Goal: Task Accomplishment & Management: Manage account settings

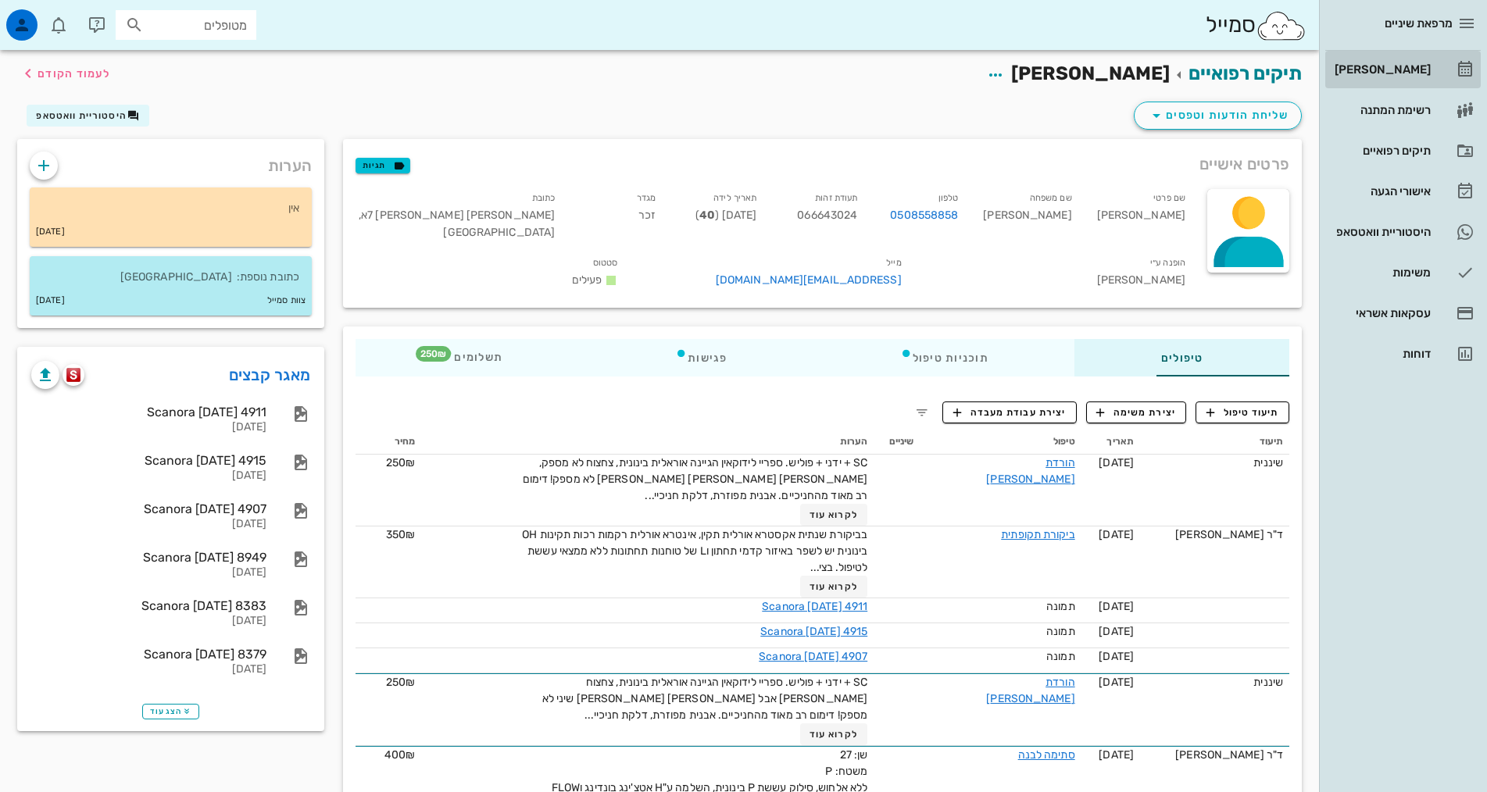
click at [1421, 70] on div "[PERSON_NAME]" at bounding box center [1380, 69] width 99 height 12
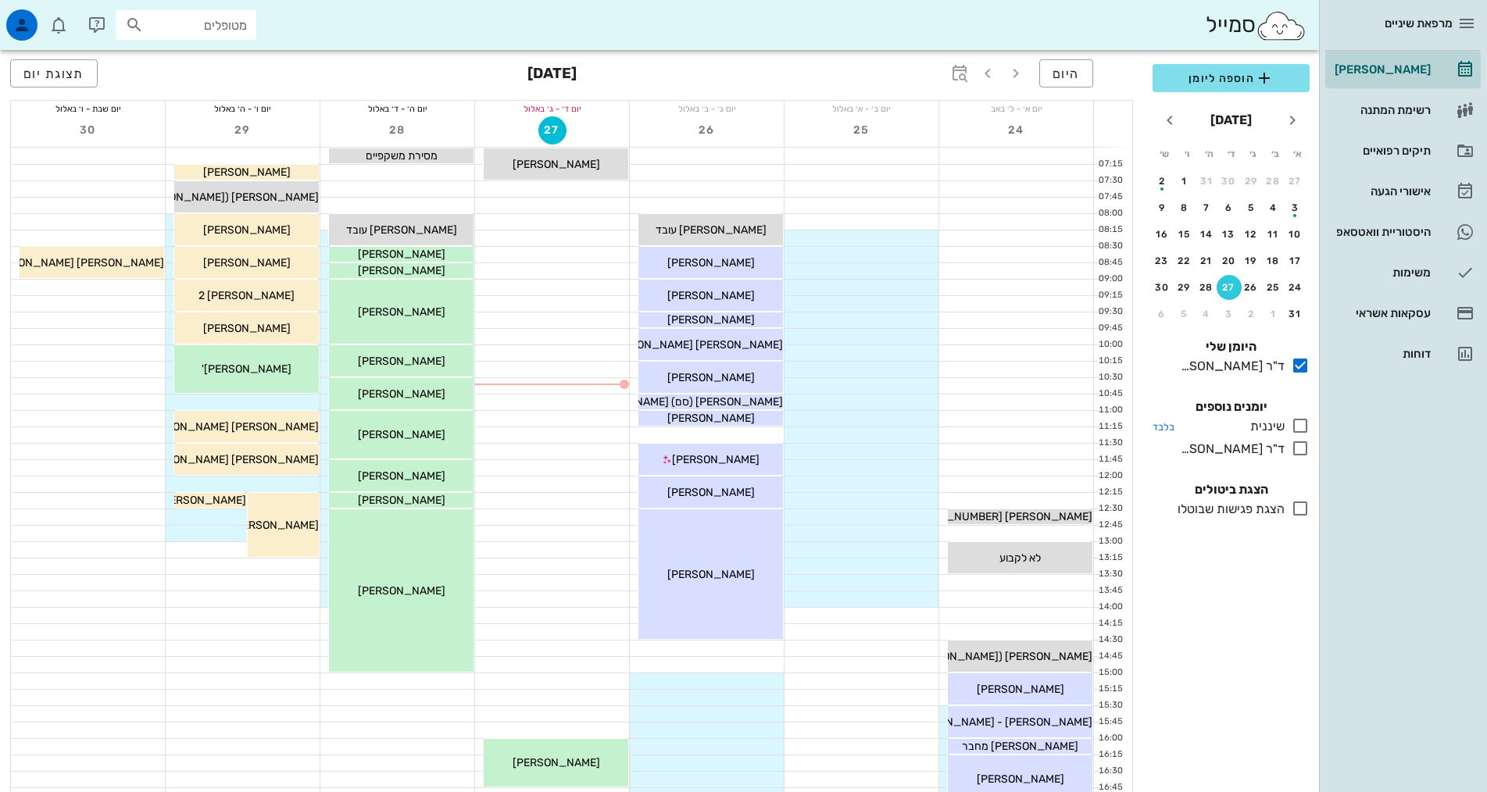
click at [1301, 423] on icon at bounding box center [1300, 425] width 19 height 19
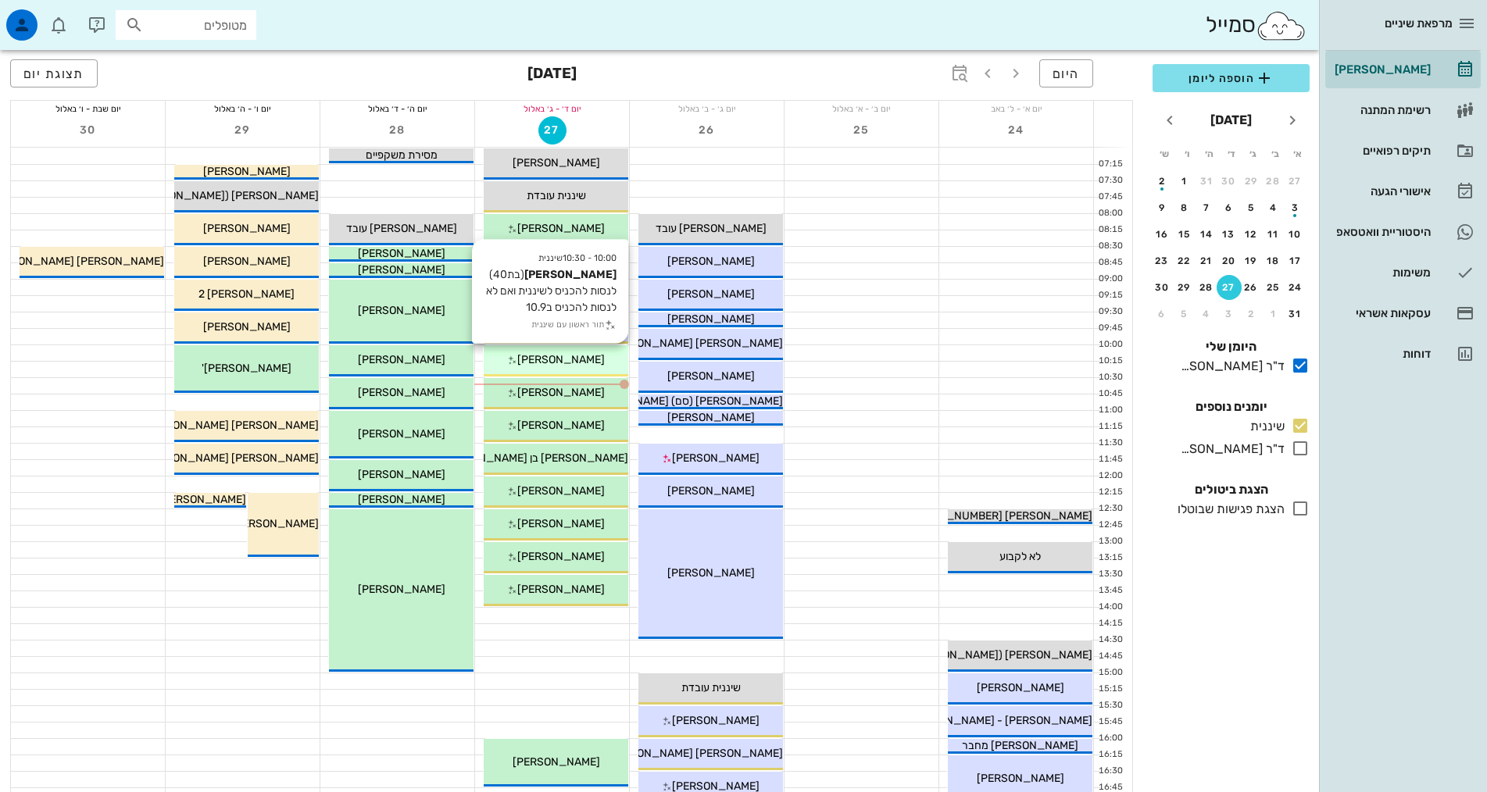
click at [571, 357] on span "[PERSON_NAME]" at bounding box center [560, 359] width 87 height 13
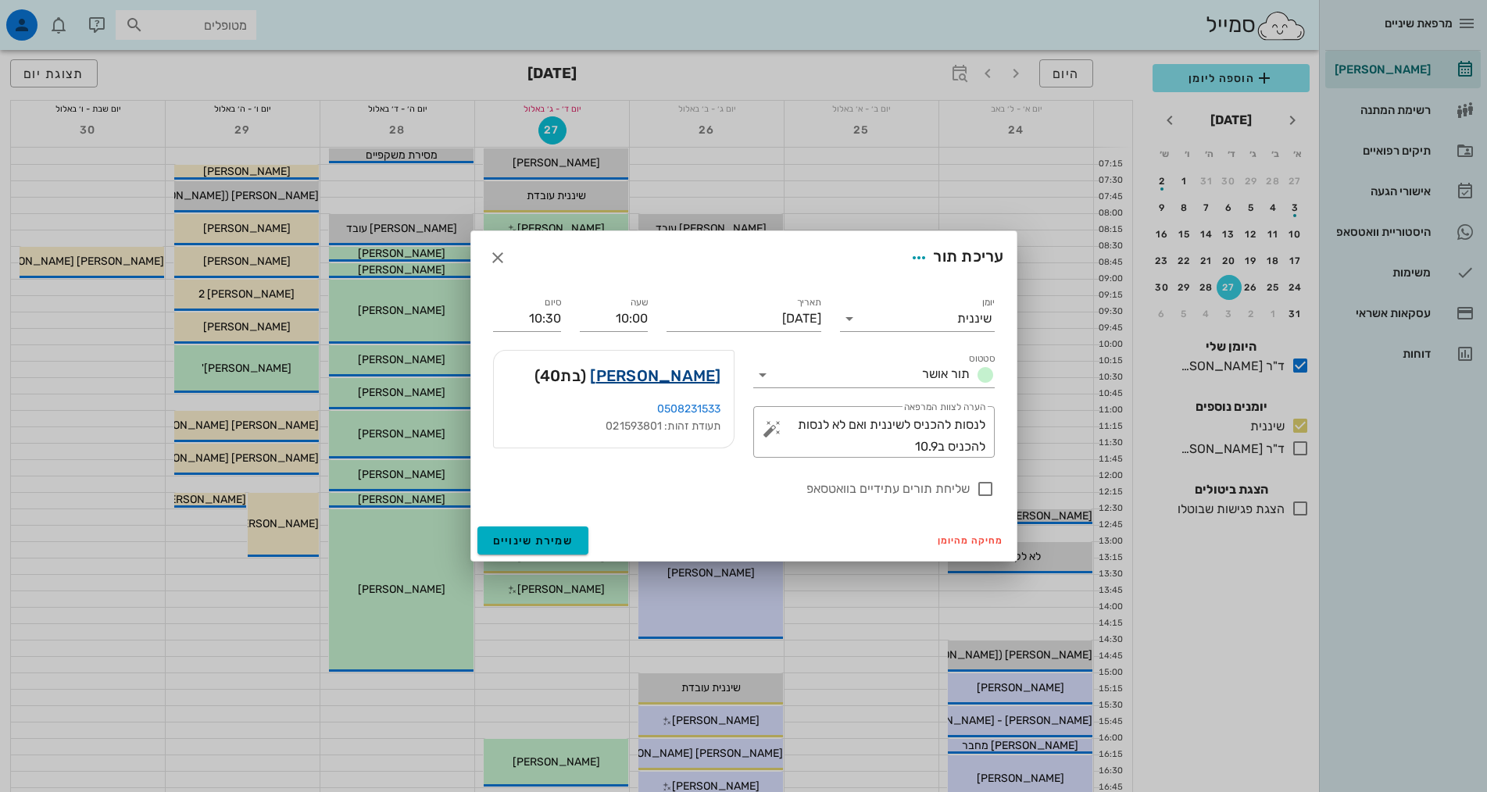
click at [672, 380] on link "[PERSON_NAME]" at bounding box center [655, 375] width 130 height 25
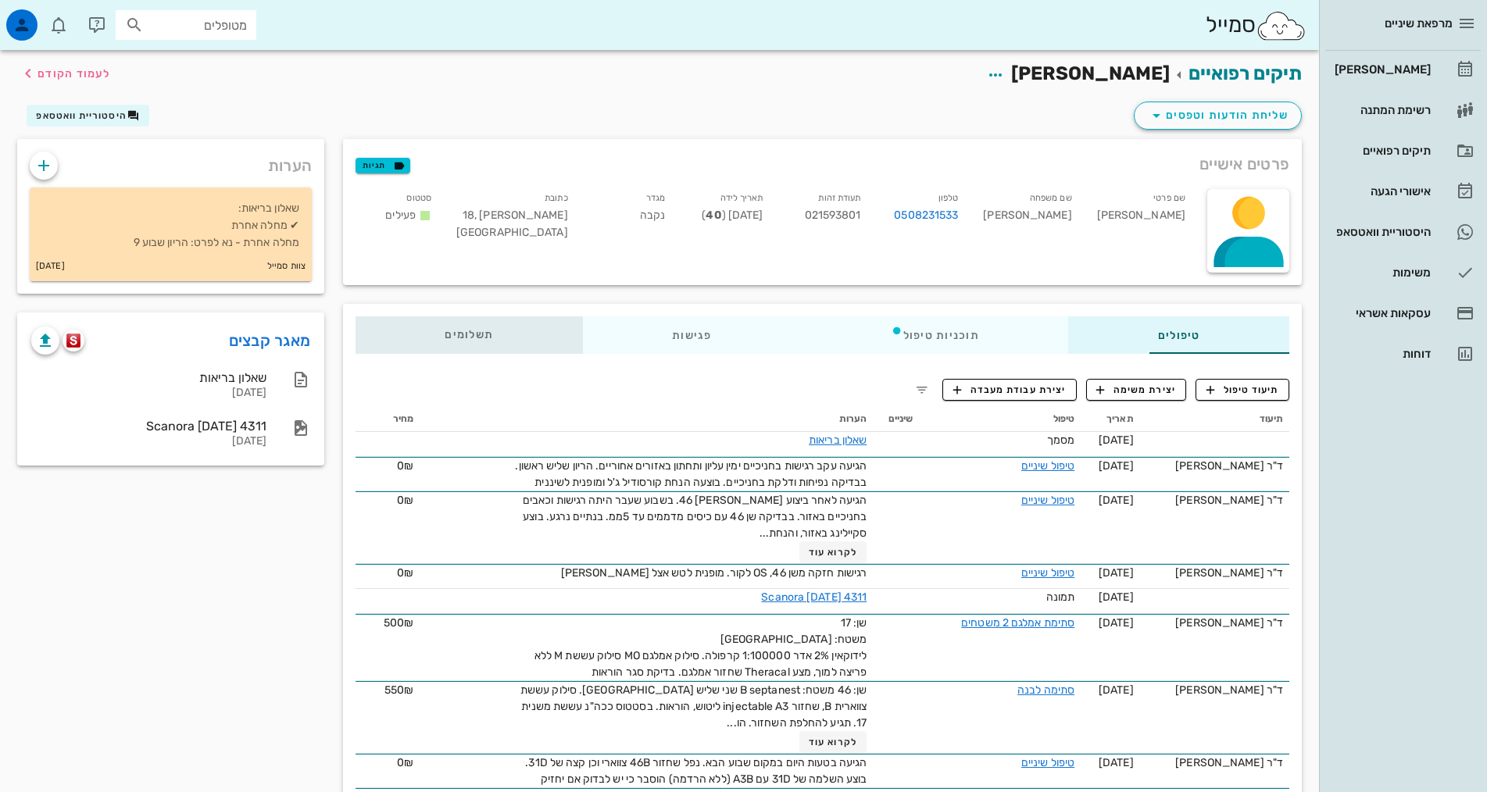
click at [444, 336] on span "תשלומים 0₪" at bounding box center [468, 335] width 48 height 11
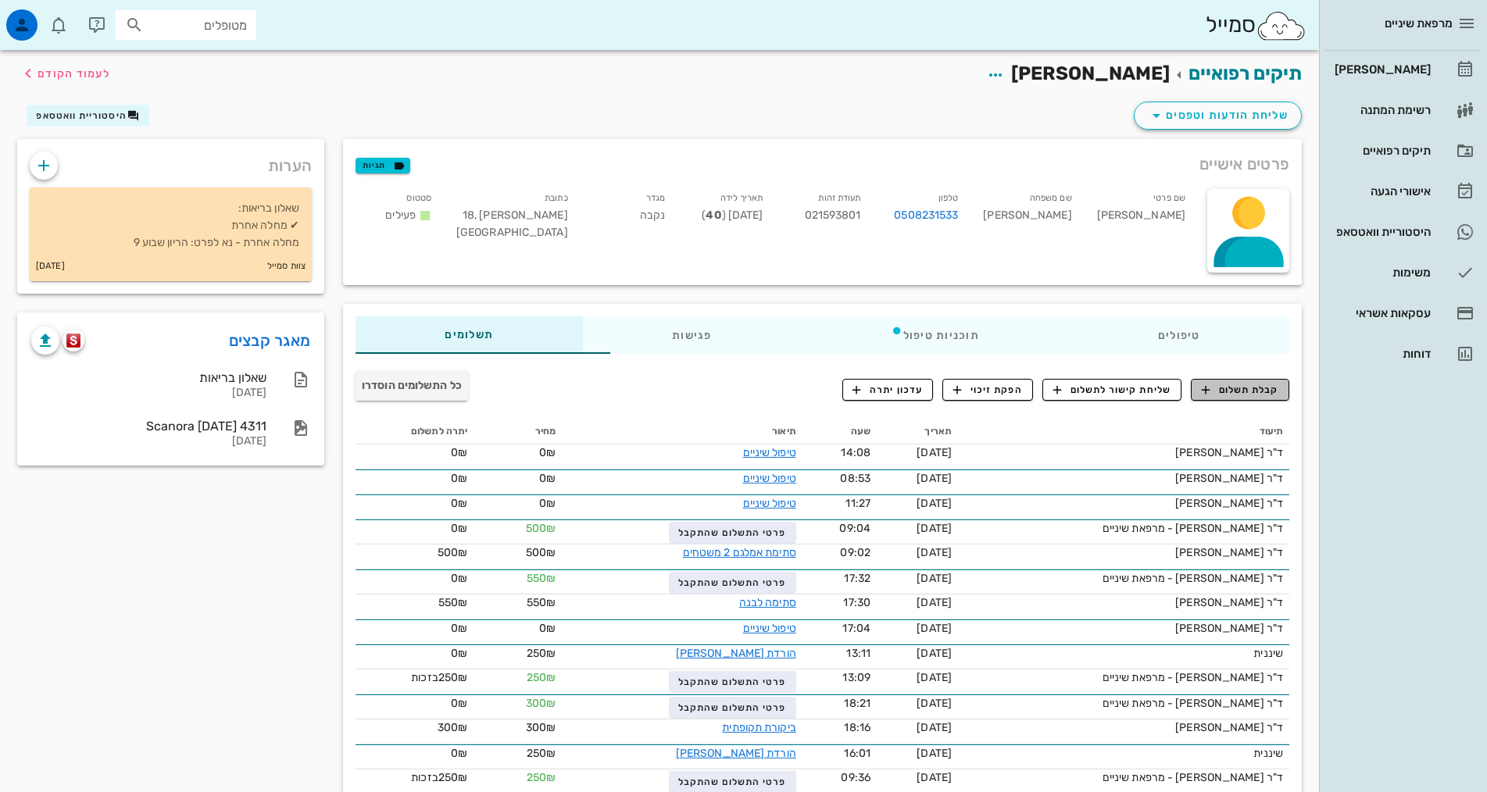
click at [1272, 394] on span "קבלת תשלום" at bounding box center [1239, 390] width 77 height 14
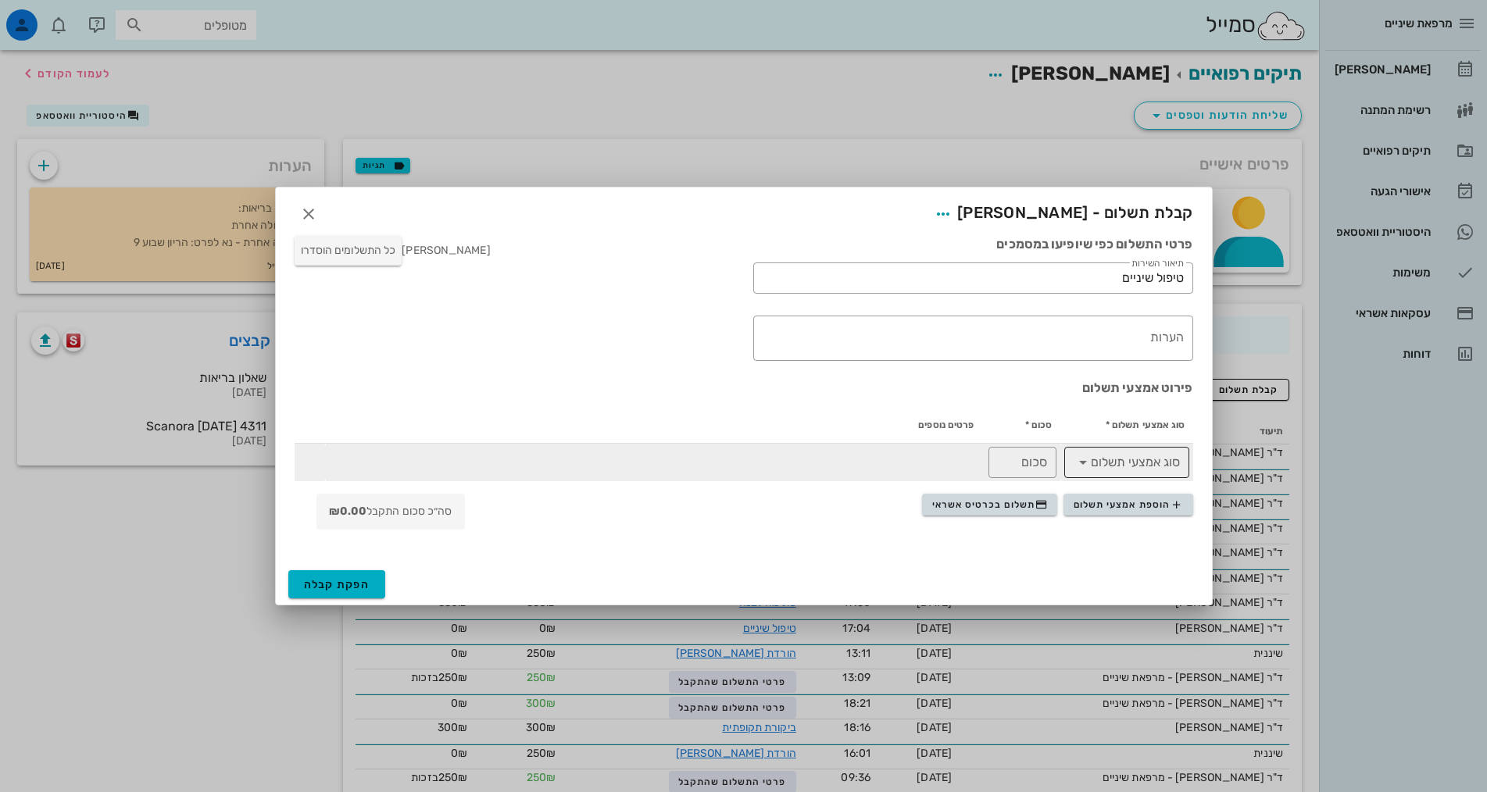
click at [1142, 467] on input "סוג אמצעי תשלום" at bounding box center [1137, 462] width 84 height 25
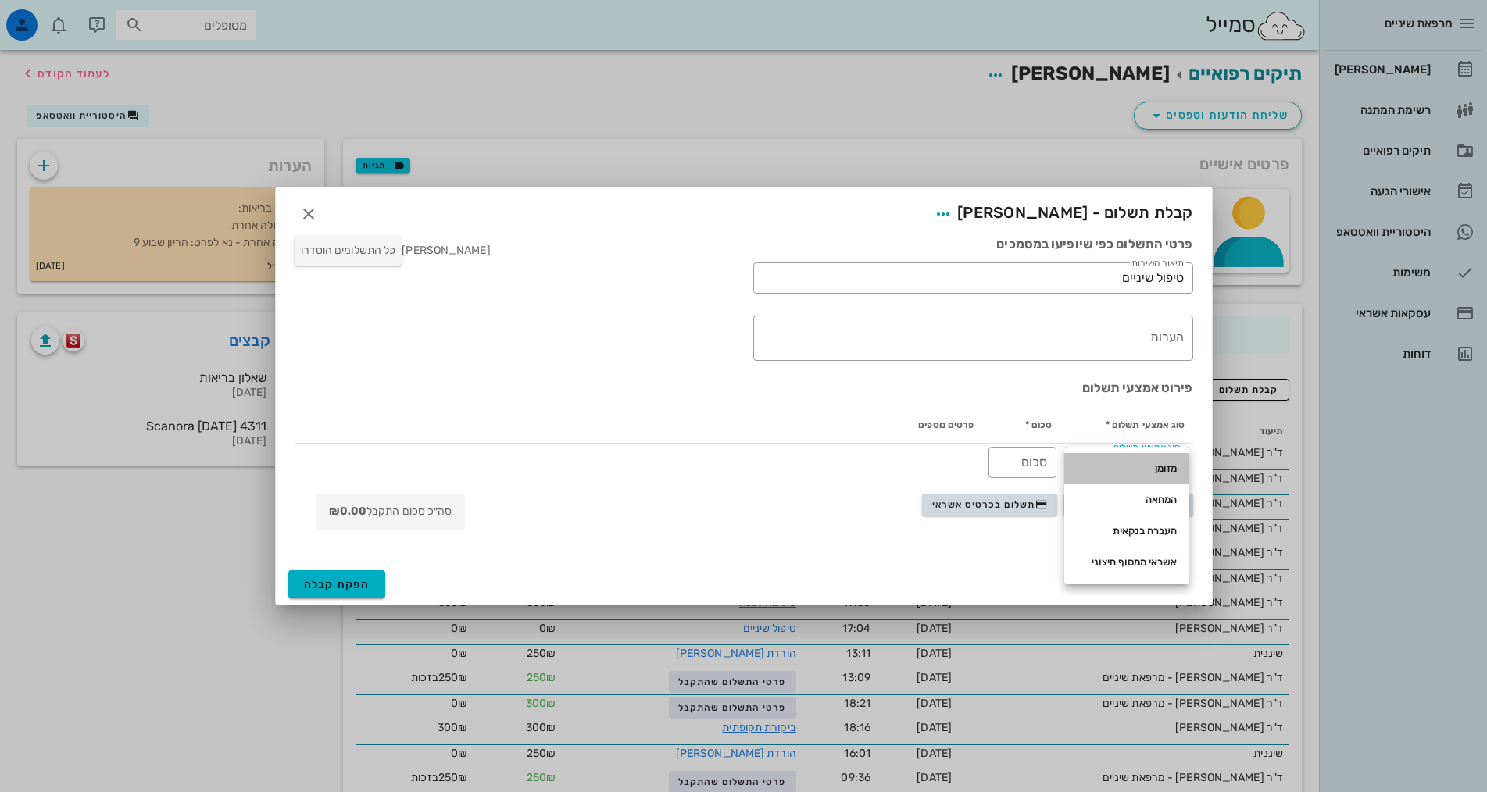
click at [1161, 469] on div "מזומן" at bounding box center [1126, 468] width 100 height 12
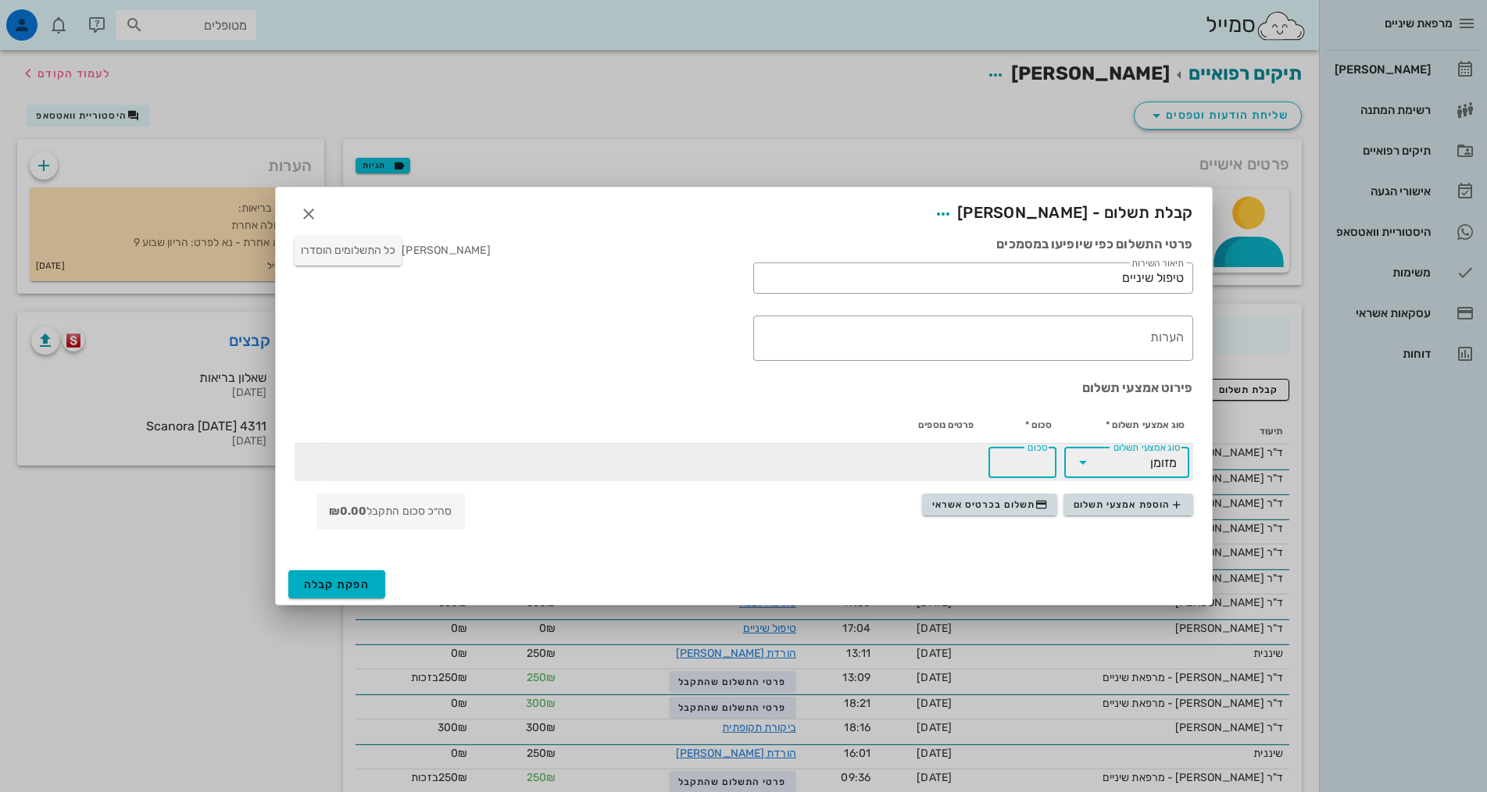
click at [1031, 464] on input "סכום" at bounding box center [1022, 462] width 49 height 25
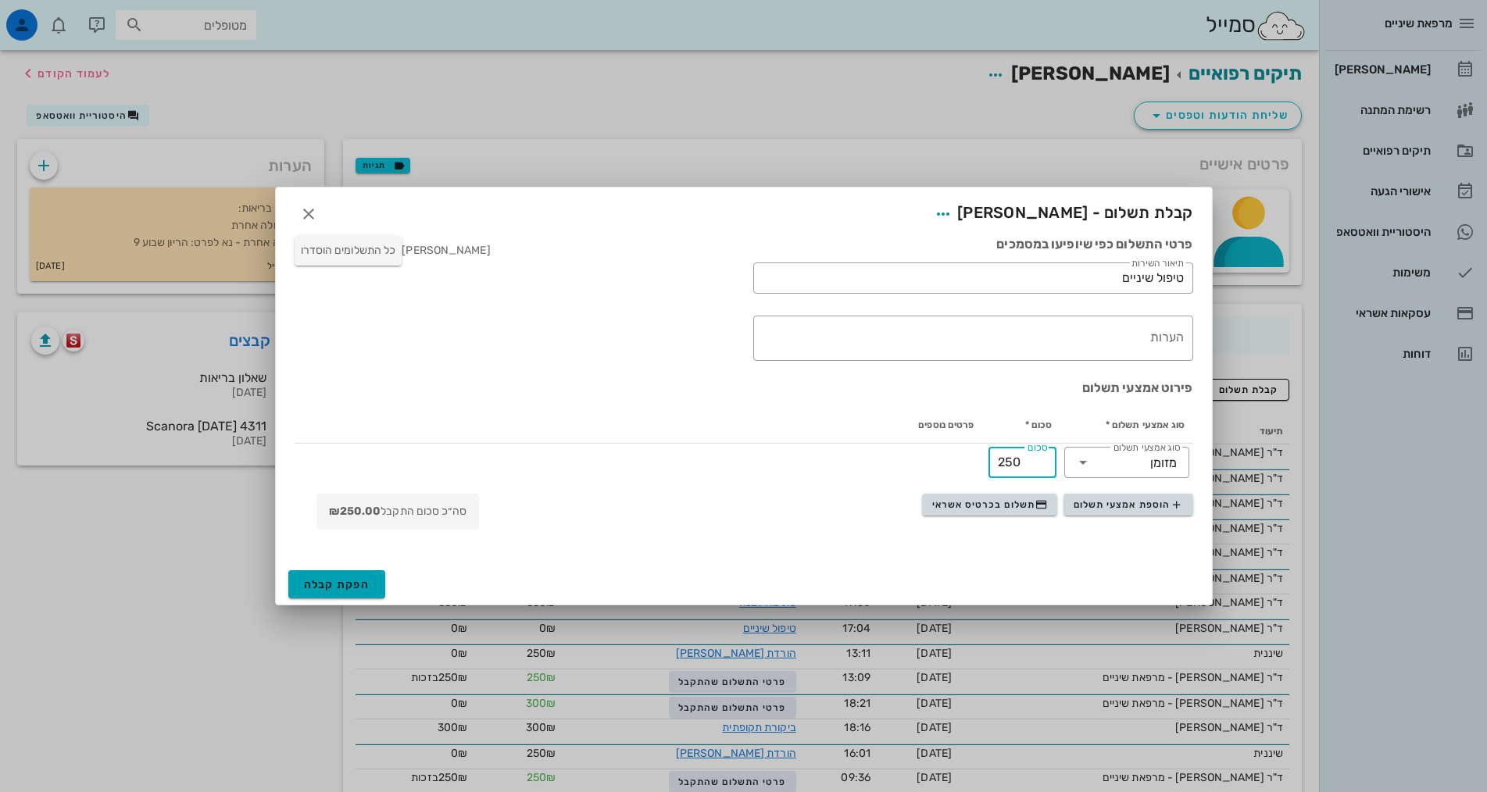
type input "250"
click at [327, 584] on span "הפקת קבלה" at bounding box center [337, 584] width 66 height 13
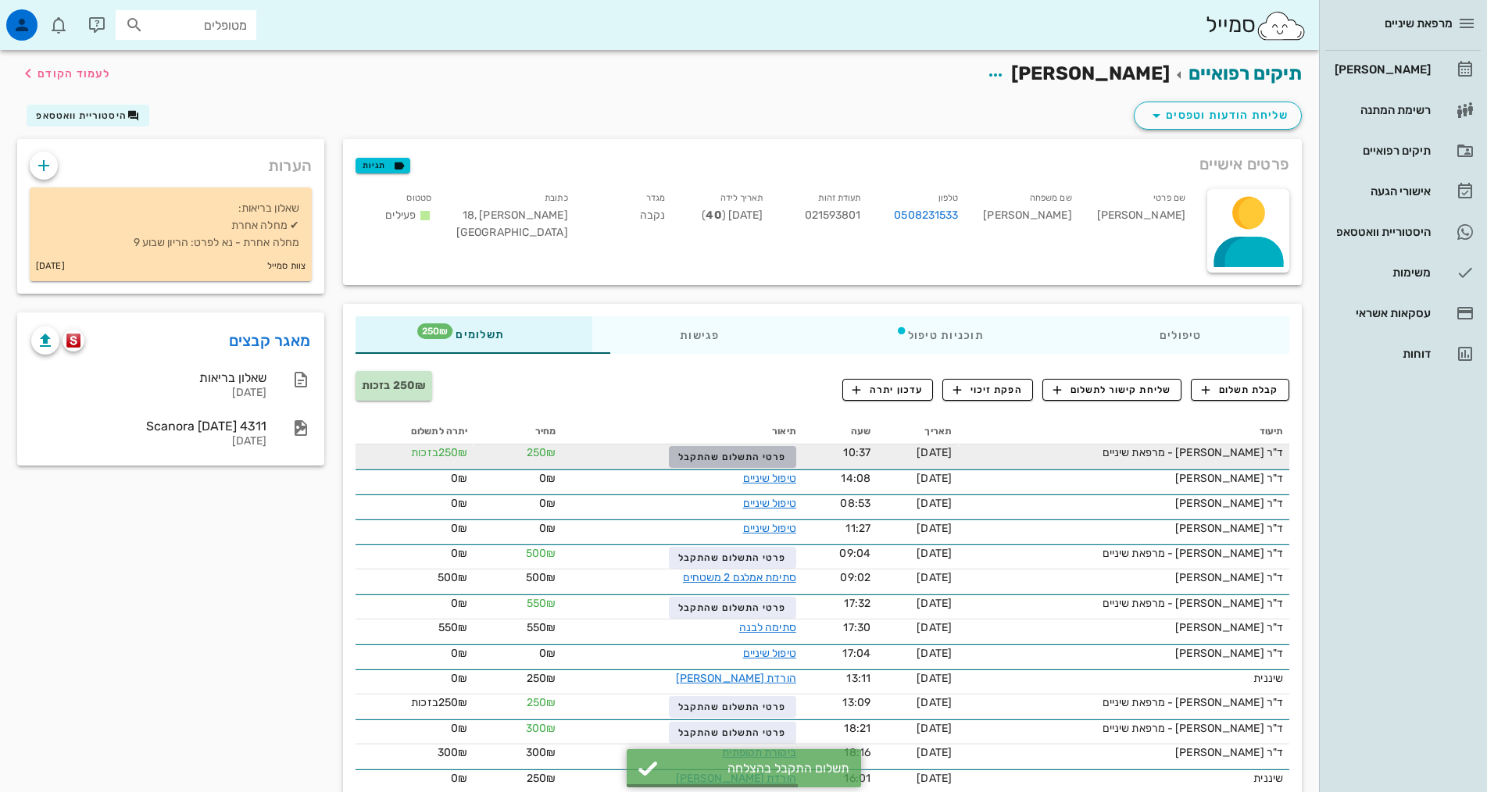
click at [693, 455] on span "פרטי התשלום שהתקבל" at bounding box center [732, 457] width 108 height 11
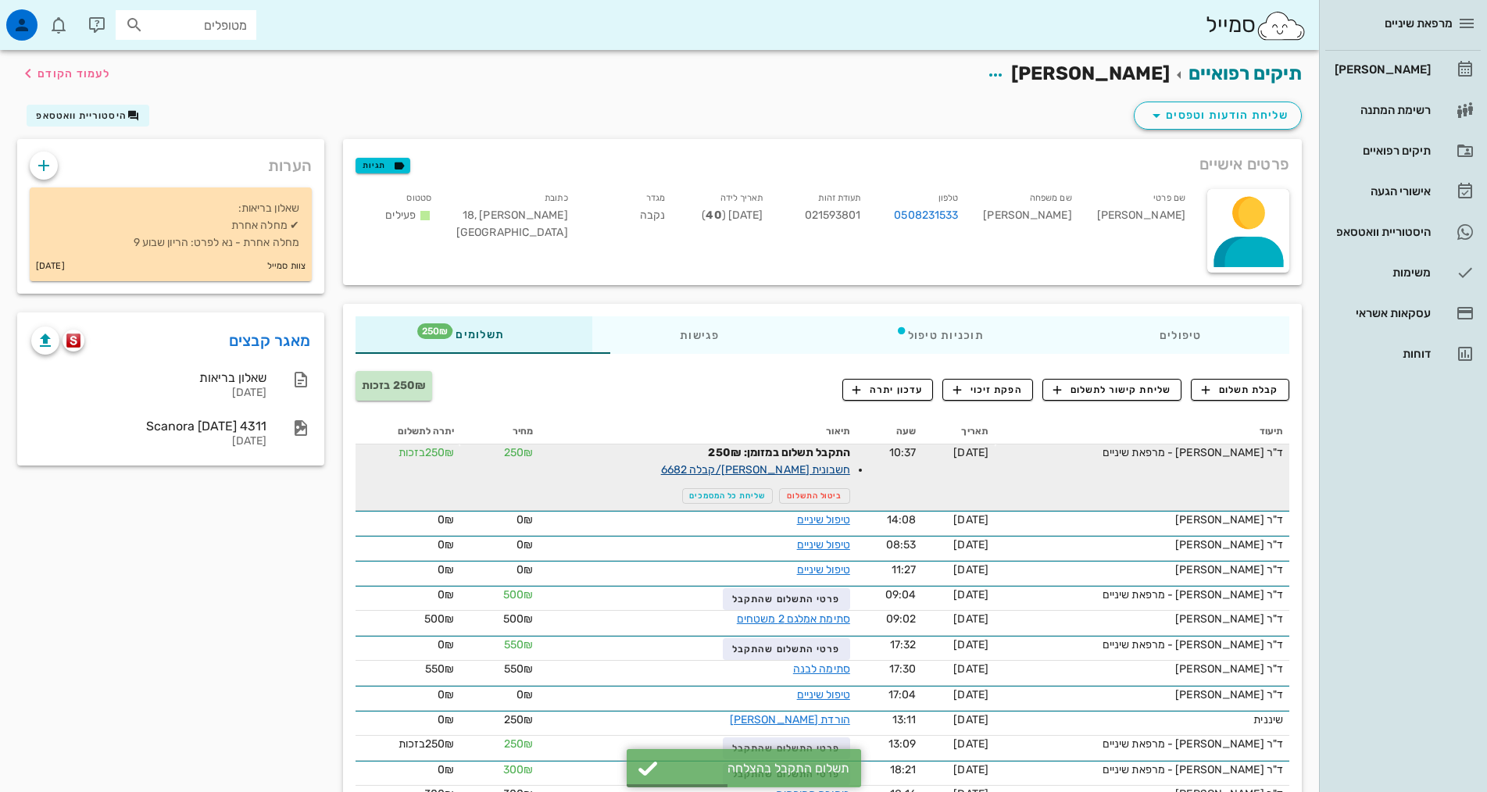
click at [701, 468] on link "חשבונית [PERSON_NAME]/קבלה 6682" at bounding box center [755, 469] width 189 height 13
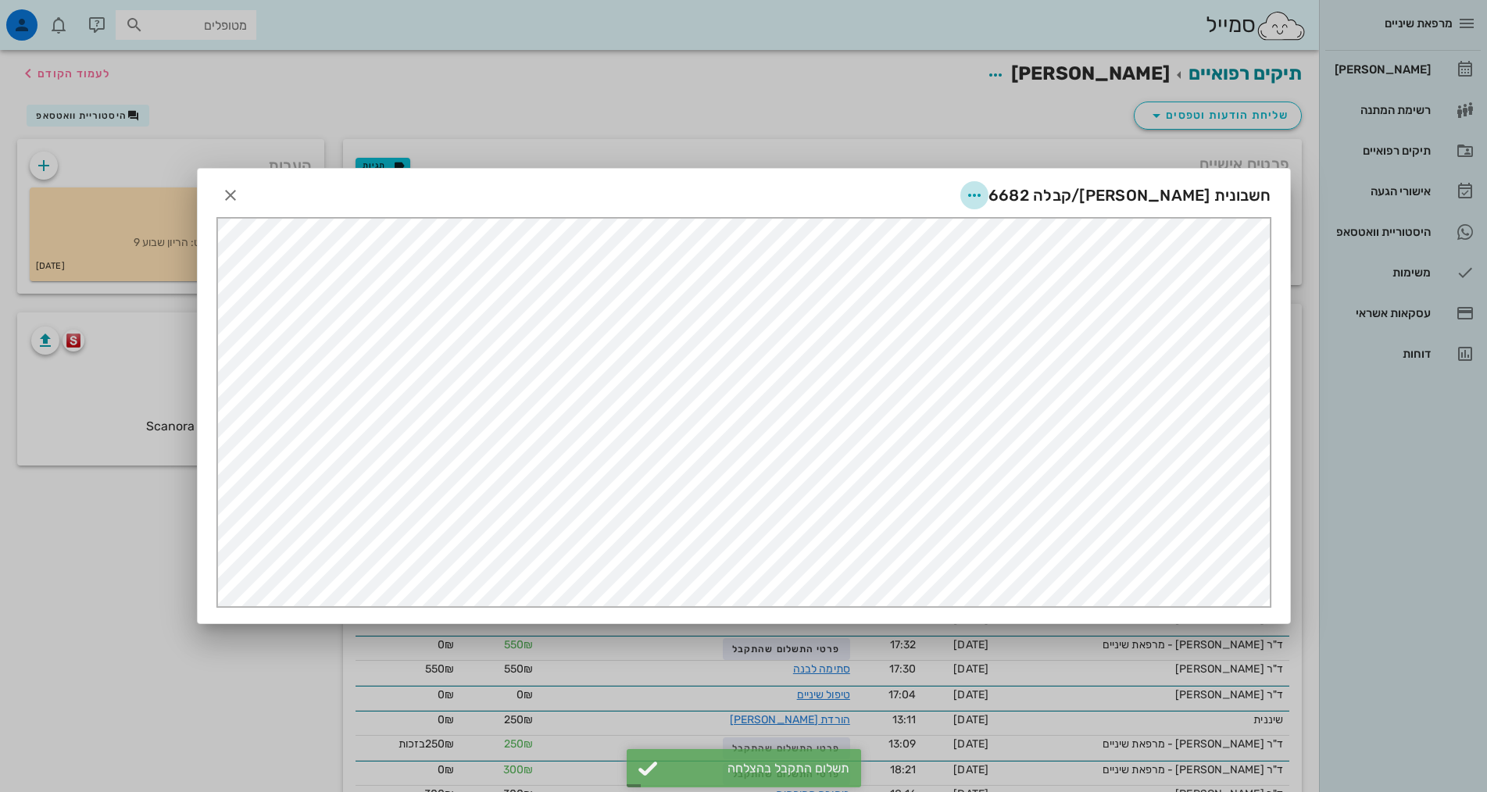
click at [984, 189] on icon "button" at bounding box center [974, 195] width 19 height 19
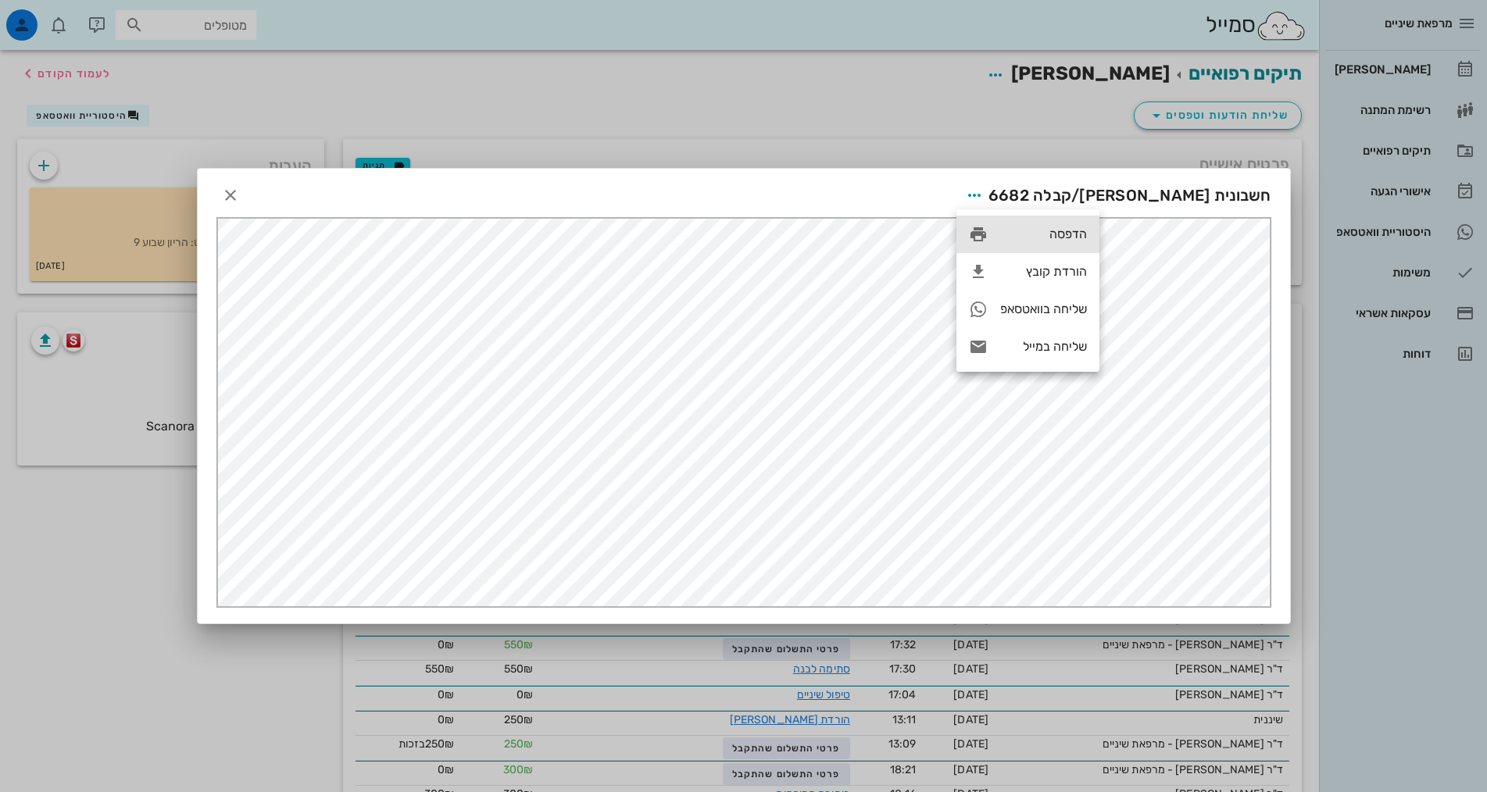
click at [1076, 237] on div "הדפסה" at bounding box center [1043, 234] width 87 height 15
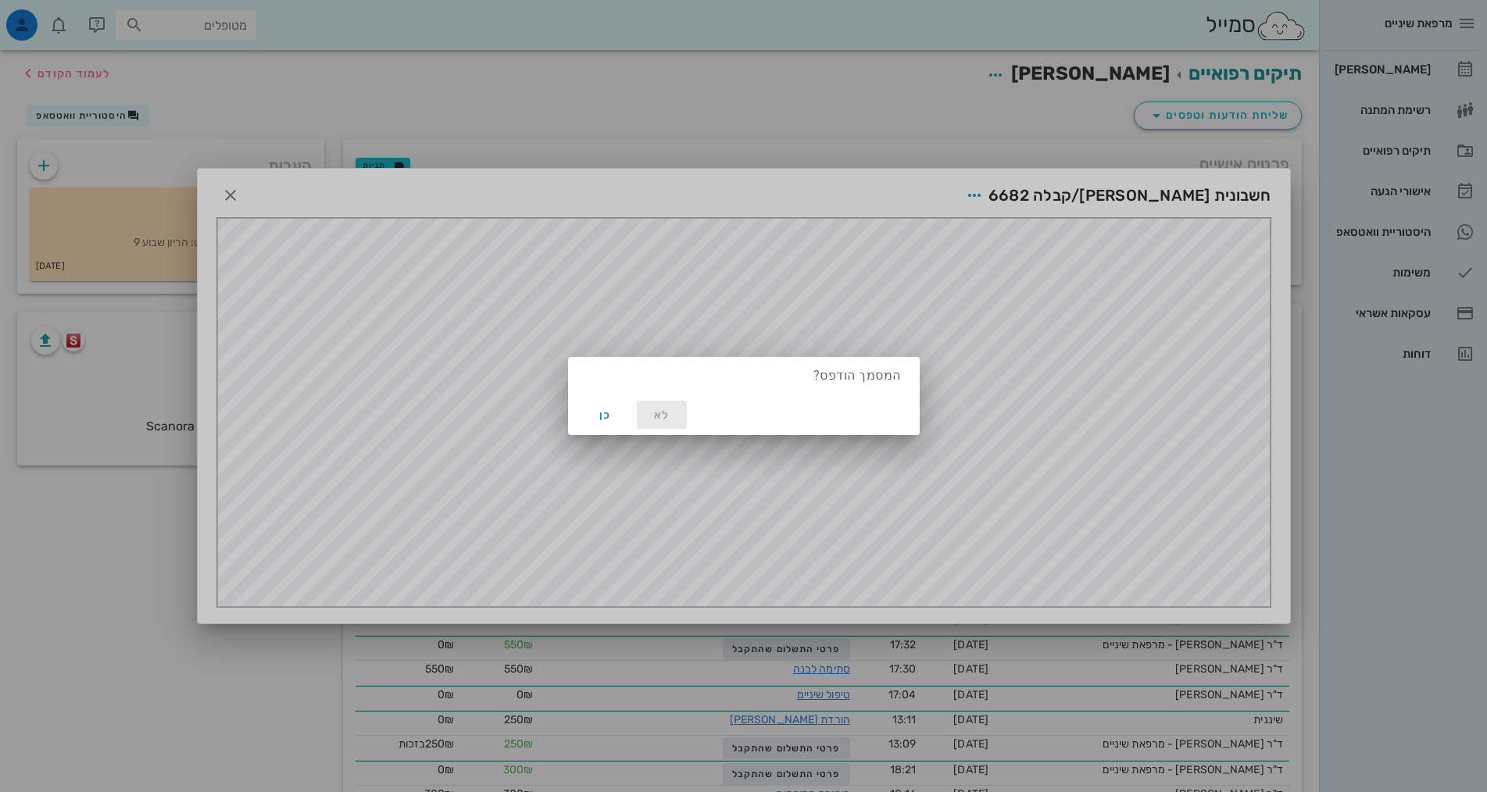
click at [655, 417] on span "לא" at bounding box center [661, 415] width 37 height 13
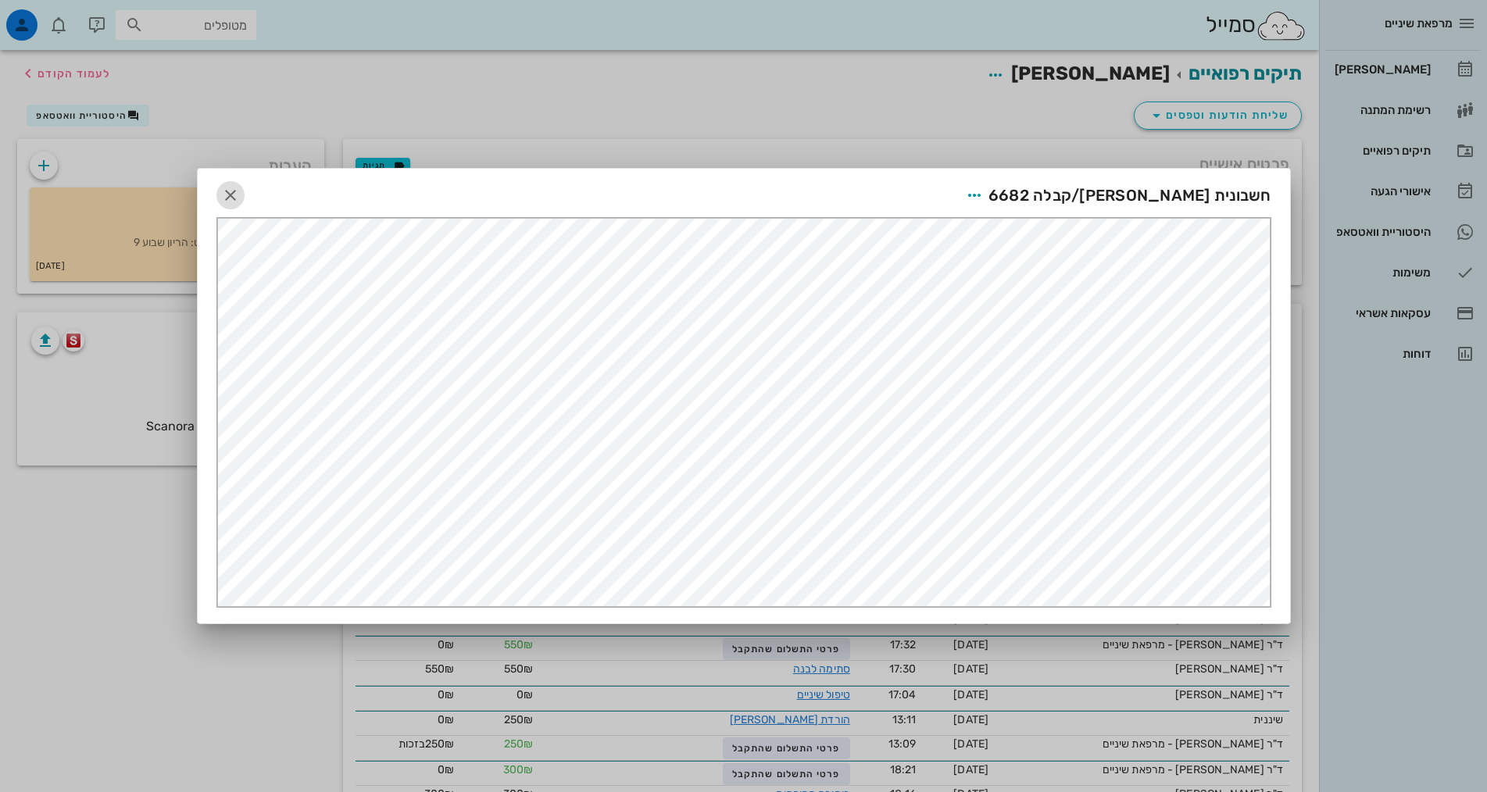
click at [237, 185] on button "button" at bounding box center [230, 195] width 28 height 28
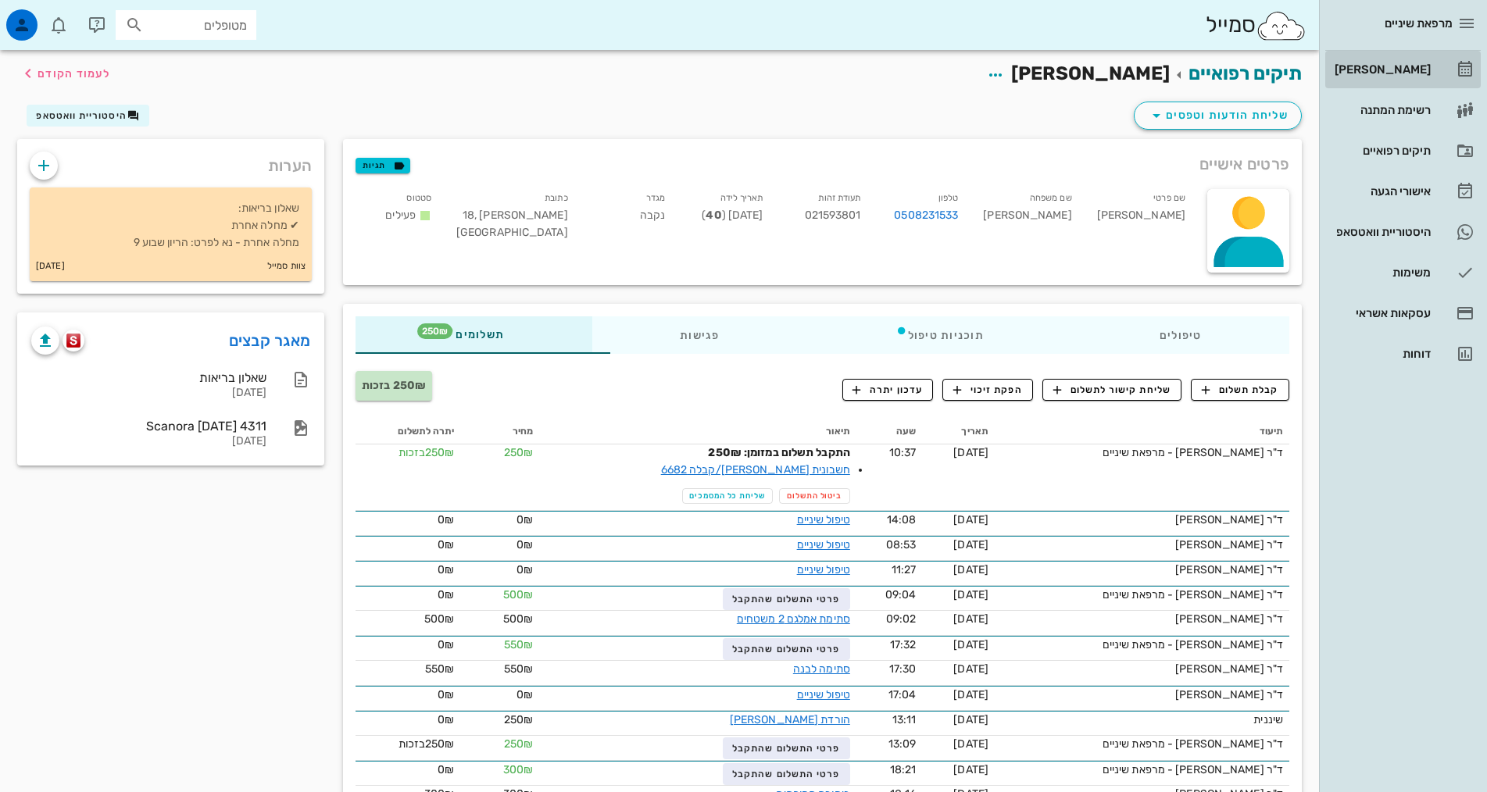
drag, startPoint x: 1407, startPoint y: 69, endPoint x: 1415, endPoint y: 56, distance: 15.2
click at [1407, 69] on div "[PERSON_NAME]" at bounding box center [1380, 69] width 99 height 12
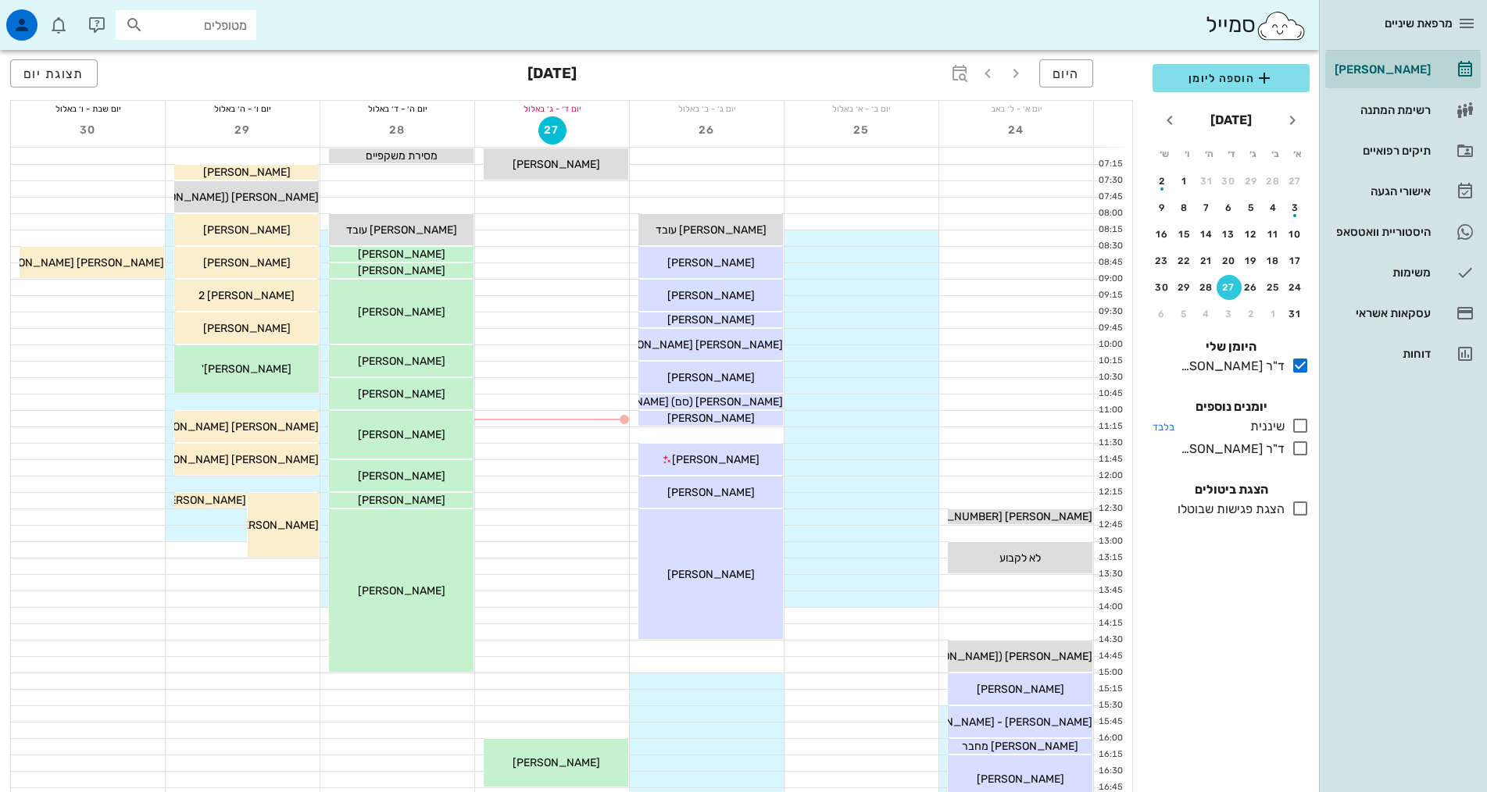
drag, startPoint x: 1305, startPoint y: 429, endPoint x: 1205, endPoint y: 427, distance: 100.0
click at [1305, 428] on icon at bounding box center [1300, 425] width 19 height 19
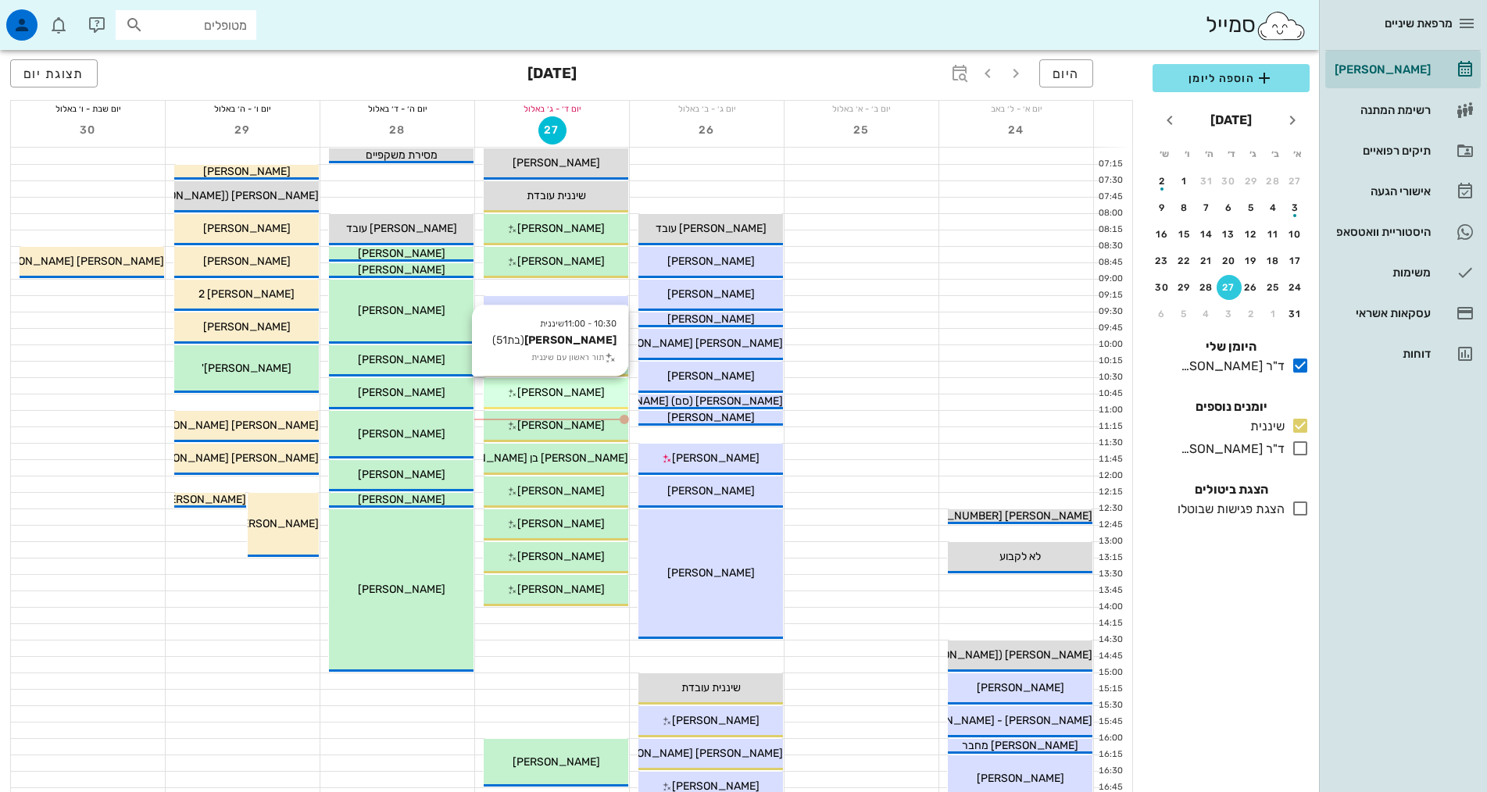
click at [569, 397] on span "[PERSON_NAME]" at bounding box center [560, 392] width 87 height 13
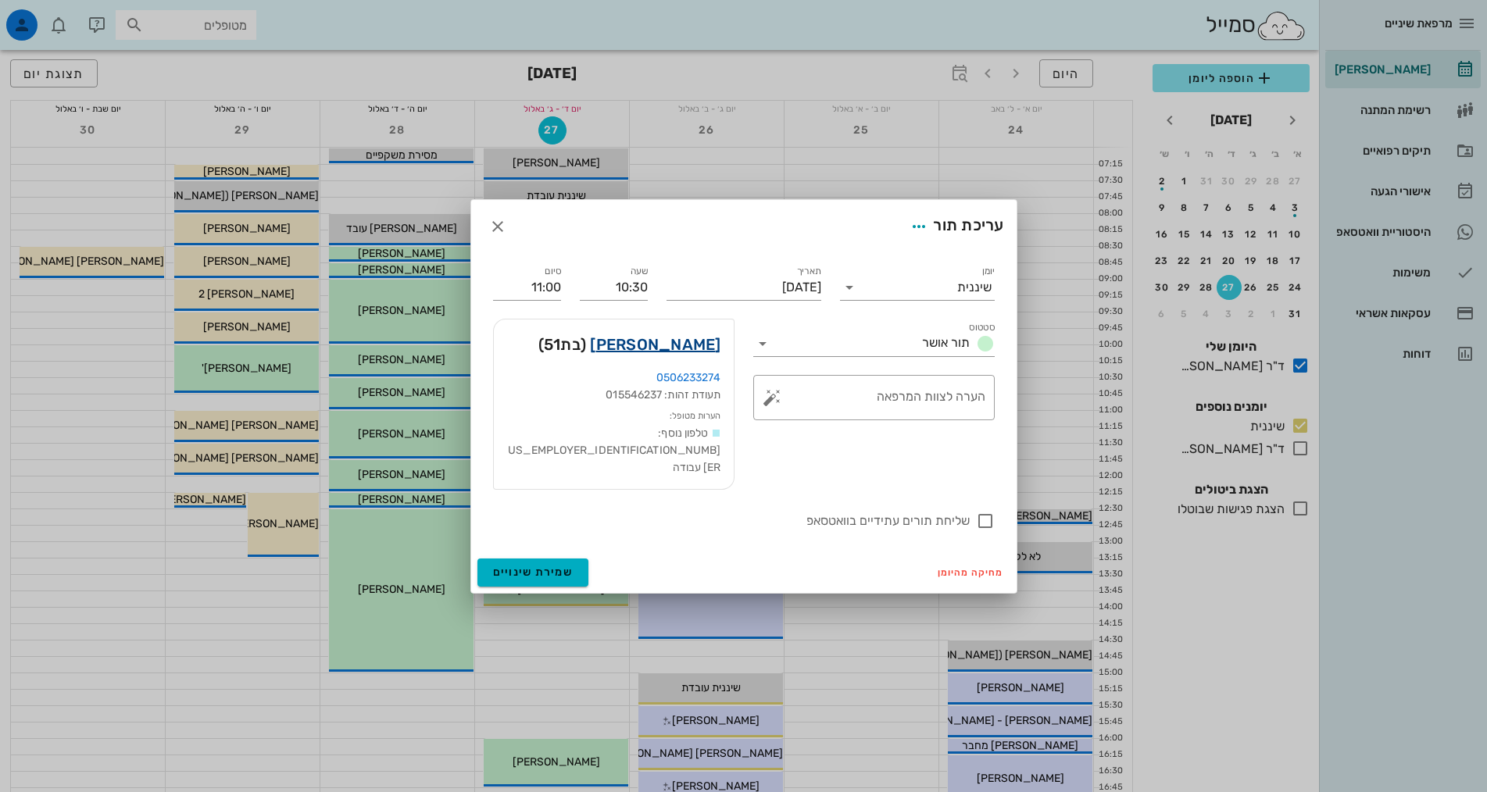
click at [637, 357] on link "[PERSON_NAME]" at bounding box center [655, 344] width 130 height 25
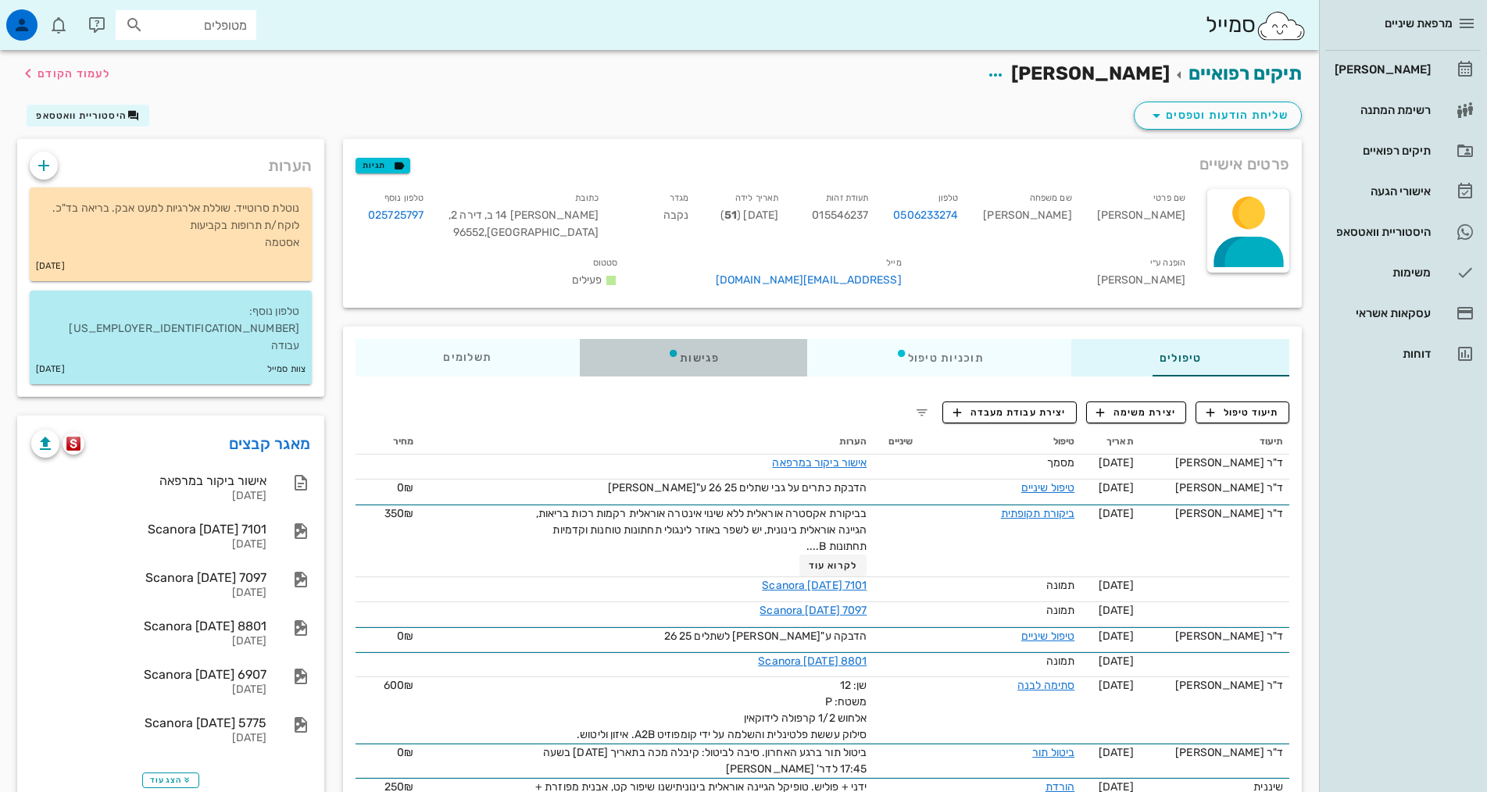
click at [622, 354] on div "פגישות" at bounding box center [693, 357] width 227 height 37
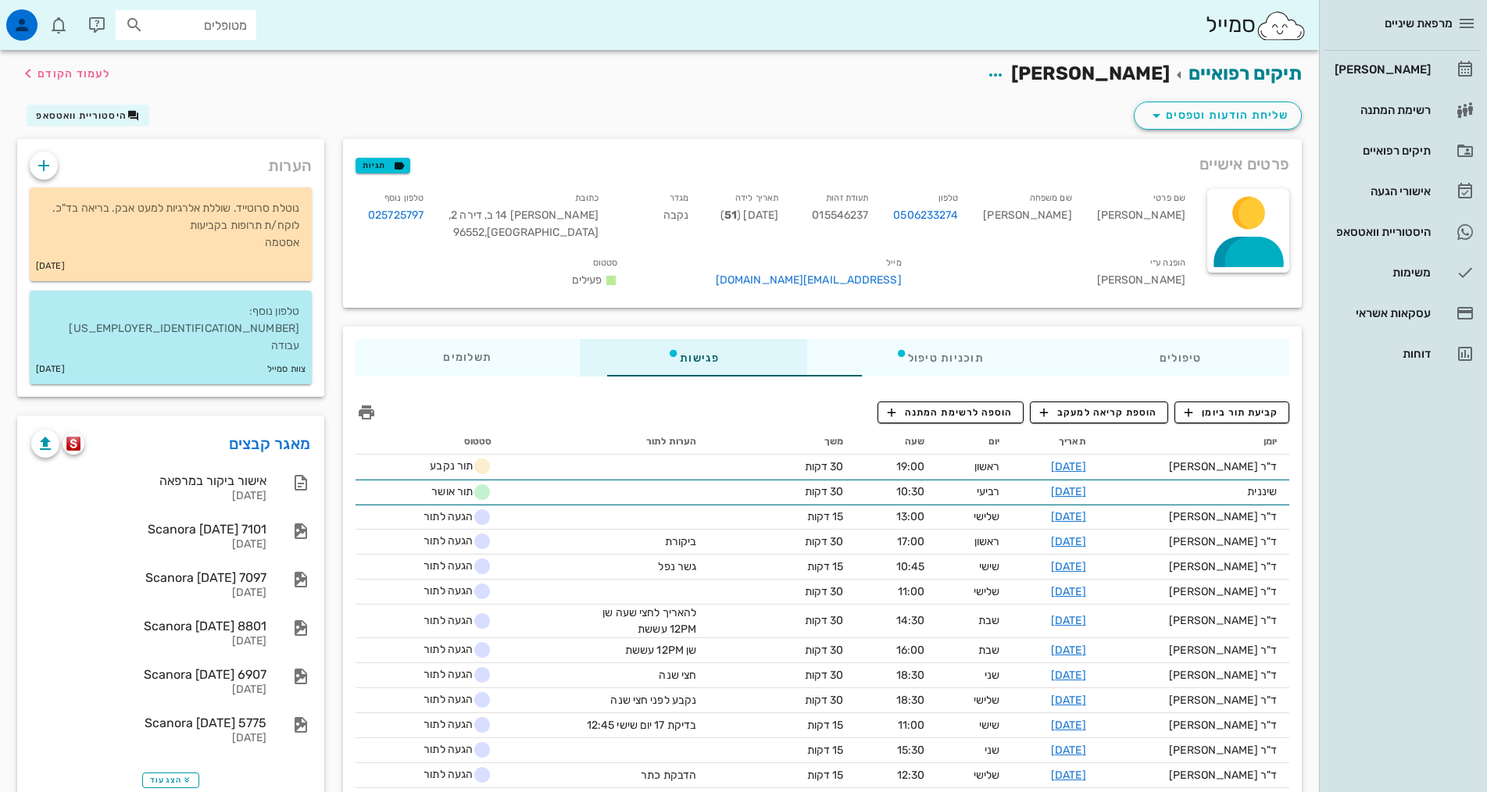
click at [1279, 420] on button "קביעת תור ביומן" at bounding box center [1231, 413] width 115 height 22
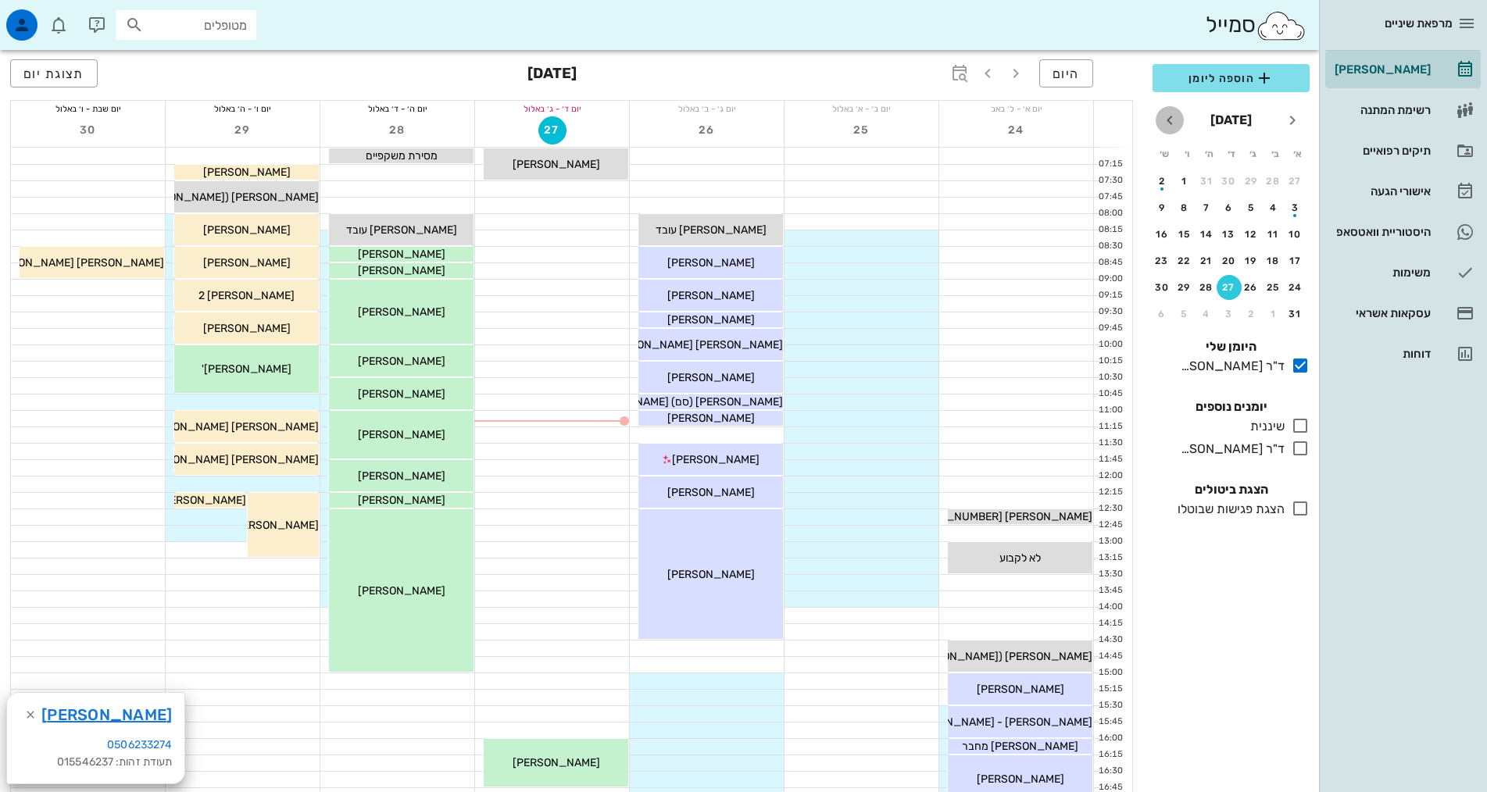
click at [1170, 119] on icon "חודש הבא" at bounding box center [1169, 120] width 19 height 19
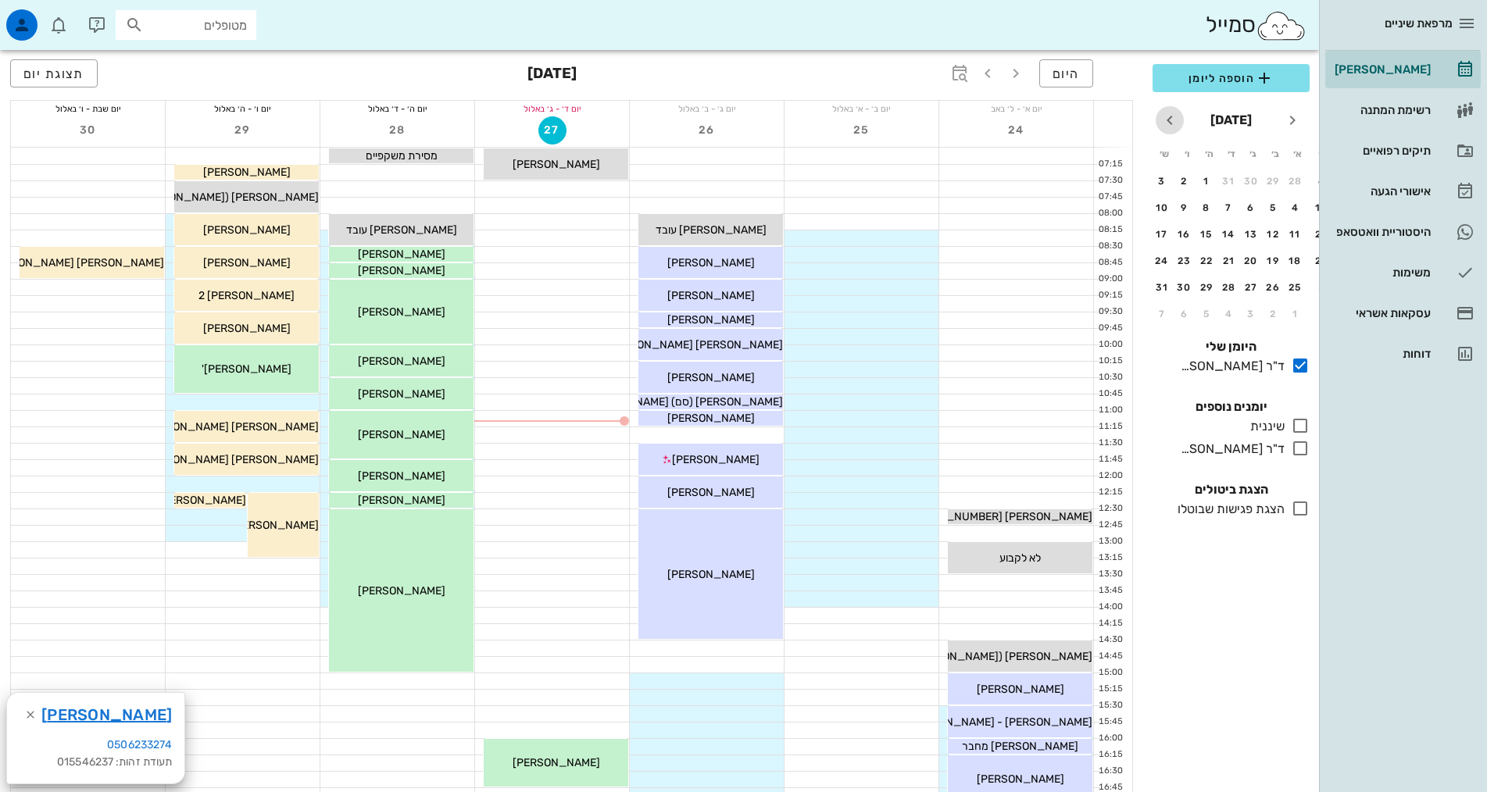
click at [1170, 119] on icon "חודש הבא" at bounding box center [1169, 120] width 19 height 19
click at [1230, 257] on div "25" at bounding box center [1228, 260] width 25 height 11
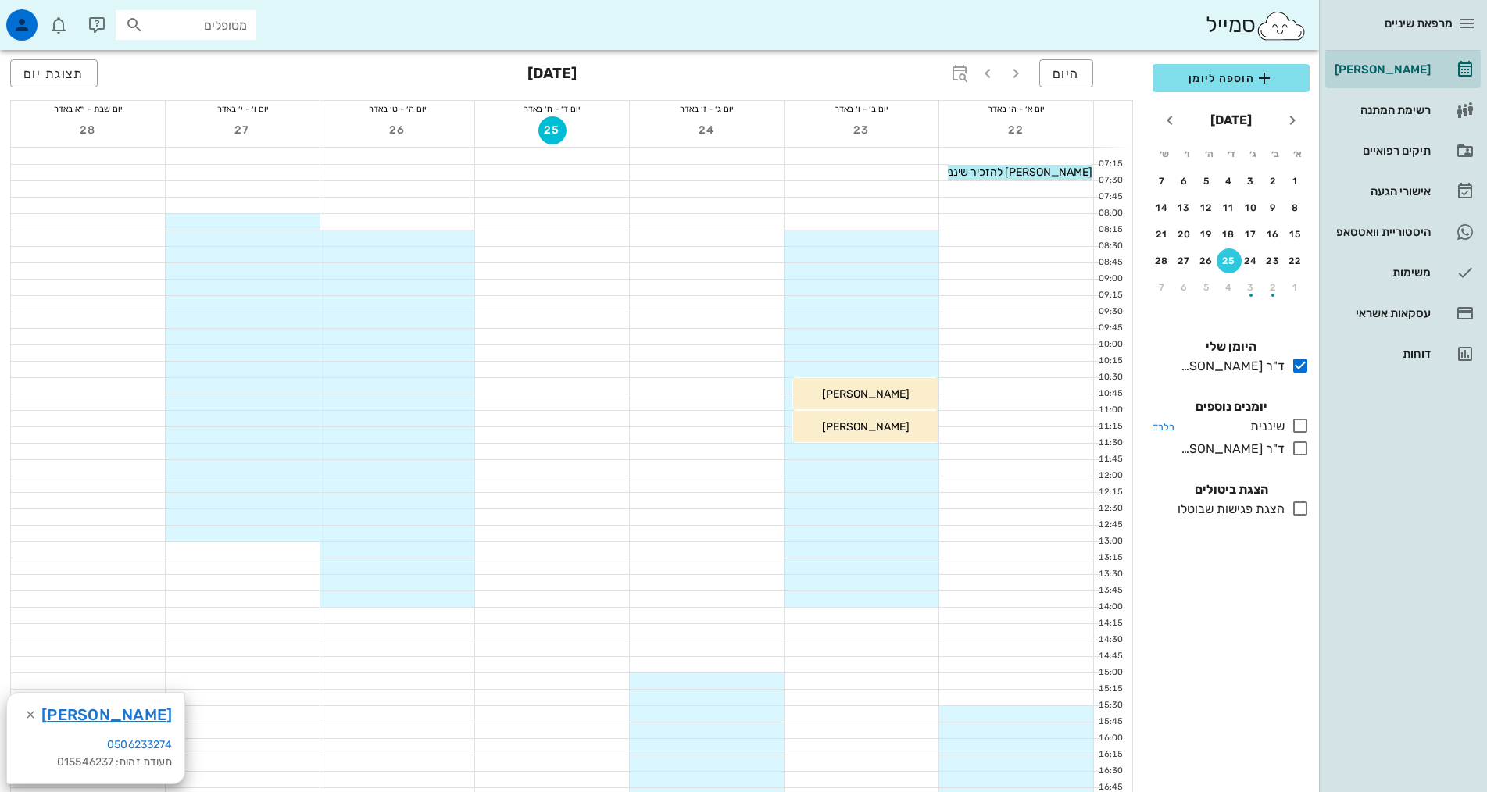
click at [1301, 425] on icon at bounding box center [1300, 425] width 19 height 19
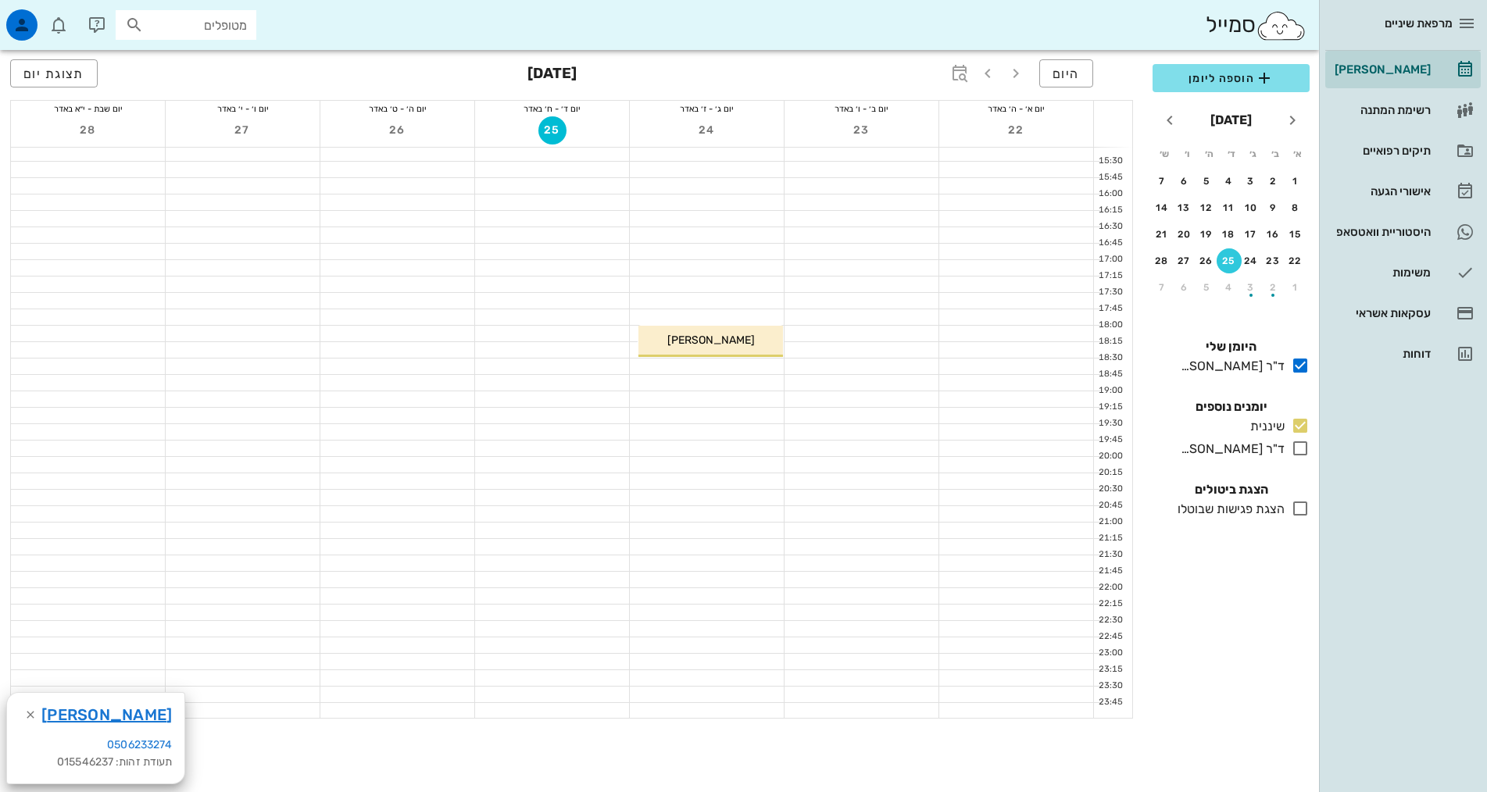
scroll to position [547, 0]
click at [723, 491] on div at bounding box center [707, 495] width 154 height 16
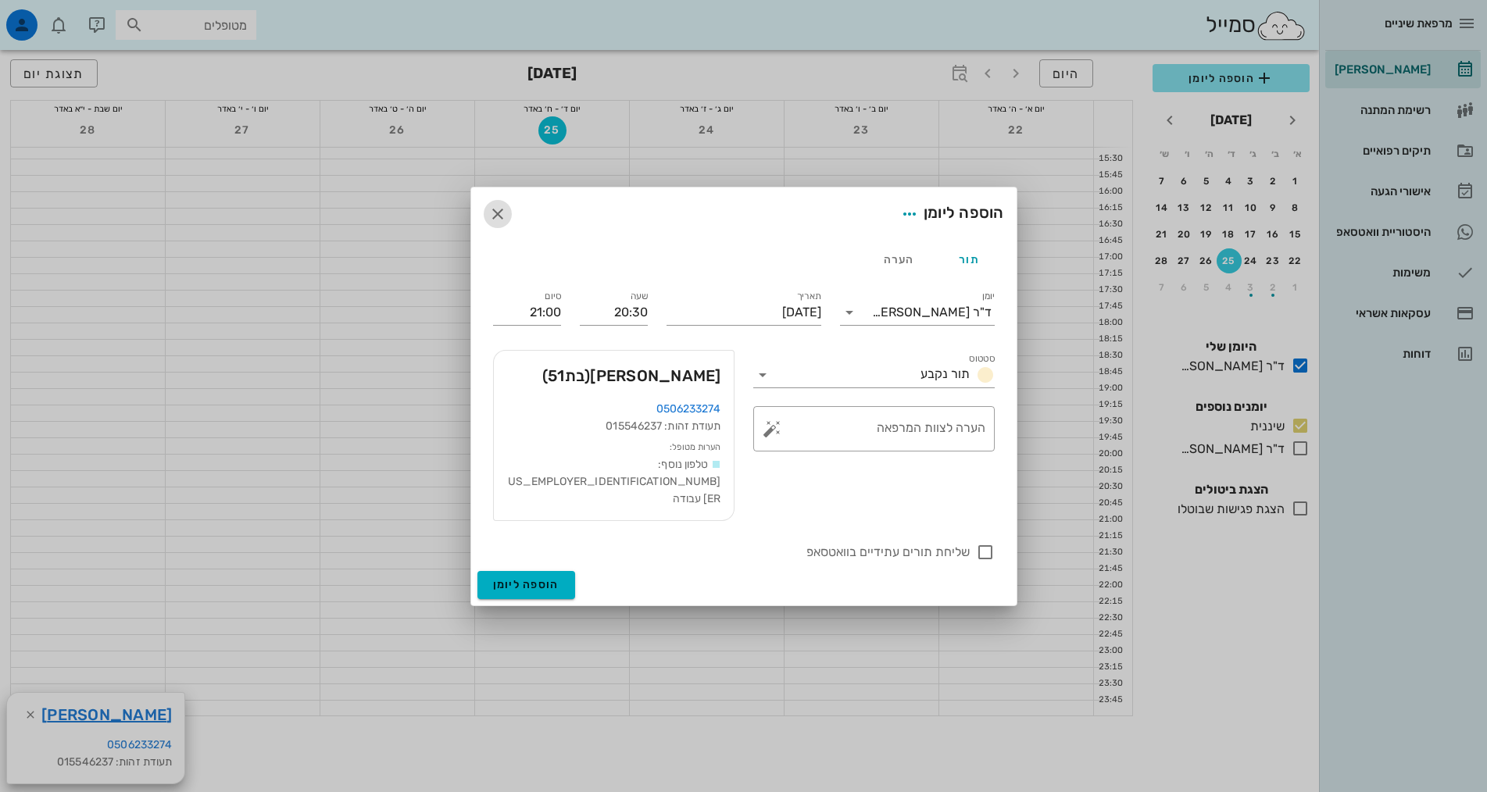
click at [494, 223] on icon "button" at bounding box center [497, 214] width 19 height 19
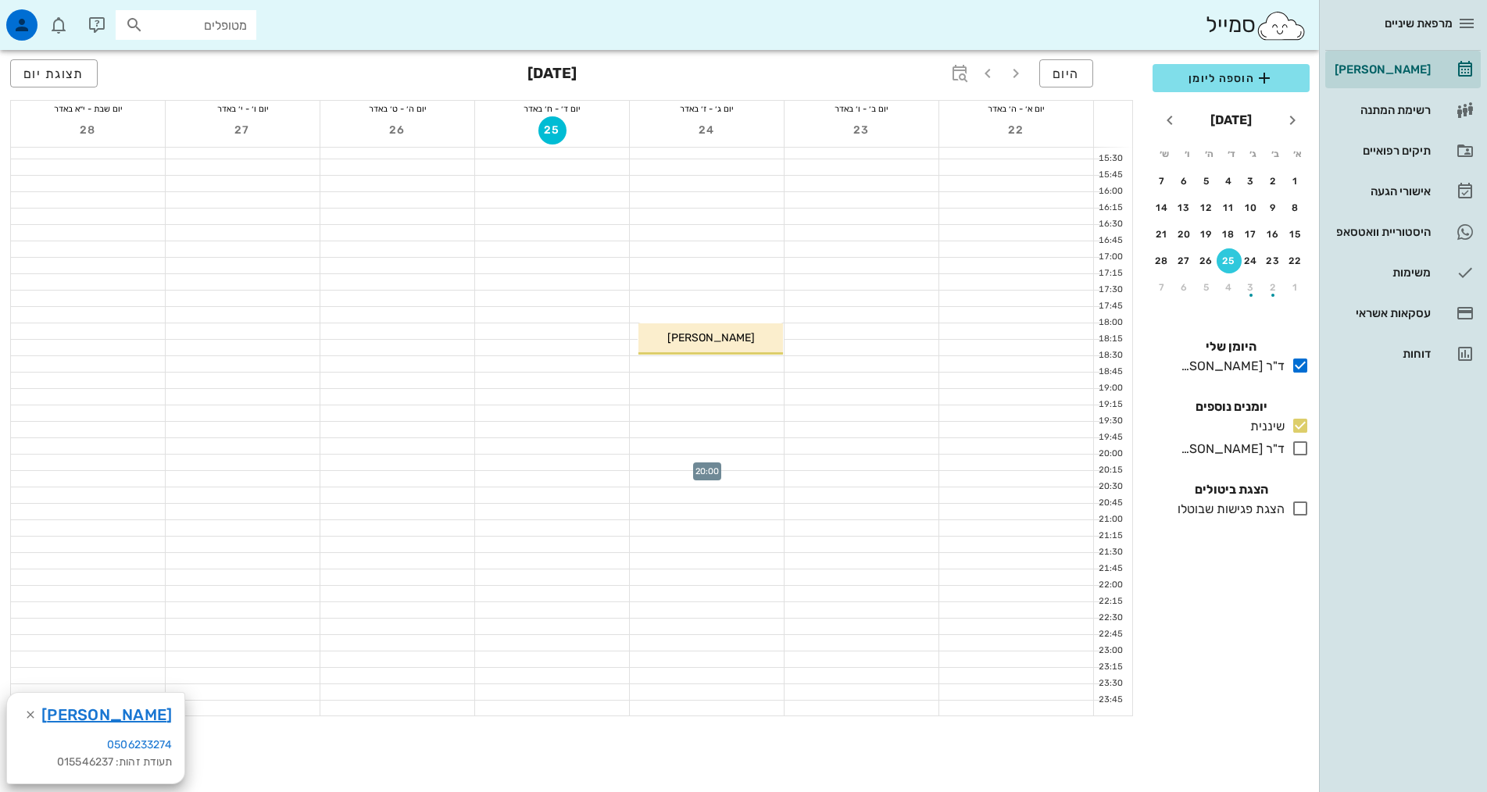
click at [742, 456] on div at bounding box center [707, 463] width 154 height 16
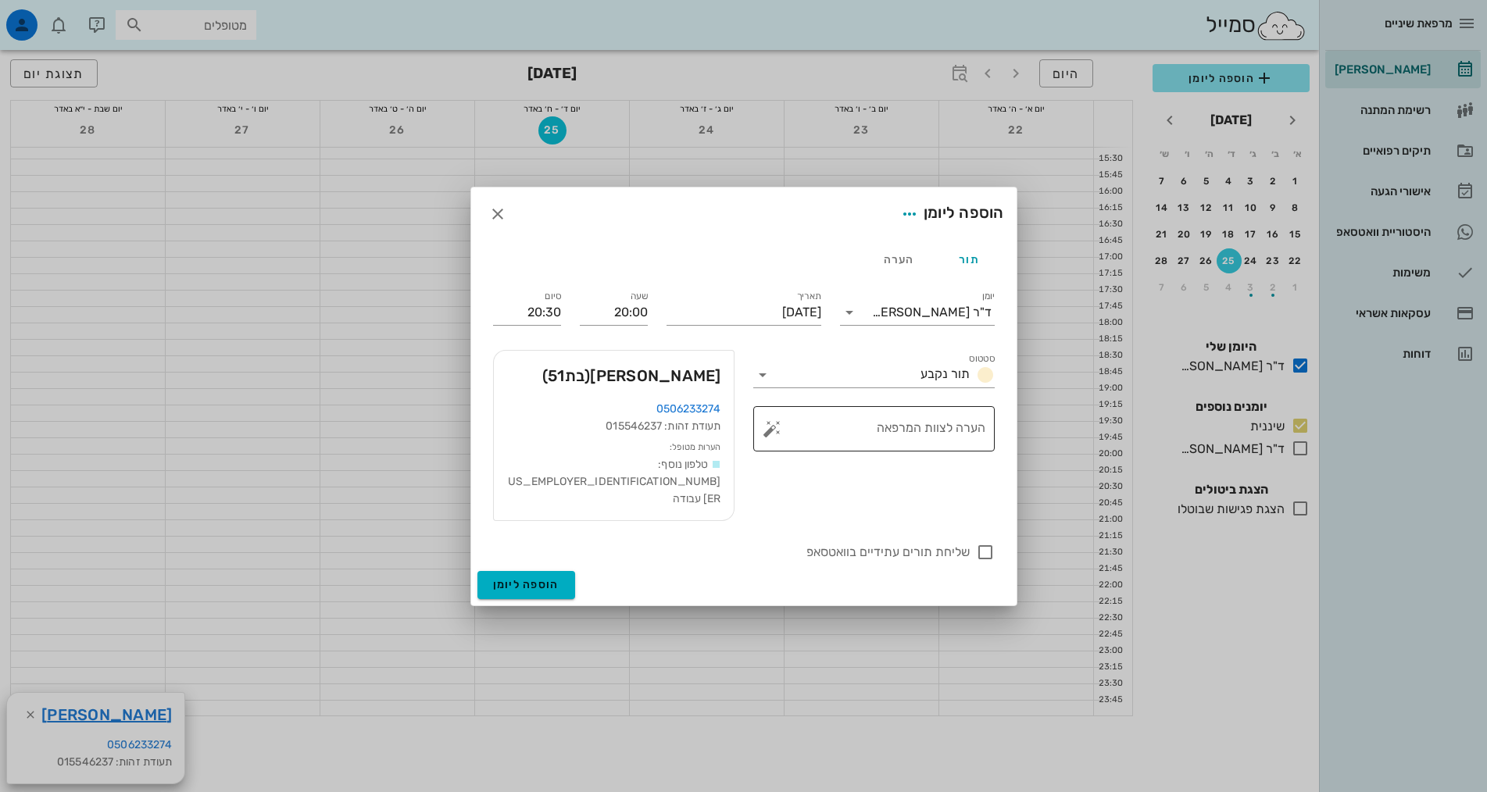
click at [873, 445] on textarea "הערה לצוות המרפאה" at bounding box center [880, 432] width 210 height 37
type textarea "נקבע לפני חצי שנה"
click at [988, 539] on div at bounding box center [985, 552] width 27 height 27
checkbox input "true"
click at [533, 578] on span "הוספה ליומן" at bounding box center [526, 584] width 66 height 13
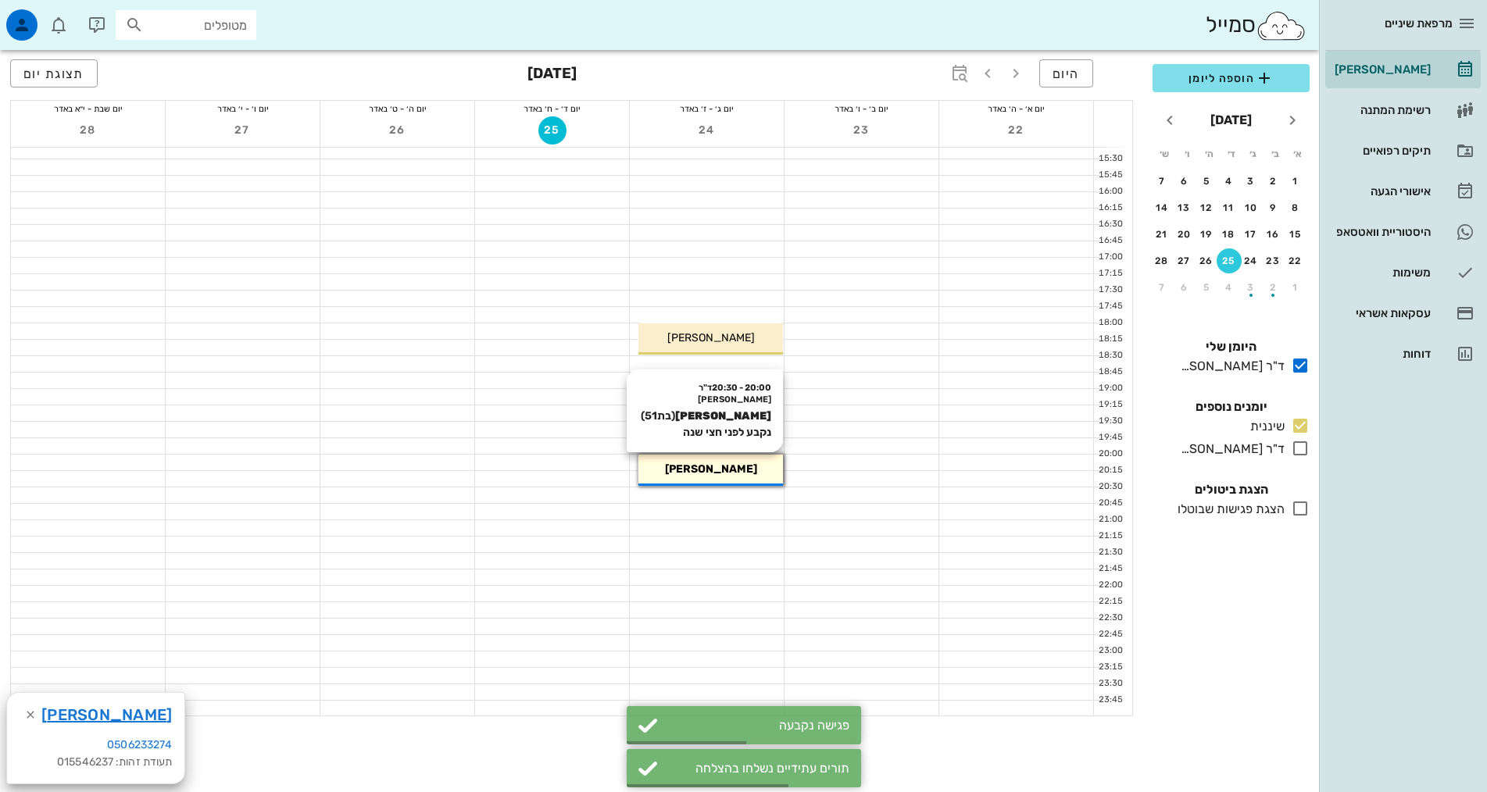
click at [694, 474] on span "[PERSON_NAME]" at bounding box center [711, 468] width 92 height 13
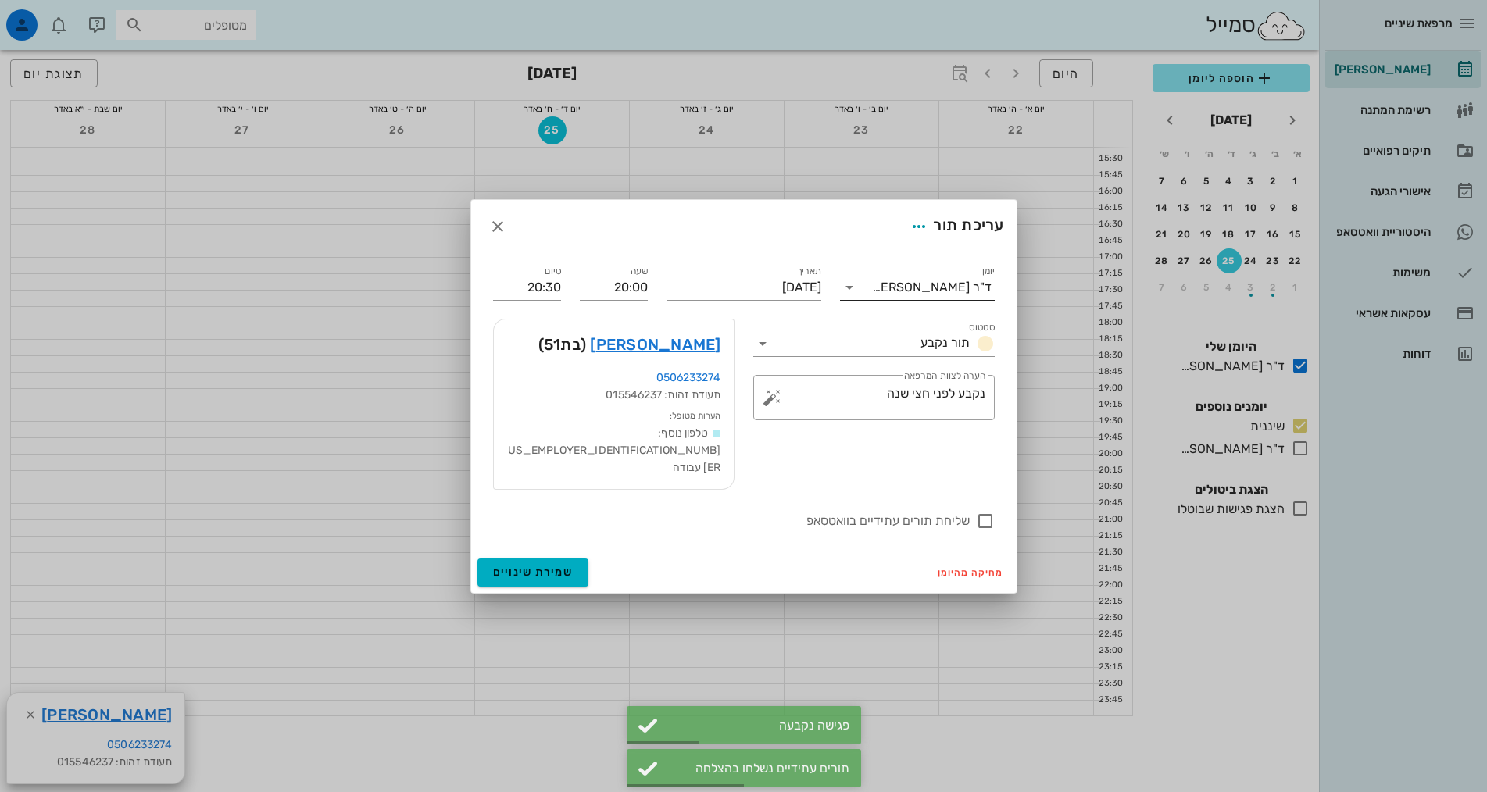
click at [967, 295] on div "ד"ר [PERSON_NAME]" at bounding box center [928, 287] width 133 height 25
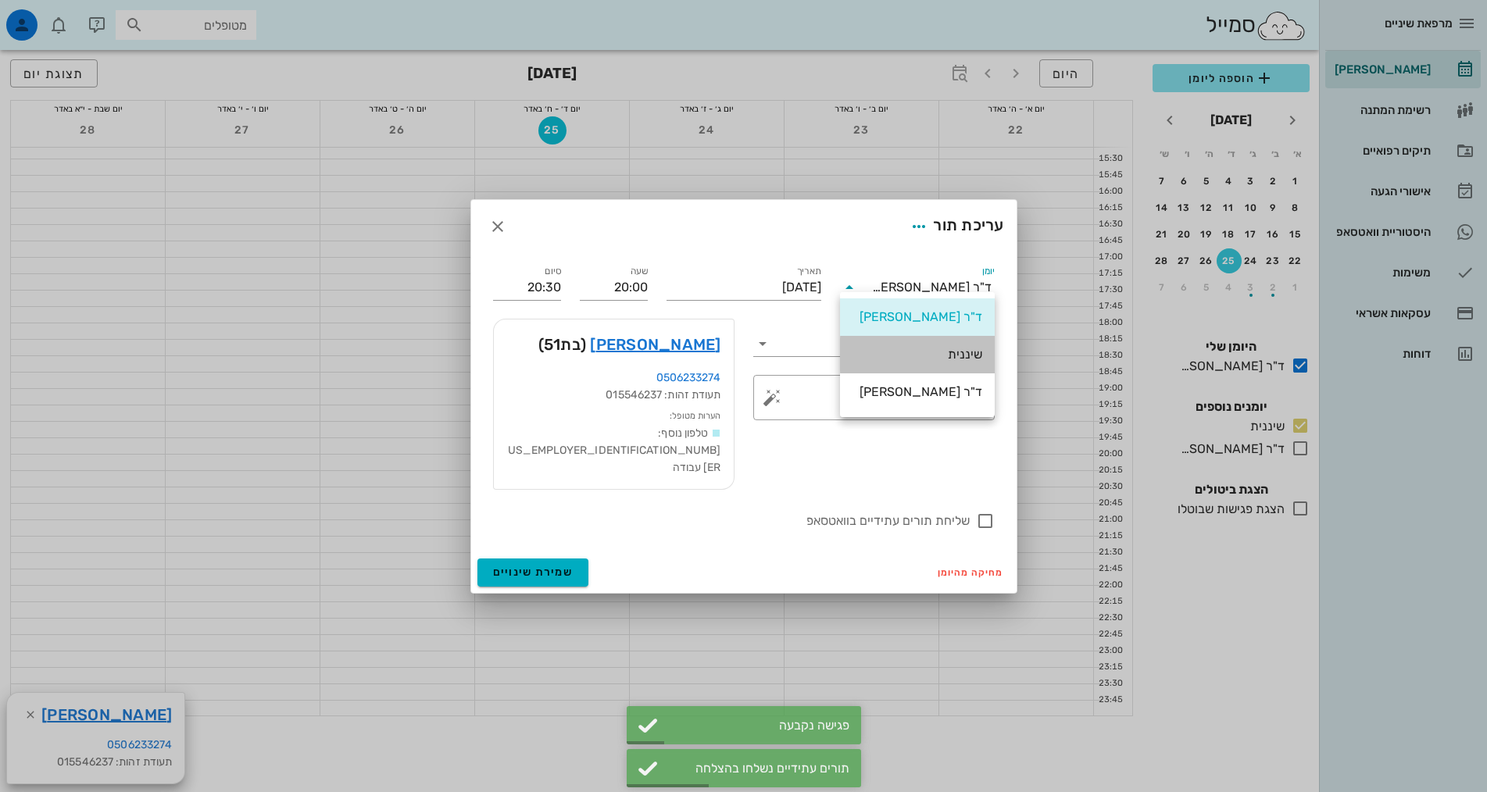
click at [965, 355] on div "שיננית" at bounding box center [917, 354] width 130 height 15
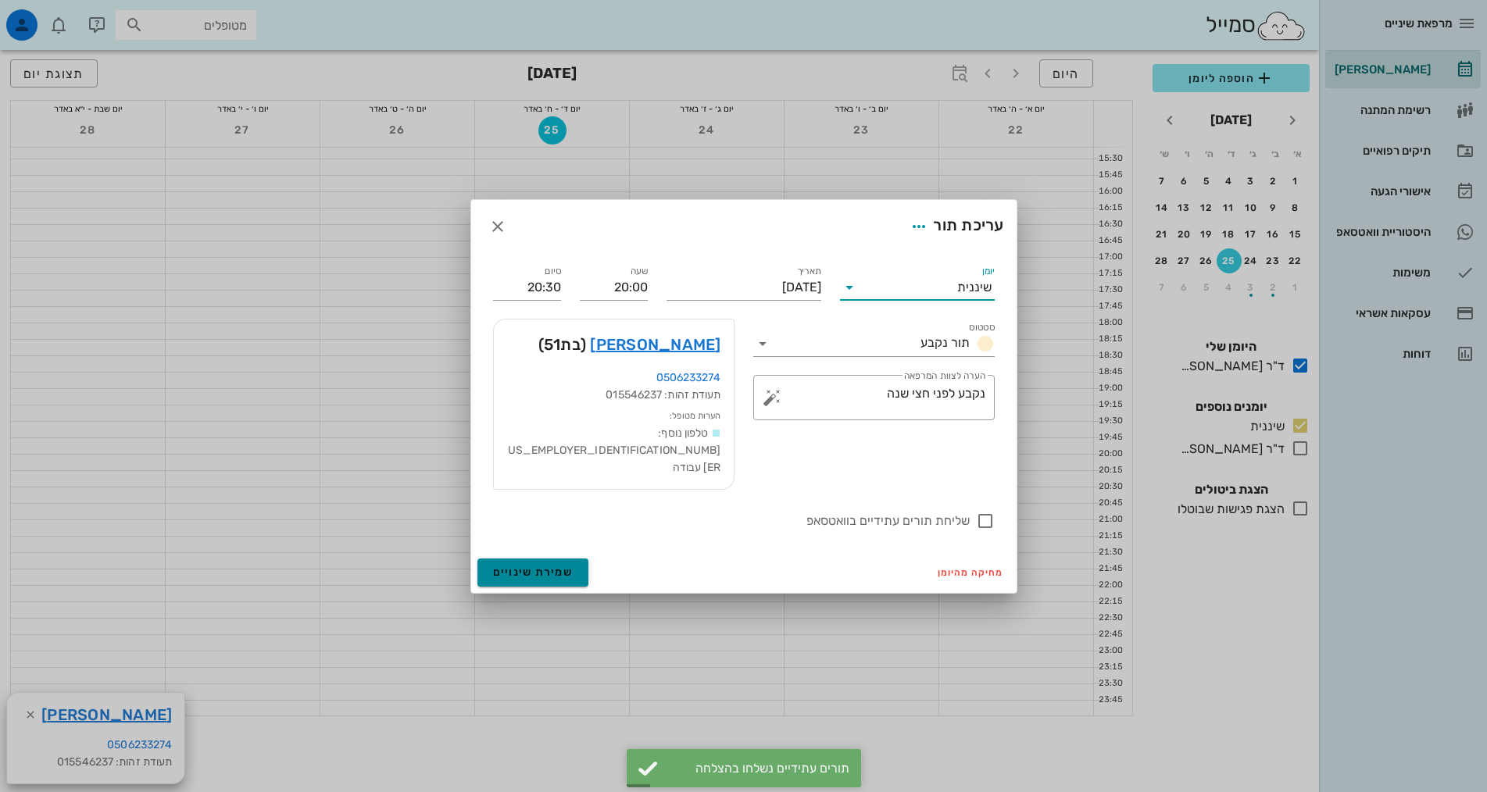
click at [552, 566] on span "שמירת שינויים" at bounding box center [533, 572] width 80 height 13
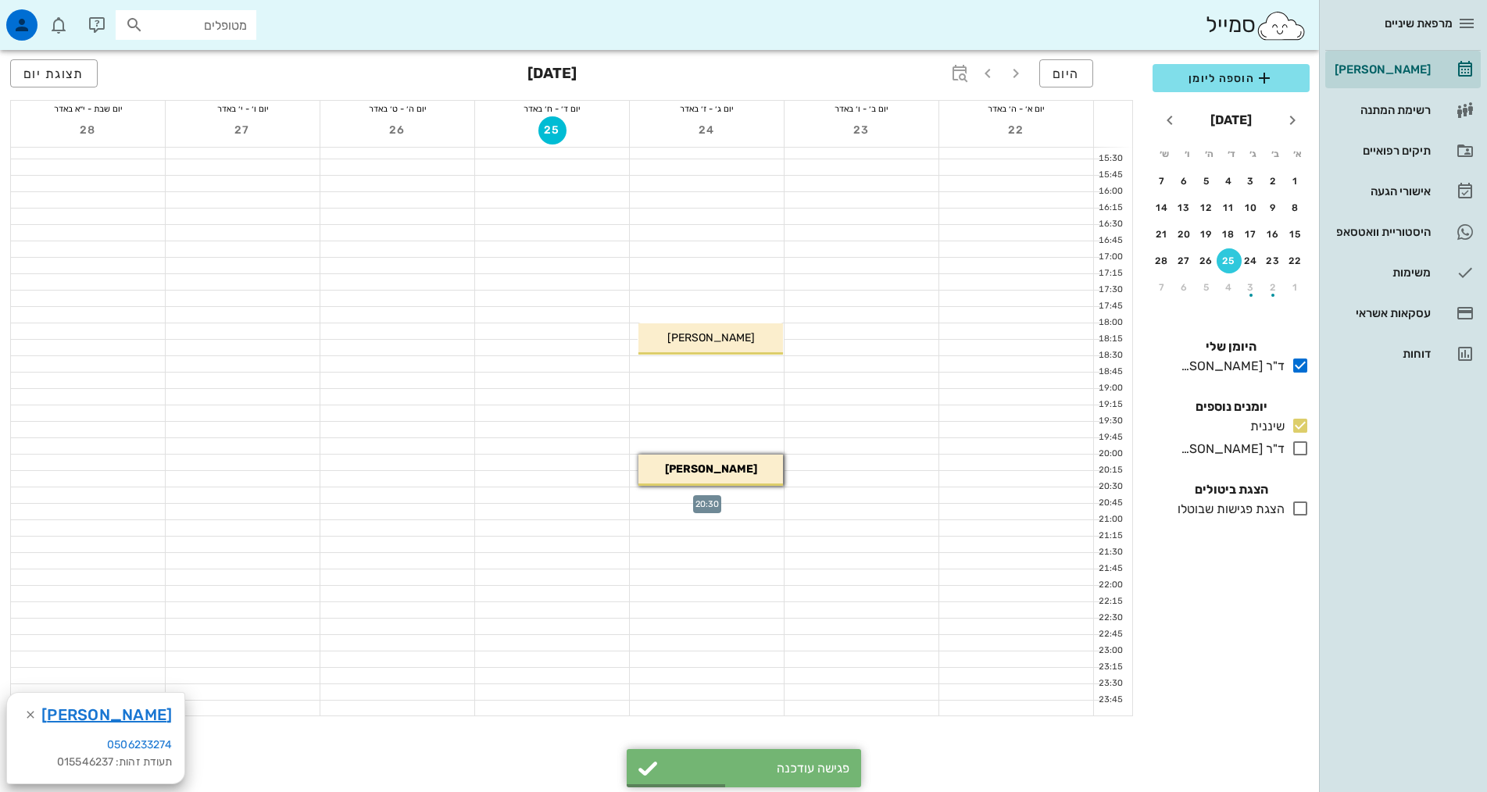
click at [728, 492] on div at bounding box center [707, 495] width 154 height 16
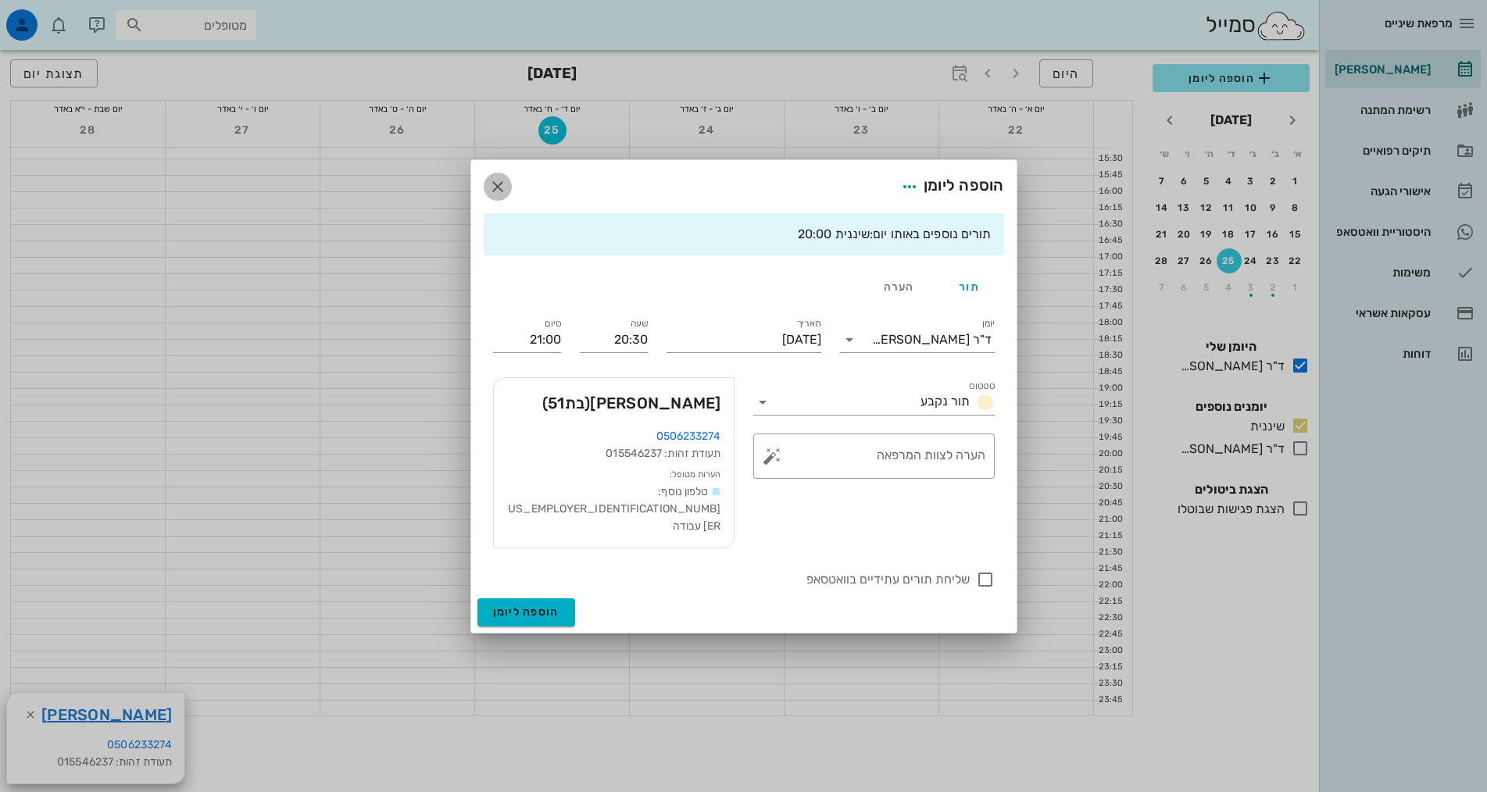
click at [498, 196] on icon "button" at bounding box center [497, 186] width 19 height 19
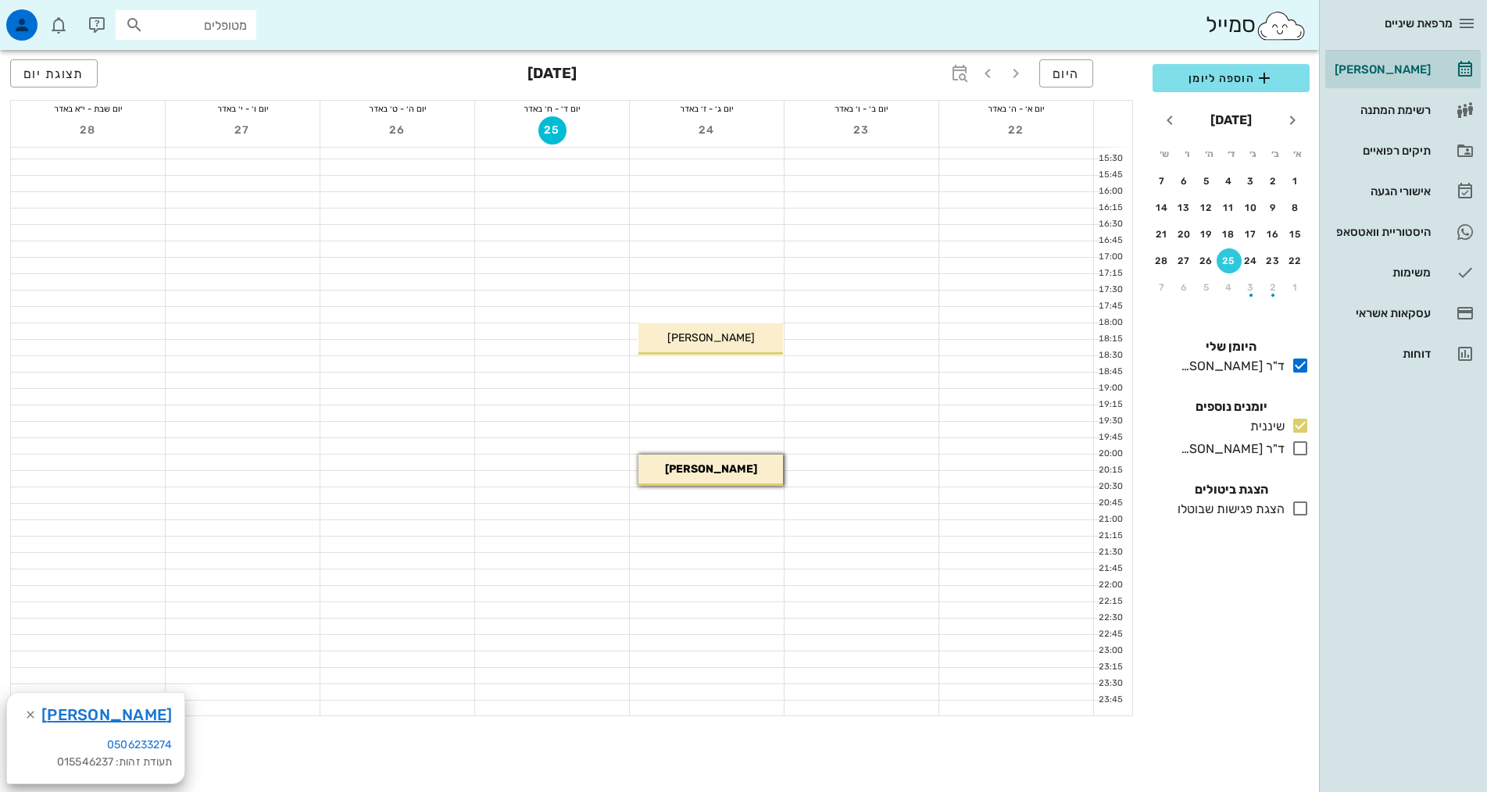
click at [725, 494] on div at bounding box center [707, 495] width 154 height 16
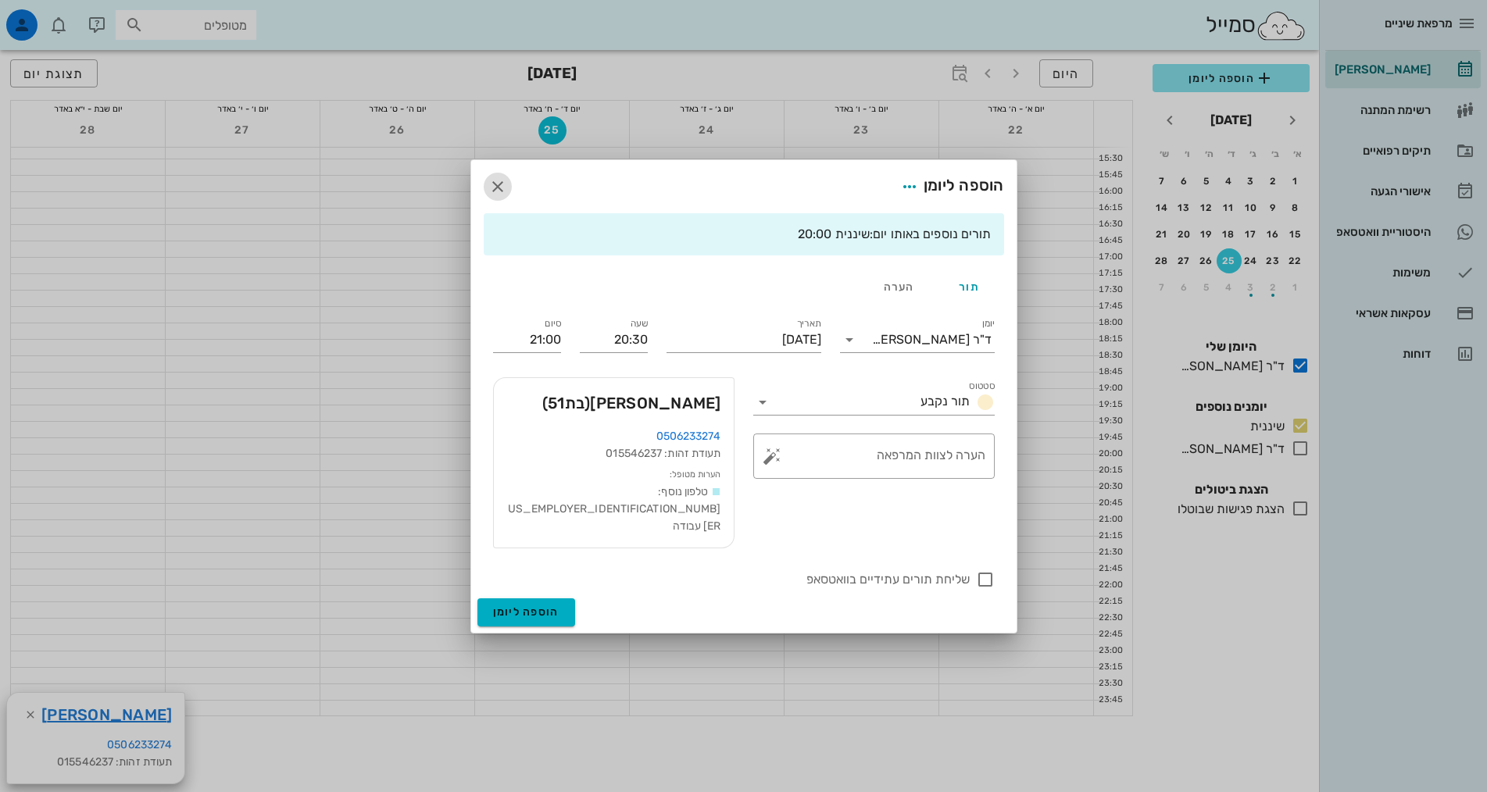
click at [501, 196] on icon "button" at bounding box center [497, 186] width 19 height 19
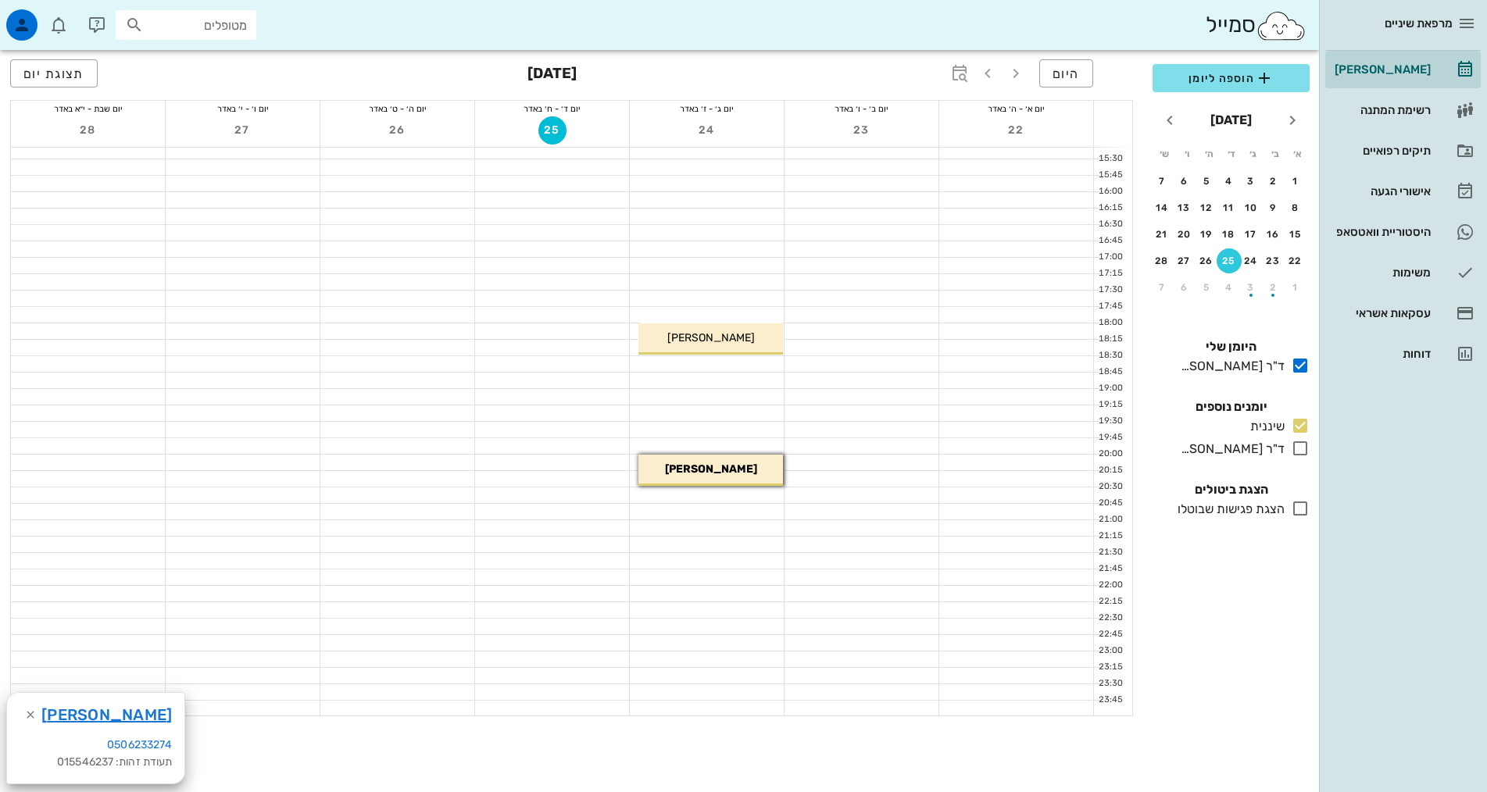
click at [167, 20] on input "מטופלים" at bounding box center [197, 25] width 100 height 20
type input "[PERSON_NAME]"
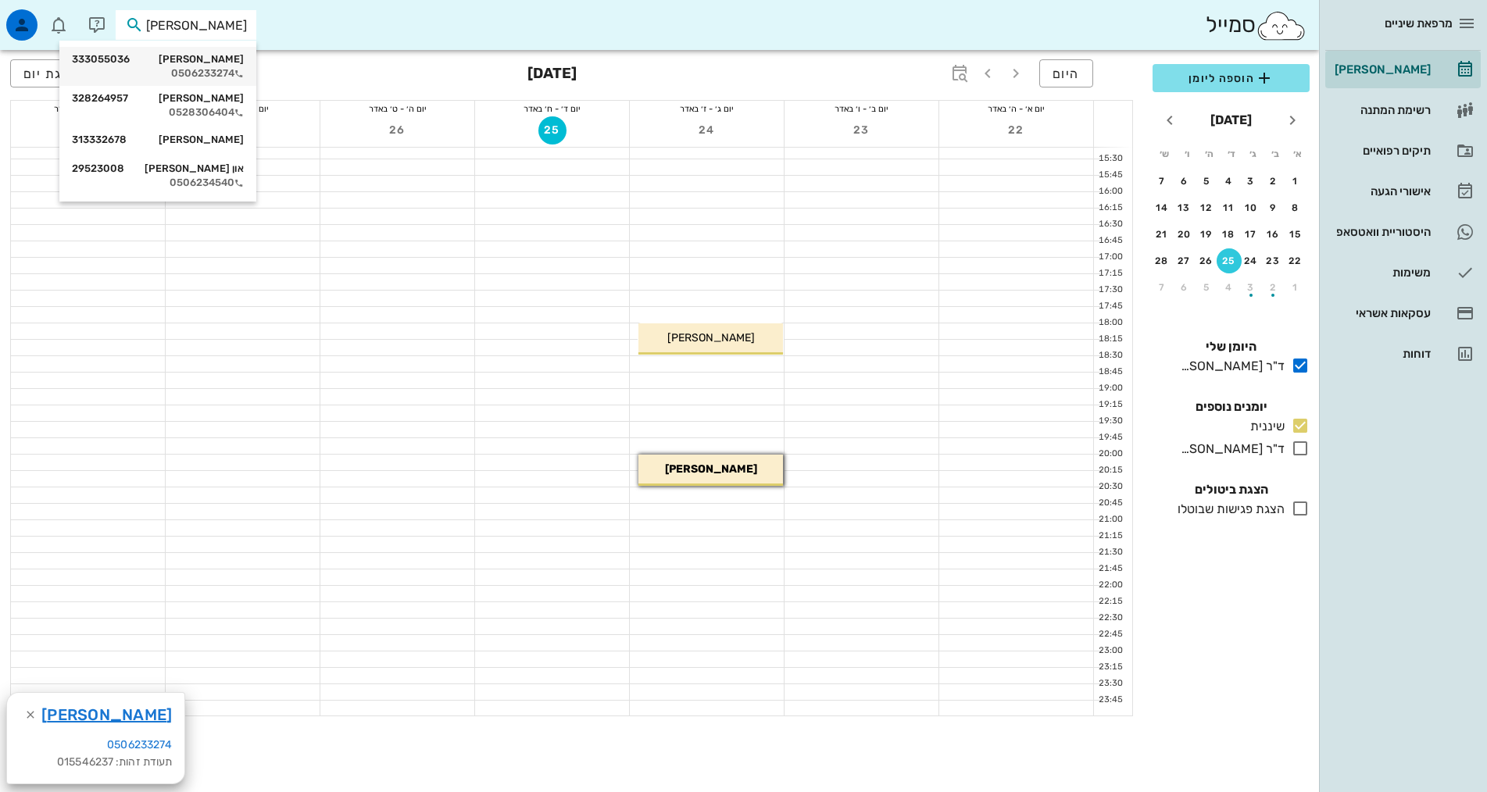
click at [195, 69] on div "0506233274" at bounding box center [158, 73] width 172 height 12
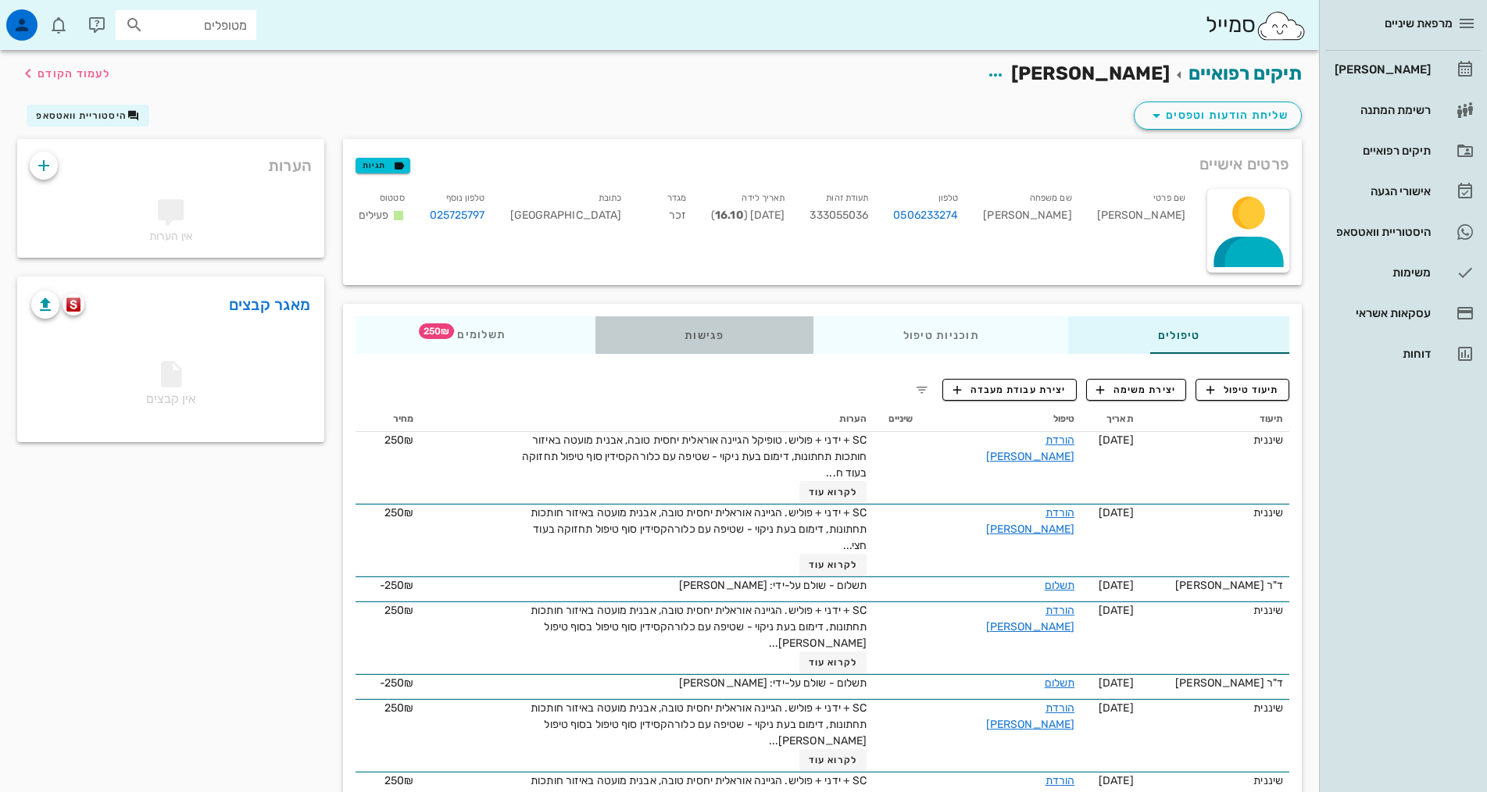
click at [634, 333] on div "פגישות" at bounding box center [704, 334] width 218 height 37
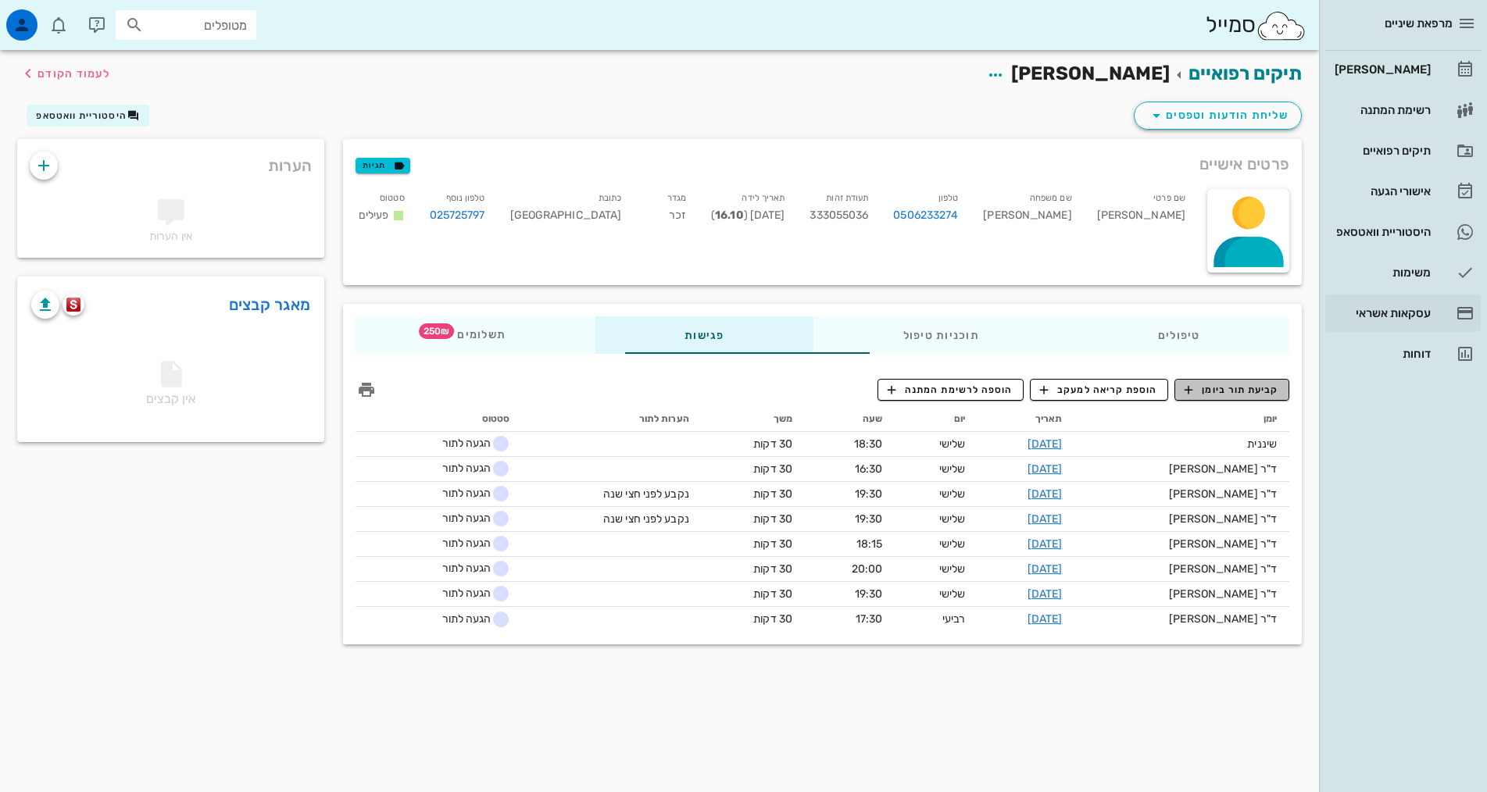
click at [1192, 388] on icon "button" at bounding box center [1188, 390] width 14 height 14
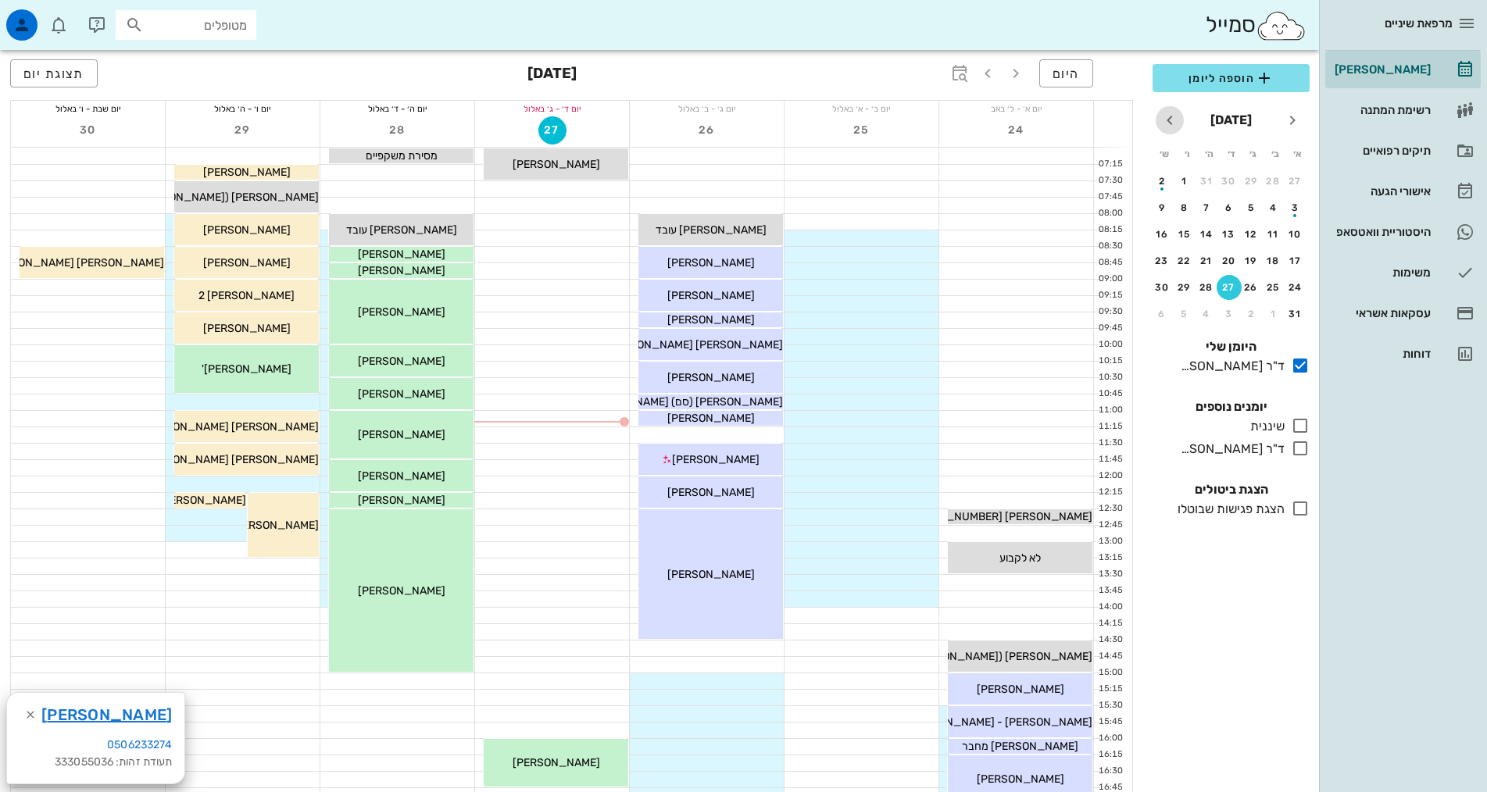
click at [1173, 116] on icon "חודש הבא" at bounding box center [1169, 120] width 19 height 19
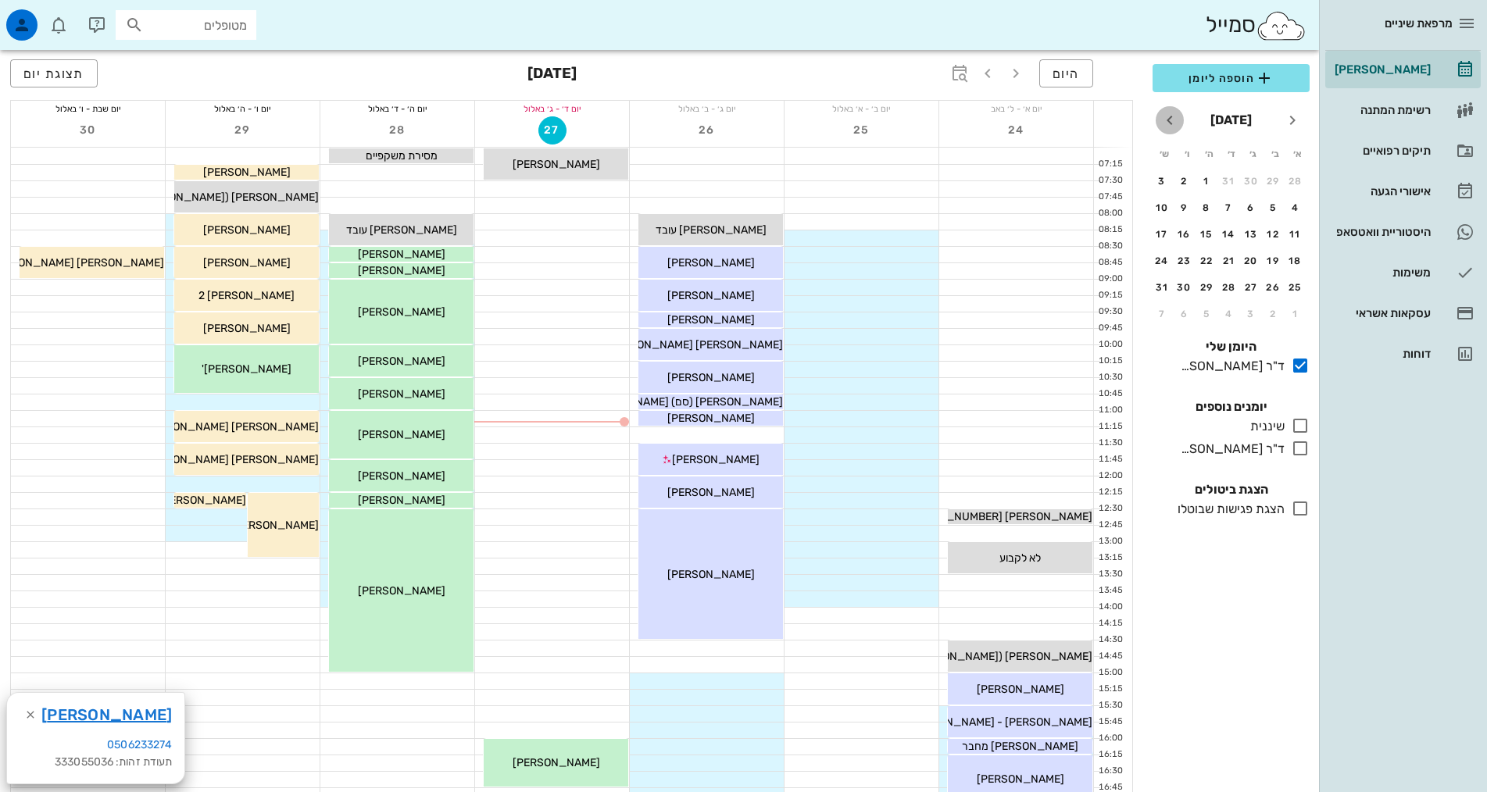
click at [1173, 116] on icon "חודש הבא" at bounding box center [1169, 120] width 19 height 19
click at [1185, 261] on div "27" at bounding box center [1184, 260] width 25 height 11
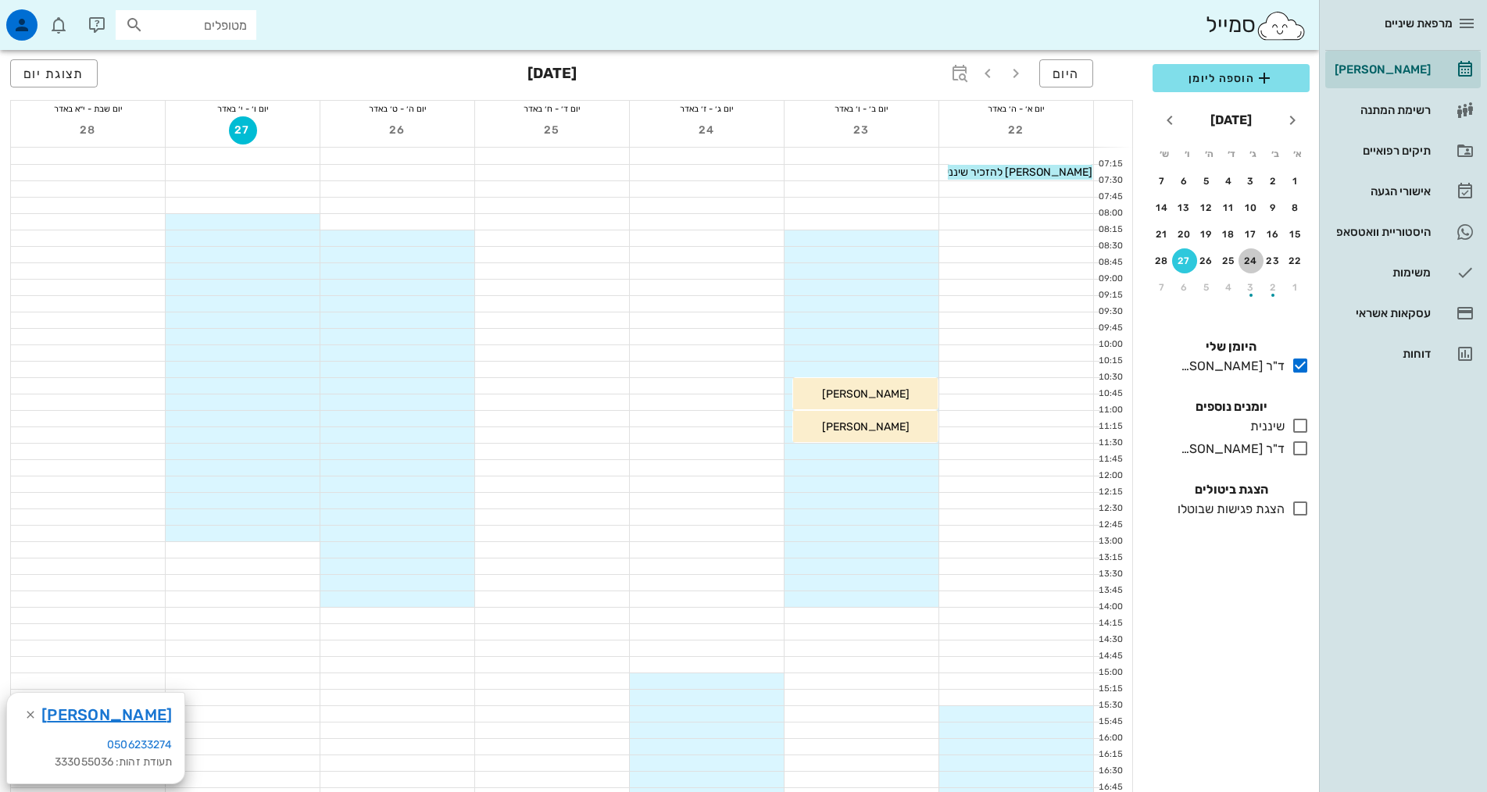
click at [1251, 263] on div "24" at bounding box center [1250, 260] width 25 height 11
click at [1298, 423] on icon at bounding box center [1300, 425] width 19 height 19
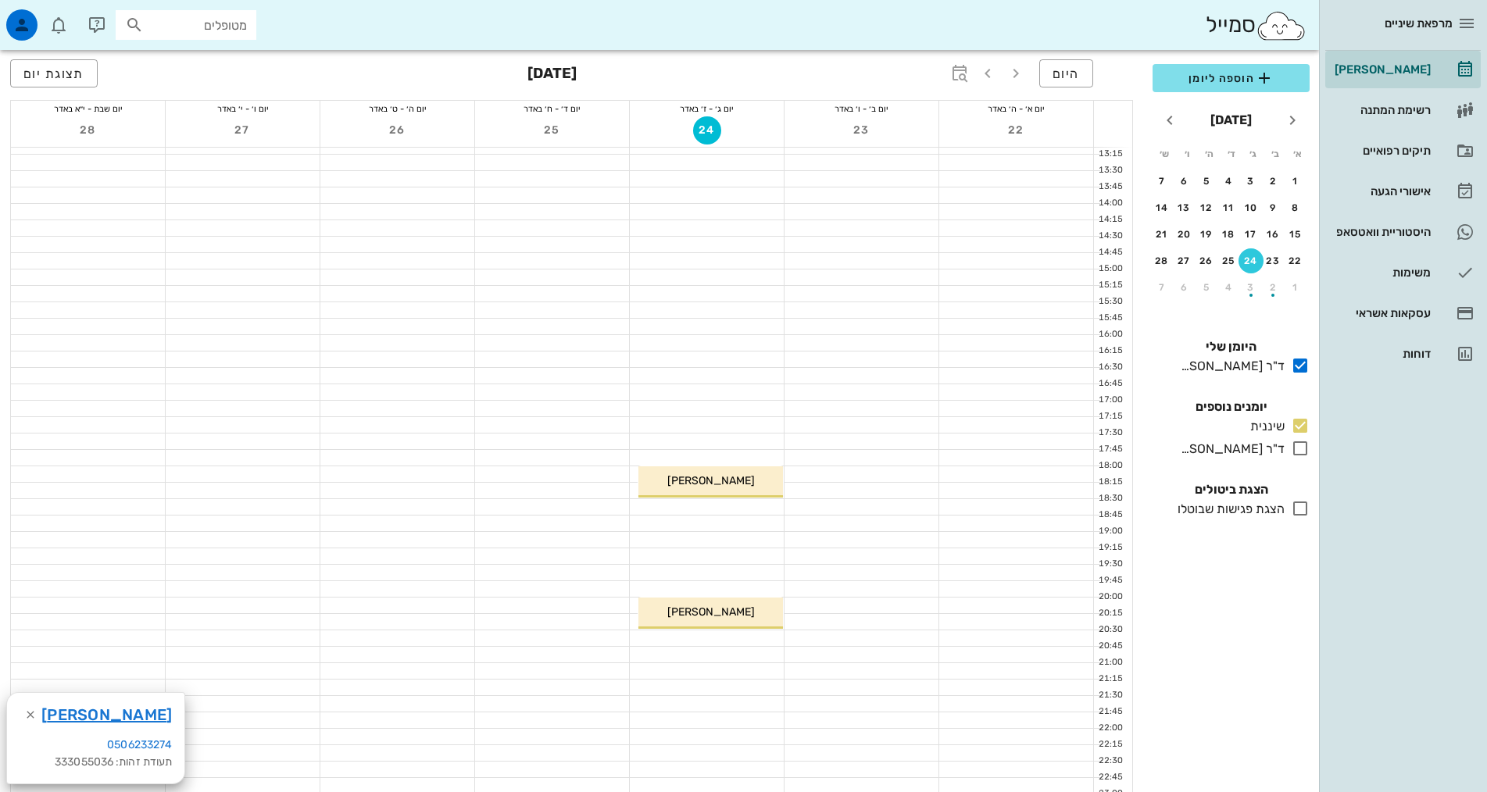
scroll to position [547, 0]
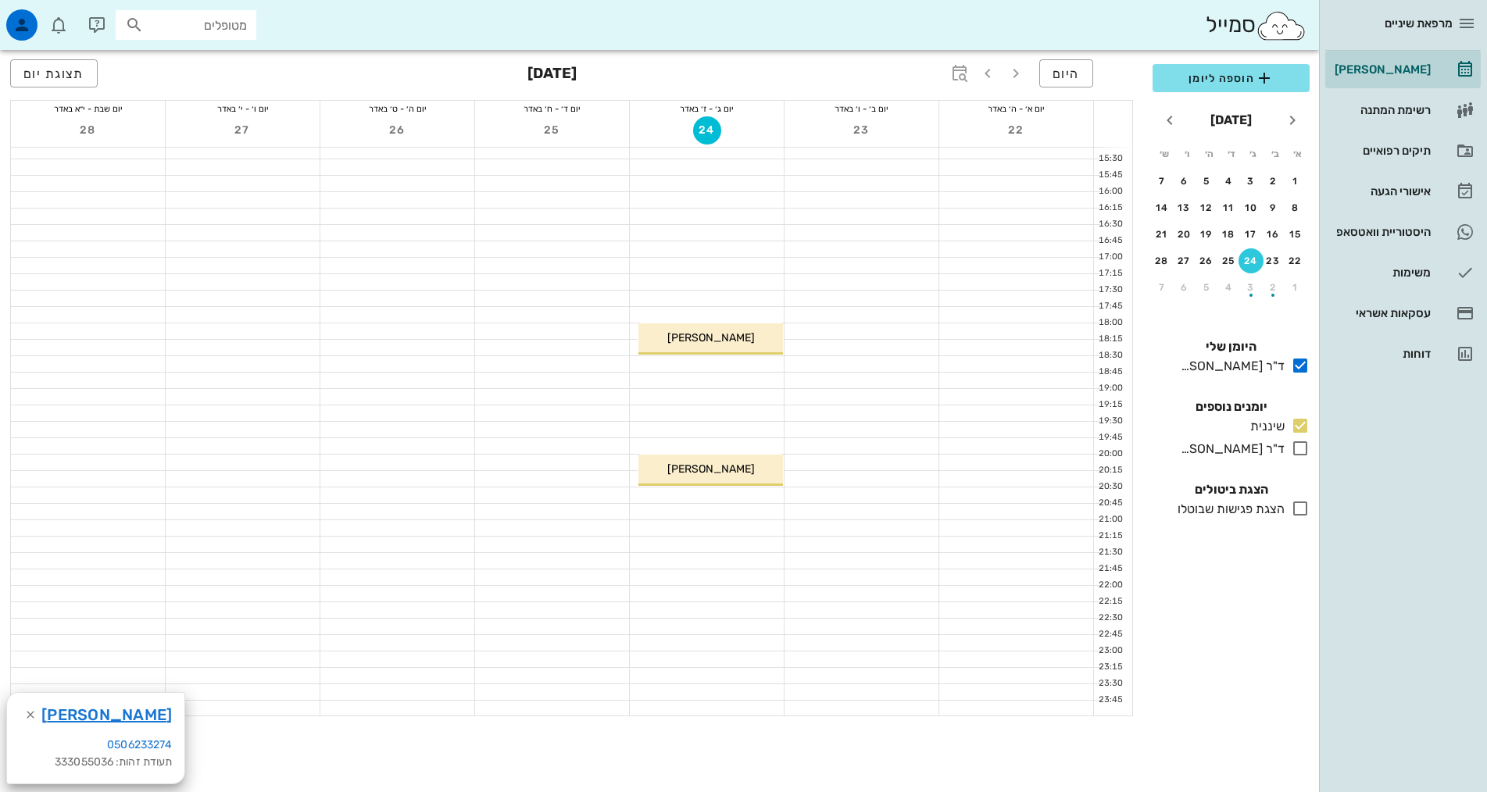
click at [762, 496] on div at bounding box center [707, 495] width 154 height 16
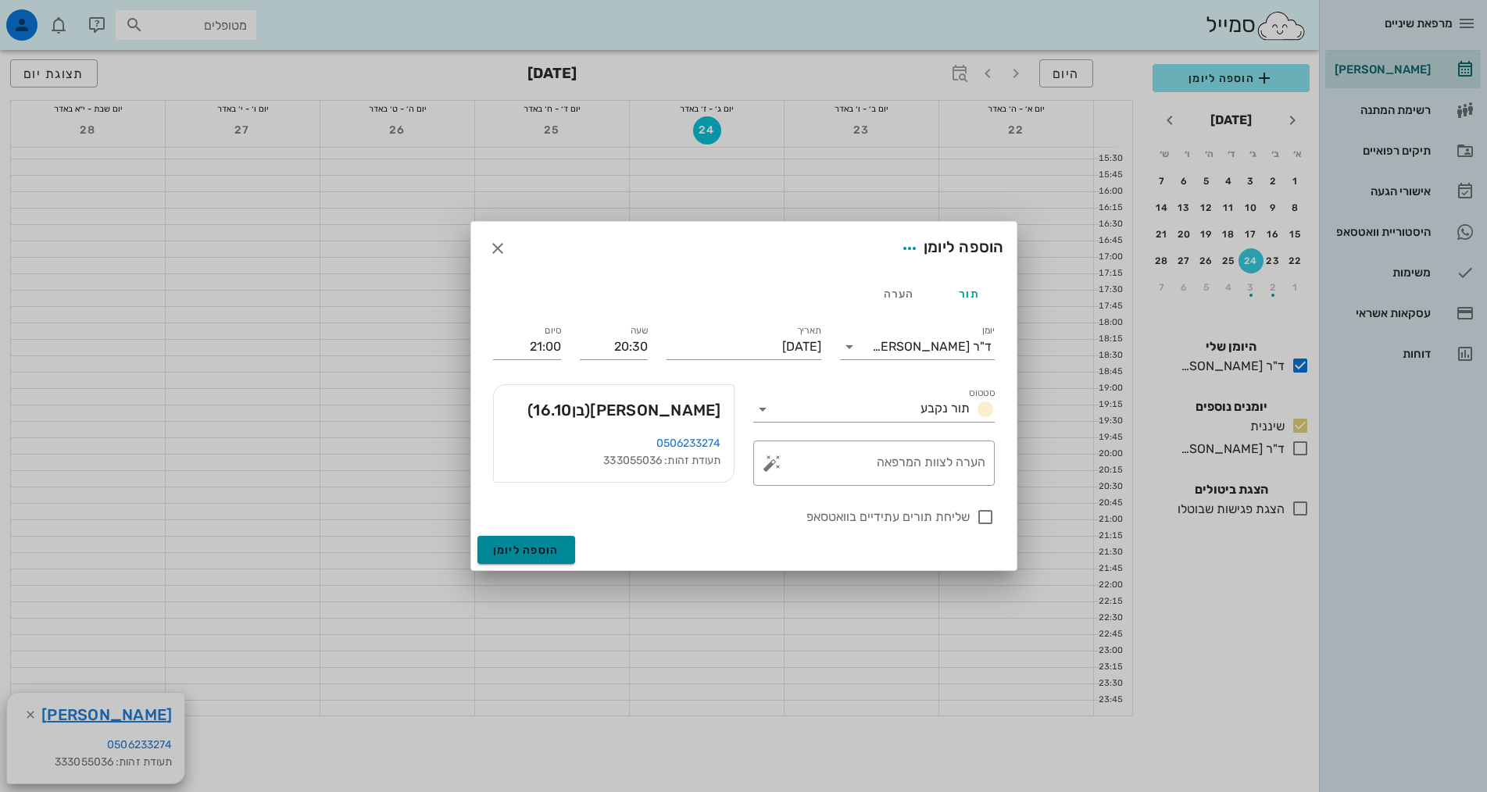
click at [518, 552] on span "הוספה ליומן" at bounding box center [526, 550] width 66 height 13
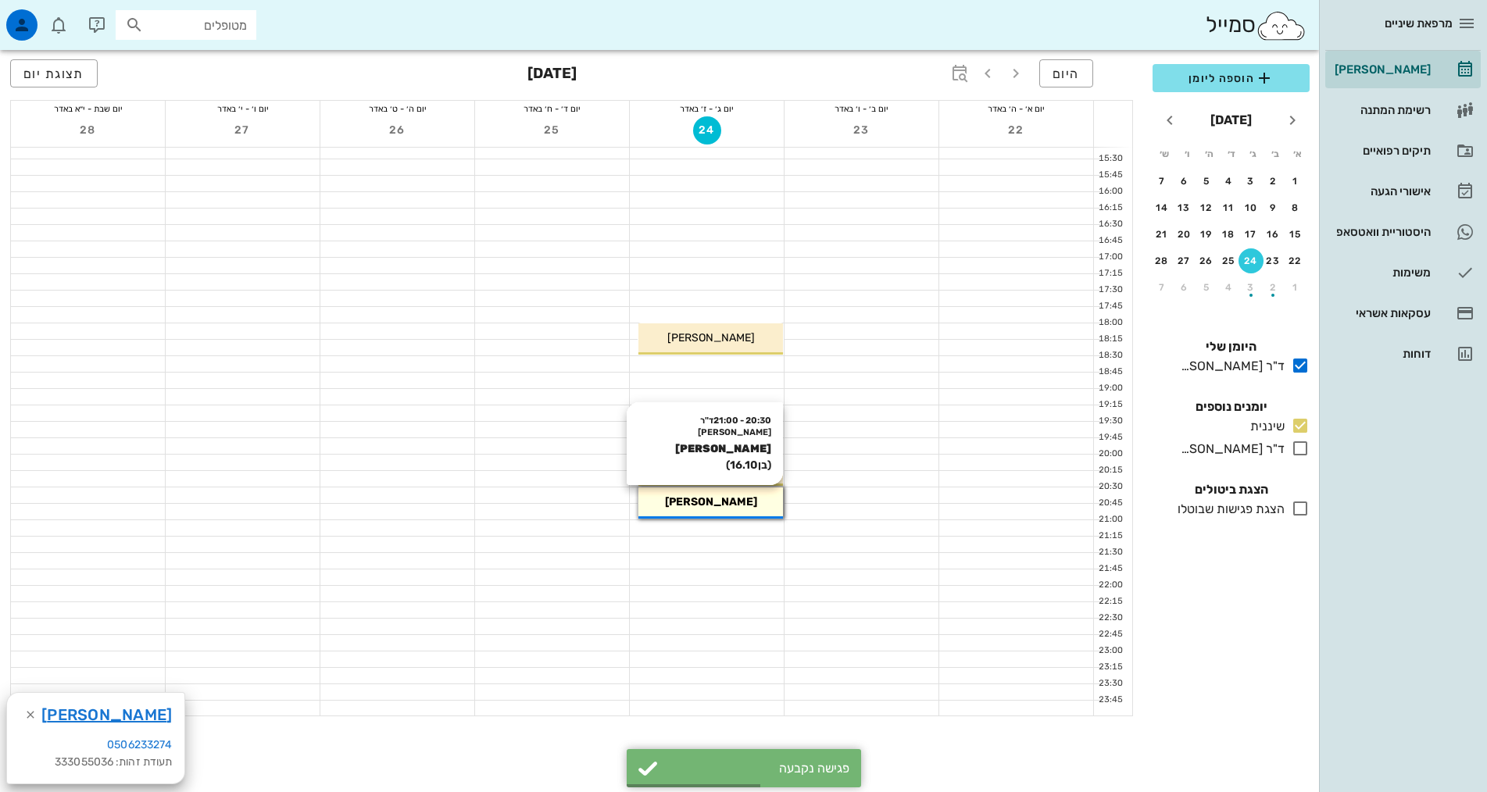
click at [757, 516] on div "20:30 - 21:00 ד"ר [PERSON_NAME] [PERSON_NAME] (בן 16.10 ) [PERSON_NAME]" at bounding box center [710, 502] width 145 height 31
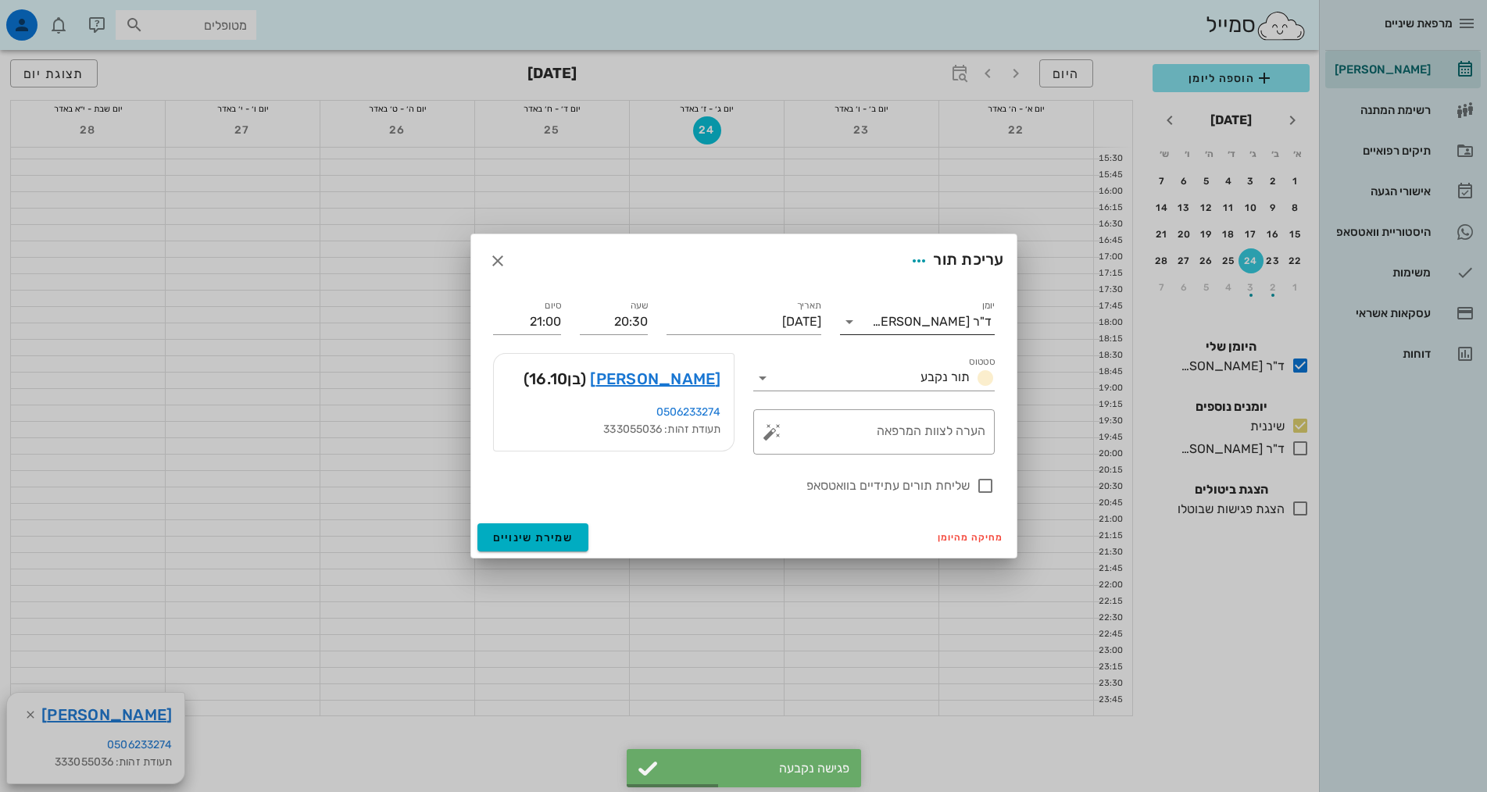
drag, startPoint x: 978, startPoint y: 305, endPoint x: 980, endPoint y: 312, distance: 8.2
click at [980, 312] on div "יומן ד"ר [PERSON_NAME]" at bounding box center [917, 317] width 155 height 34
click at [975, 324] on div "ד"ר [PERSON_NAME]" at bounding box center [932, 322] width 120 height 14
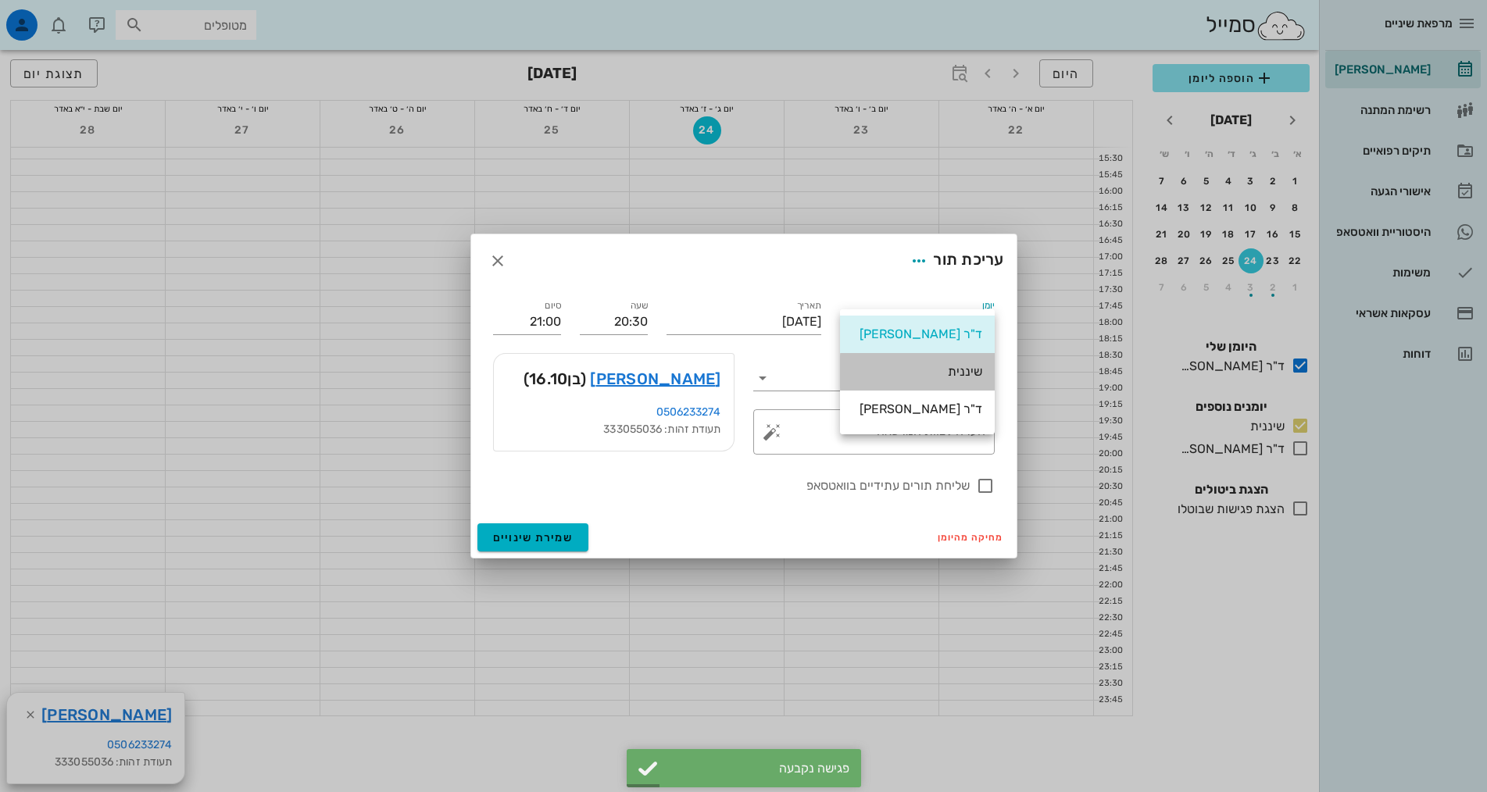
click at [980, 375] on div "שיננית" at bounding box center [917, 371] width 130 height 15
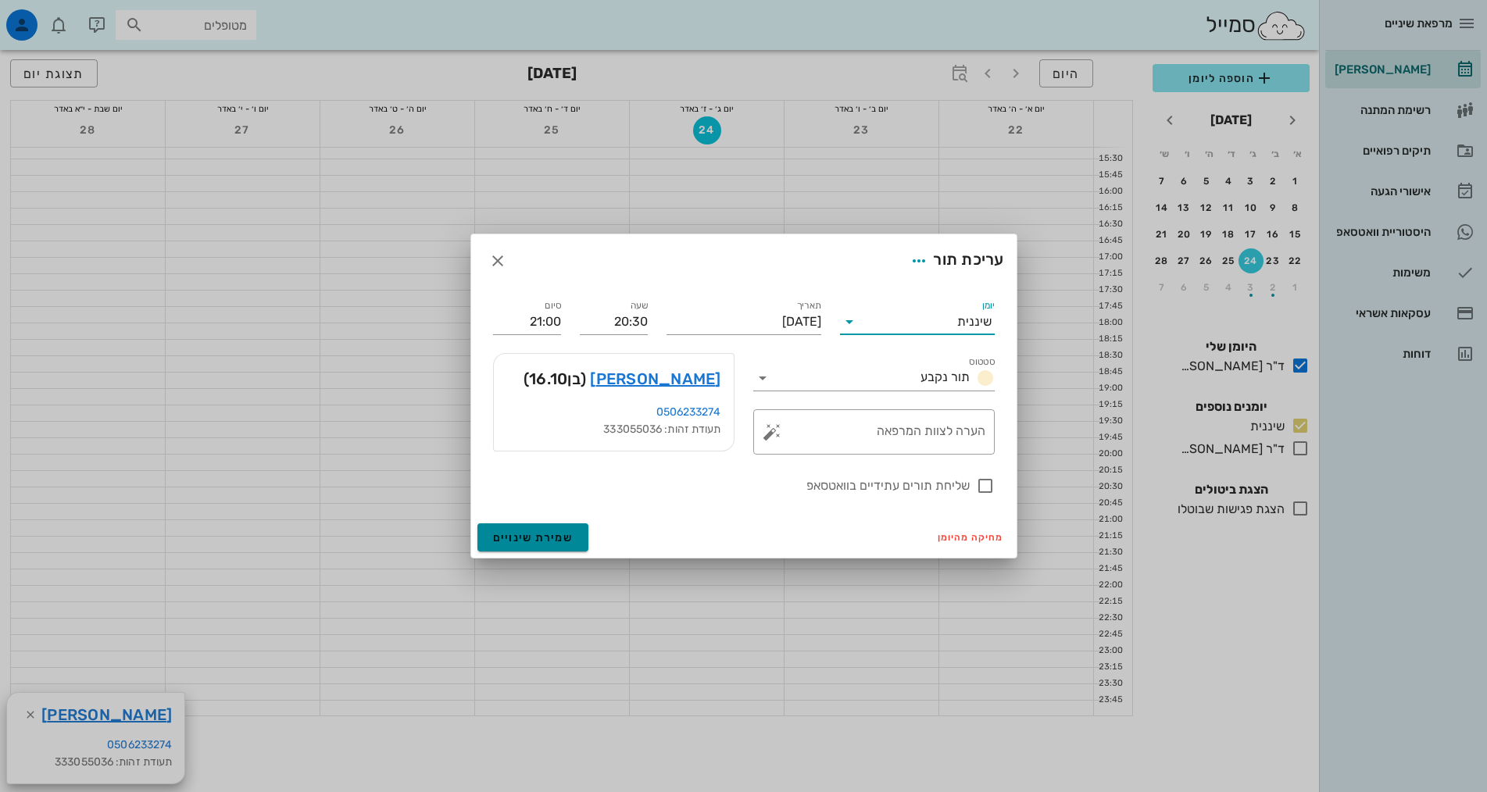
click at [563, 535] on span "שמירת שינויים" at bounding box center [533, 537] width 80 height 13
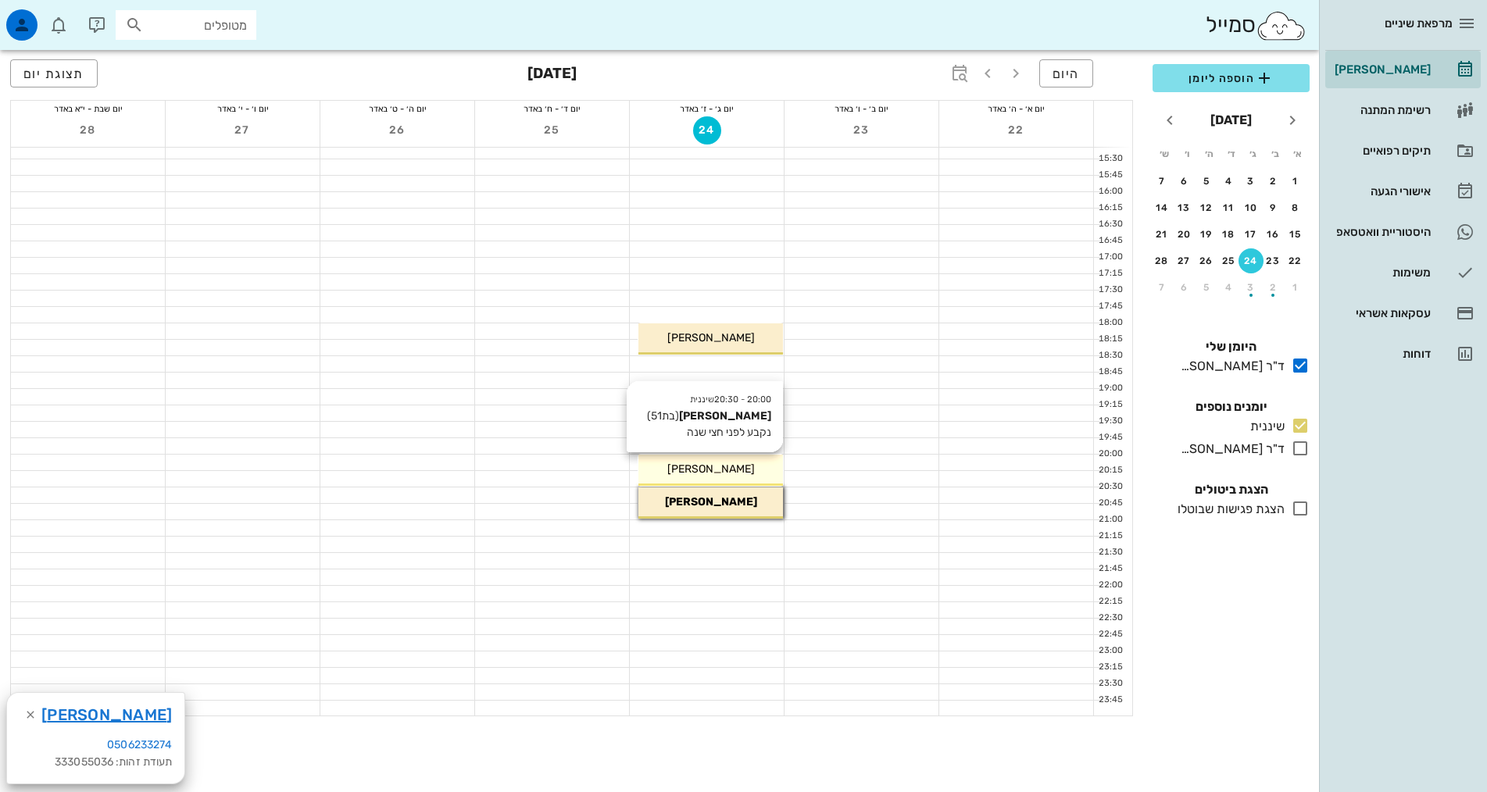
click at [744, 473] on span "[PERSON_NAME]" at bounding box center [710, 468] width 87 height 13
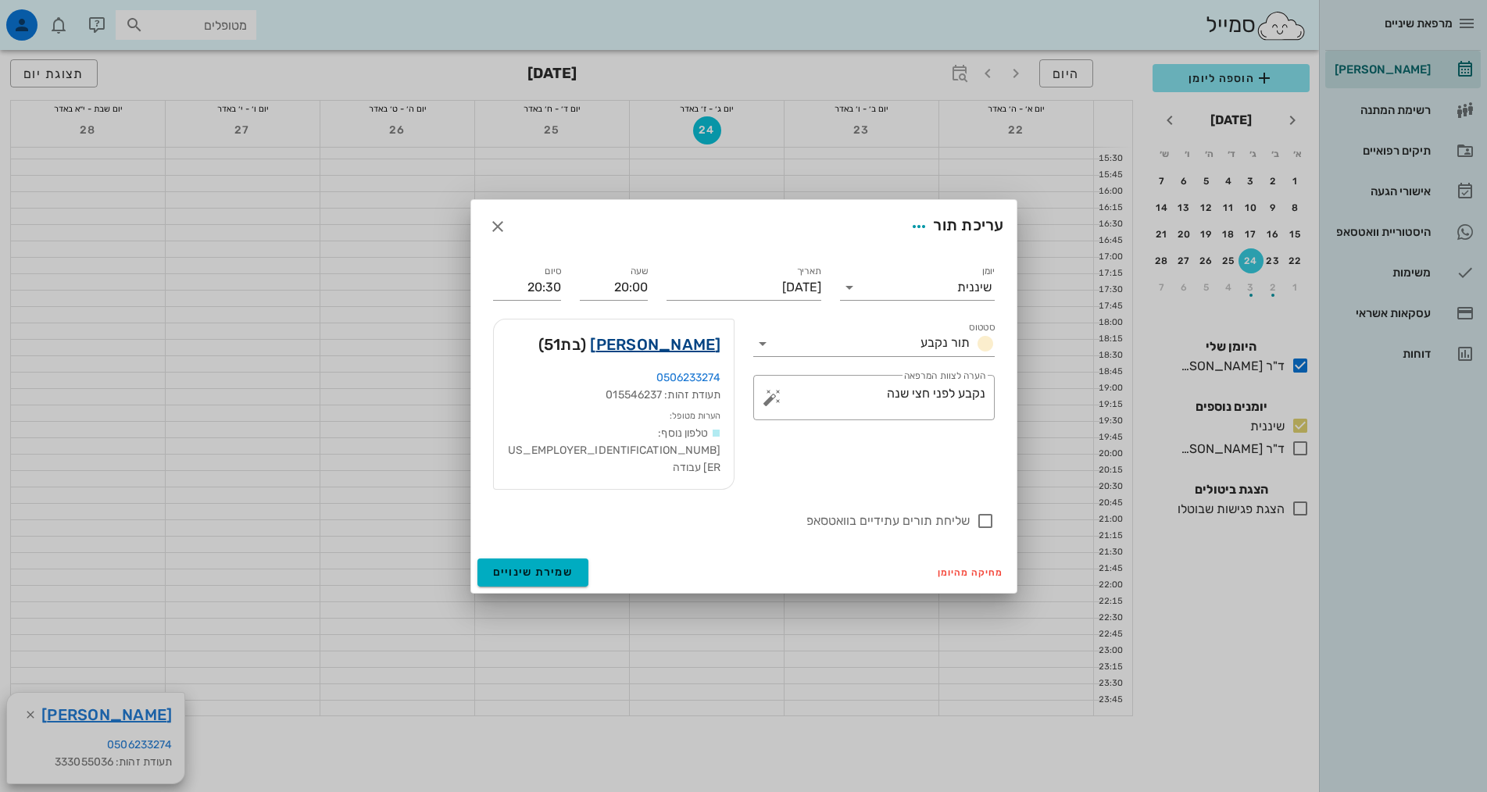
click at [687, 357] on link "[PERSON_NAME]" at bounding box center [655, 344] width 130 height 25
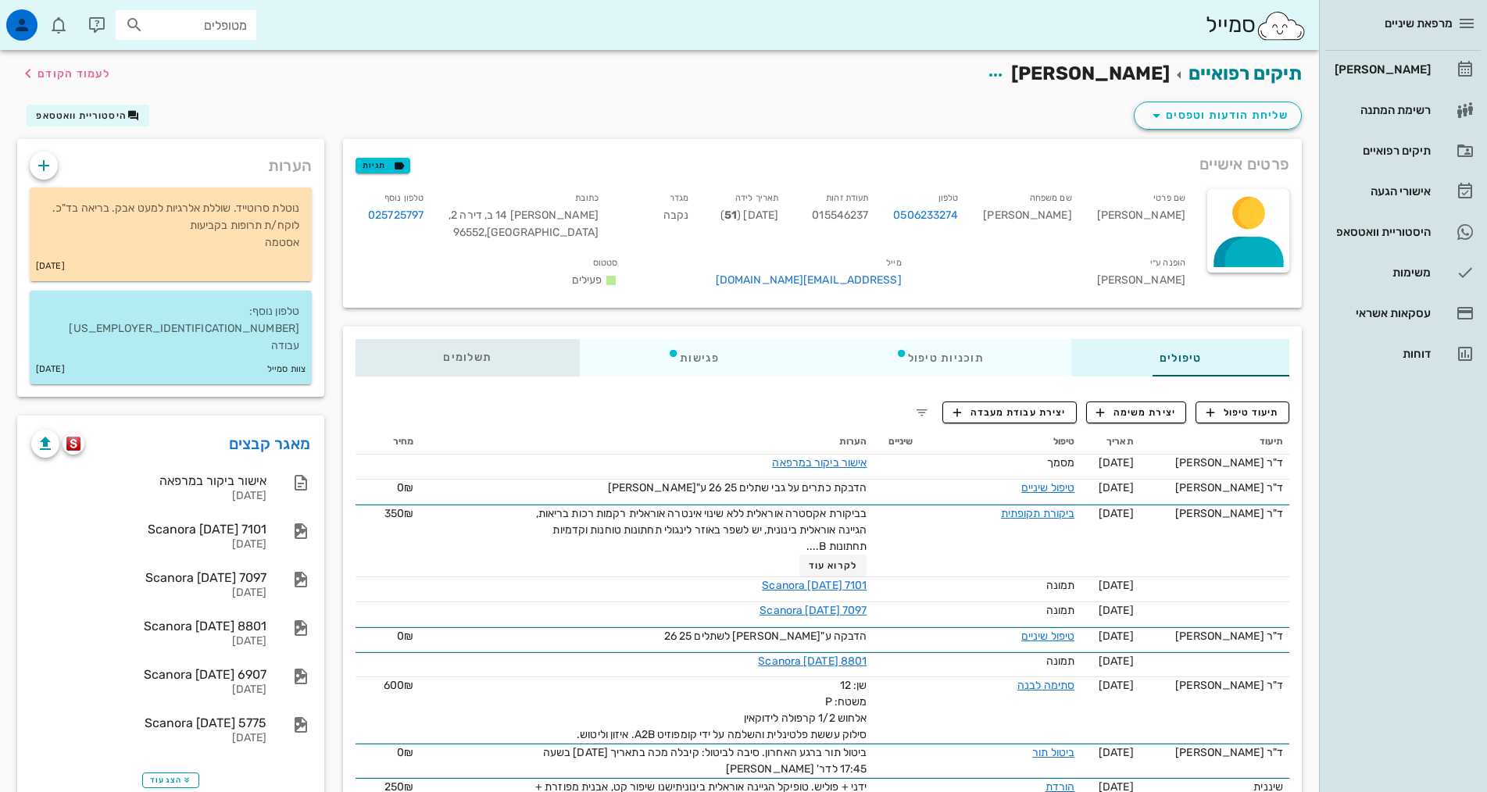
click at [355, 347] on div "תשלומים 0₪" at bounding box center [467, 357] width 224 height 37
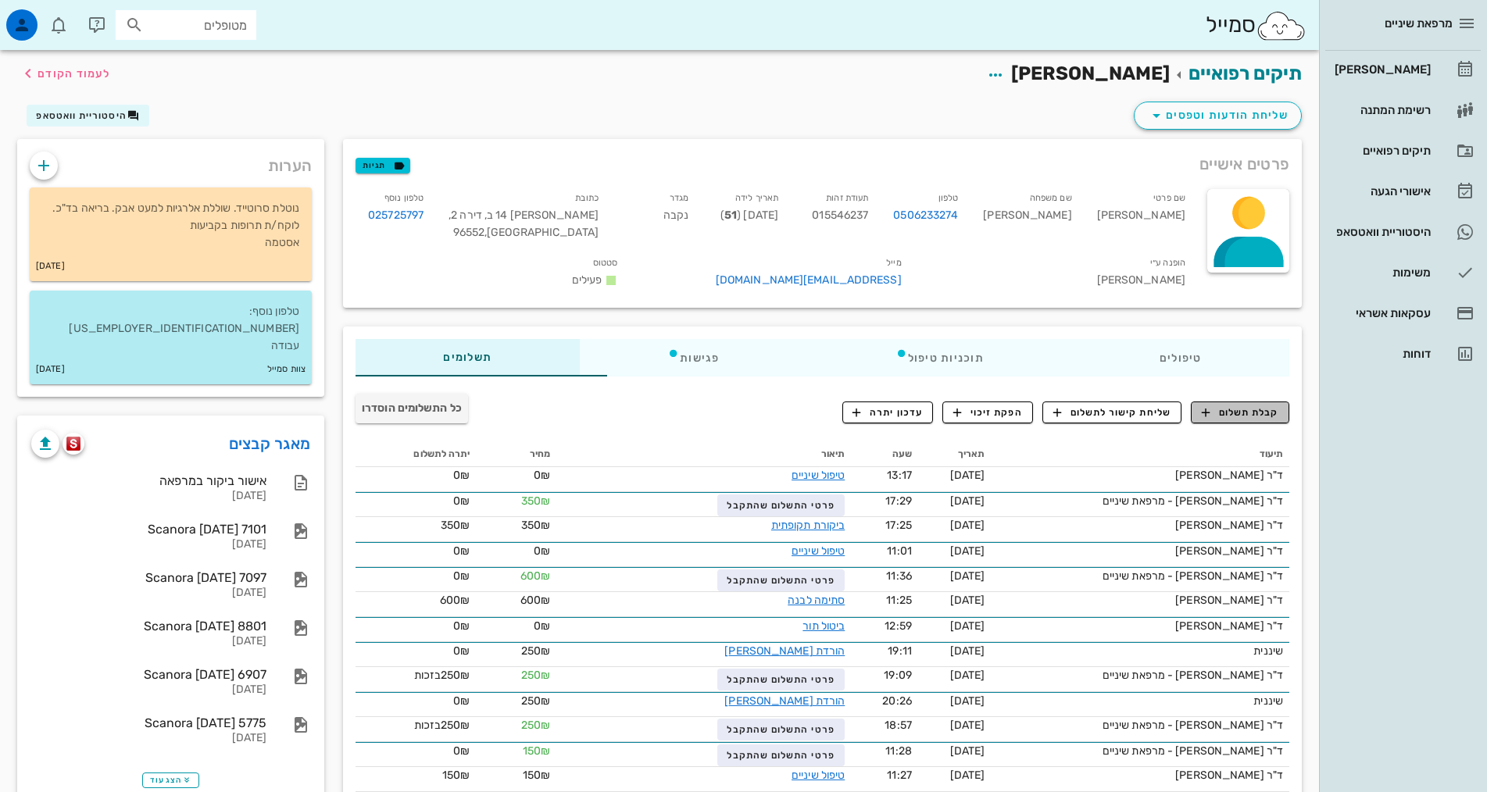
click at [1232, 415] on span "קבלת תשלום" at bounding box center [1239, 412] width 77 height 14
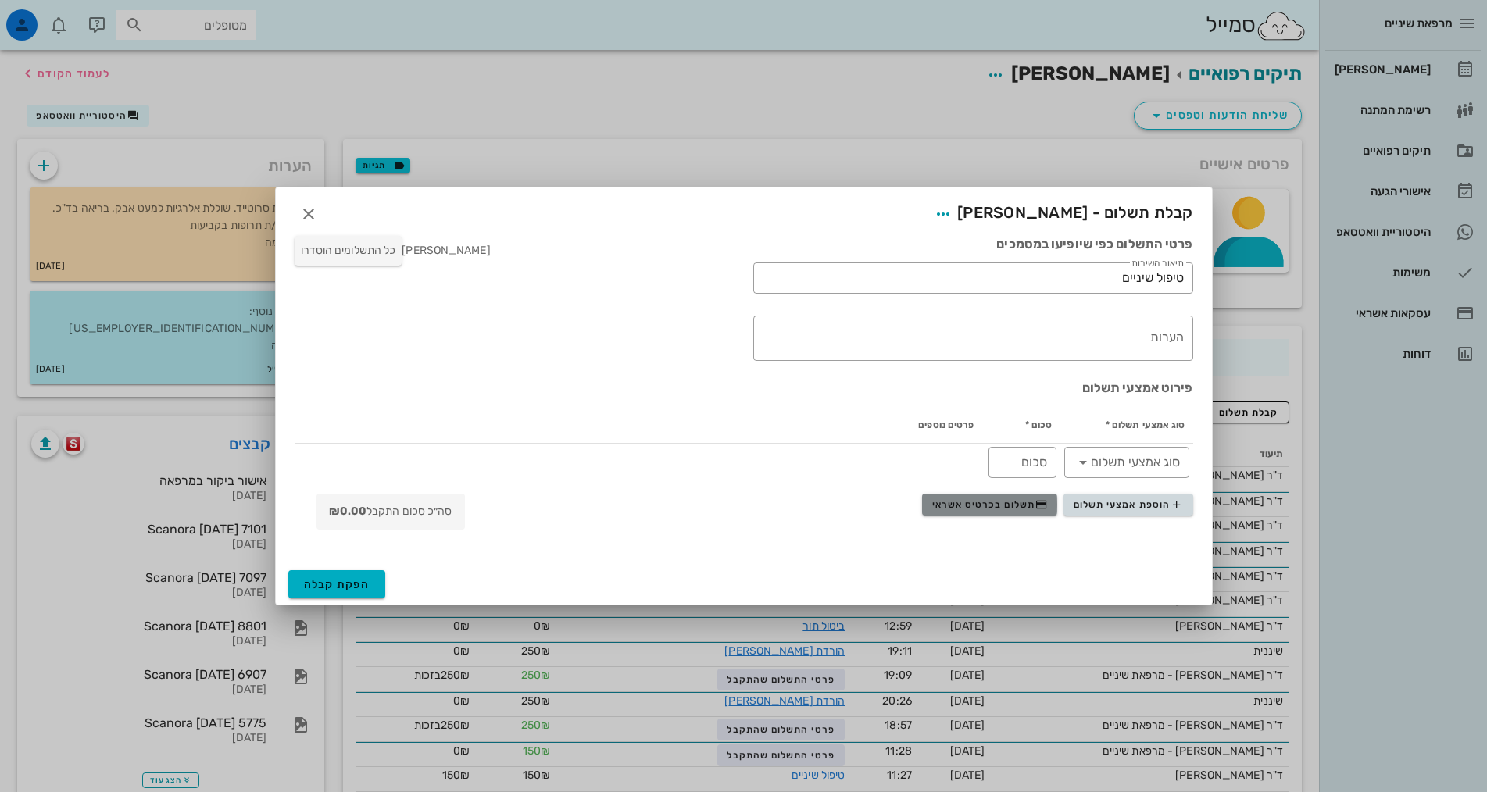
click at [1004, 497] on button "תשלום בכרטיס אשראי" at bounding box center [989, 505] width 135 height 22
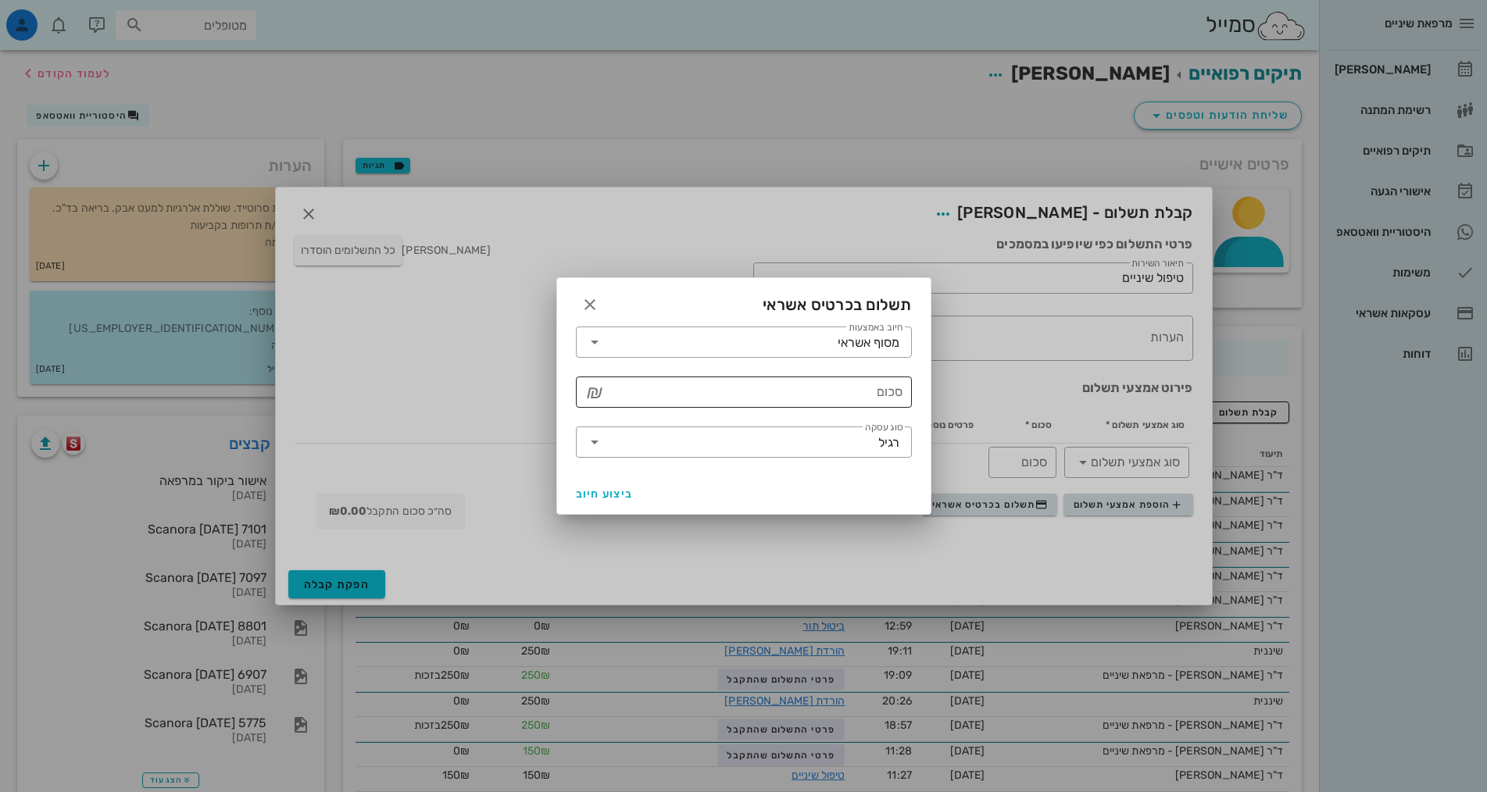
click at [803, 387] on input "סכום" at bounding box center [754, 392] width 295 height 25
type input "750"
click at [602, 492] on span "ביצוע חיוב" at bounding box center [605, 493] width 58 height 13
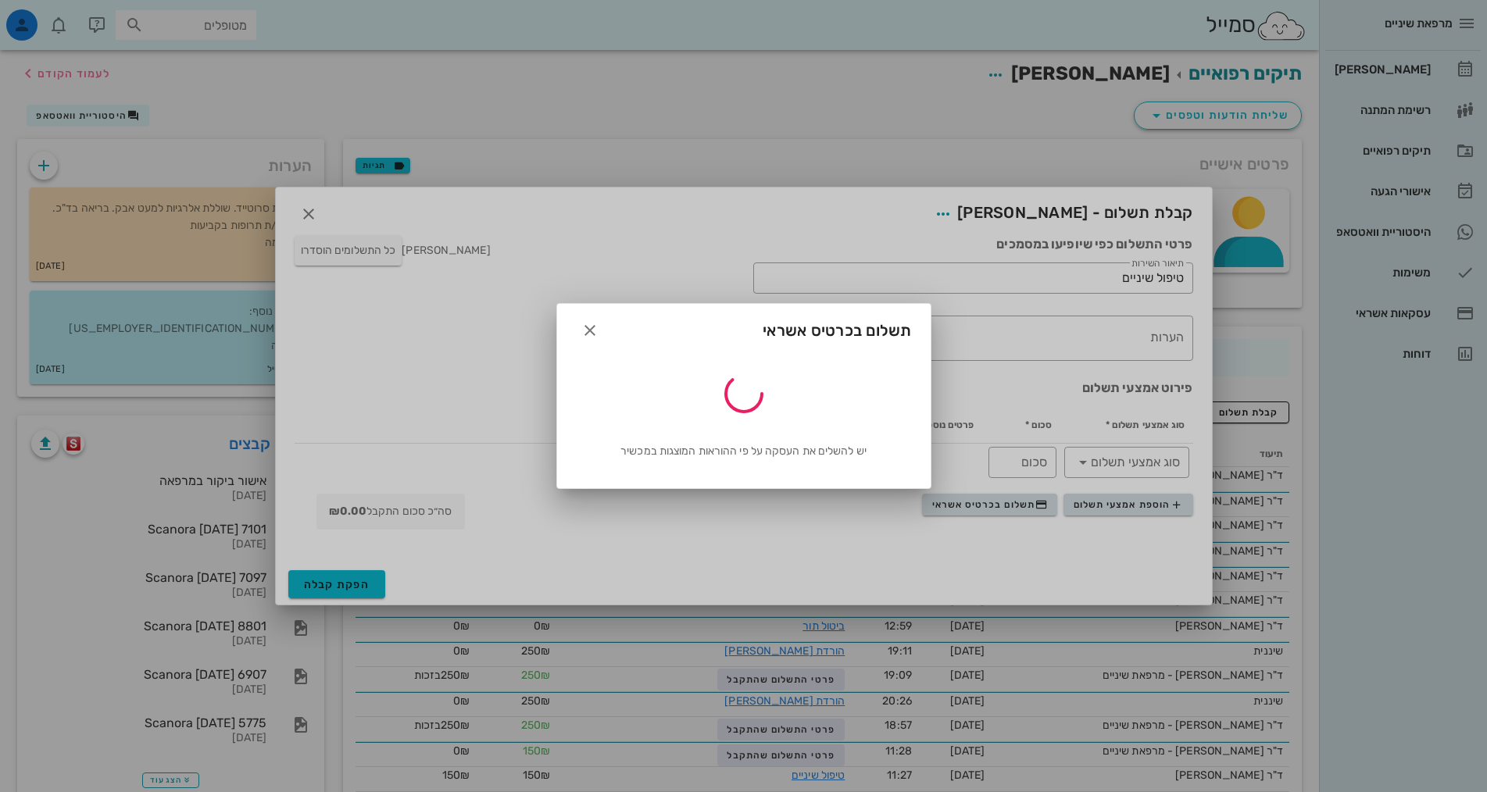
type input "750"
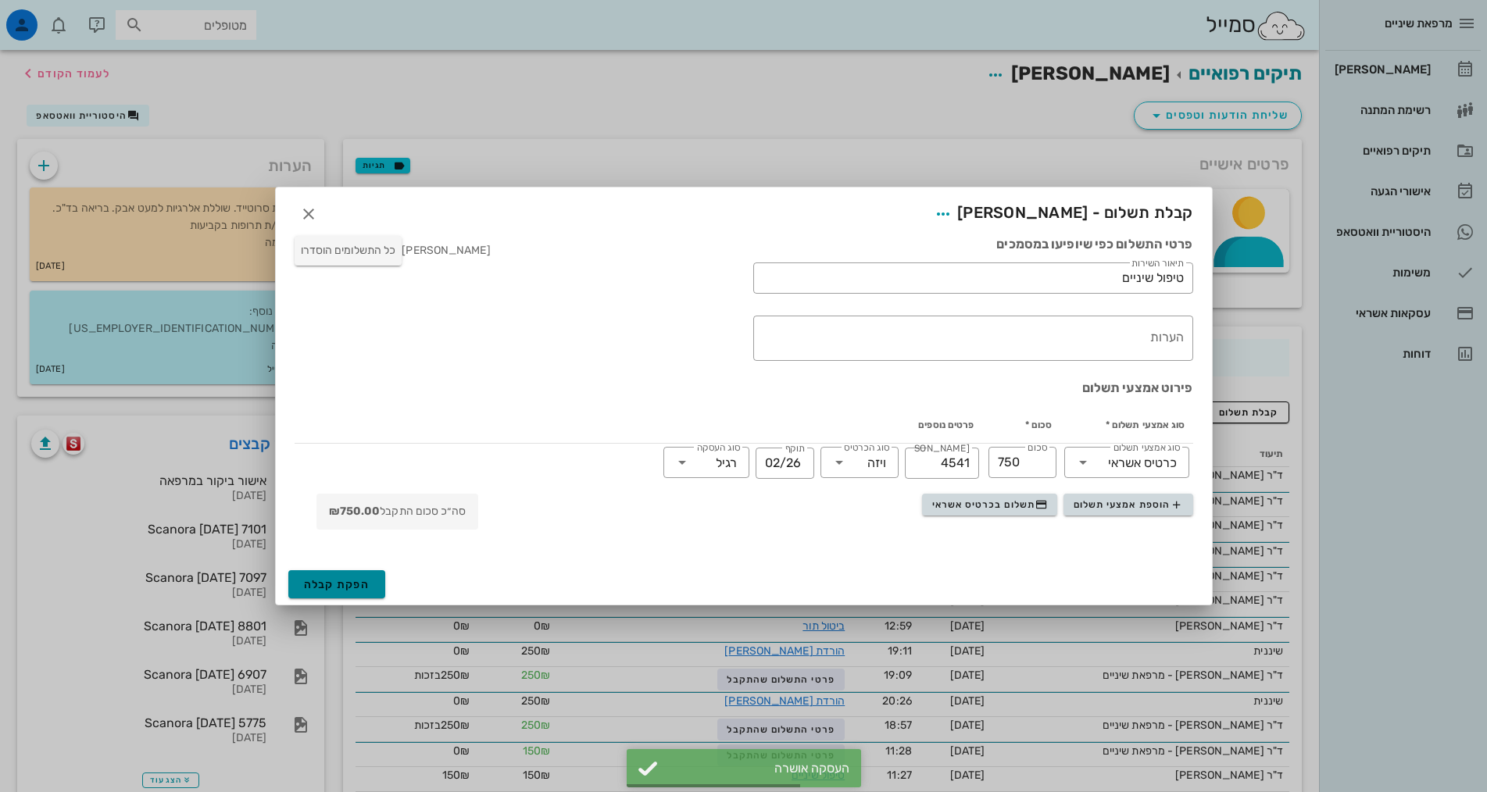
click at [341, 591] on span "הפקת קבלה" at bounding box center [337, 584] width 66 height 13
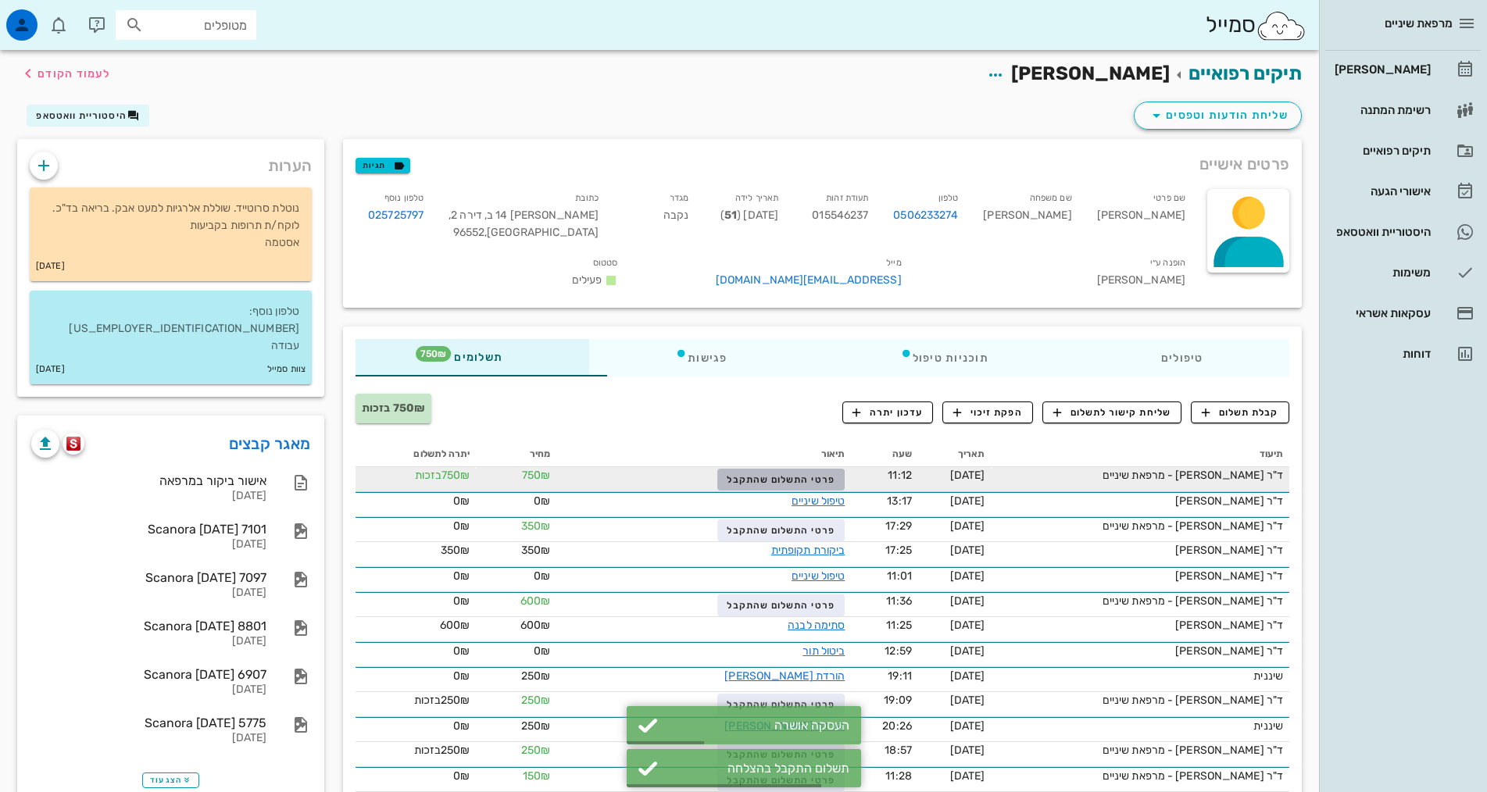
click at [759, 480] on span "פרטי התשלום שהתקבל" at bounding box center [780, 479] width 108 height 11
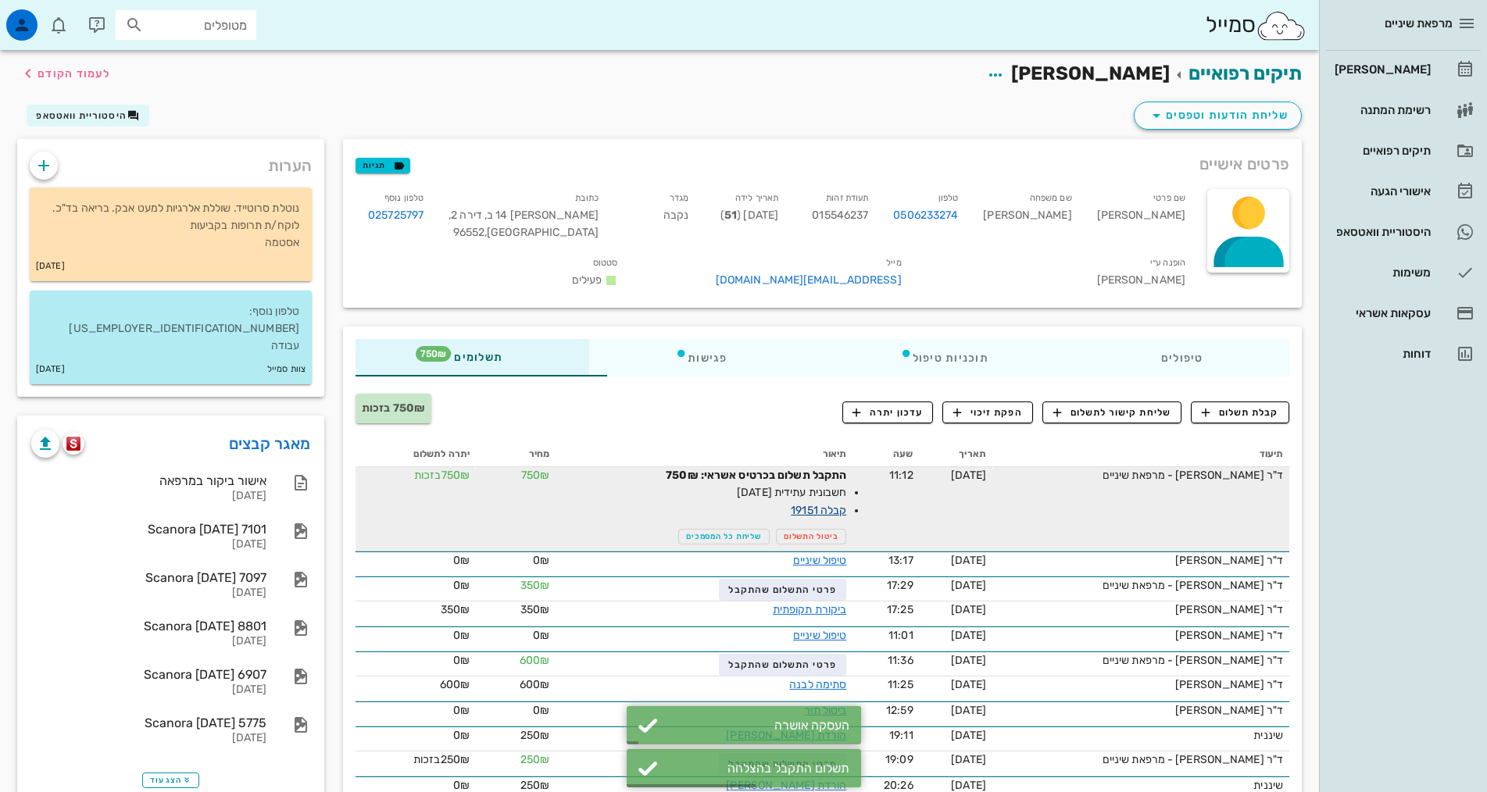
click at [791, 510] on link "קבלה 19151" at bounding box center [818, 510] width 55 height 13
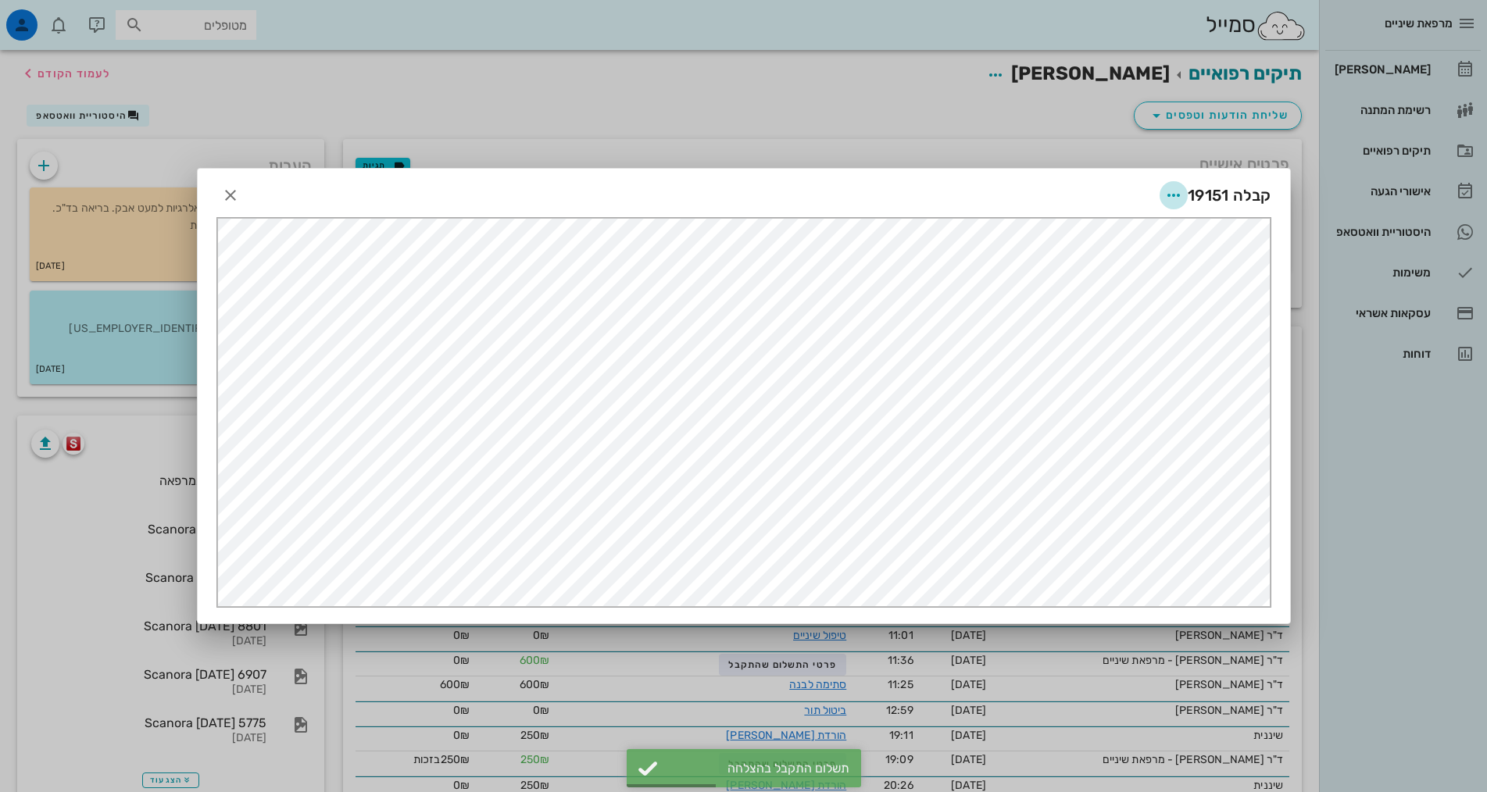
click at [1169, 195] on icon "button" at bounding box center [1173, 195] width 19 height 19
click at [1135, 306] on div "שליחה בוואטסאפ" at bounding box center [1130, 309] width 87 height 15
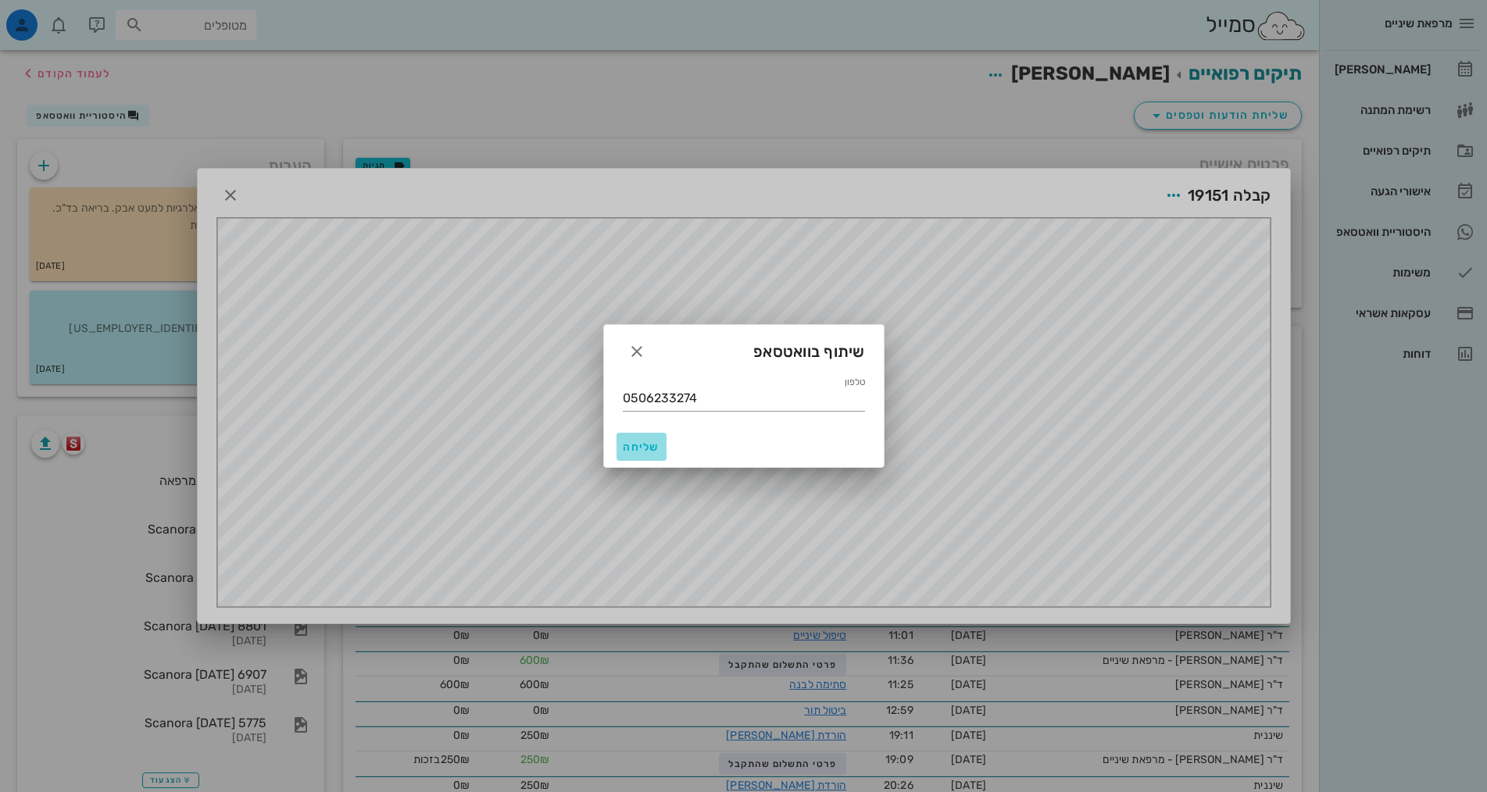
click at [636, 445] on span "שליחה" at bounding box center [641, 447] width 37 height 13
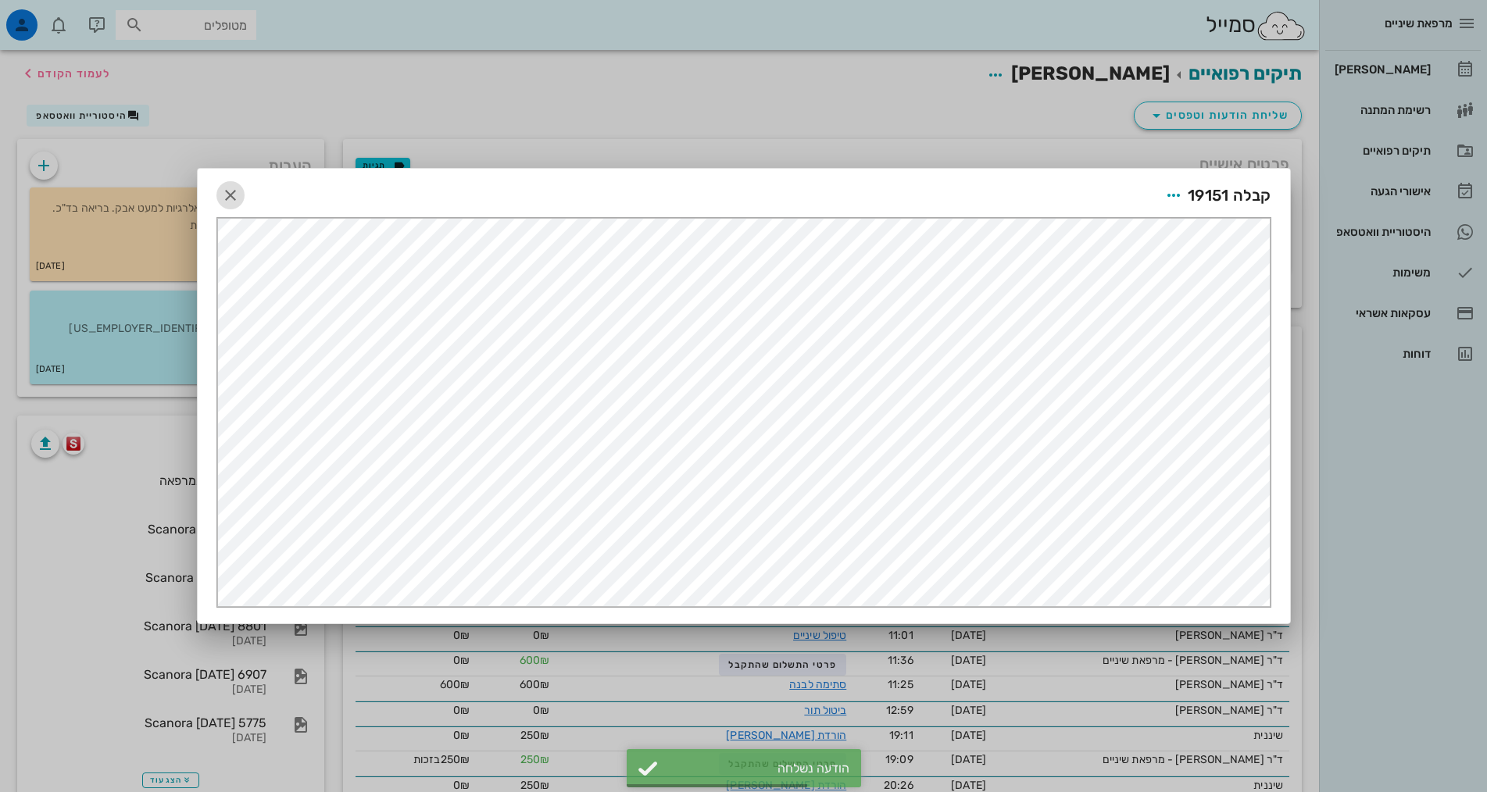
click at [222, 196] on icon "button" at bounding box center [230, 195] width 19 height 19
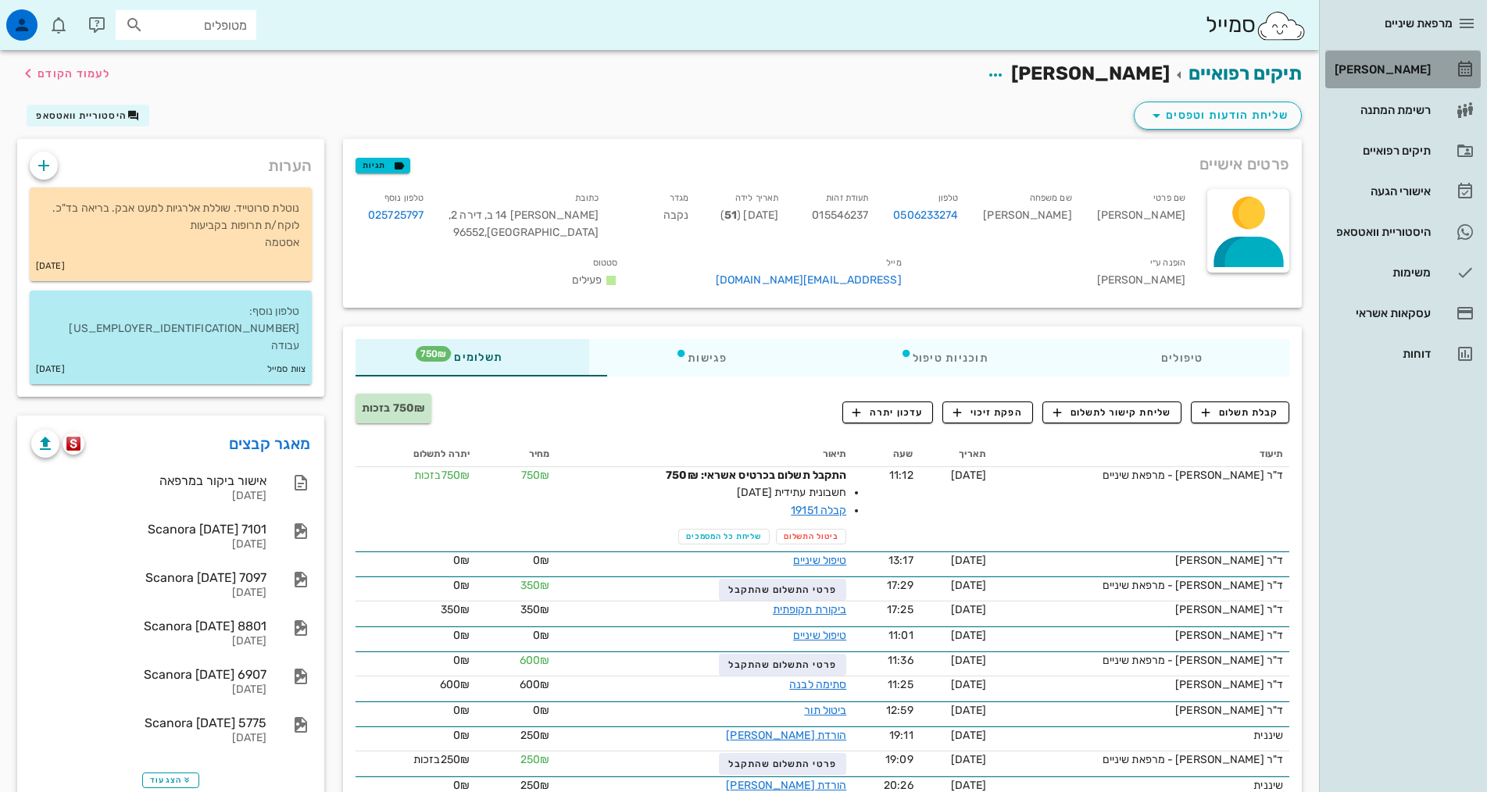
click at [1413, 70] on div "[PERSON_NAME]" at bounding box center [1380, 69] width 99 height 12
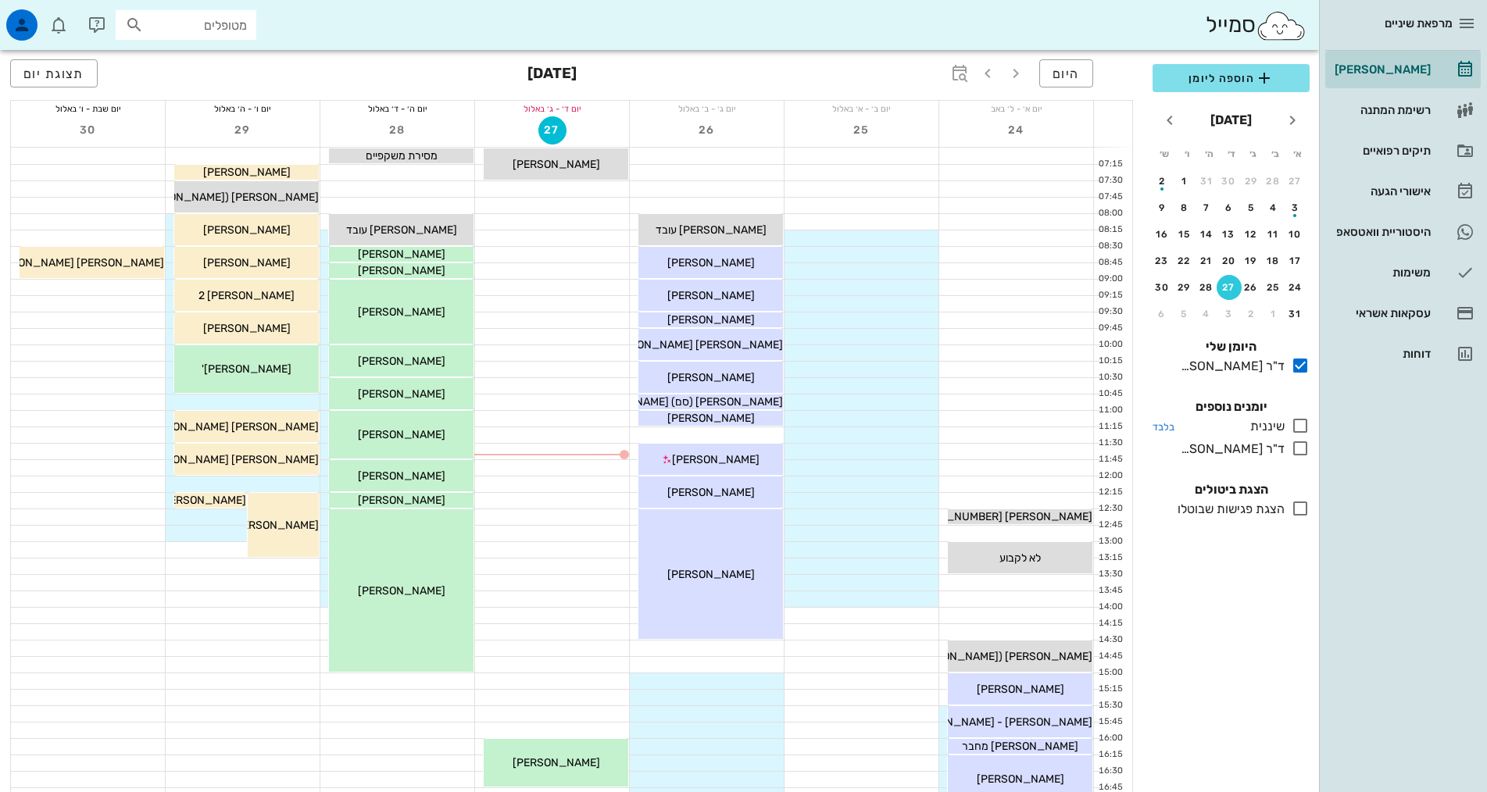
click at [1301, 427] on icon at bounding box center [1300, 425] width 19 height 19
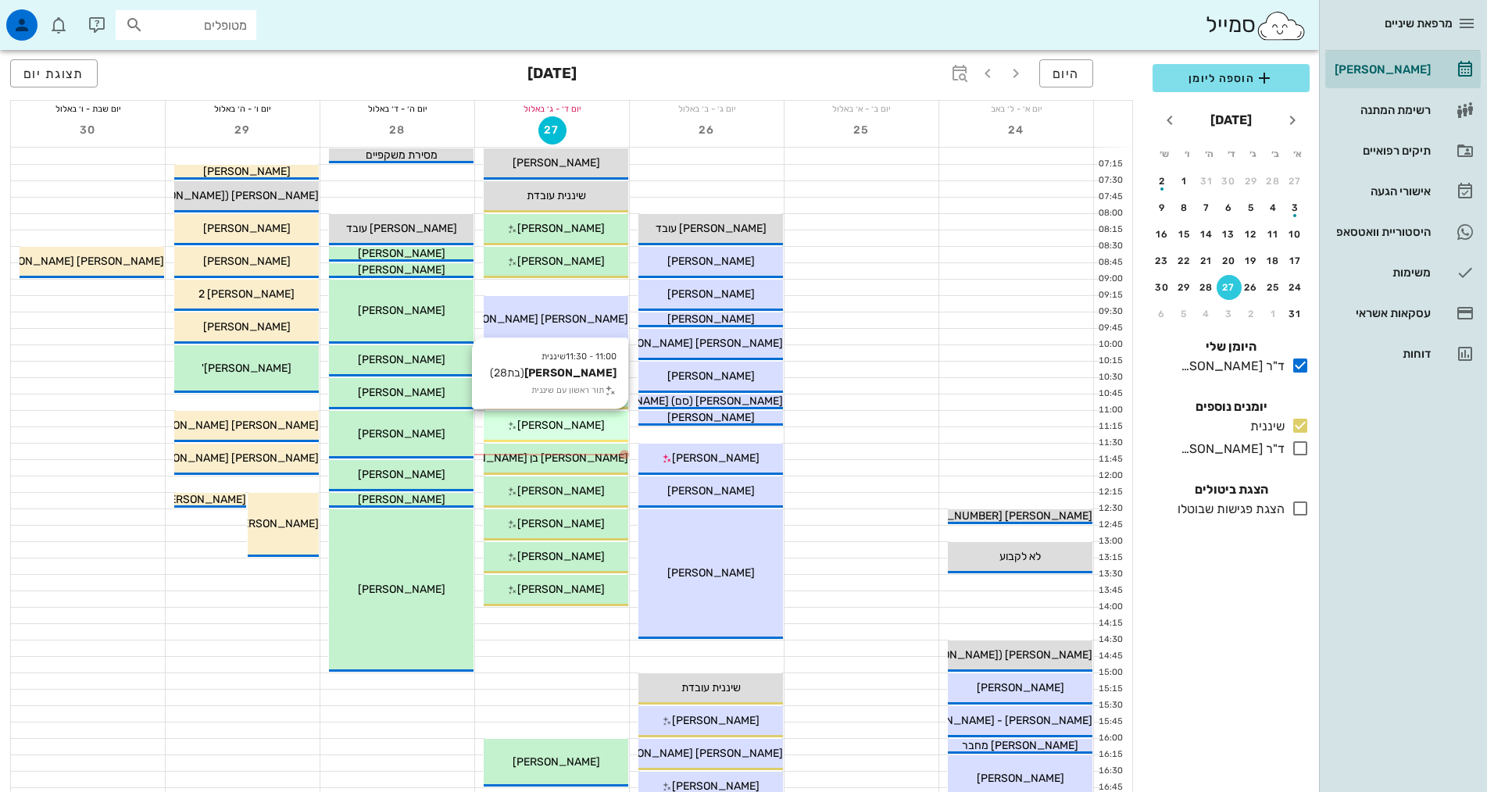
click at [595, 423] on div "[PERSON_NAME]" at bounding box center [556, 425] width 145 height 16
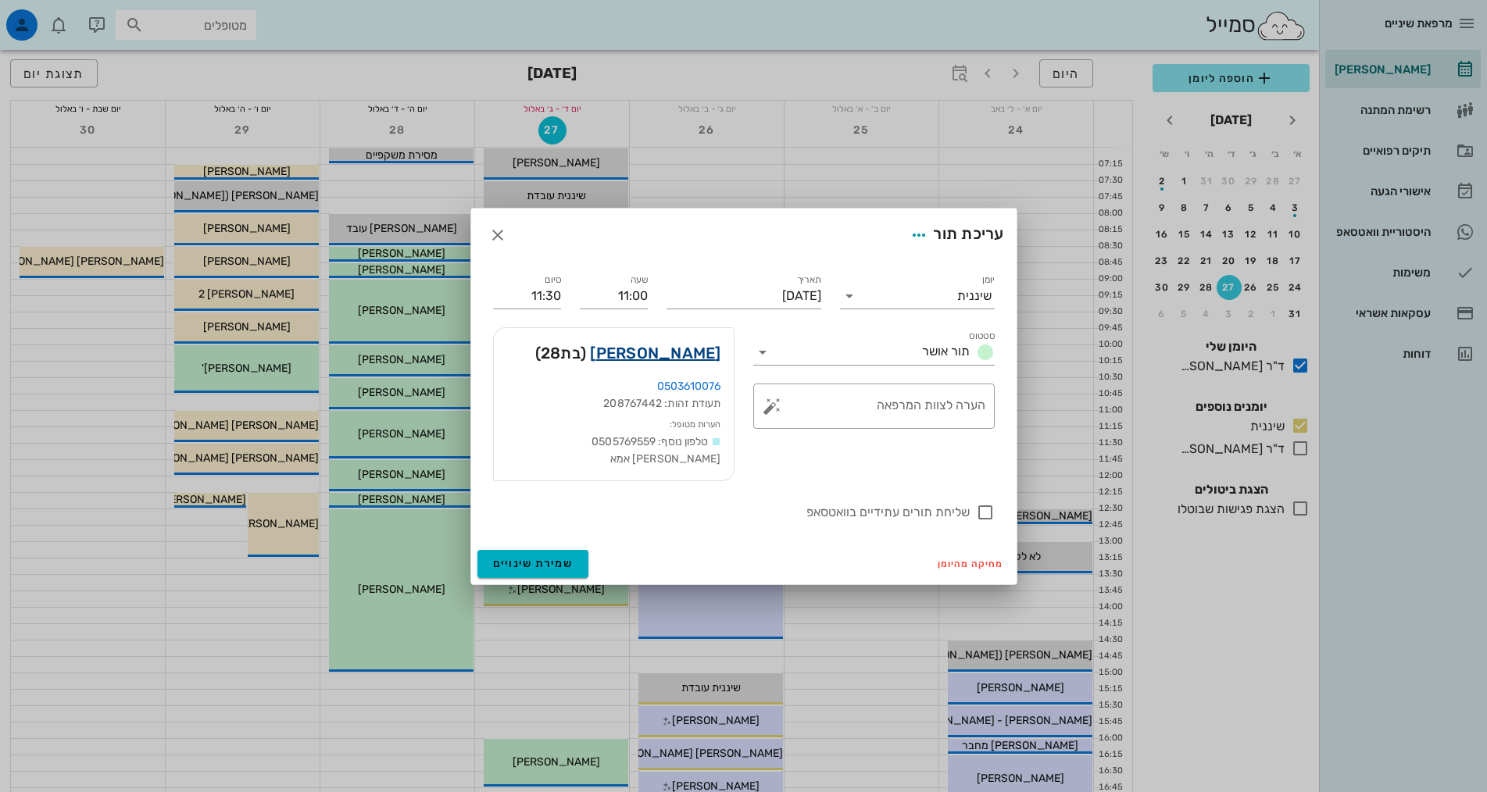
click at [664, 363] on link "[PERSON_NAME]" at bounding box center [655, 353] width 130 height 25
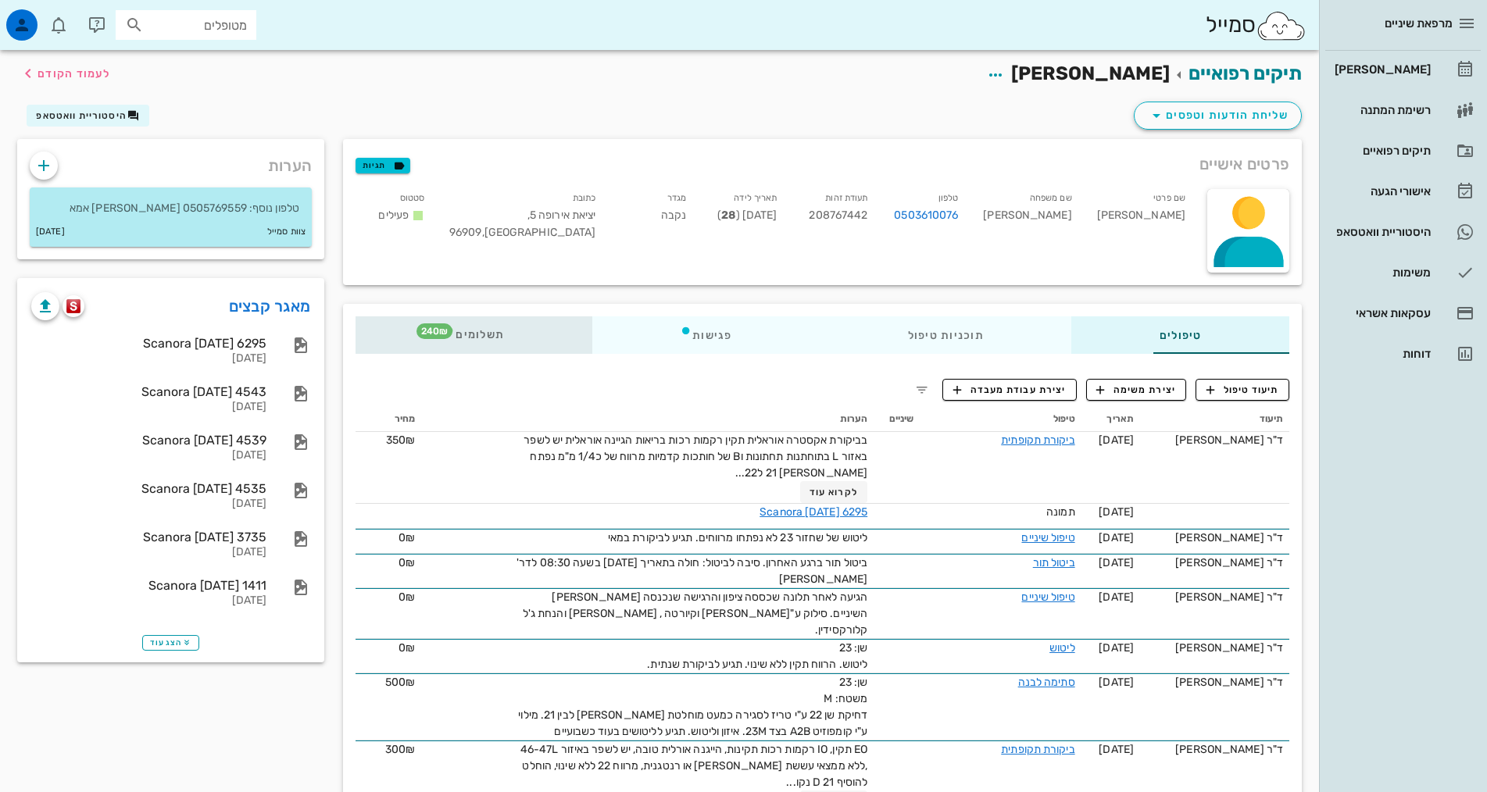
click at [390, 324] on div "תשלומים 240₪" at bounding box center [473, 334] width 237 height 37
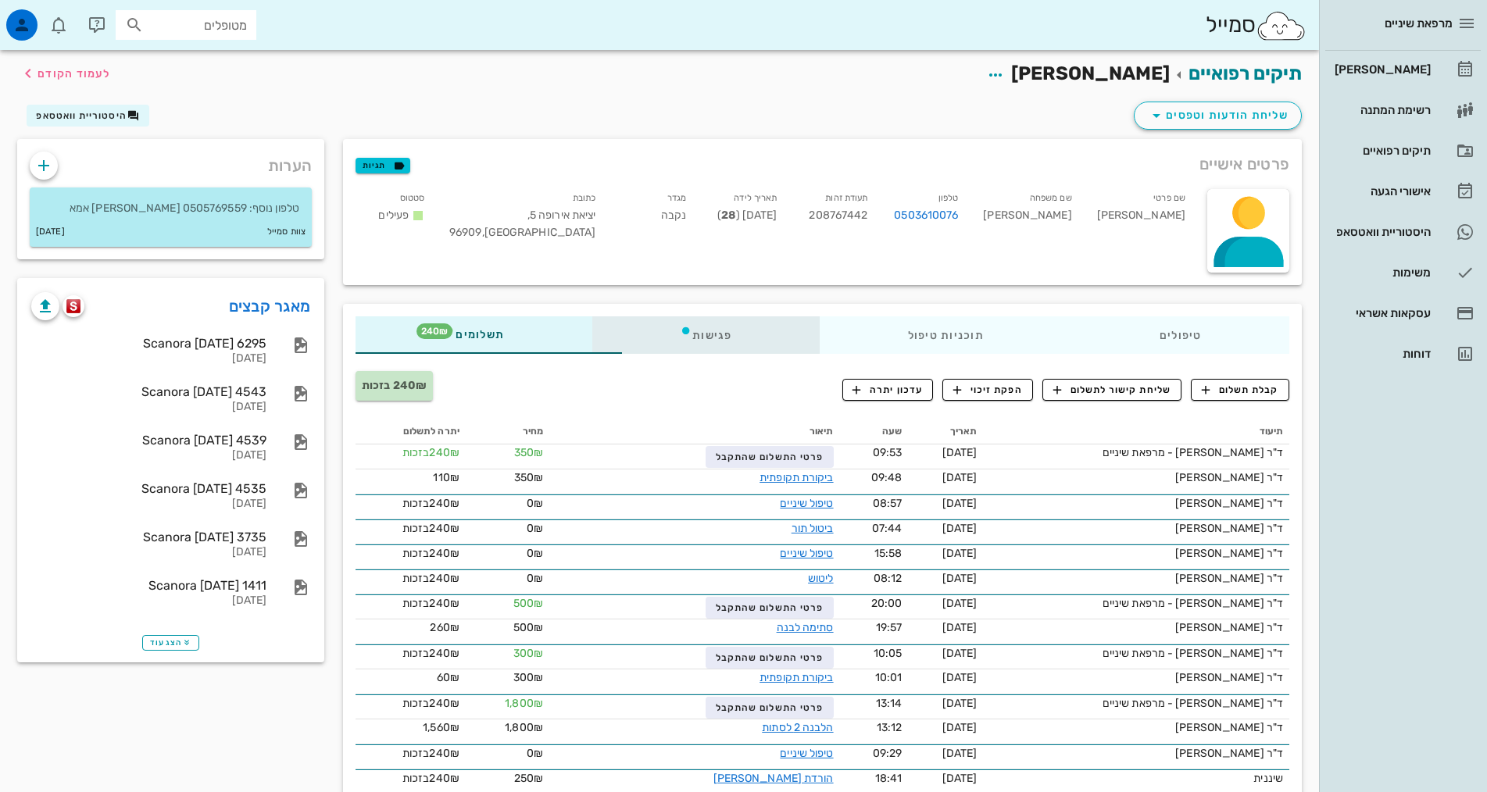
drag, startPoint x: 627, startPoint y: 332, endPoint x: 608, endPoint y: 312, distance: 28.2
click at [680, 330] on icon at bounding box center [686, 330] width 12 height 12
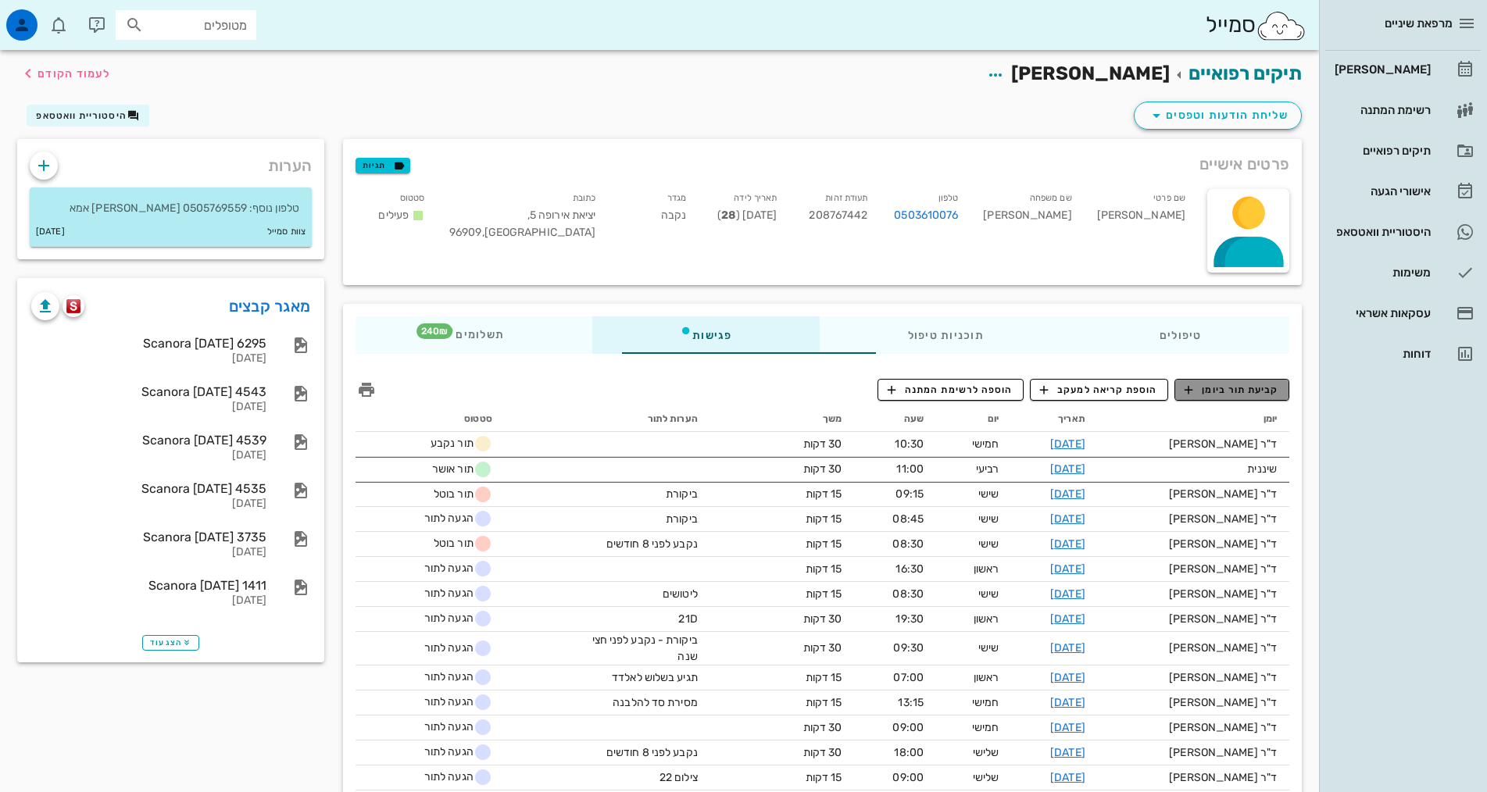
click at [1244, 391] on span "קביעת תור ביומן" at bounding box center [1231, 390] width 94 height 14
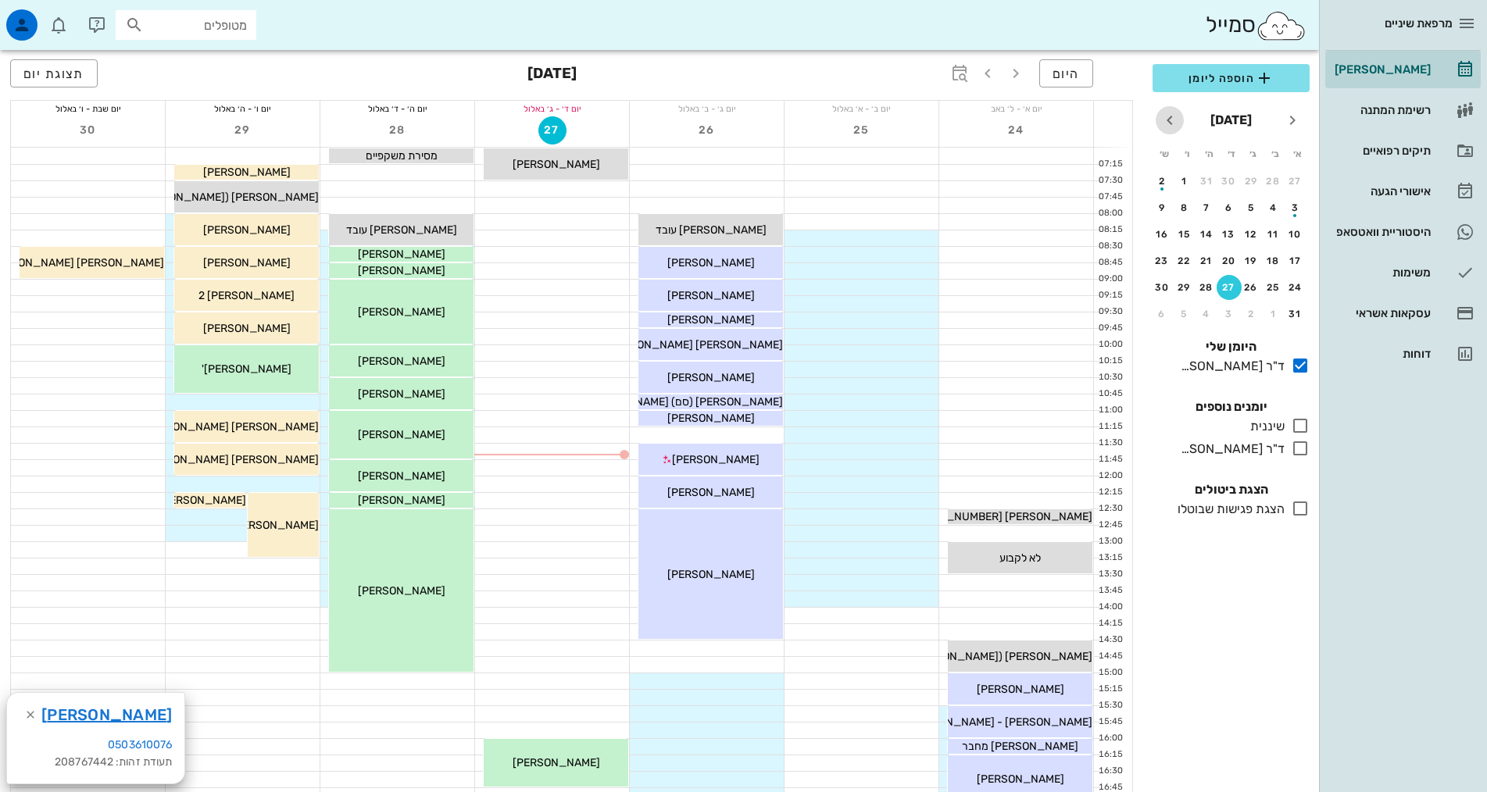
click at [1166, 123] on icon "חודש הבא" at bounding box center [1169, 120] width 19 height 19
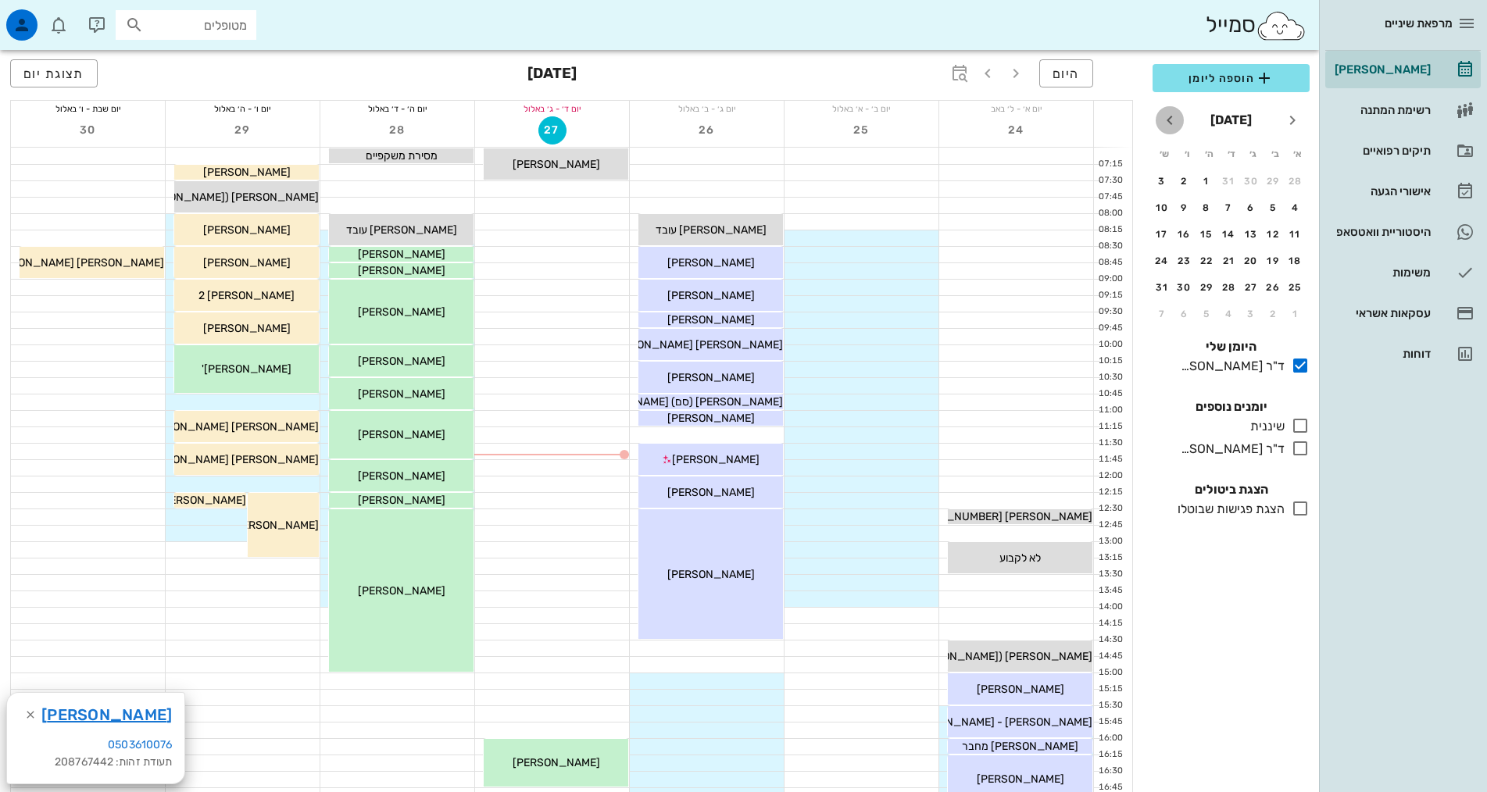
click at [1166, 123] on icon "חודש הבא" at bounding box center [1169, 120] width 19 height 19
click at [1225, 286] on div "4" at bounding box center [1228, 287] width 25 height 11
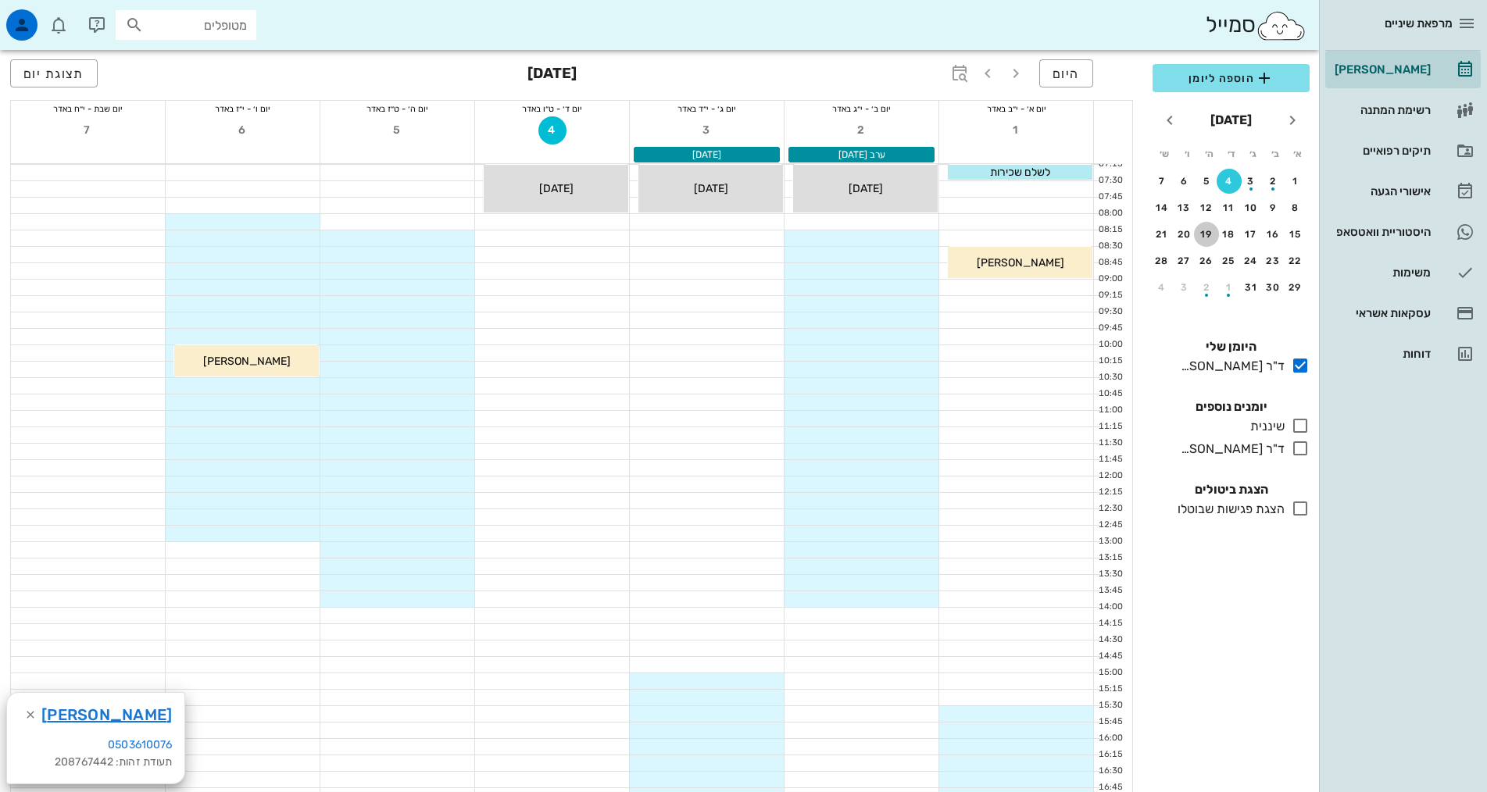
click at [1205, 222] on button "19" at bounding box center [1206, 234] width 25 height 25
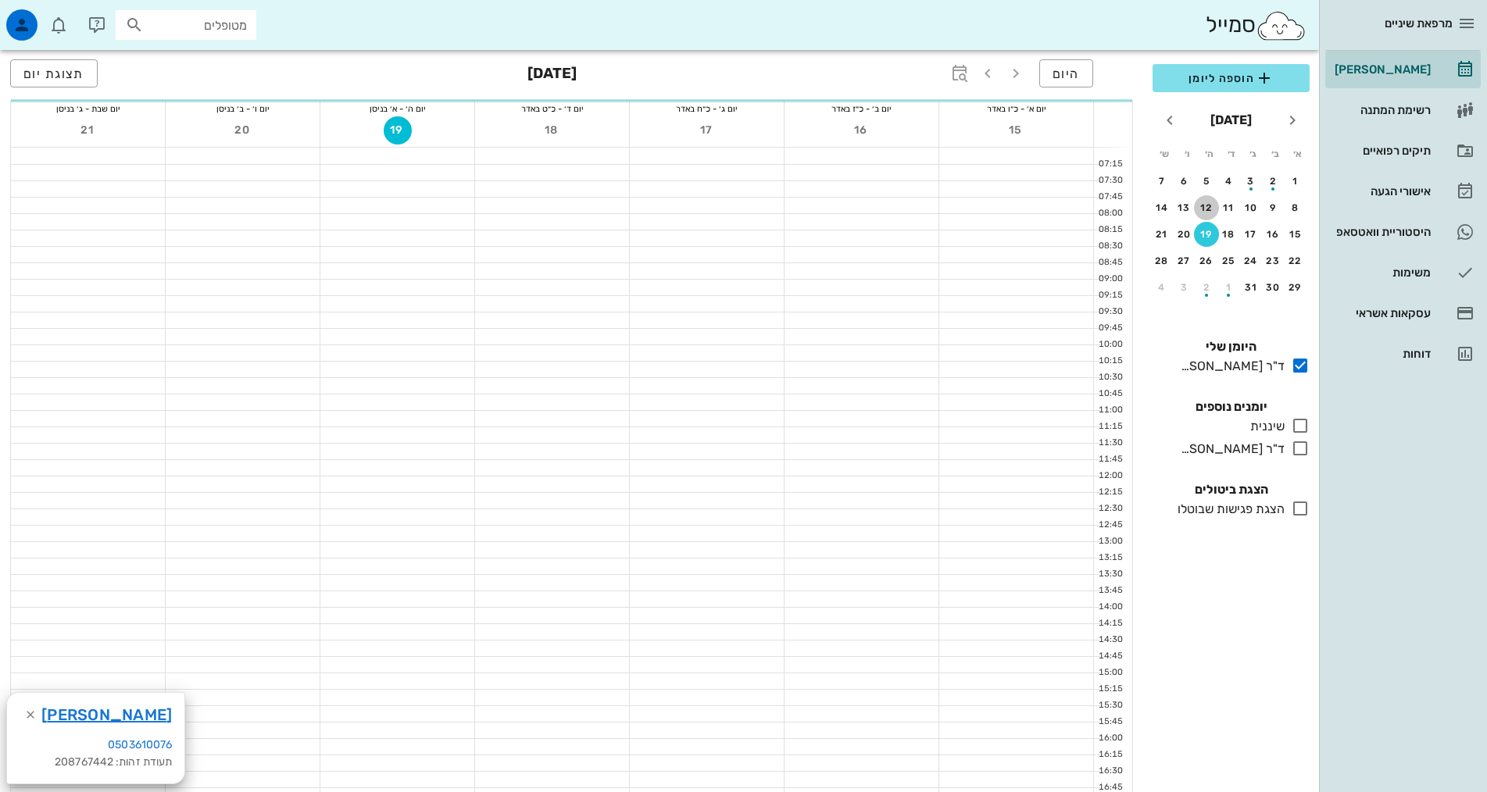
click at [1203, 209] on div "12" at bounding box center [1206, 207] width 25 height 11
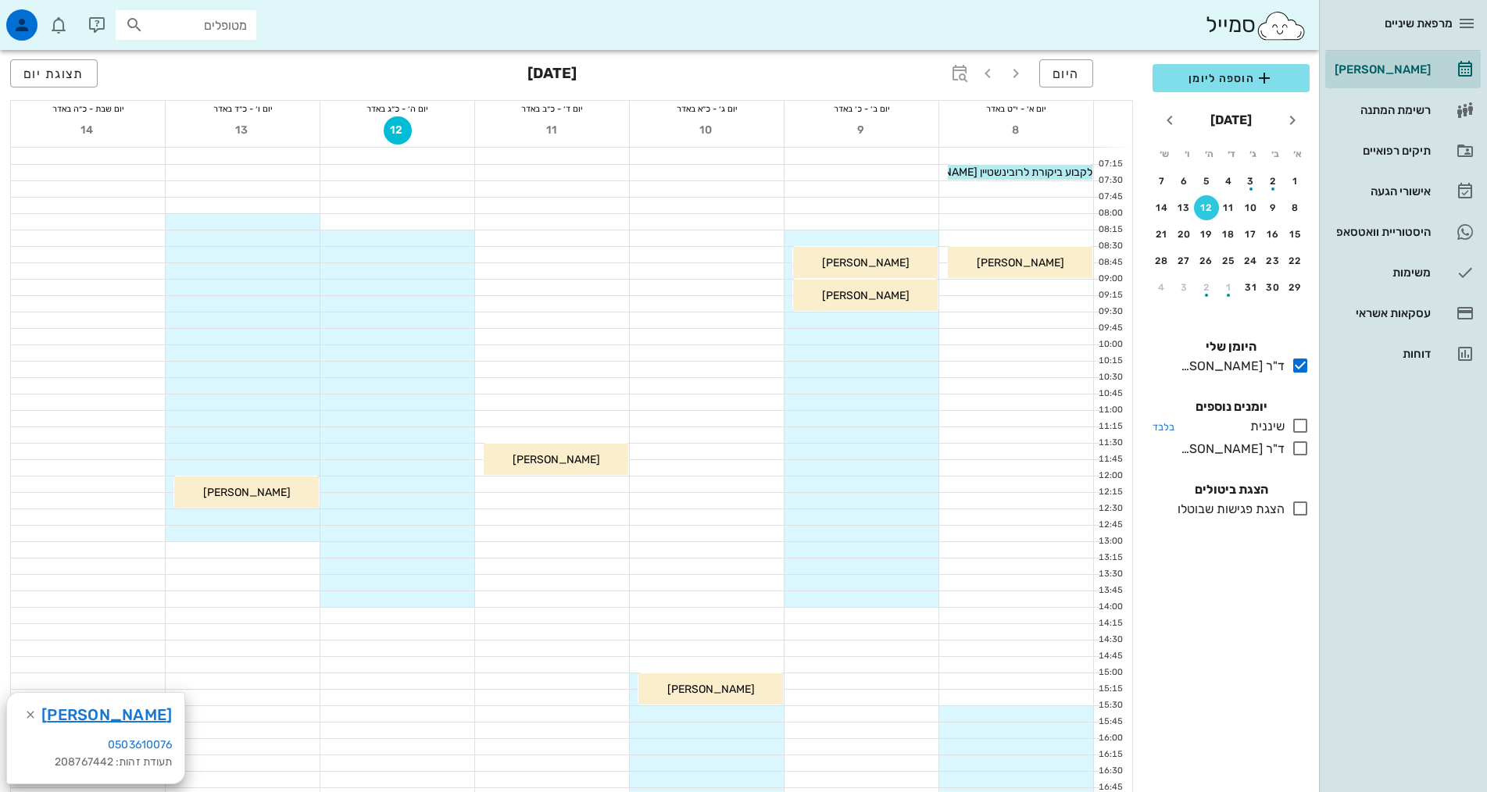
click at [1301, 427] on icon at bounding box center [1300, 425] width 19 height 19
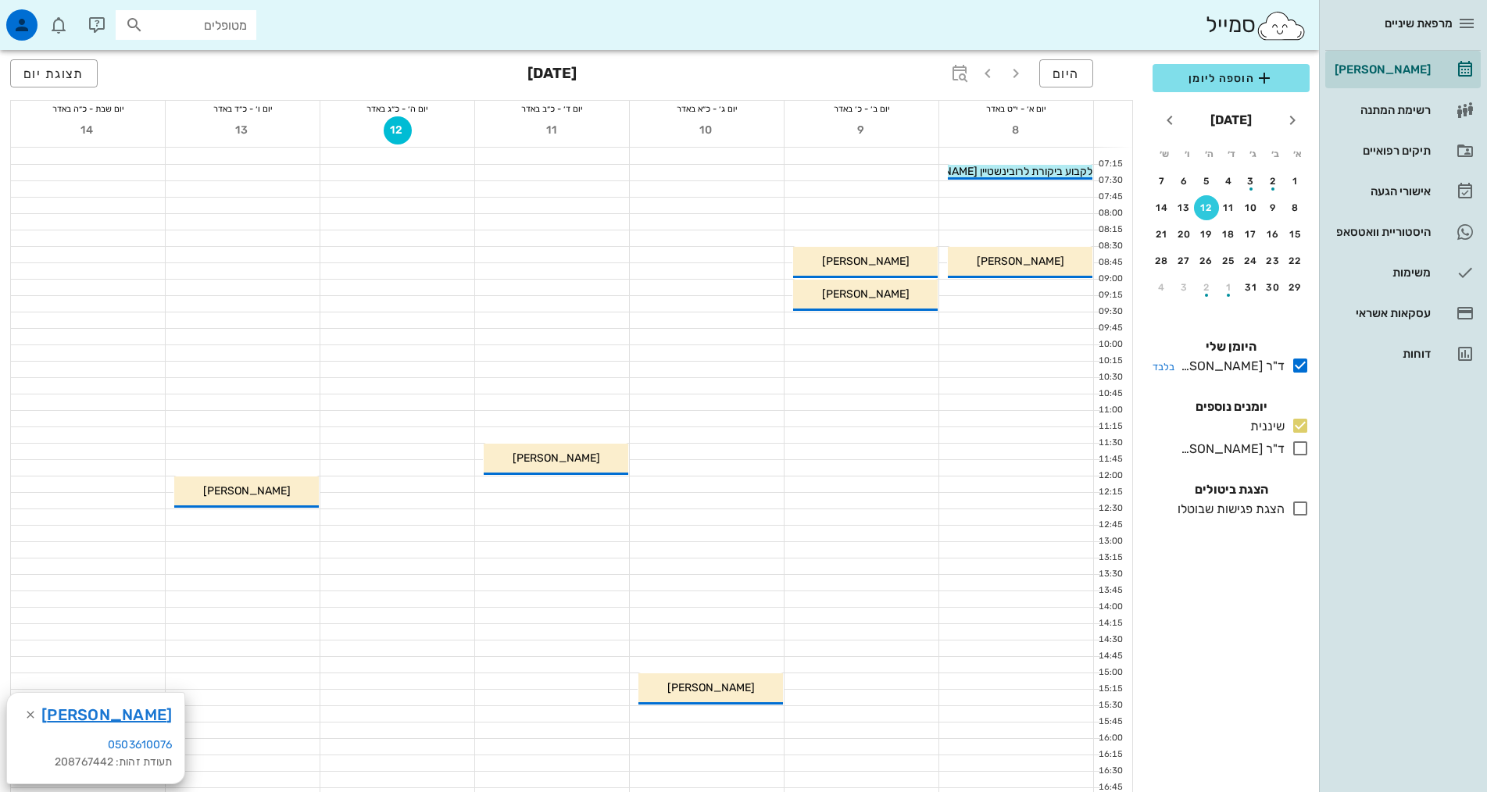
click at [1297, 363] on icon at bounding box center [1300, 365] width 19 height 19
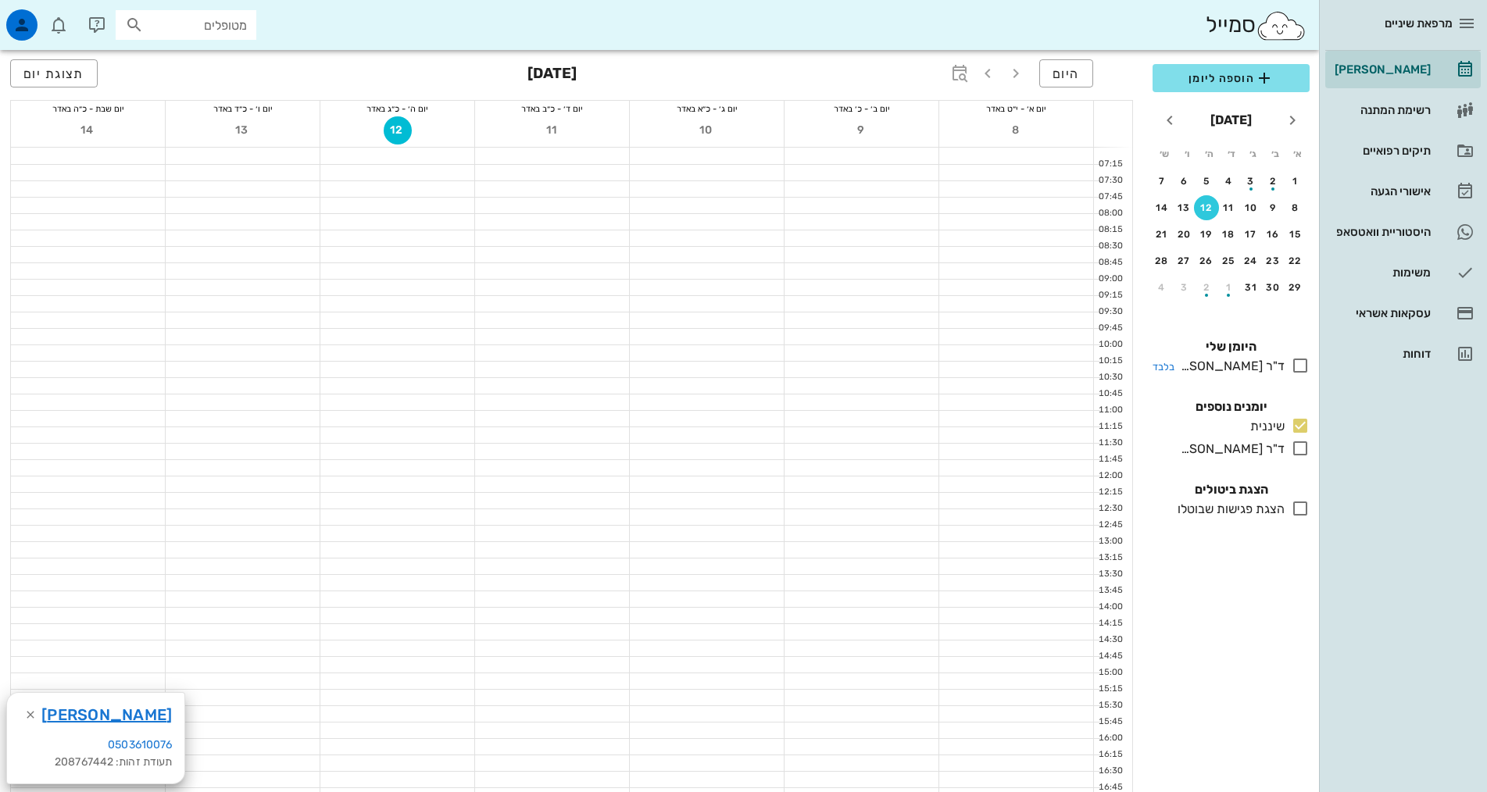
click at [1297, 369] on icon at bounding box center [1300, 365] width 19 height 19
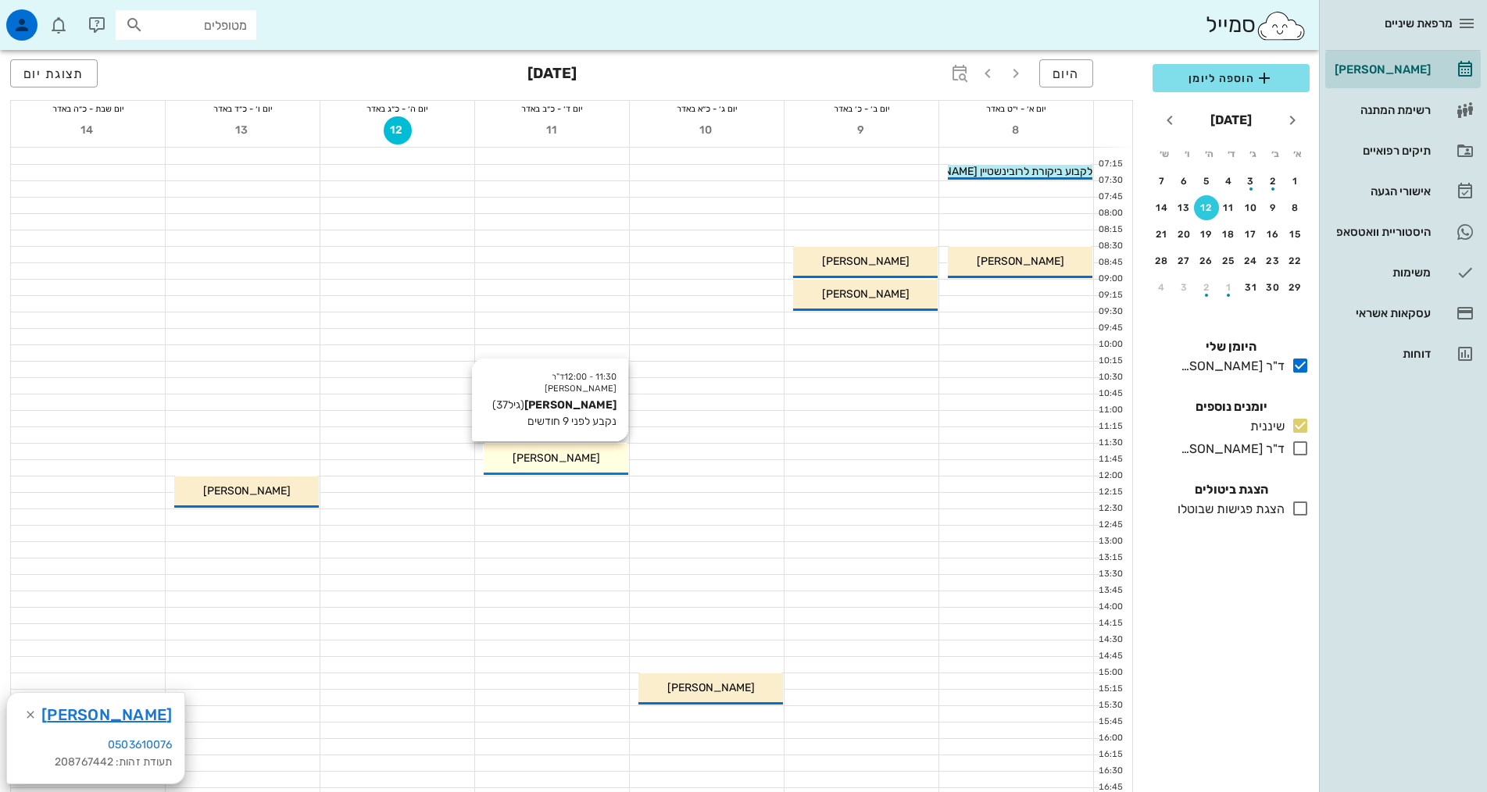
click at [576, 468] on div "11:30 - 12:00 ד"ר [PERSON_NAME] [PERSON_NAME] (גיל 37 ) נקבע לפני 9 חודשים [PER…" at bounding box center [556, 459] width 145 height 31
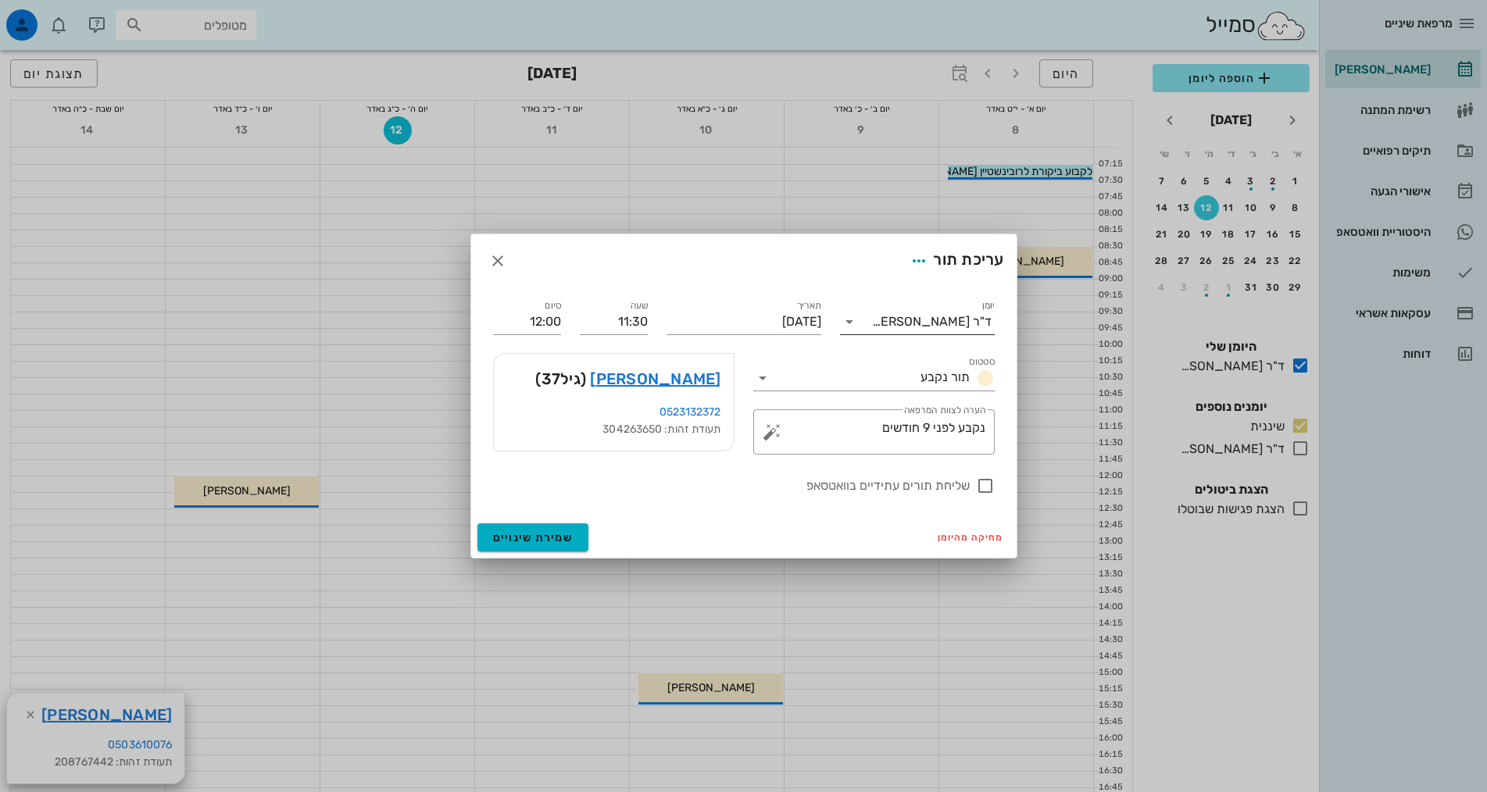
click at [943, 324] on div "ד"ר [PERSON_NAME]" at bounding box center [932, 322] width 120 height 14
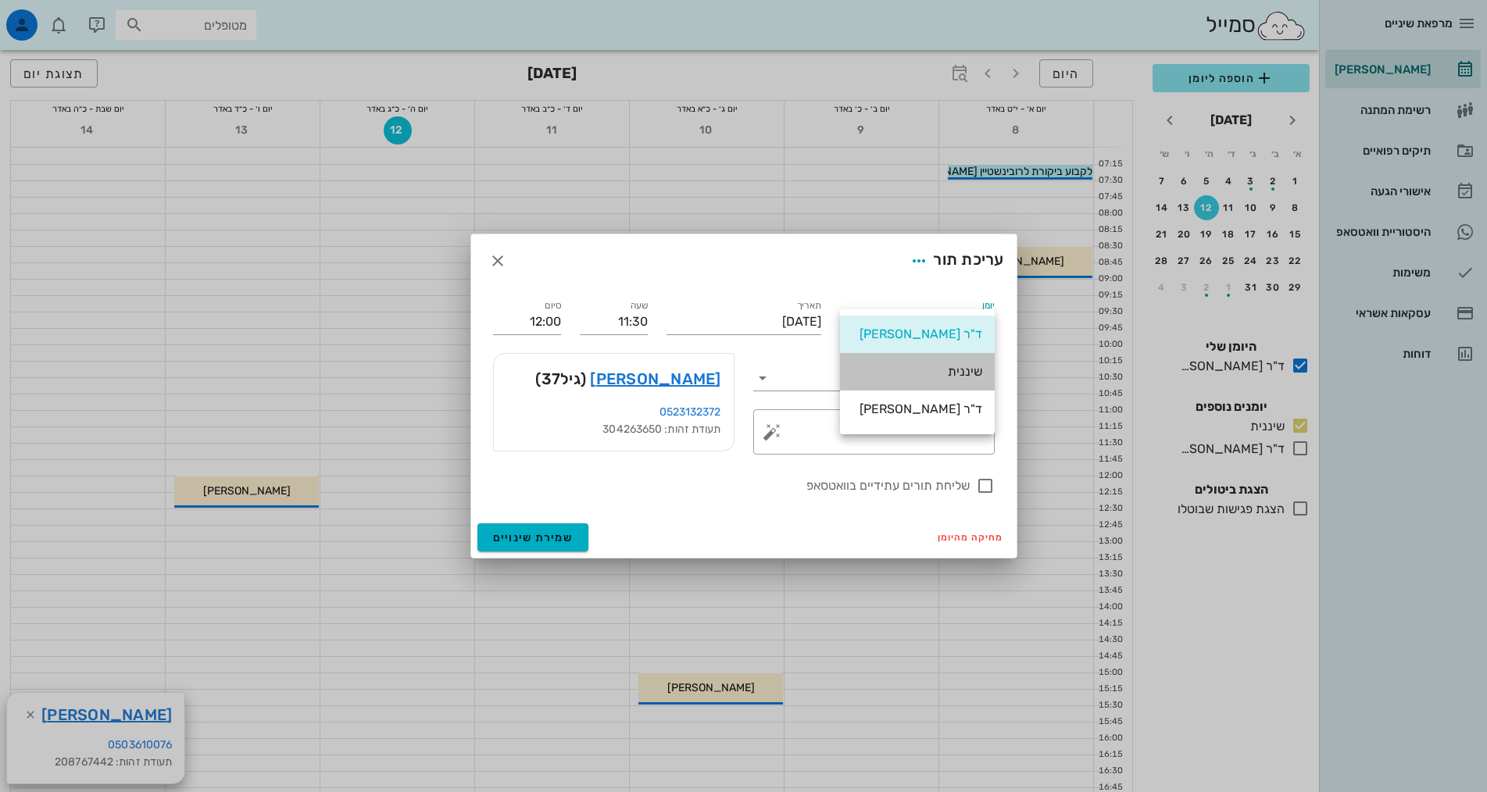
click at [967, 374] on div "שיננית" at bounding box center [917, 371] width 130 height 15
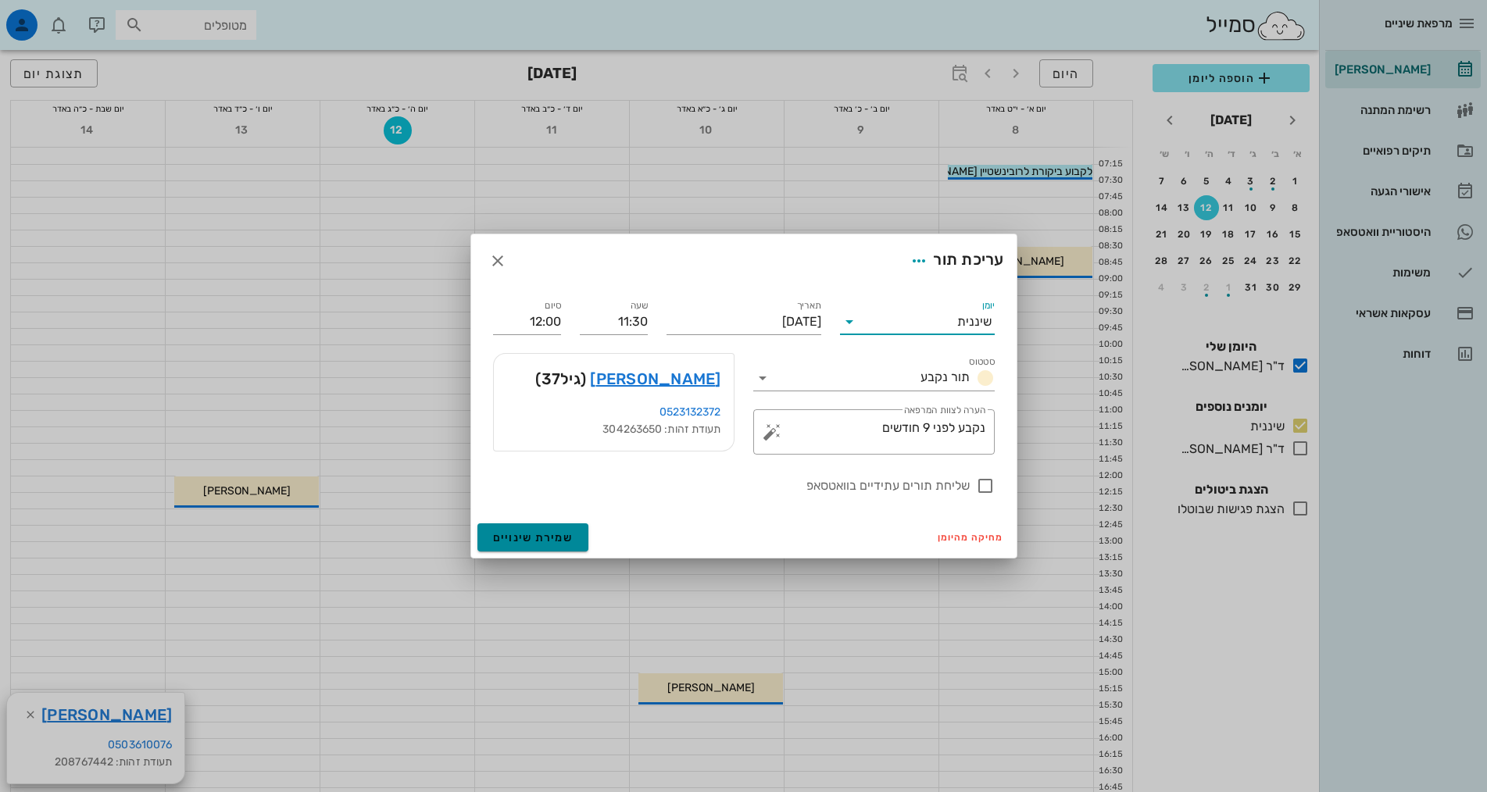
drag, startPoint x: 544, startPoint y: 534, endPoint x: 526, endPoint y: 469, distance: 67.5
click at [544, 532] on span "שמירת שינויים" at bounding box center [533, 537] width 80 height 13
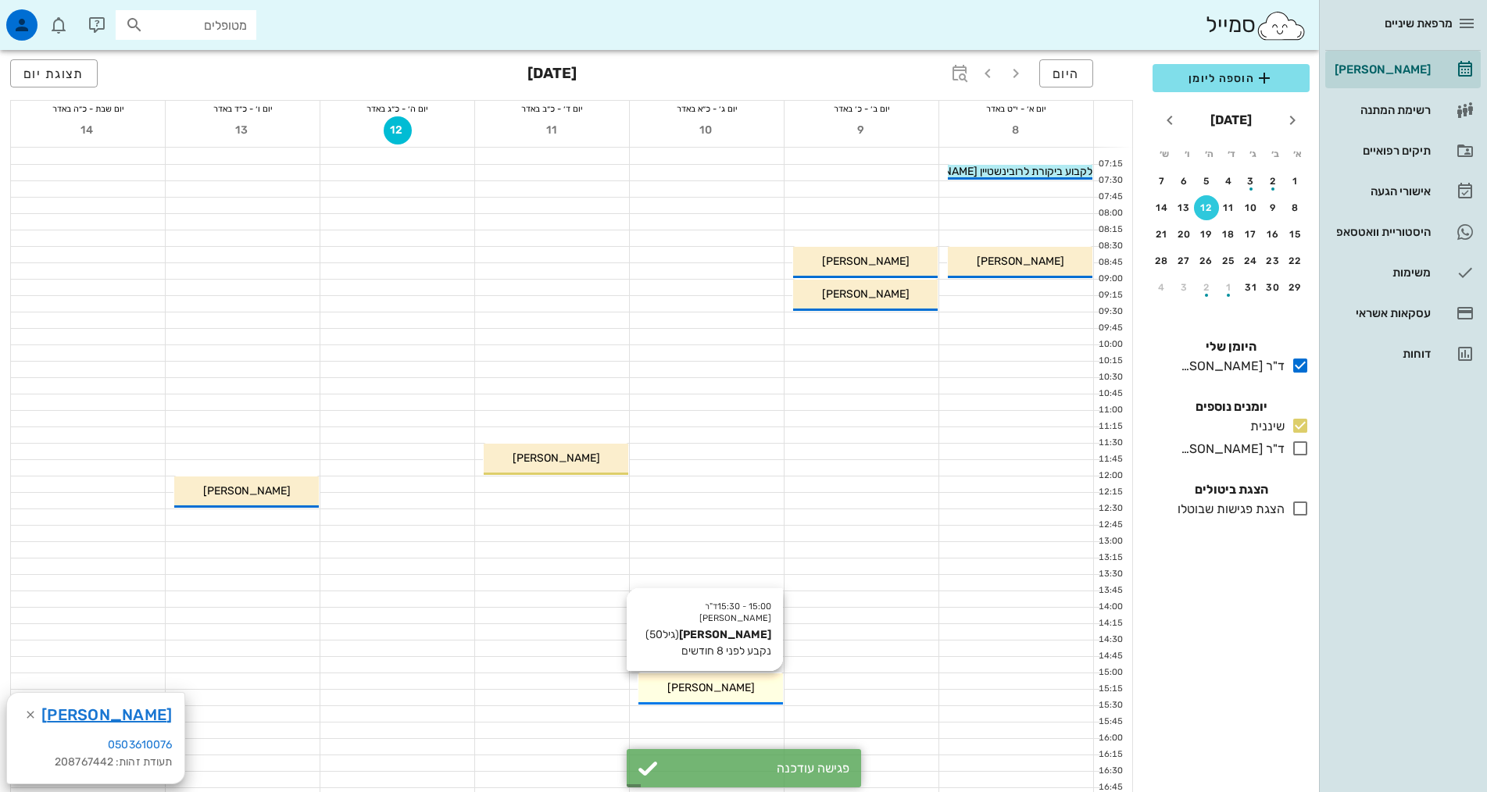
click at [687, 679] on div "15:00 - 15:30 ד"ר [PERSON_NAME] [PERSON_NAME] (גיל 50 ) נקבע לפני 8 חודשים [PER…" at bounding box center [710, 688] width 145 height 31
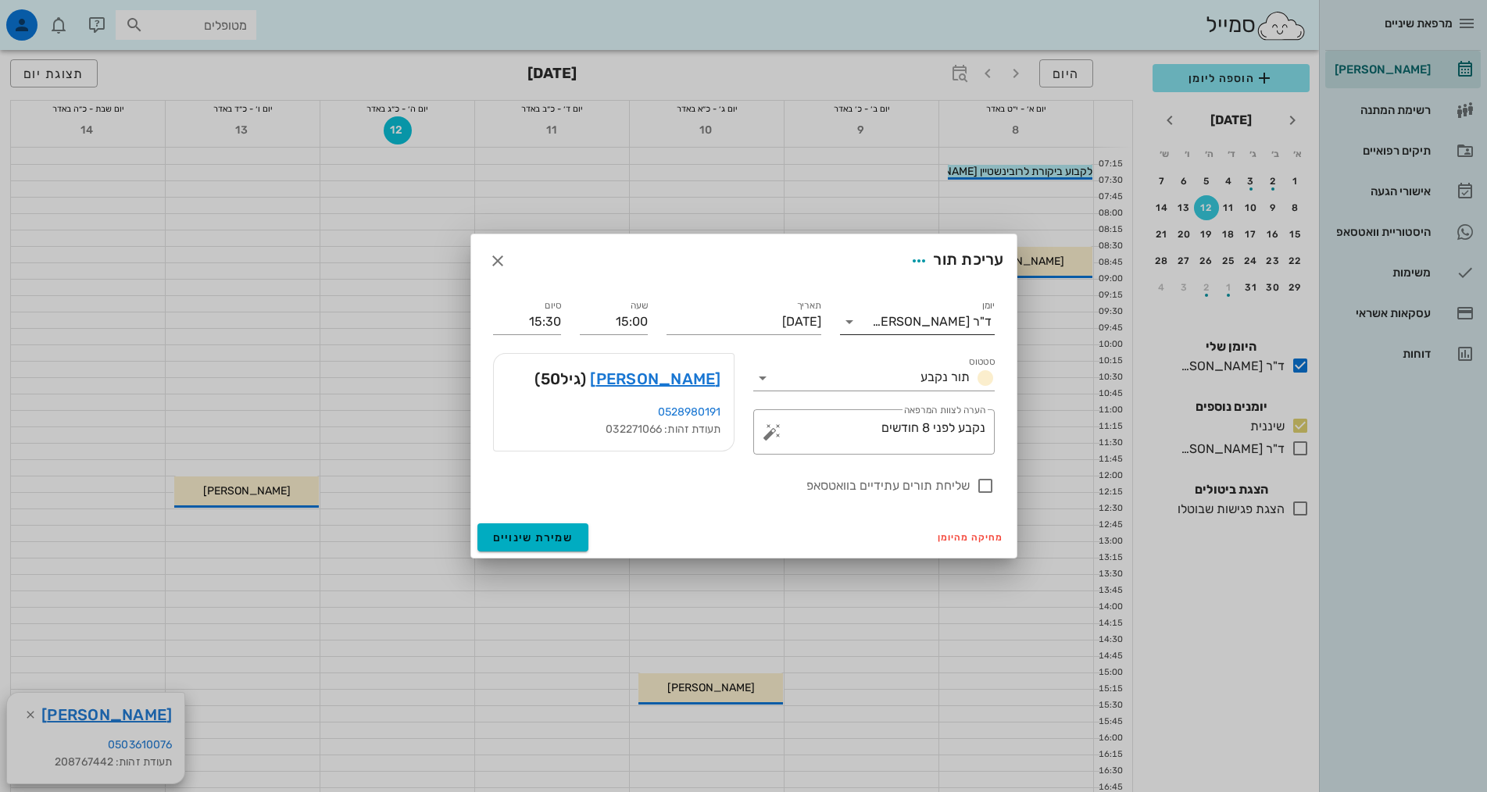
click at [933, 320] on div "ד"ר [PERSON_NAME]" at bounding box center [932, 322] width 120 height 14
click at [970, 368] on div "שיננית" at bounding box center [917, 371] width 130 height 15
click at [508, 540] on span "שמירת שינויים" at bounding box center [533, 537] width 80 height 13
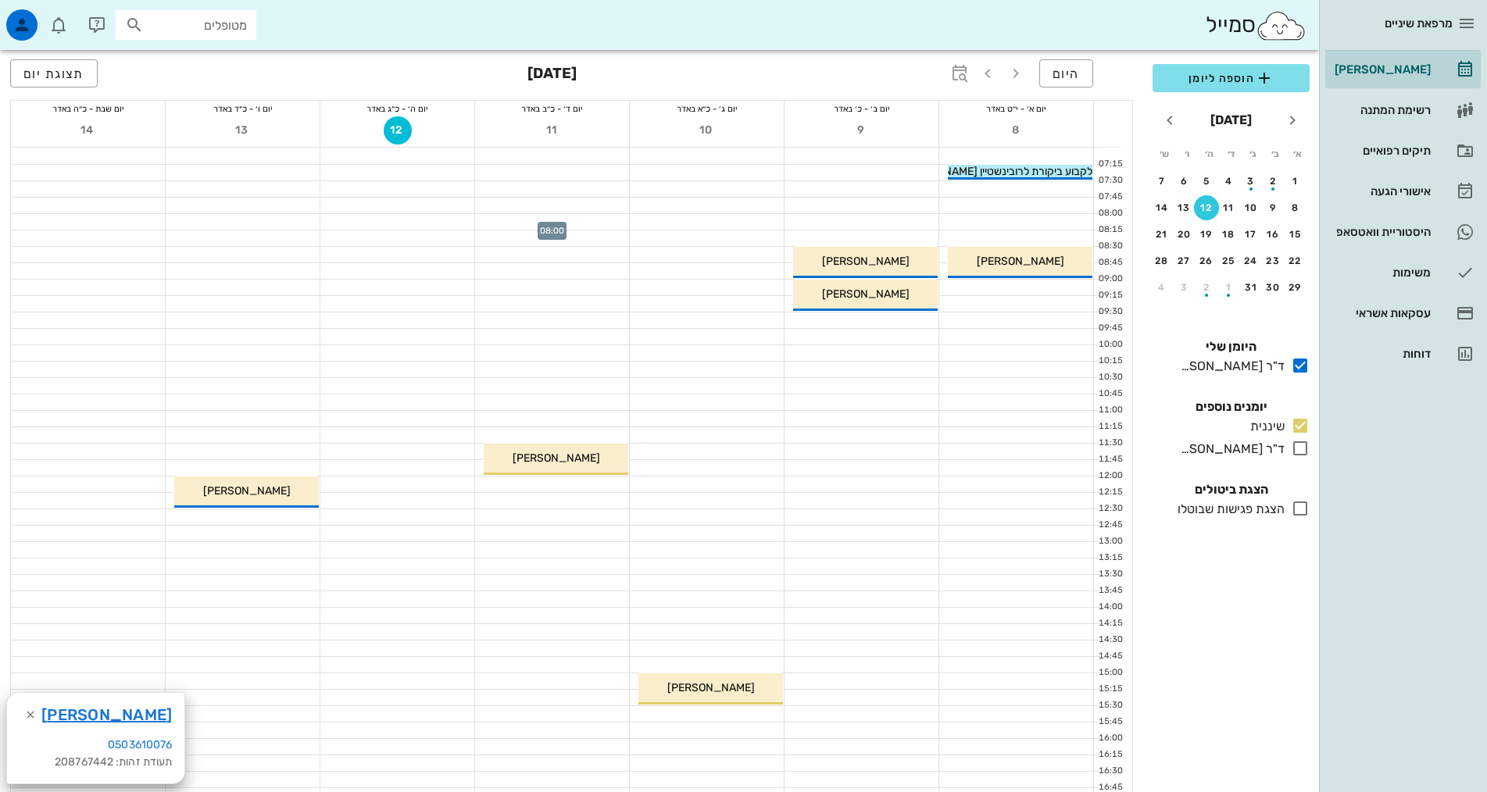
click at [592, 222] on div at bounding box center [552, 222] width 154 height 16
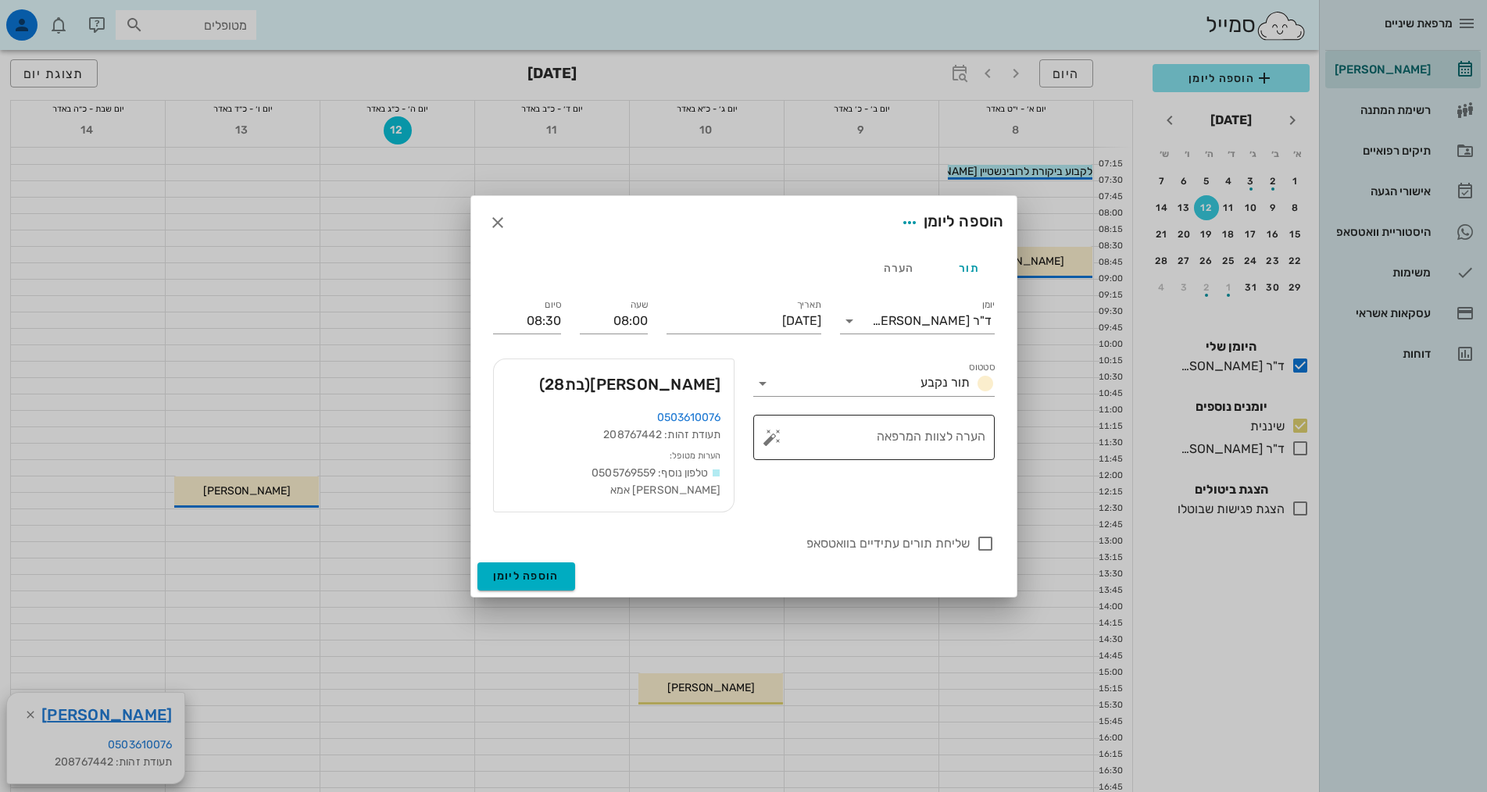
click at [870, 450] on textarea "הערה לצוות המרפאה" at bounding box center [880, 441] width 210 height 37
type textarea "נקבע לפני חצי שנה"
click at [872, 334] on input "יומן" at bounding box center [867, 321] width 10 height 25
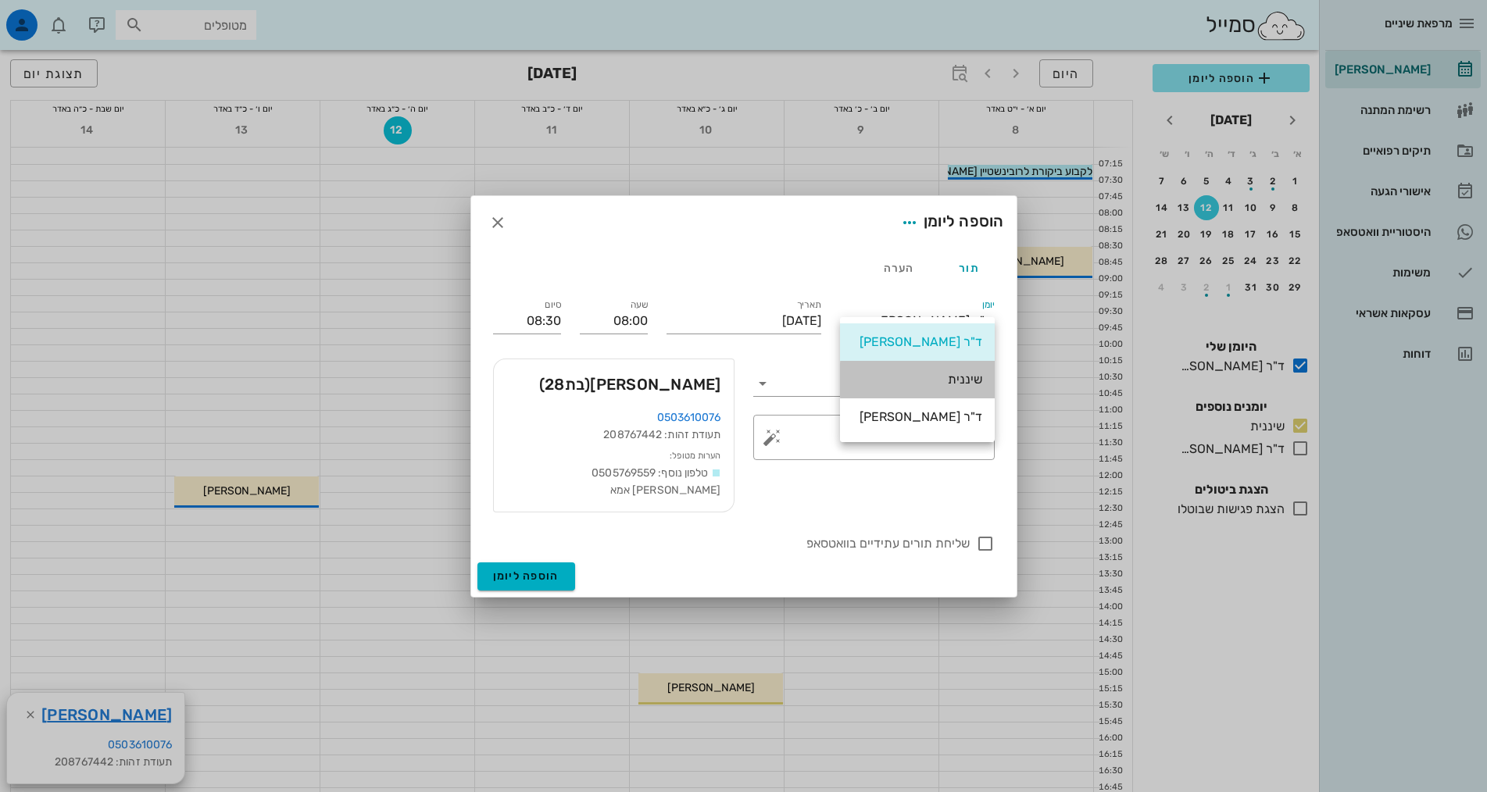
click at [947, 378] on div "שיננית" at bounding box center [917, 379] width 130 height 15
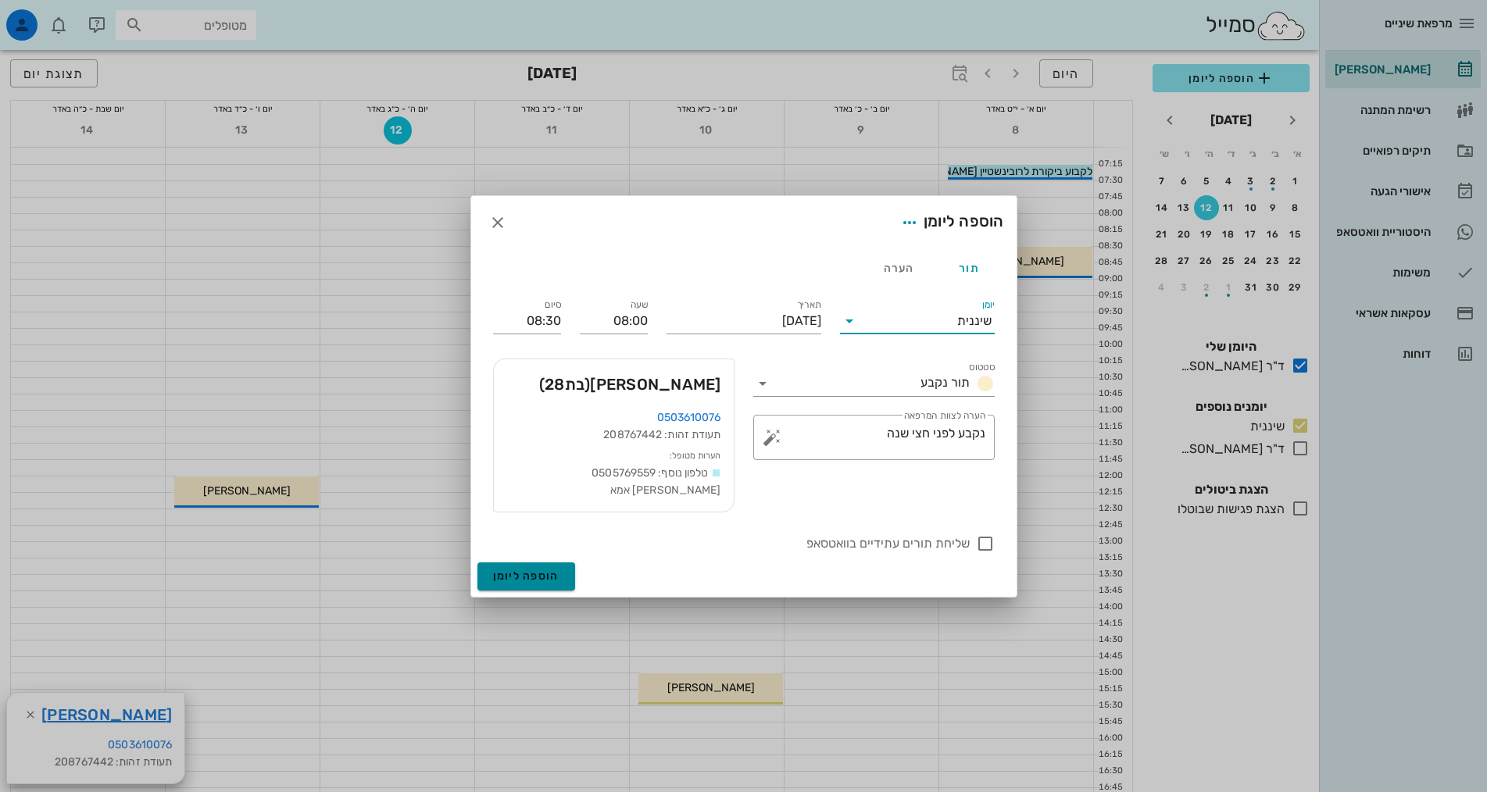
drag, startPoint x: 531, startPoint y: 562, endPoint x: 532, endPoint y: 552, distance: 9.4
click at [531, 569] on span "הוספה ליומן" at bounding box center [526, 575] width 66 height 13
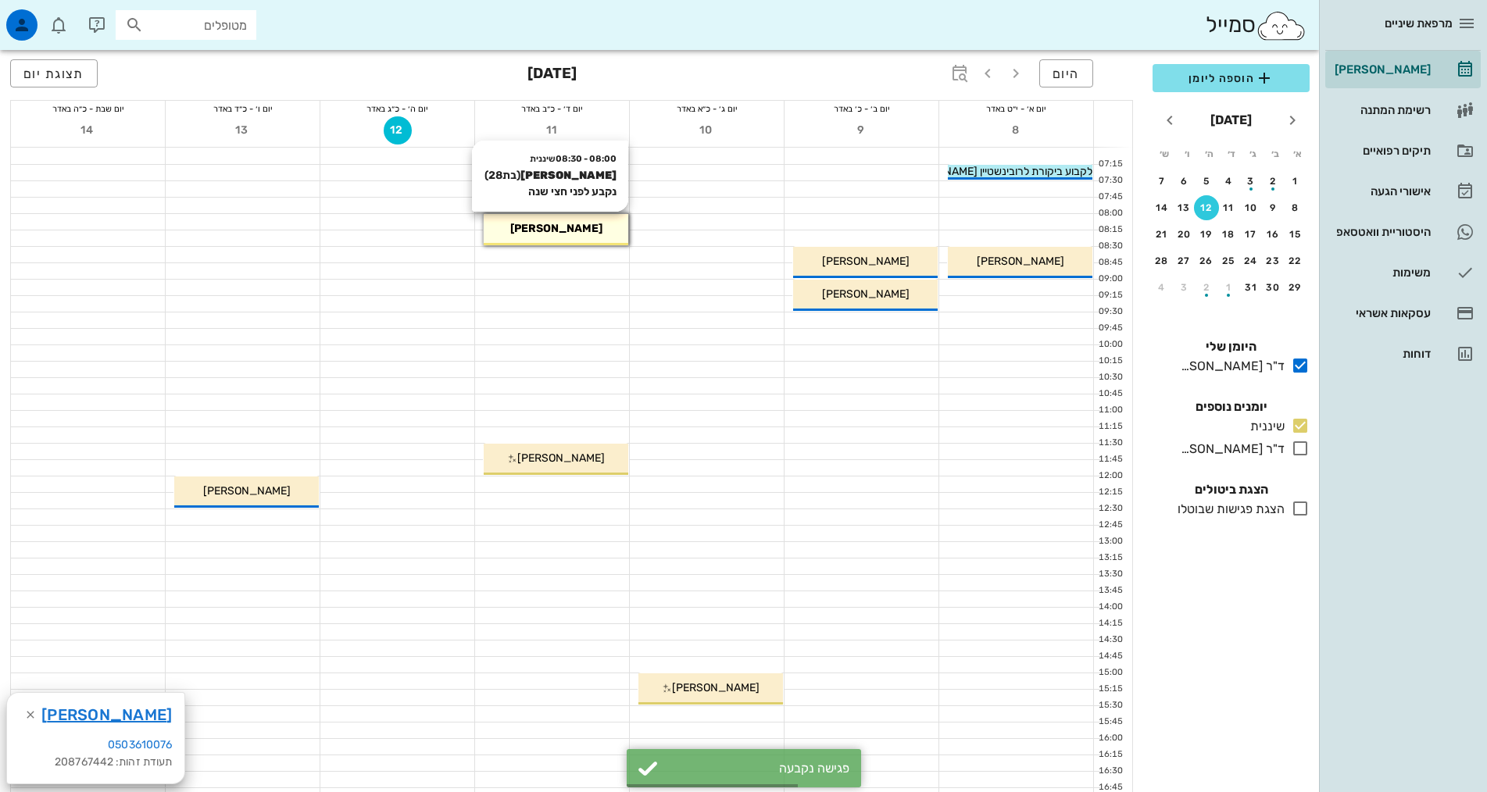
click at [556, 241] on div "08:00 - 08:30 שיננית [PERSON_NAME] (בת 28 ) נקבע לפני חצי שנה [PERSON_NAME]" at bounding box center [556, 229] width 145 height 31
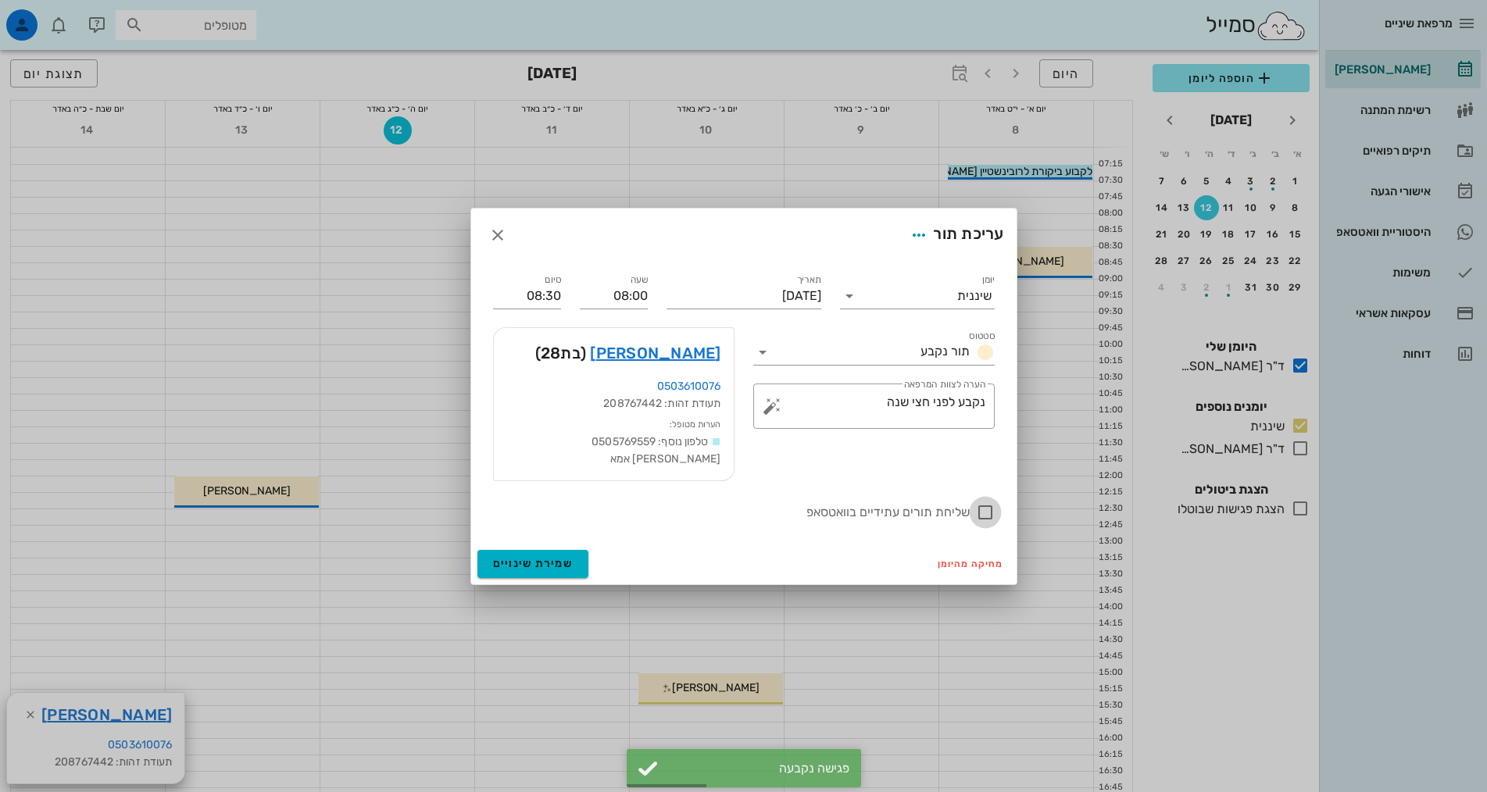
click at [988, 502] on div at bounding box center [985, 512] width 27 height 27
checkbox input "true"
click at [544, 559] on span "שמירת שינויים" at bounding box center [533, 563] width 80 height 13
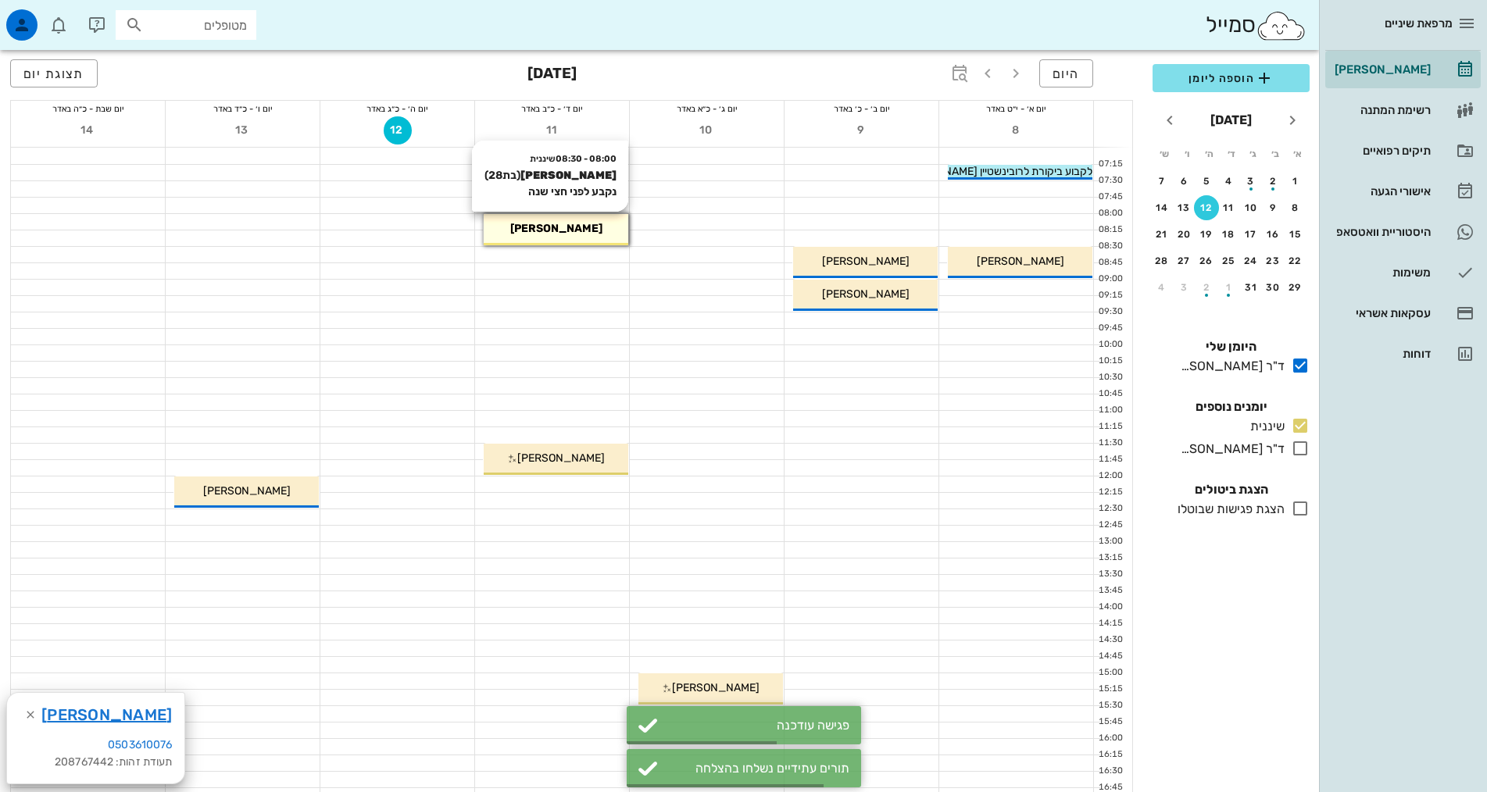
click at [556, 230] on span "[PERSON_NAME]" at bounding box center [556, 228] width 92 height 13
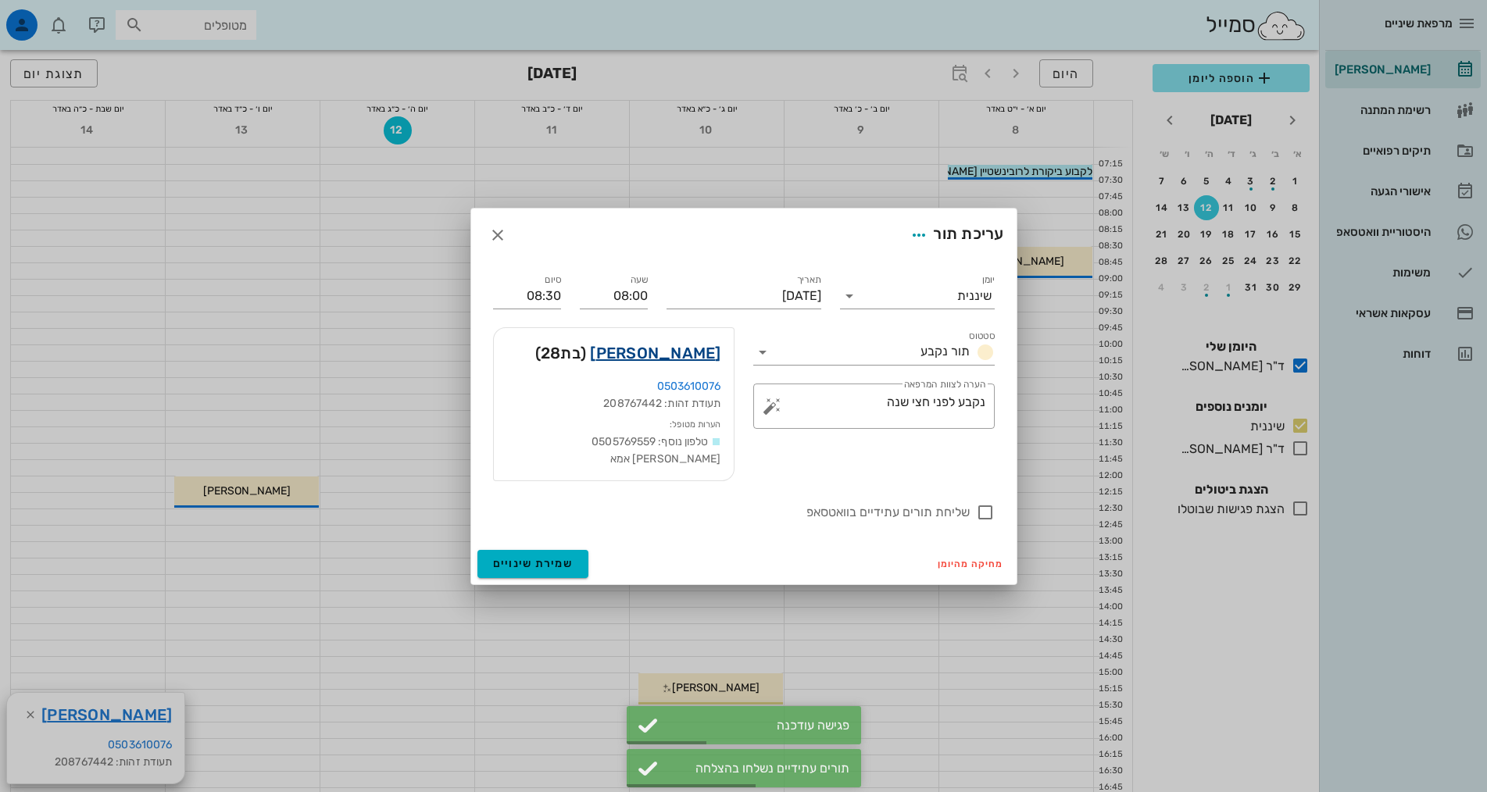
click at [703, 360] on link "[PERSON_NAME]" at bounding box center [655, 353] width 130 height 25
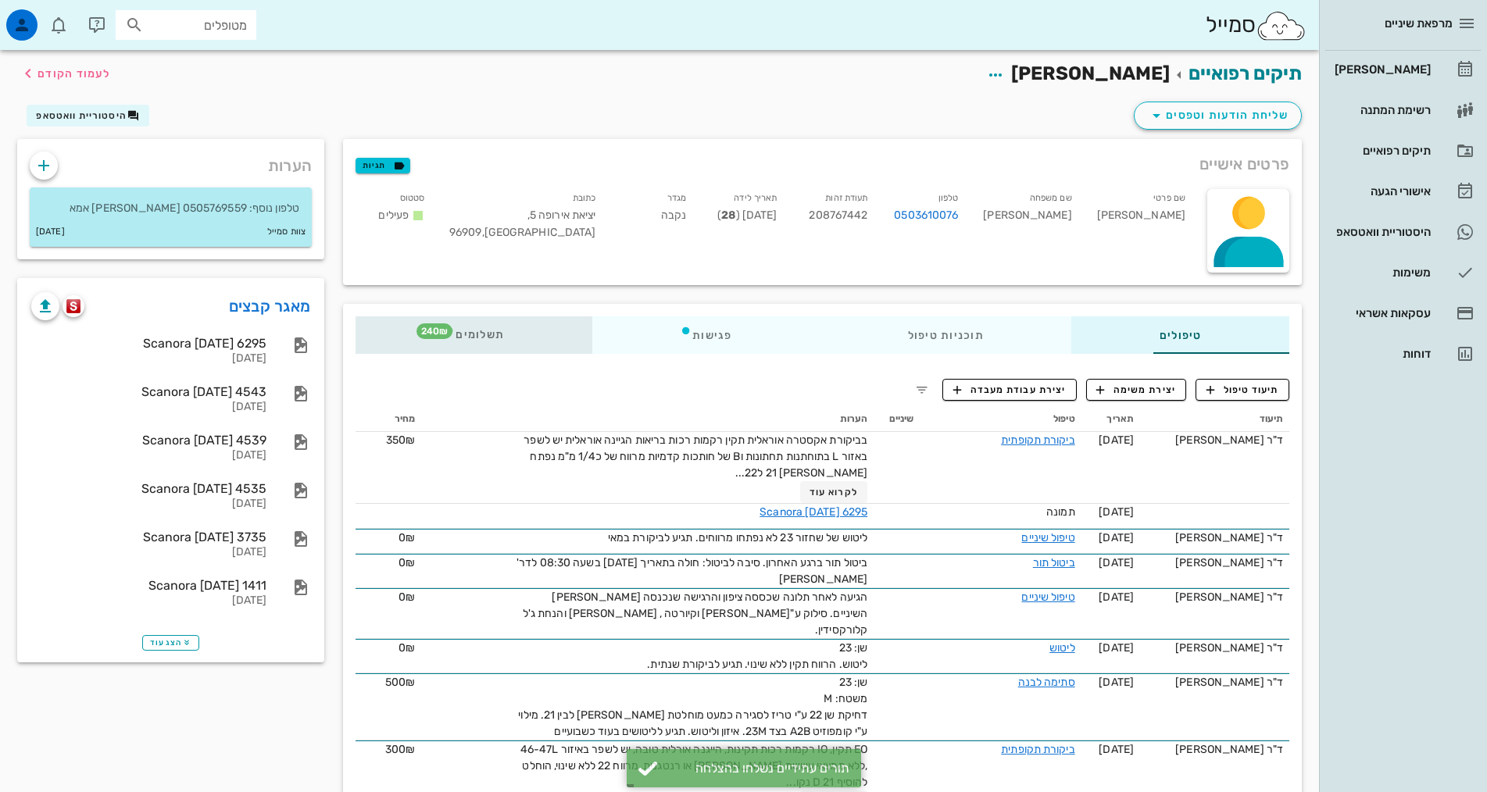
drag, startPoint x: 393, startPoint y: 326, endPoint x: 491, endPoint y: 327, distance: 98.4
click at [394, 326] on div "תשלומים 240₪" at bounding box center [473, 334] width 237 height 37
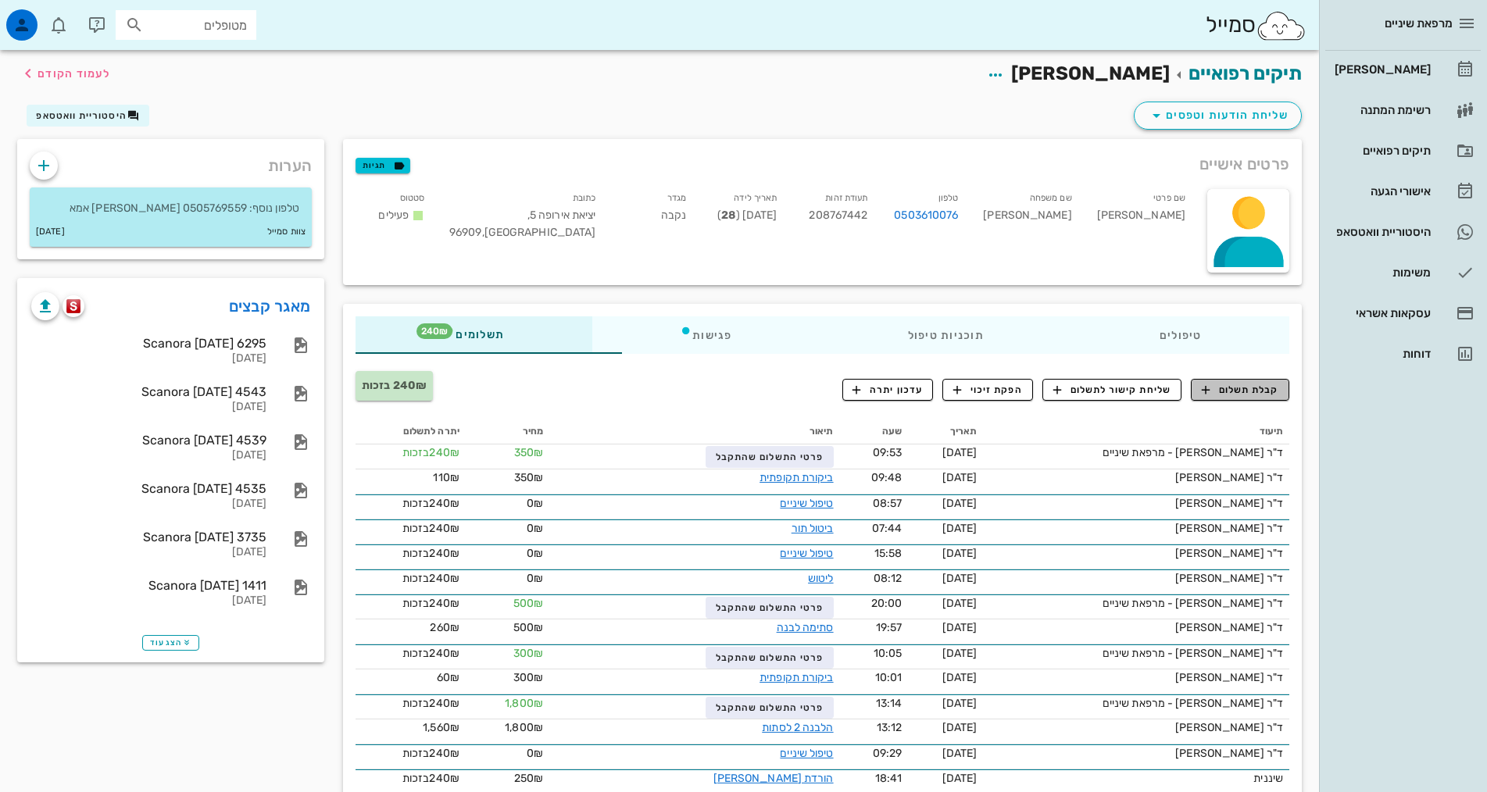
click at [1268, 383] on span "קבלת תשלום" at bounding box center [1239, 390] width 77 height 14
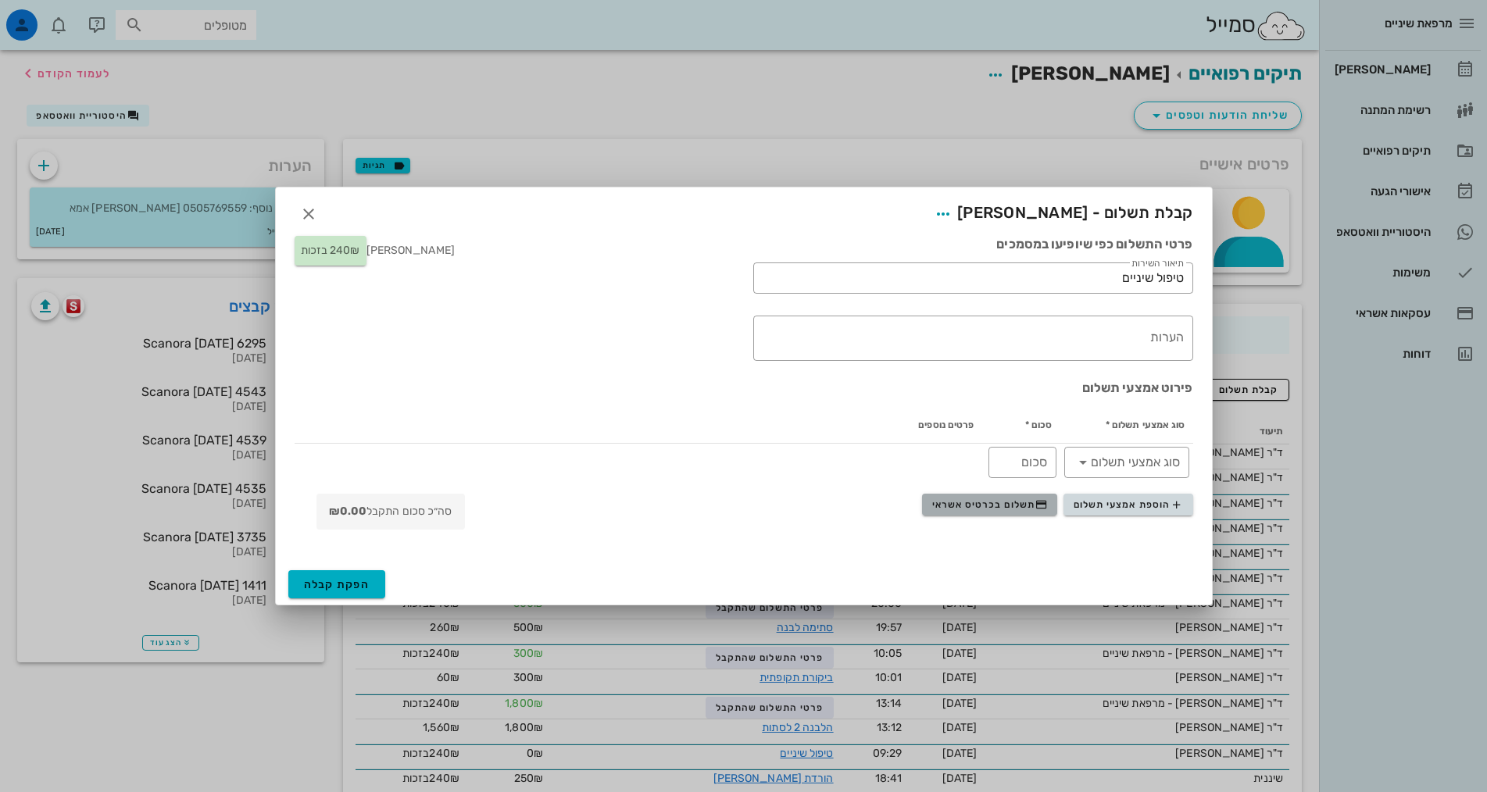
click at [1024, 503] on span "תשלום בכרטיס אשראי" at bounding box center [990, 504] width 116 height 12
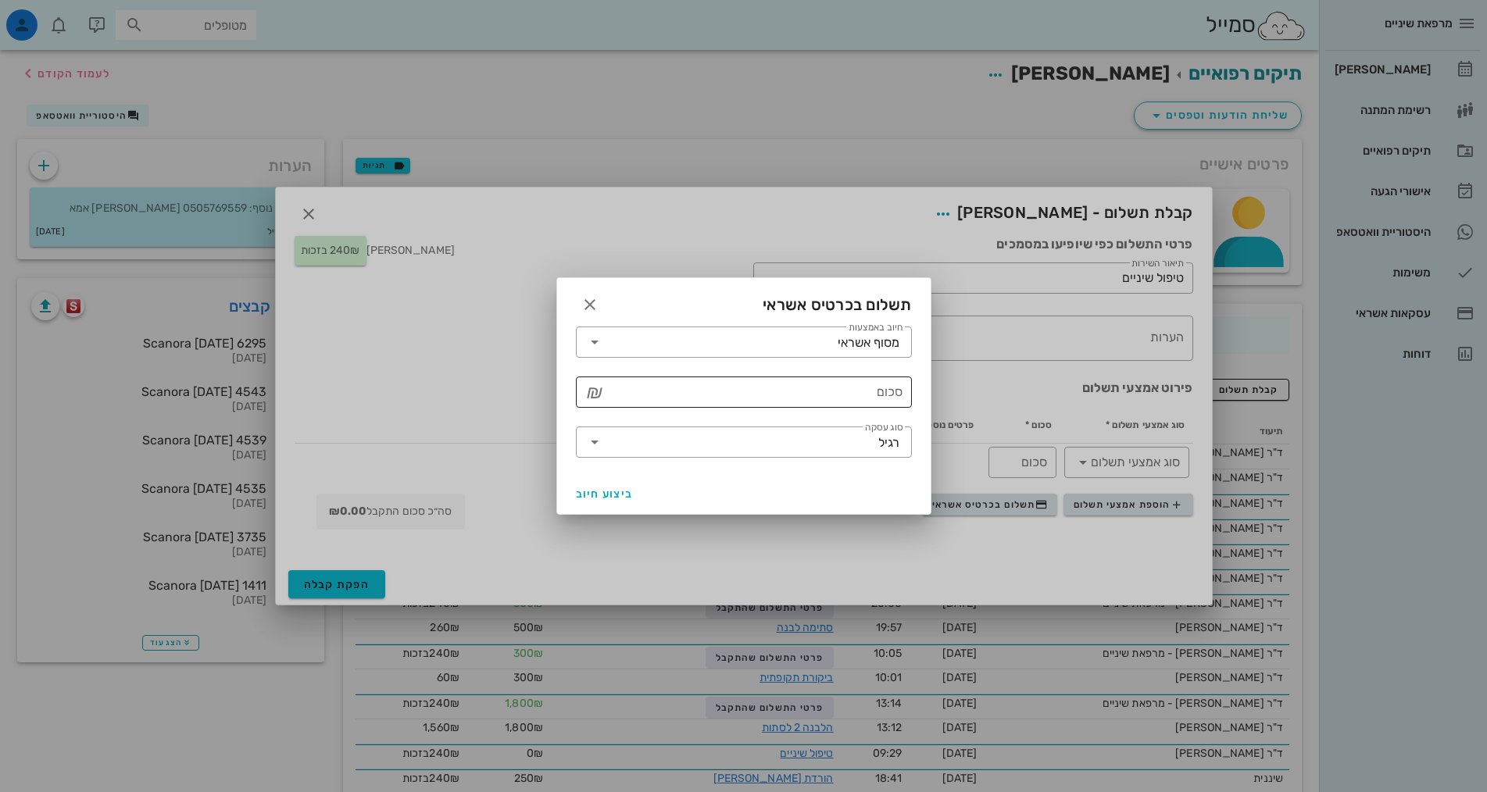
click at [893, 391] on div "סכום" at bounding box center [754, 392] width 295 height 31
type input "250"
click at [587, 486] on button "ביצוע חיוב" at bounding box center [604, 494] width 70 height 28
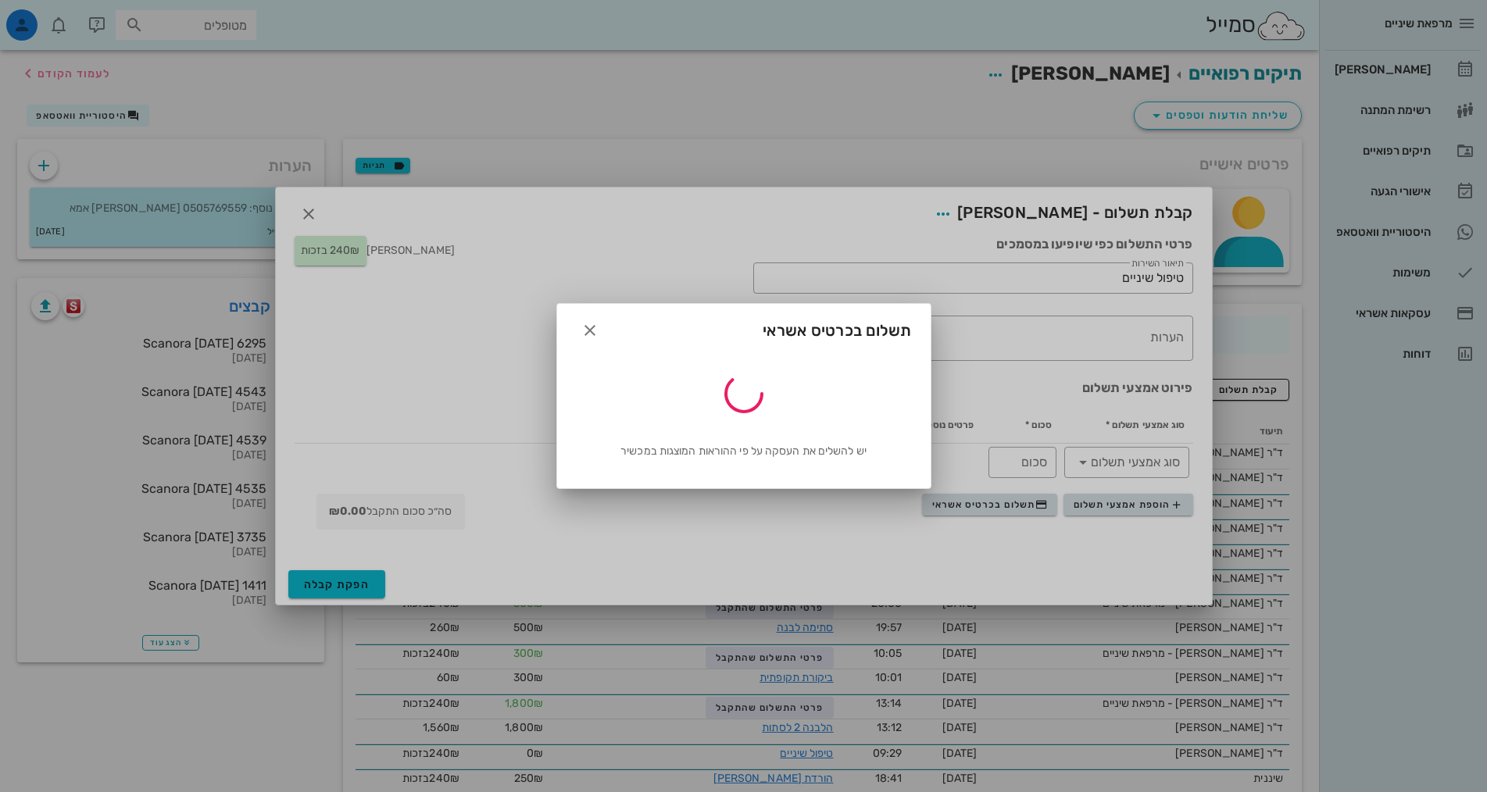
type input "250"
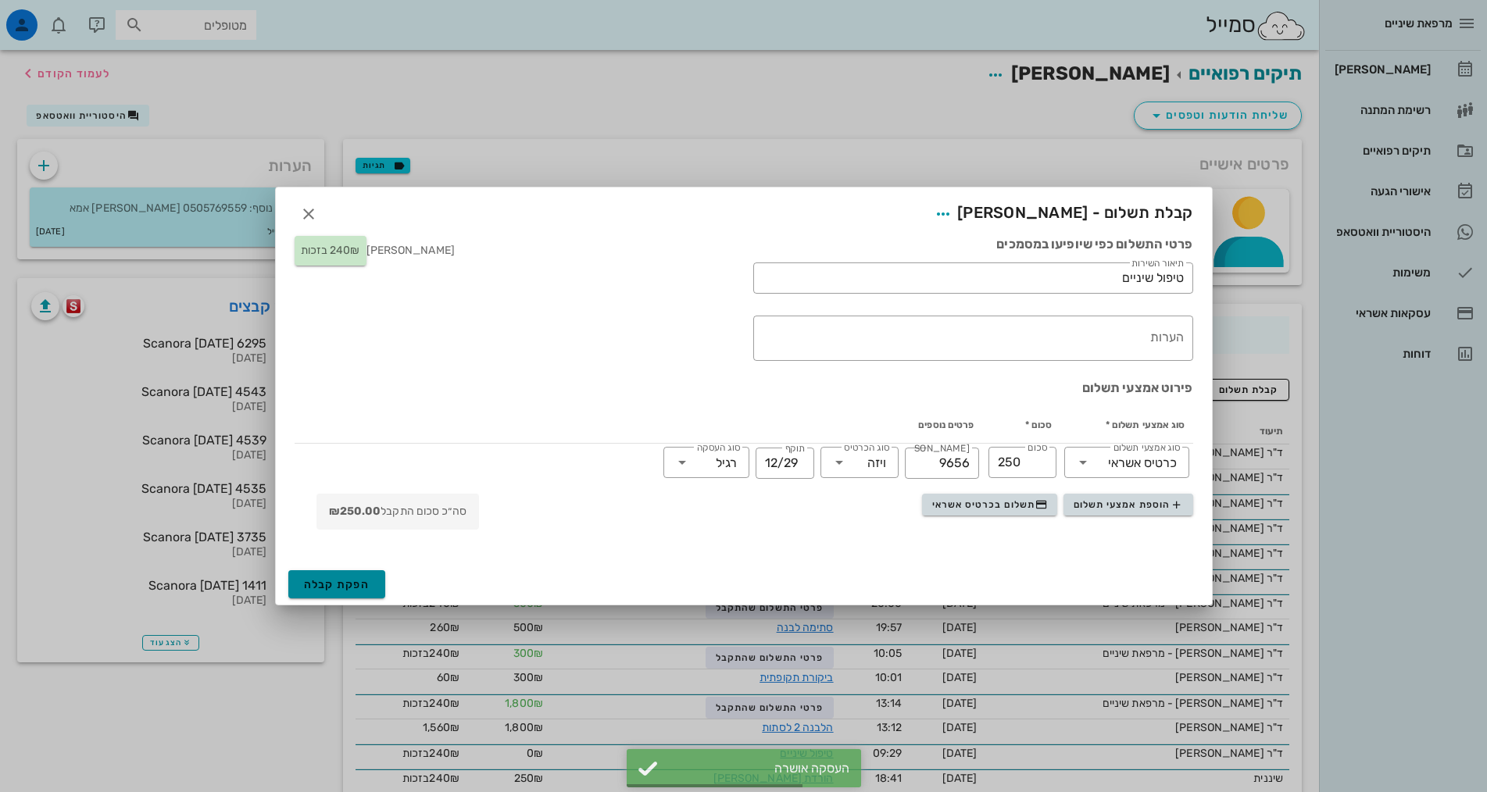
click at [365, 582] on span "הפקת קבלה" at bounding box center [337, 584] width 66 height 13
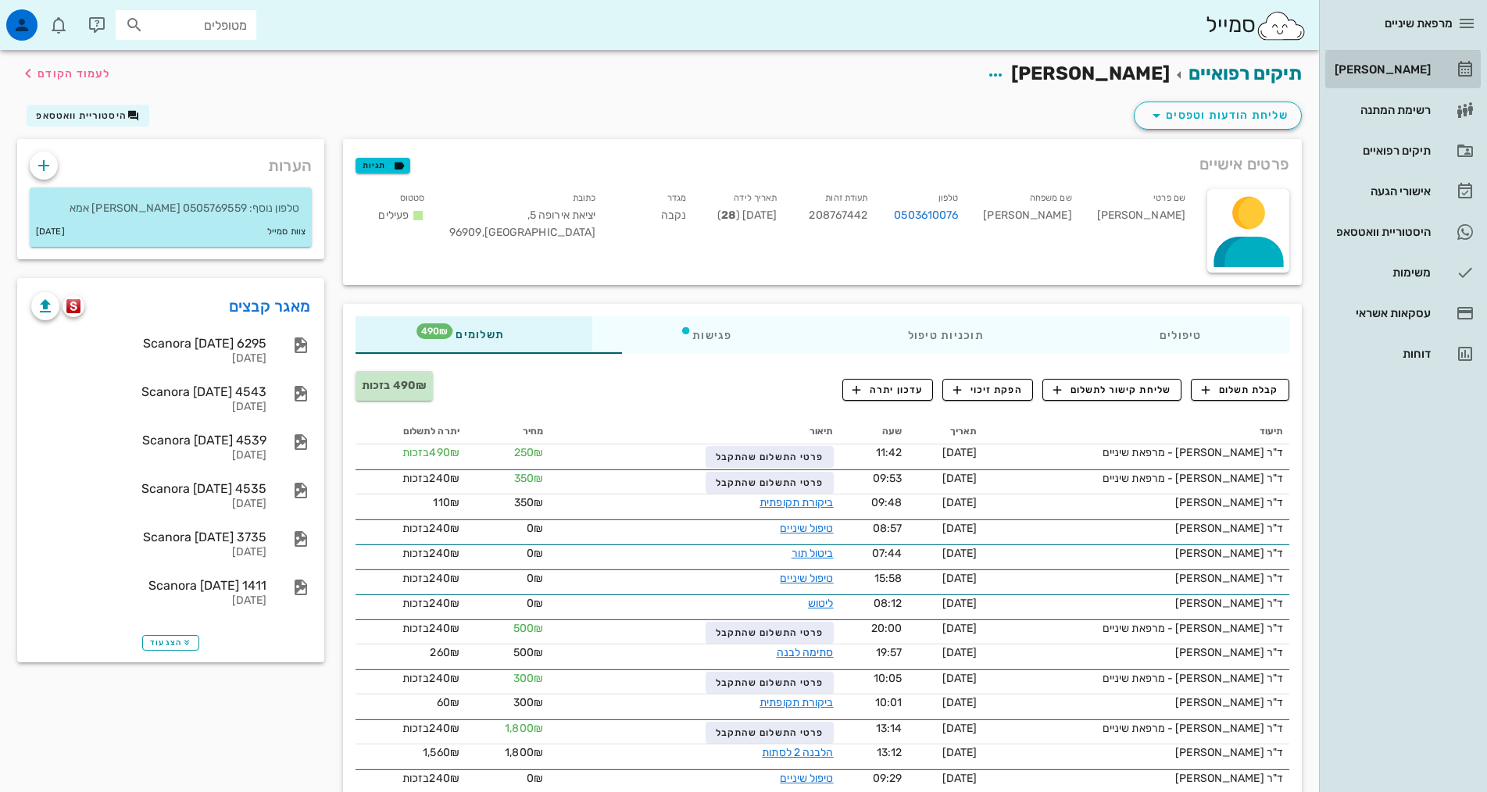
click at [1420, 72] on div "[PERSON_NAME]" at bounding box center [1380, 69] width 99 height 12
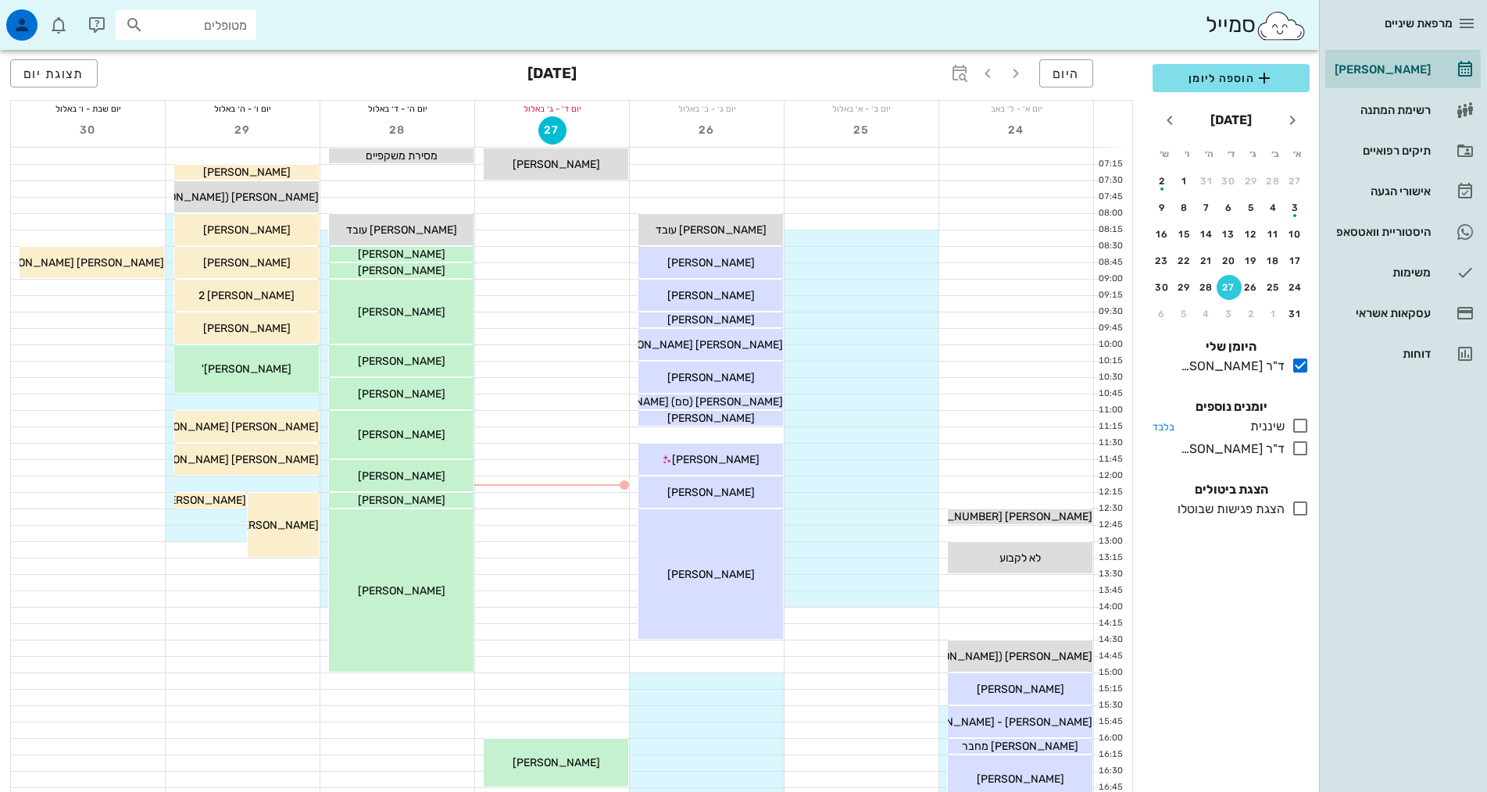
click at [1305, 426] on icon at bounding box center [1300, 425] width 19 height 19
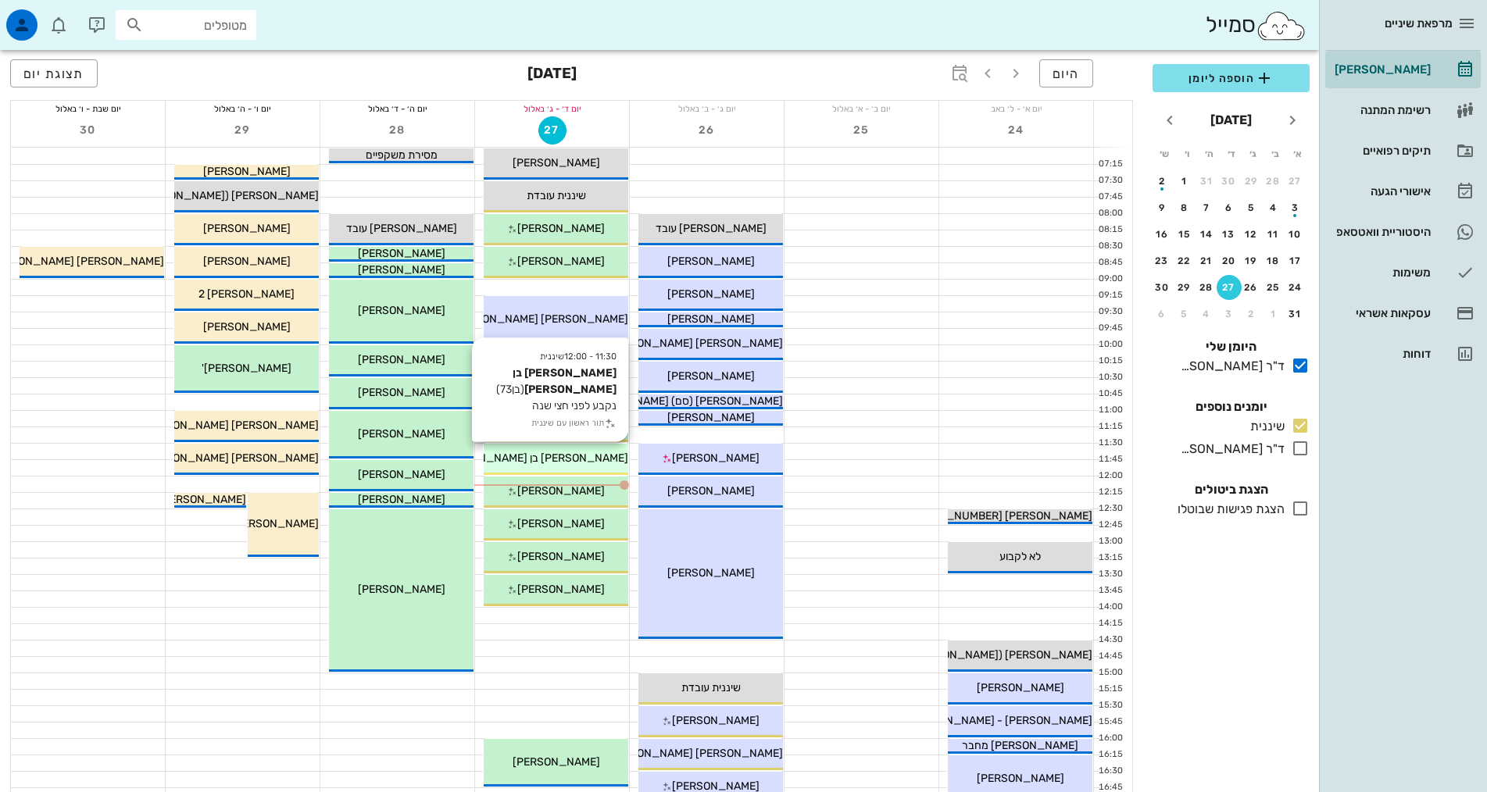
click at [612, 455] on div "[PERSON_NAME] בן [PERSON_NAME]" at bounding box center [556, 458] width 145 height 16
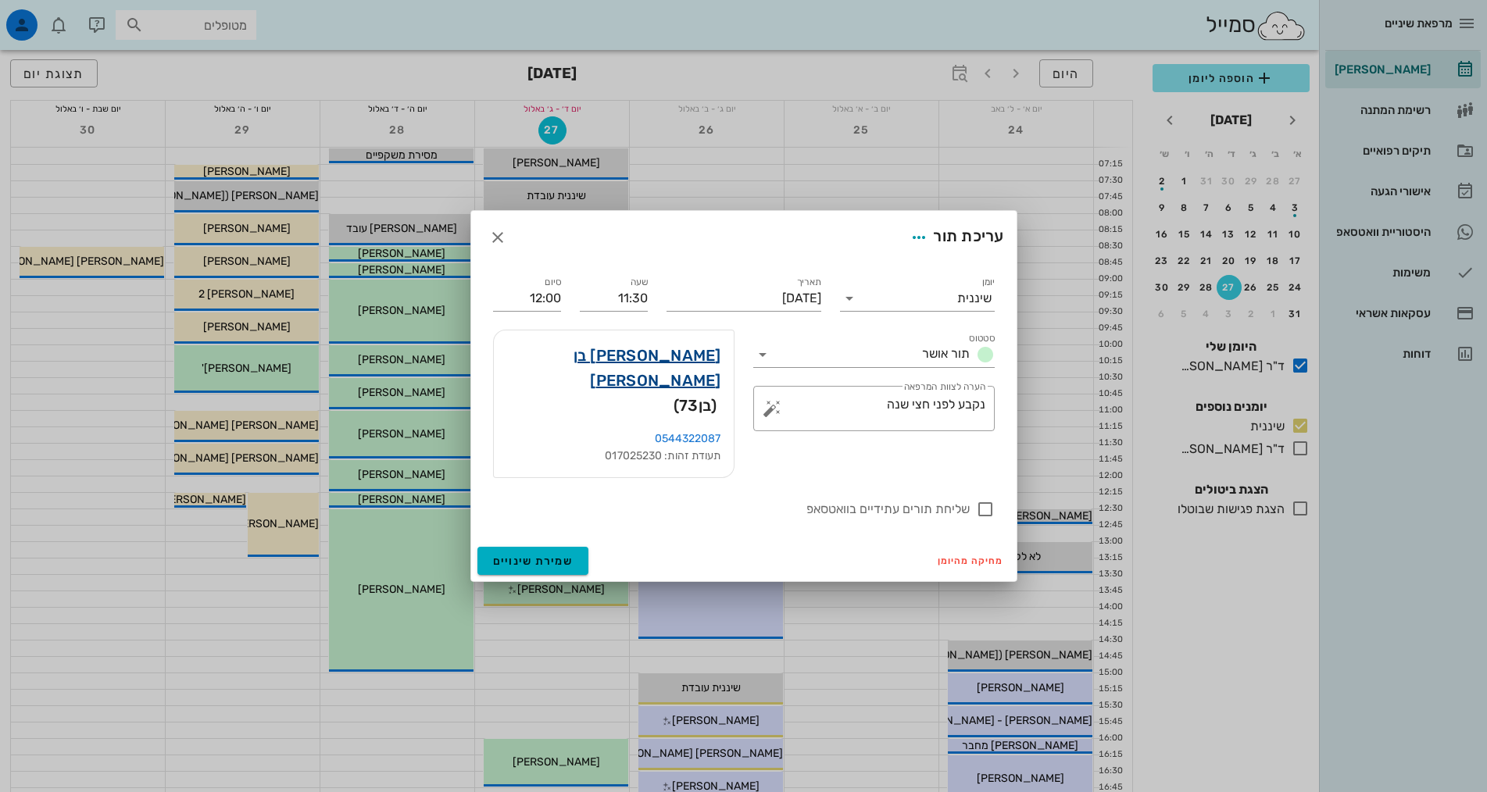
click at [692, 380] on link "[PERSON_NAME] בן [PERSON_NAME]" at bounding box center [613, 368] width 215 height 50
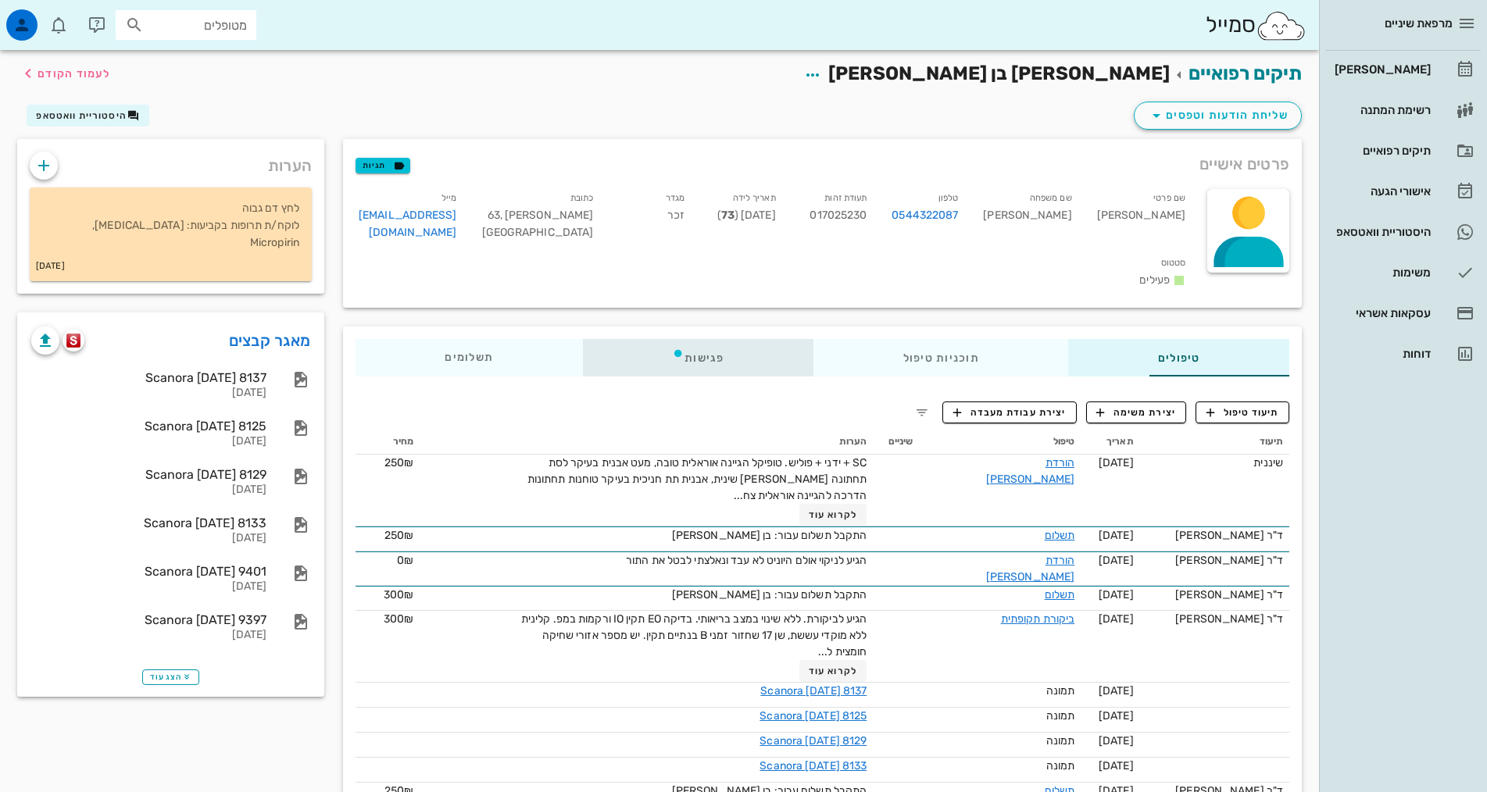
click at [648, 339] on div "פגישות" at bounding box center [698, 357] width 230 height 37
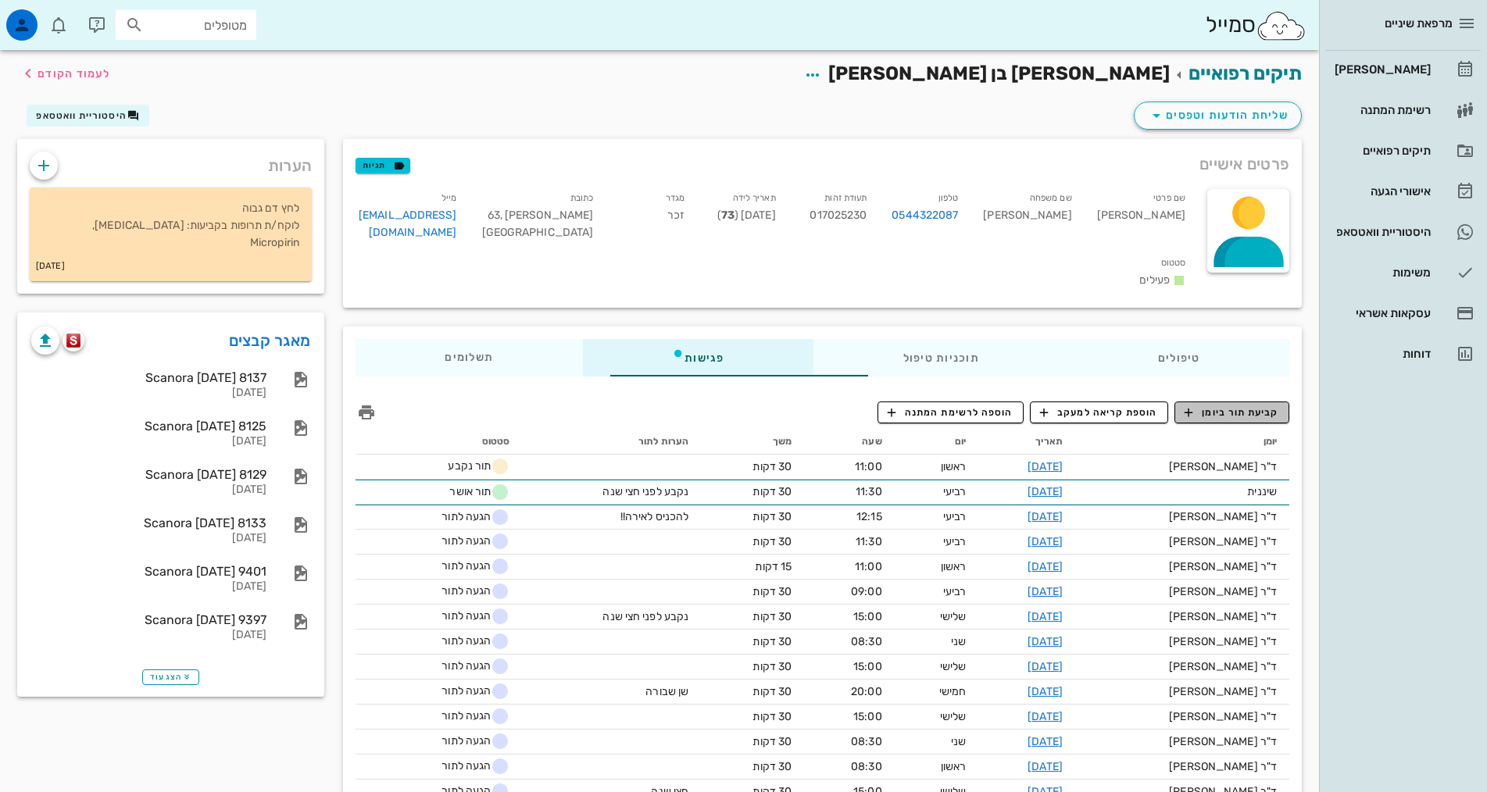
click at [1247, 405] on span "קביעת תור ביומן" at bounding box center [1231, 412] width 94 height 14
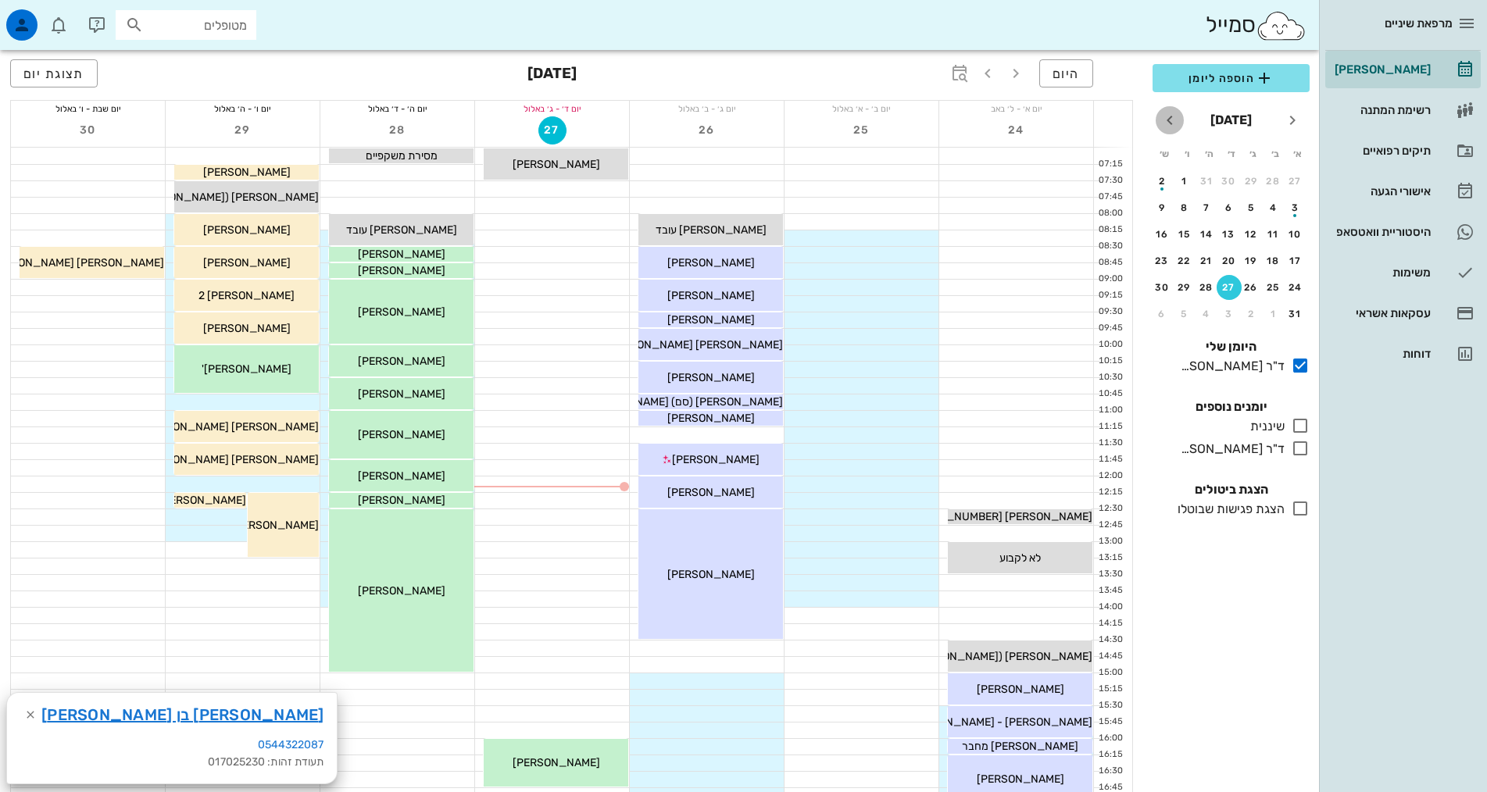
click at [1167, 112] on icon "חודש הבא" at bounding box center [1169, 120] width 19 height 19
click at [1169, 110] on button "חודש הבא" at bounding box center [1169, 120] width 28 height 28
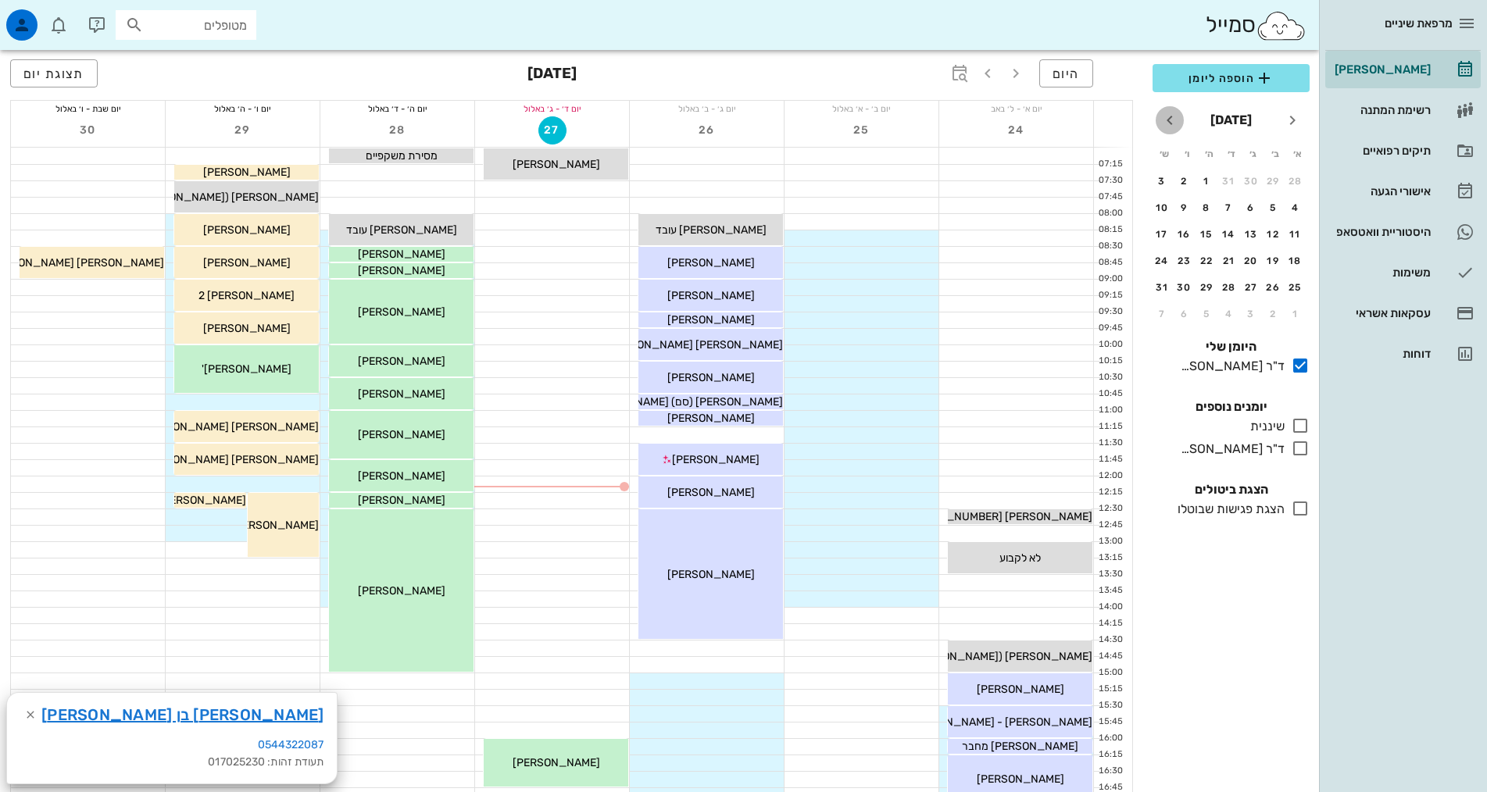
click at [1171, 110] on button "חודש הבא" at bounding box center [1169, 120] width 28 height 28
click at [1209, 261] on div "26" at bounding box center [1206, 260] width 25 height 11
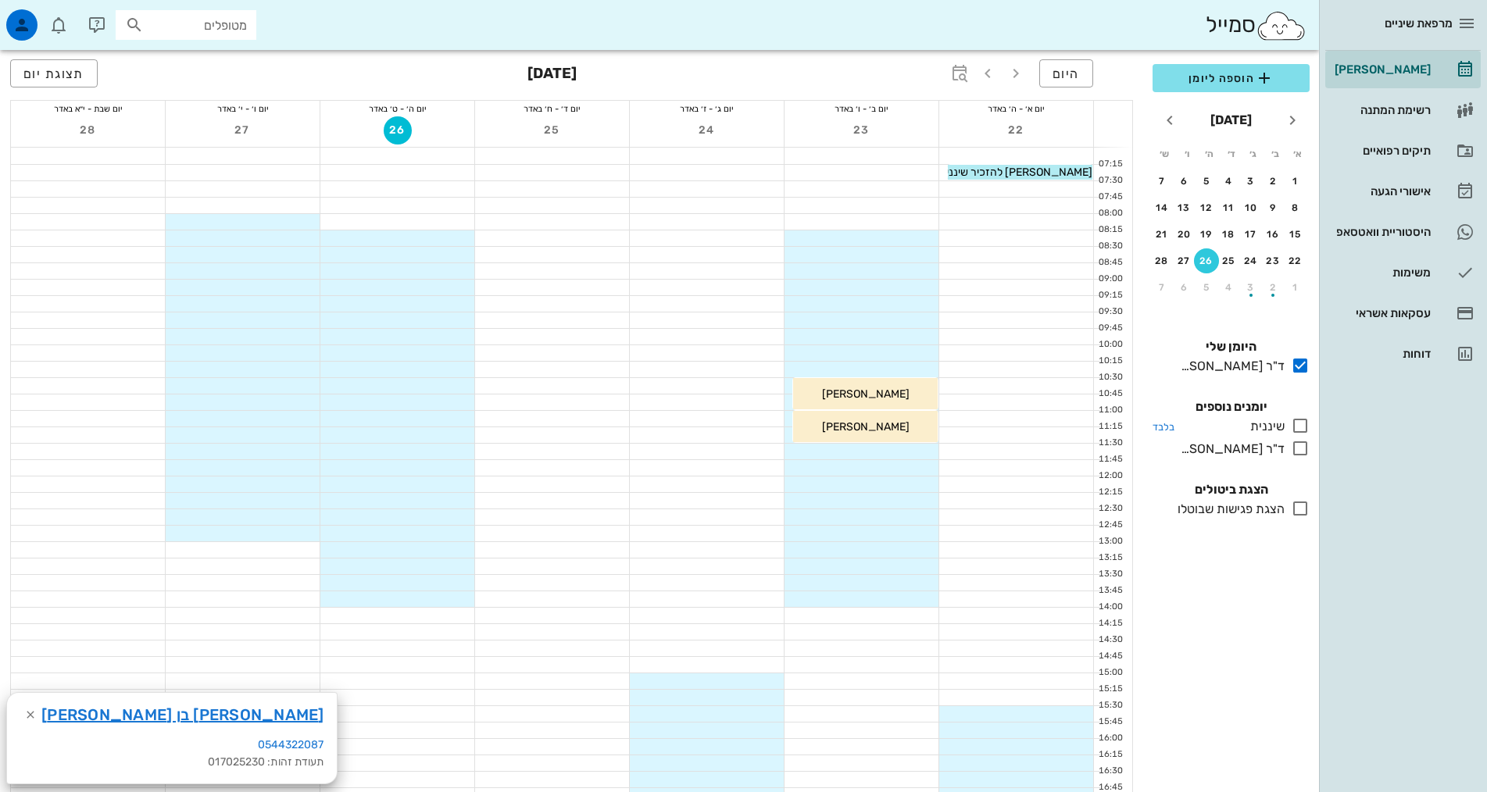
click at [1298, 426] on icon at bounding box center [1300, 425] width 19 height 19
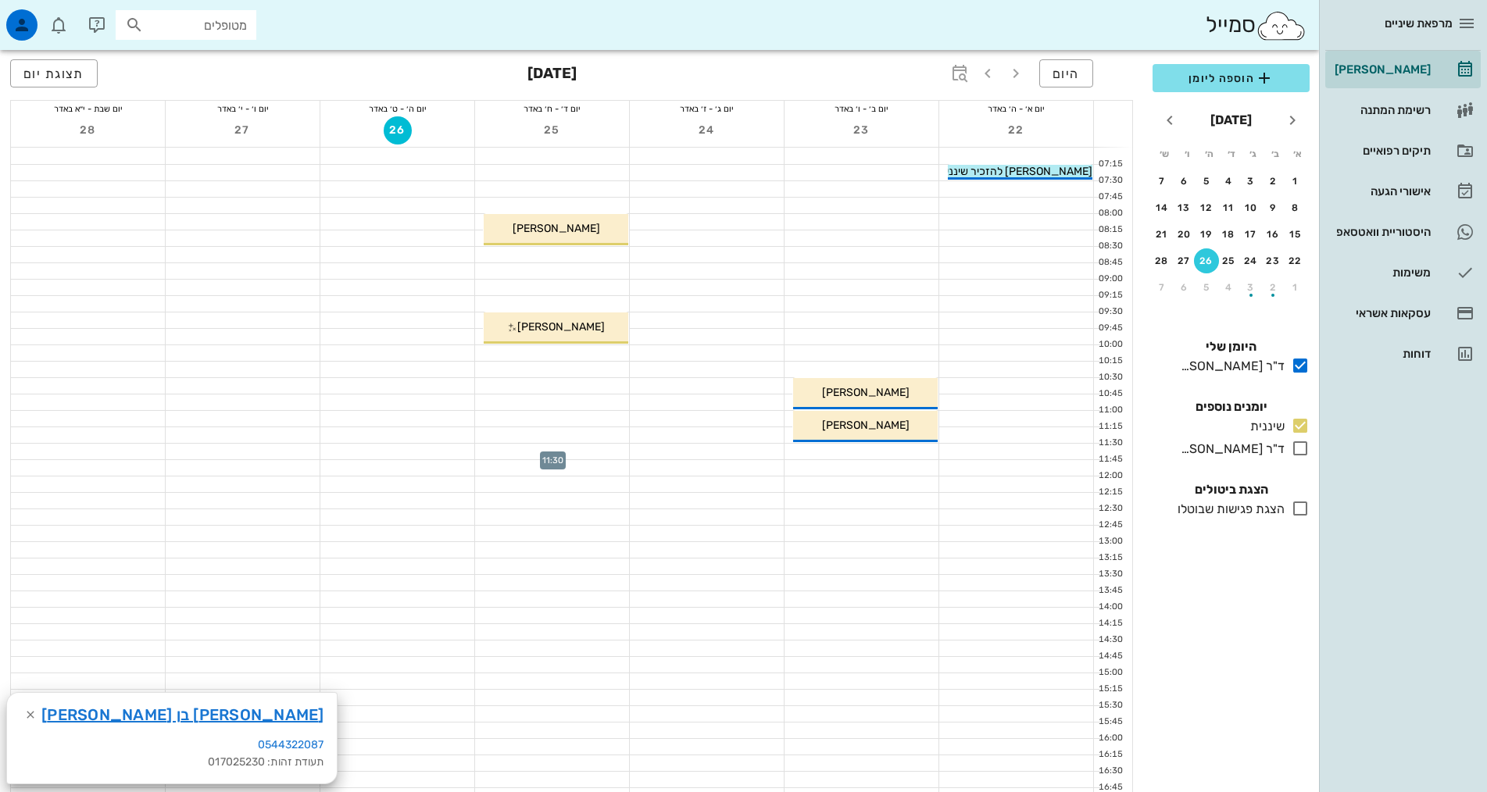
click at [594, 453] on div at bounding box center [552, 452] width 154 height 16
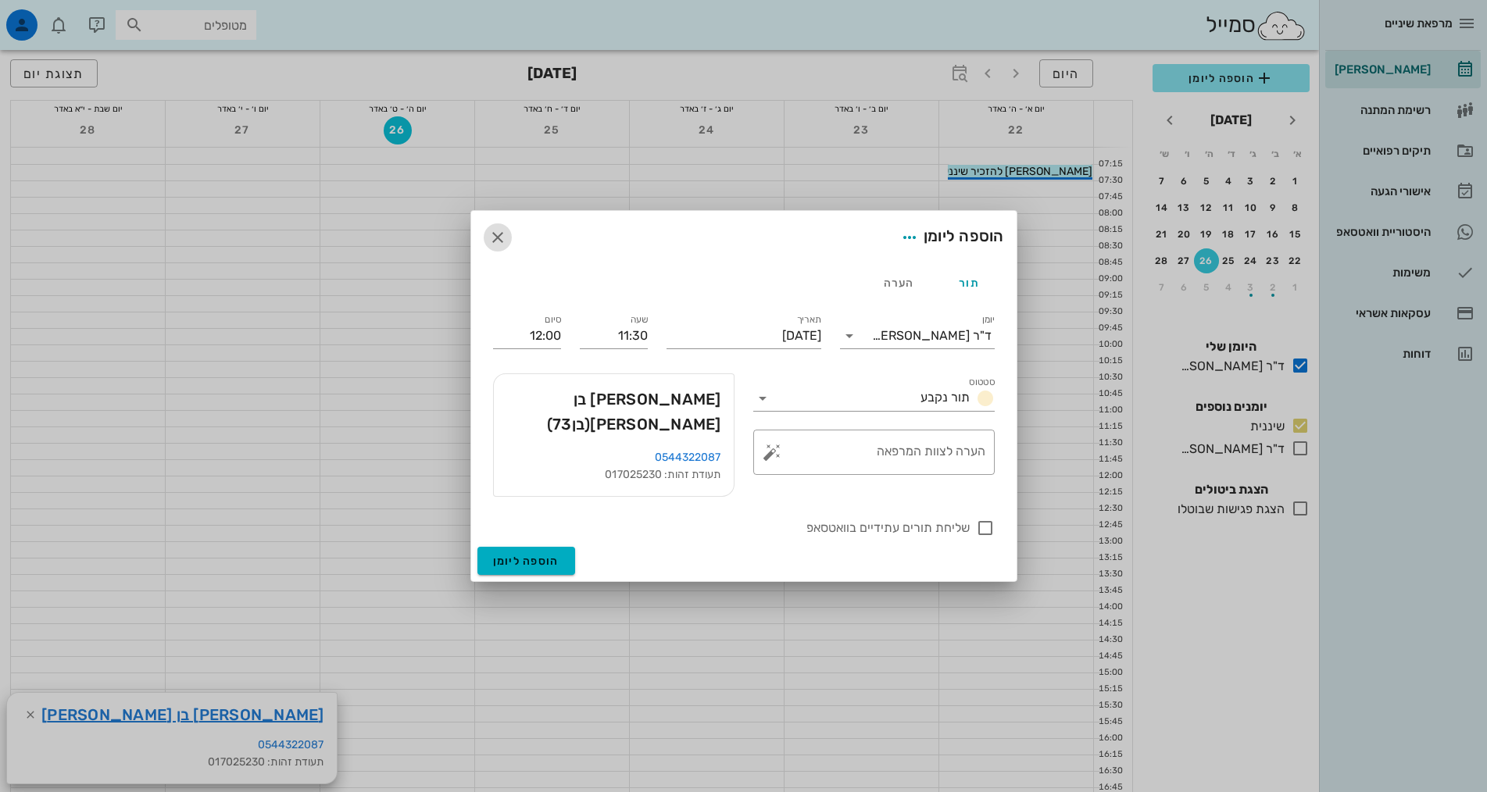
click at [498, 245] on icon "button" at bounding box center [497, 237] width 19 height 19
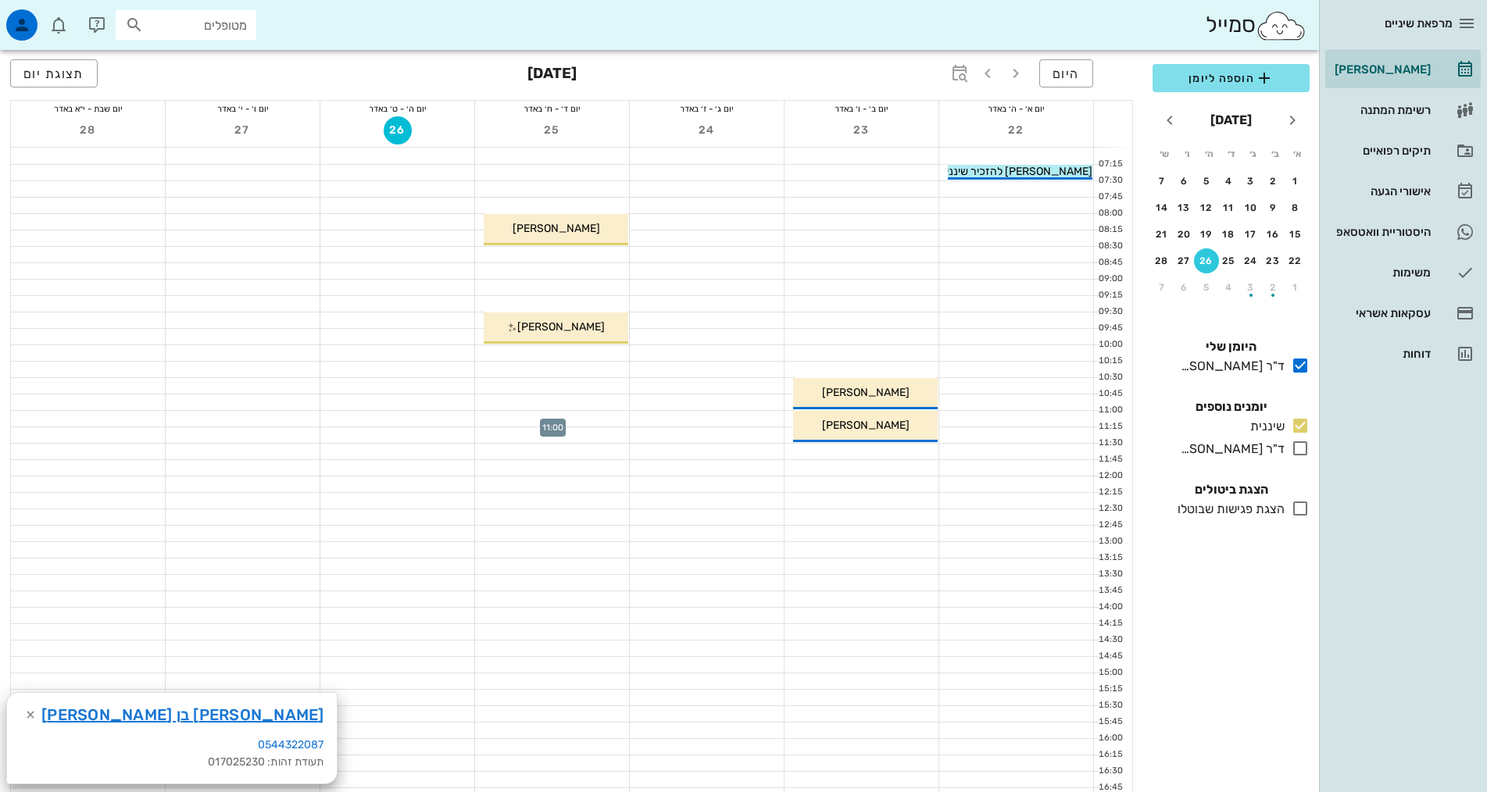
click at [576, 412] on div at bounding box center [552, 419] width 154 height 16
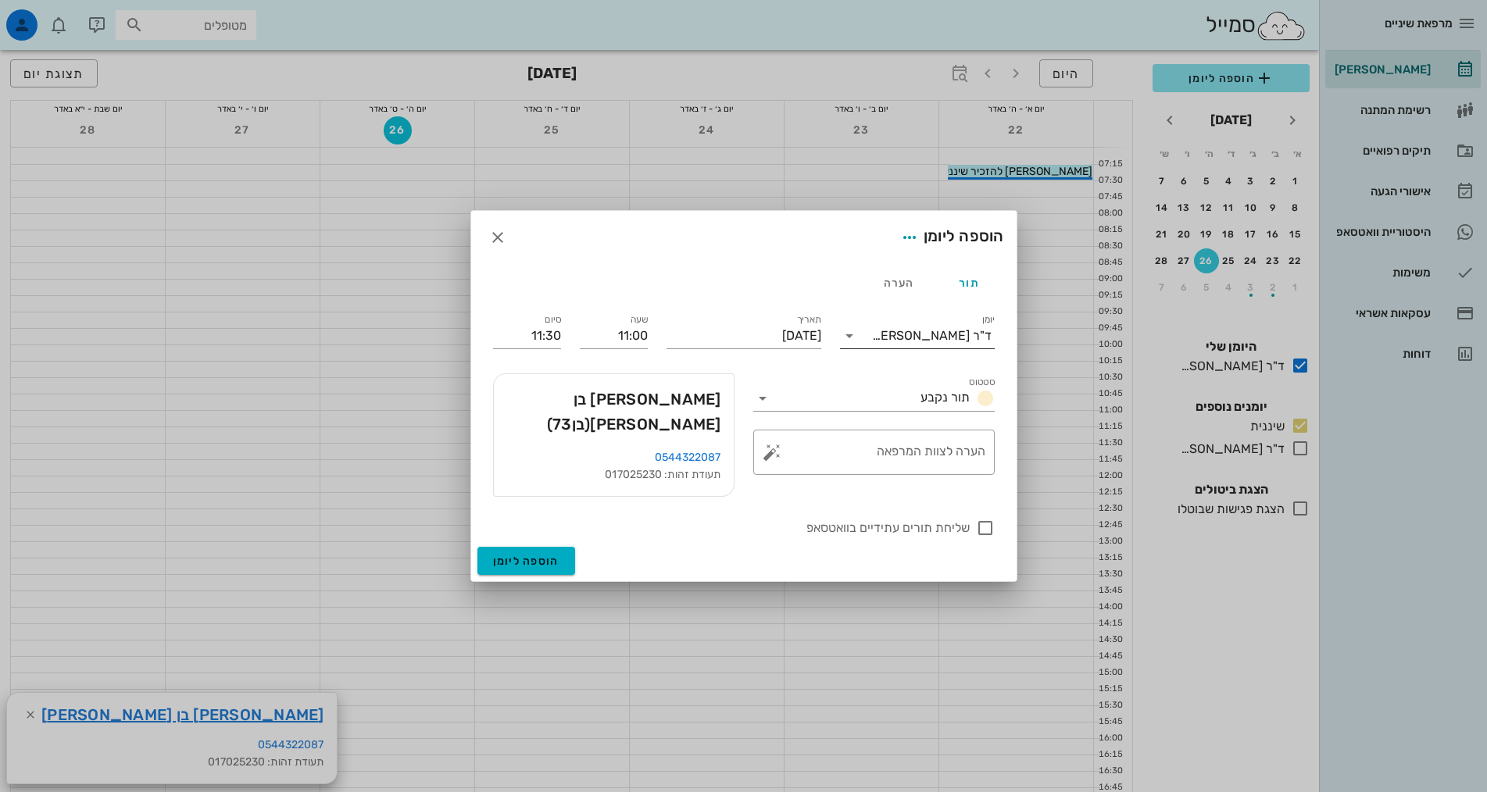
click at [964, 343] on div "ד"ר [PERSON_NAME]" at bounding box center [932, 336] width 120 height 14
click at [971, 403] on div "שיננית" at bounding box center [917, 396] width 130 height 15
click at [962, 466] on div "הערה לצוות המרפאה" at bounding box center [880, 452] width 210 height 45
type textarea "נקבע לפני חצי שנה"
click at [986, 515] on div at bounding box center [985, 528] width 27 height 27
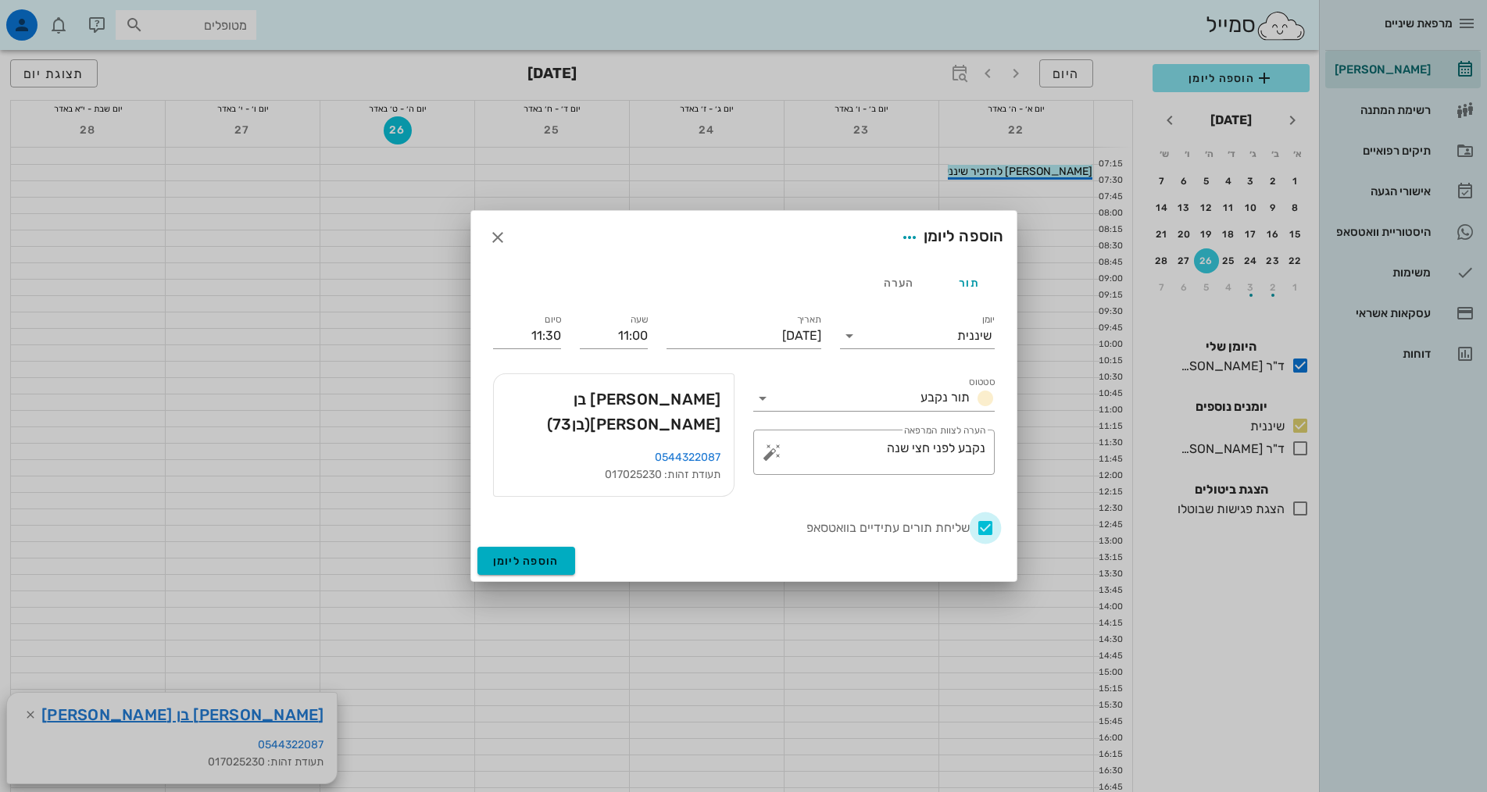
click at [980, 519] on div at bounding box center [985, 528] width 27 height 27
checkbox input "false"
click at [547, 555] on span "הוספה ליומן" at bounding box center [526, 561] width 66 height 13
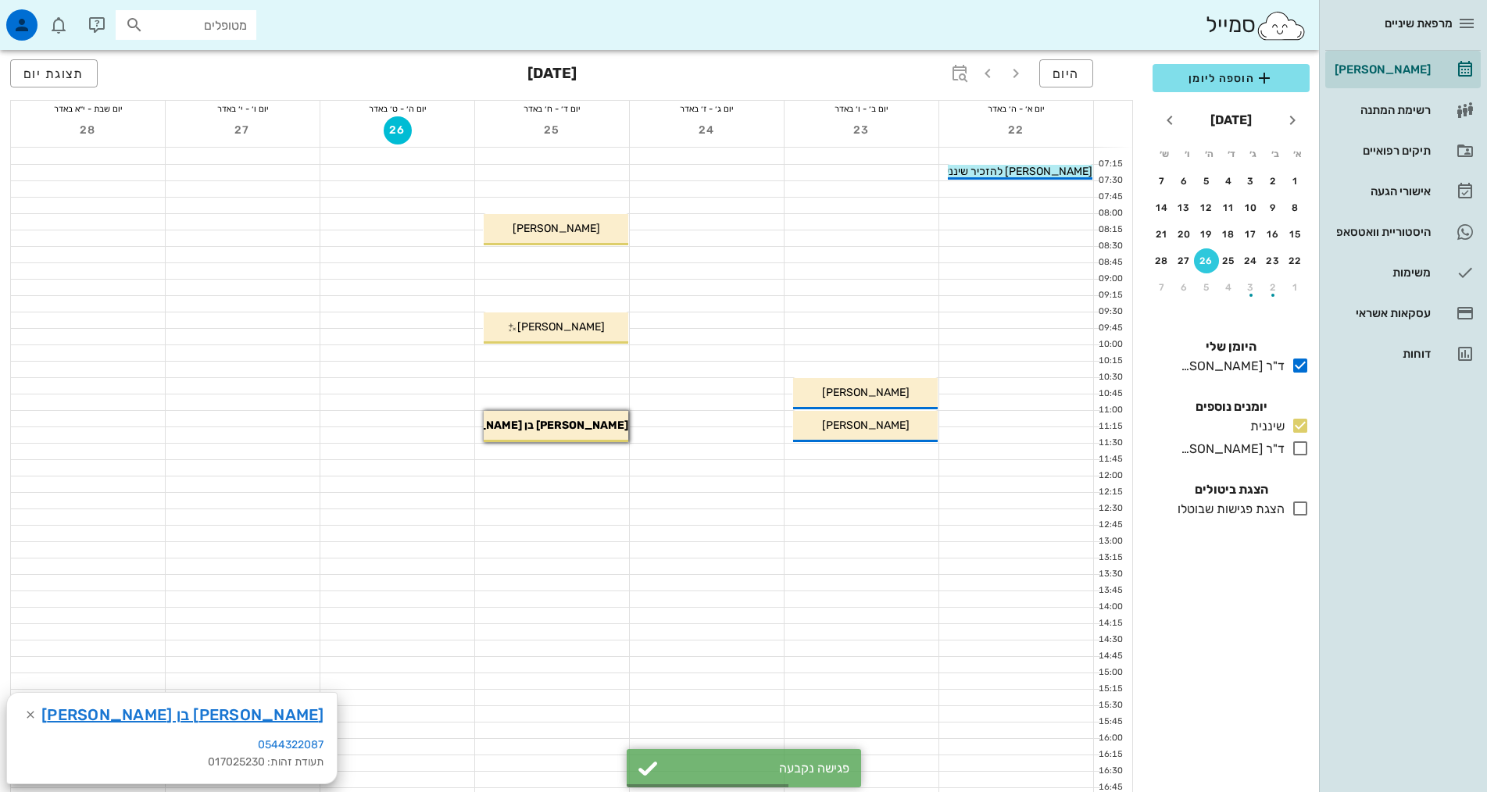
click at [599, 448] on div at bounding box center [552, 452] width 154 height 16
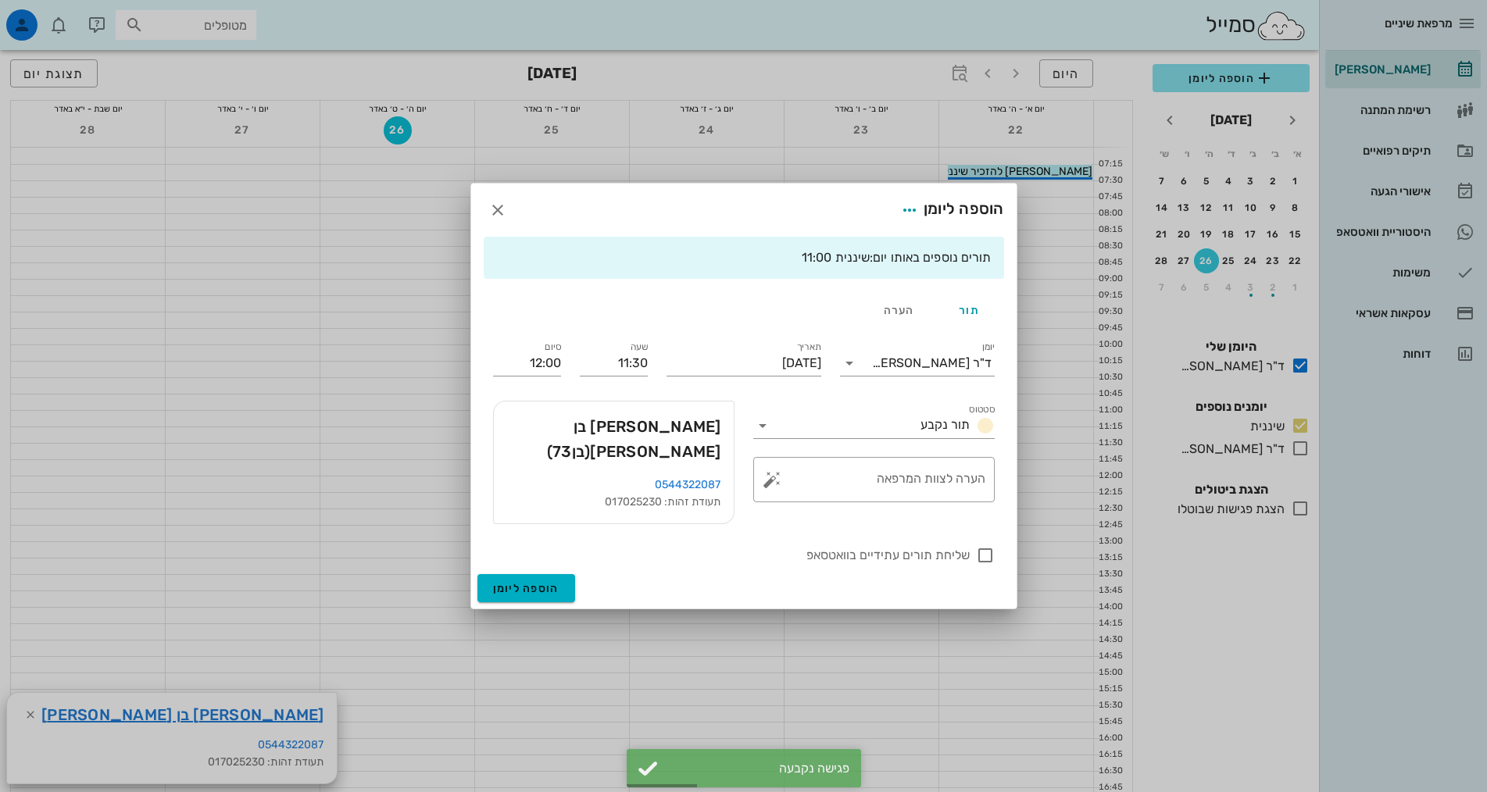
click at [591, 442] on span "(בן 73 )" at bounding box center [569, 451] width 44 height 19
drag, startPoint x: 679, startPoint y: 430, endPoint x: 674, endPoint y: 454, distance: 23.9
click at [680, 430] on span "[PERSON_NAME] בן [PERSON_NAME] (בן 73 )" at bounding box center [613, 439] width 215 height 50
click at [811, 279] on div "תורים נוספים באותו יום: שיננית 11:00" at bounding box center [744, 258] width 520 height 42
click at [499, 220] on icon "button" at bounding box center [497, 210] width 19 height 19
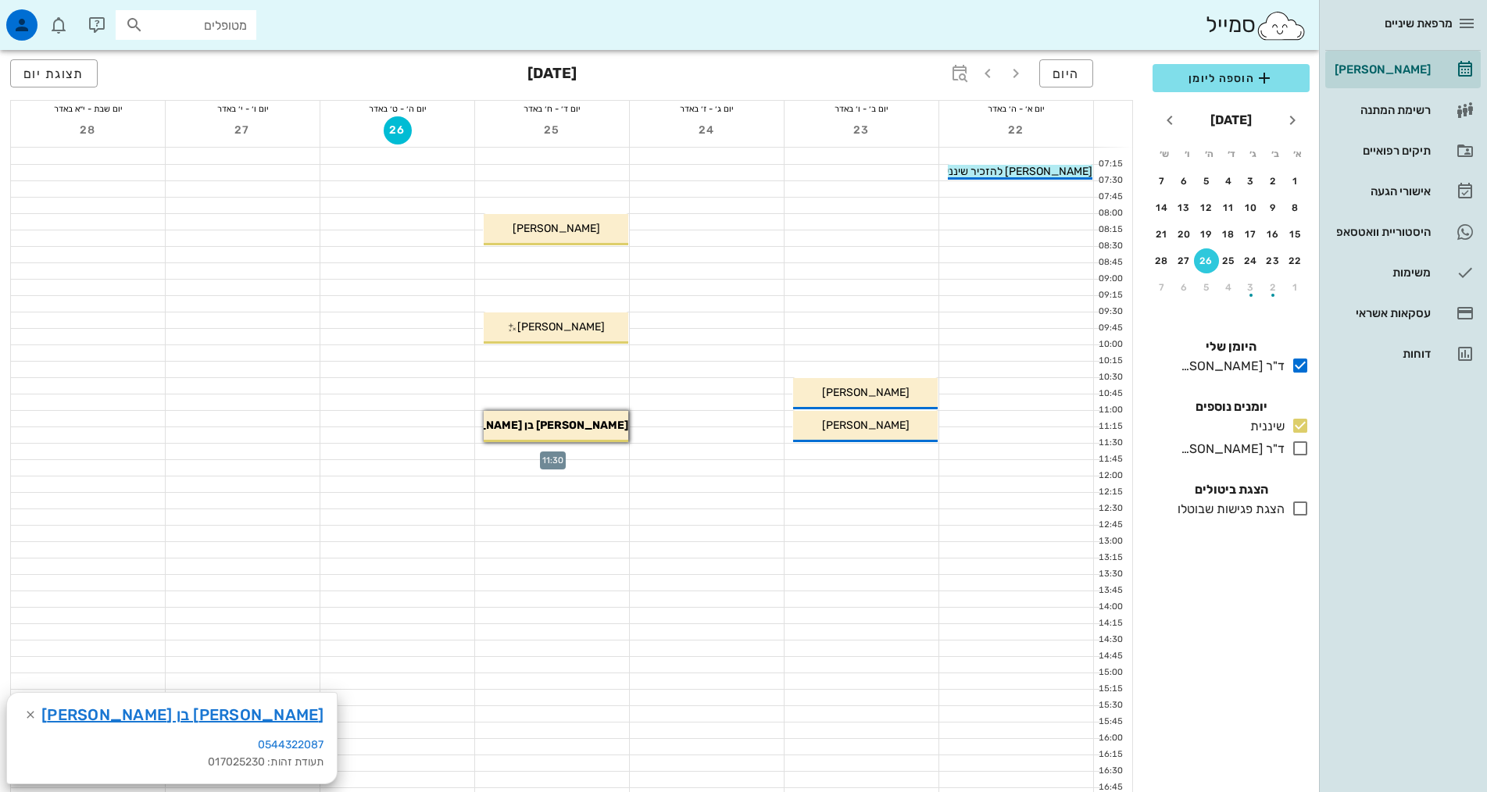
click at [595, 452] on div at bounding box center [552, 452] width 154 height 16
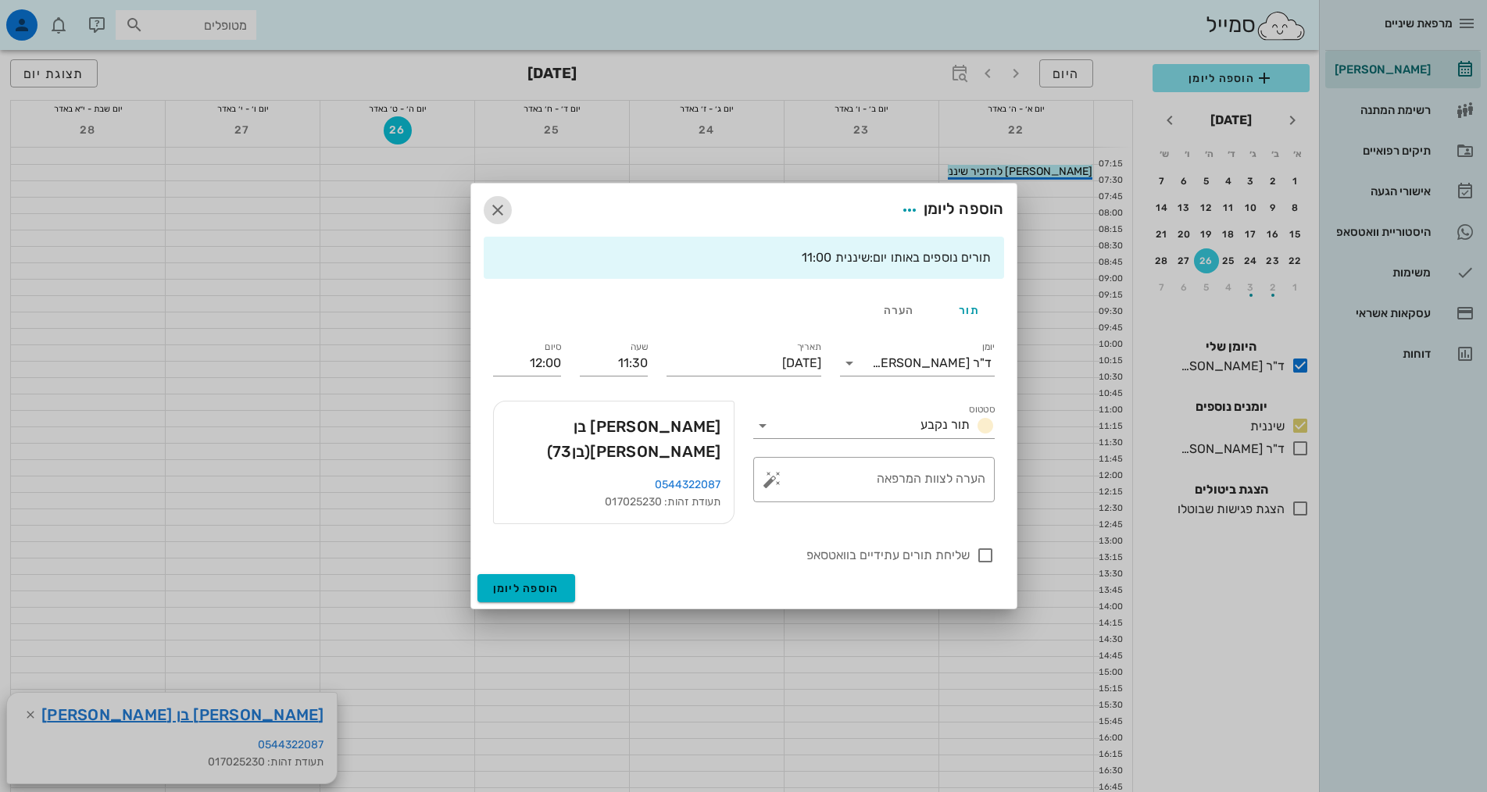
click at [501, 220] on icon "button" at bounding box center [497, 210] width 19 height 19
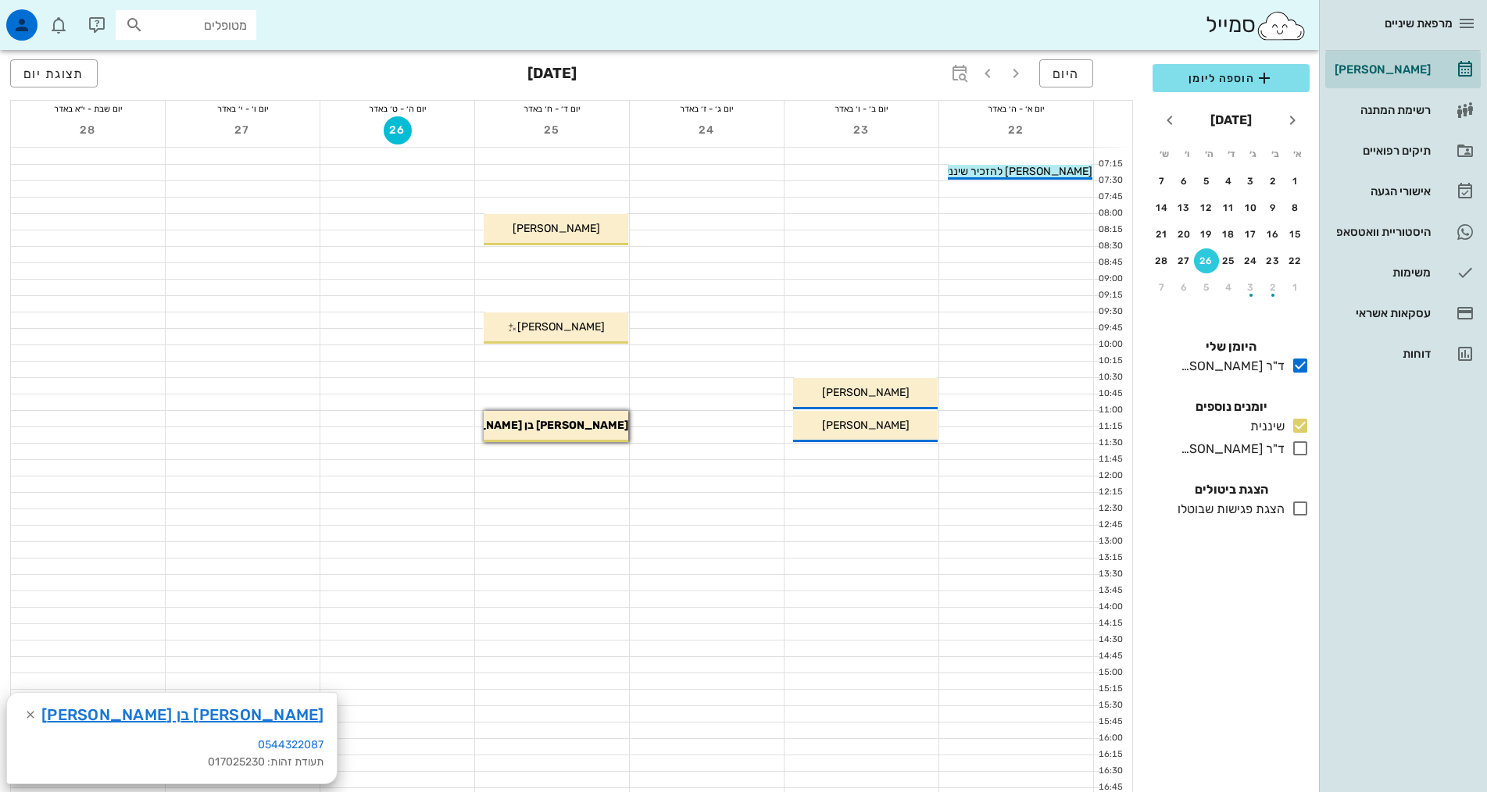
click at [207, 30] on input "מטופלים" at bounding box center [197, 25] width 100 height 20
type input "[PERSON_NAME]"
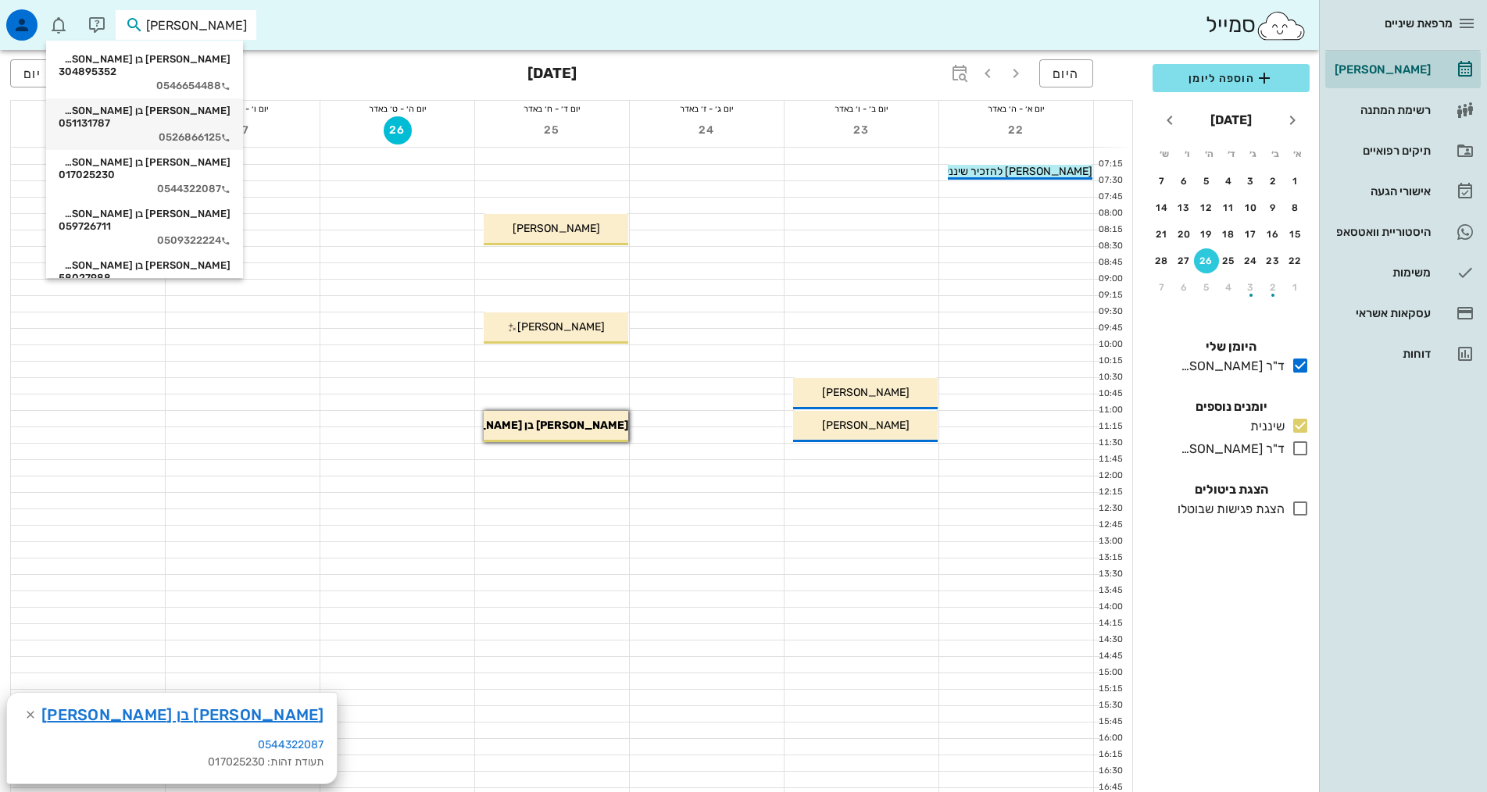
click at [169, 98] on div "[PERSON_NAME] בן [PERSON_NAME] 051131787 0526866125" at bounding box center [145, 124] width 172 height 52
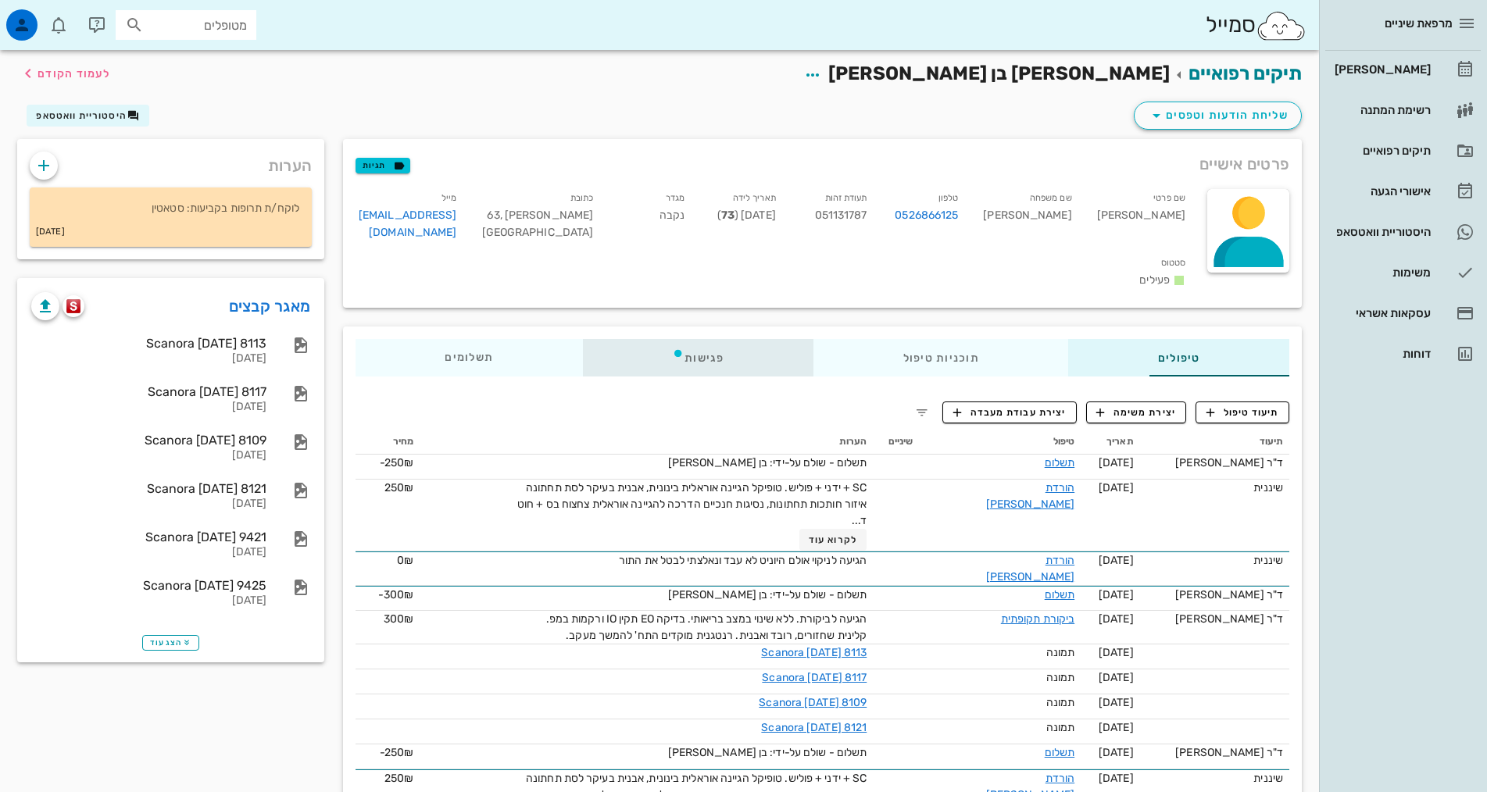
click at [628, 339] on div "פגישות" at bounding box center [698, 357] width 230 height 37
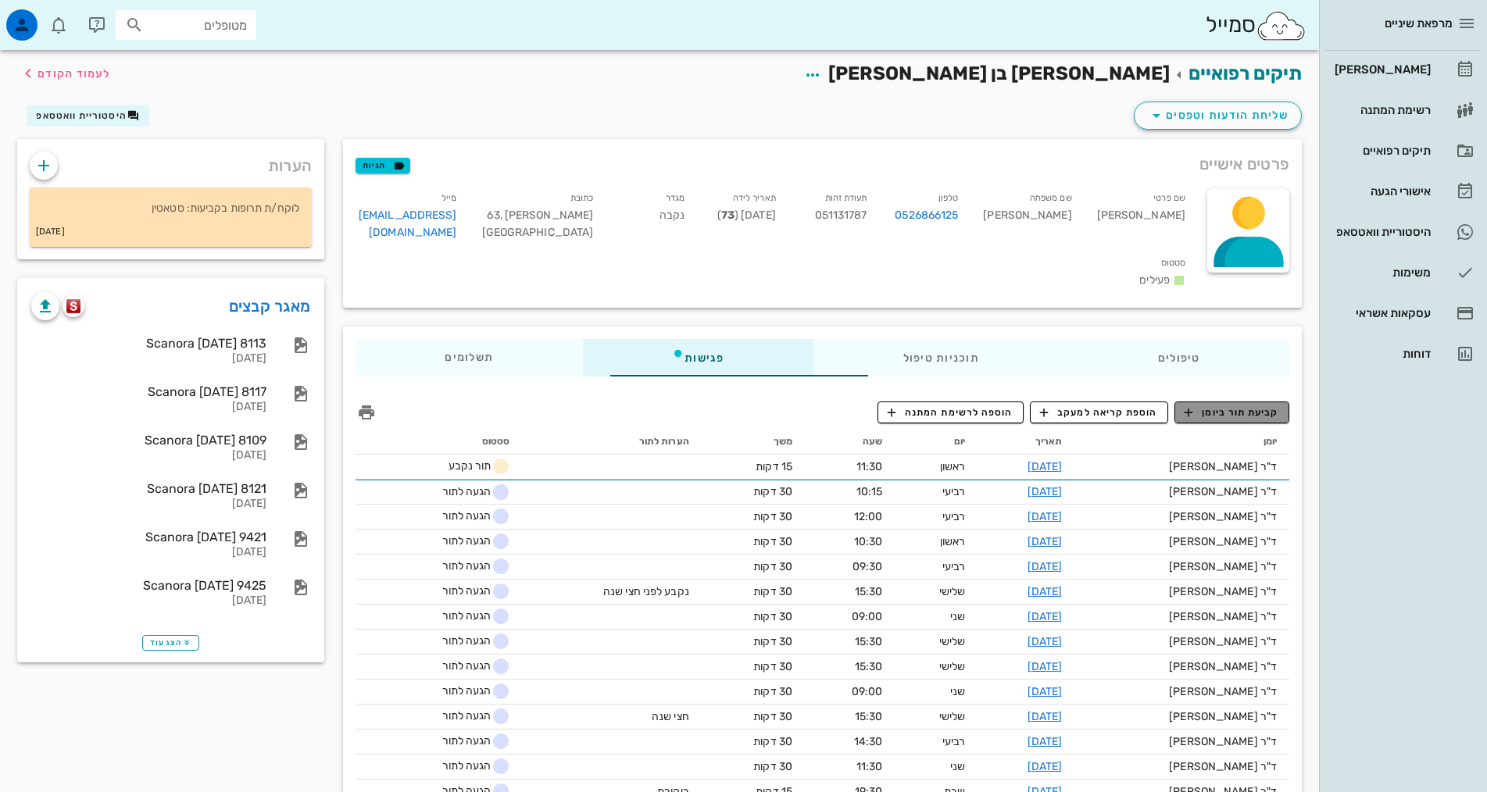
click at [1260, 405] on span "קביעת תור ביומן" at bounding box center [1231, 412] width 94 height 14
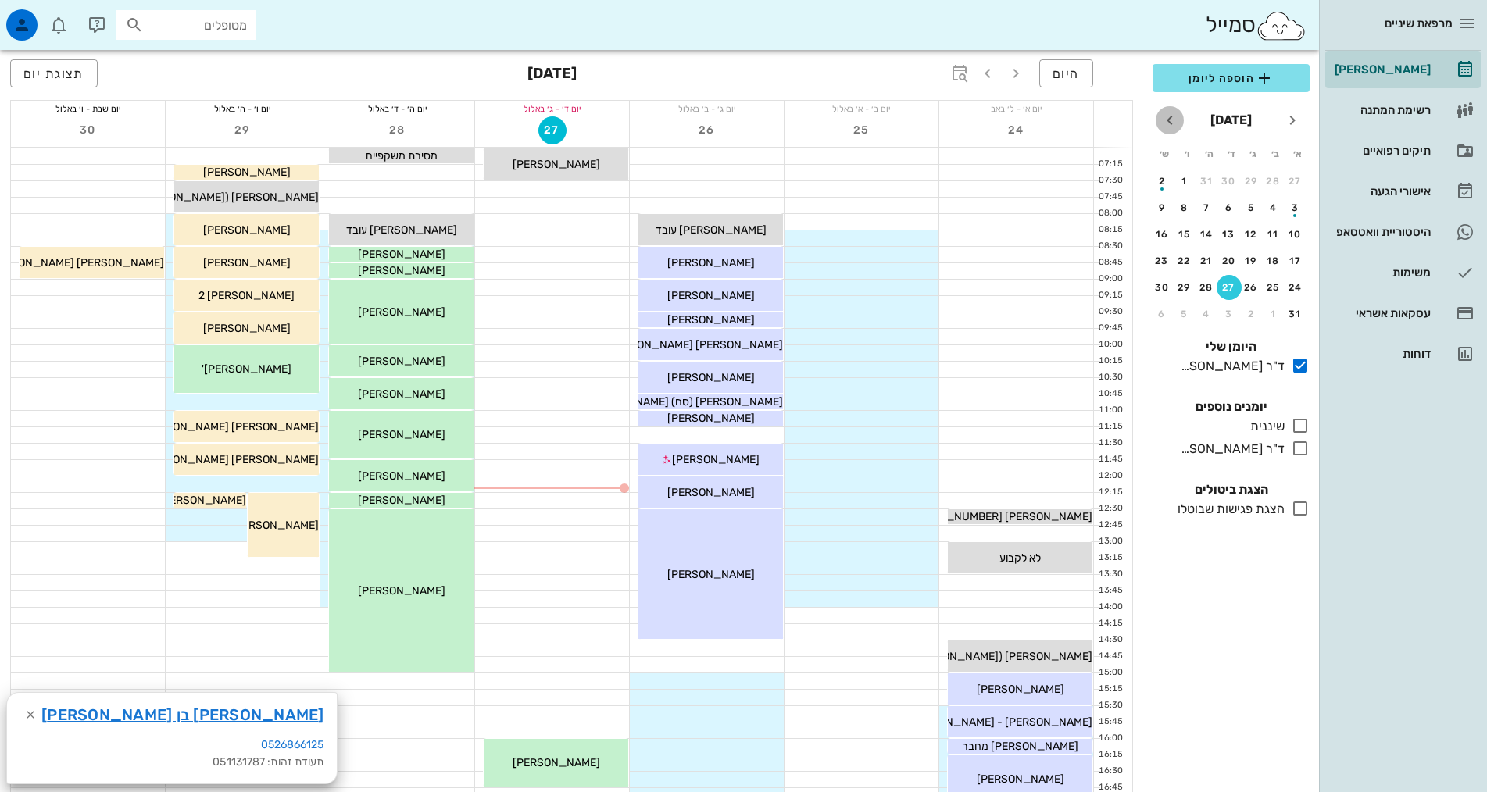
click at [1165, 120] on icon "חודש הבא" at bounding box center [1169, 120] width 19 height 19
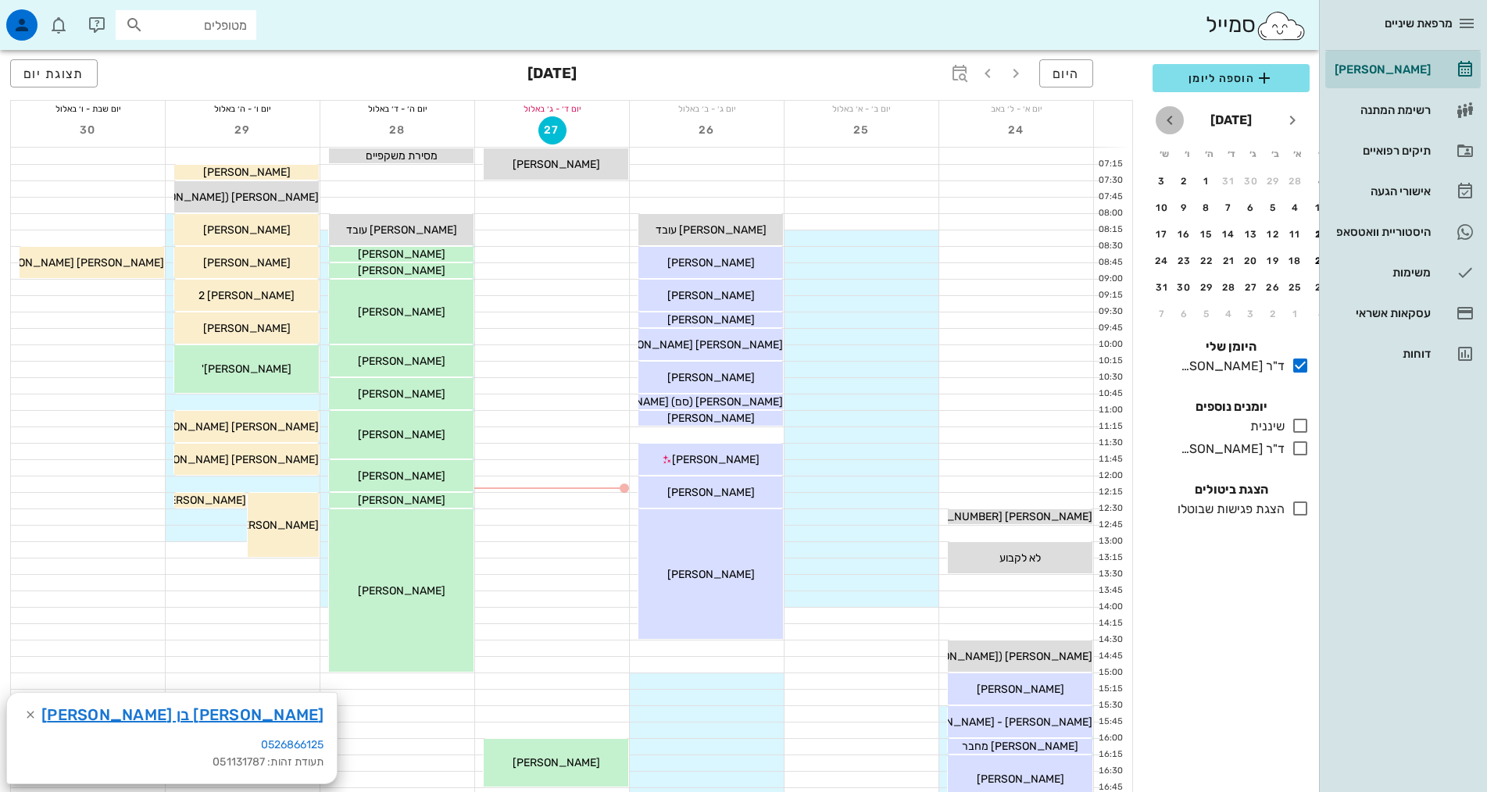
click at [1165, 120] on icon "חודש הבא" at bounding box center [1169, 120] width 19 height 19
click at [1227, 263] on div "25" at bounding box center [1228, 260] width 25 height 11
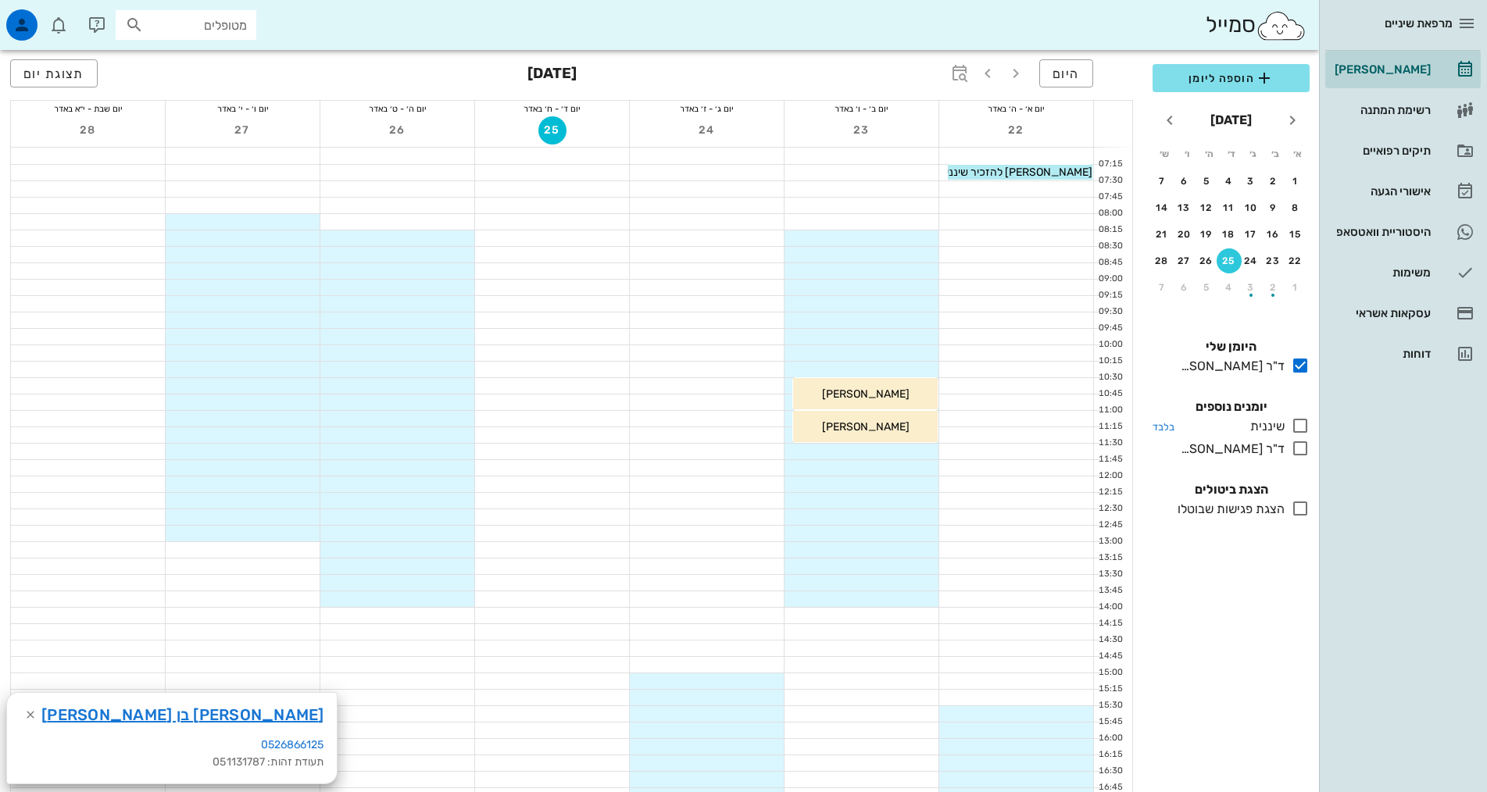
click at [1294, 419] on icon at bounding box center [1300, 425] width 19 height 19
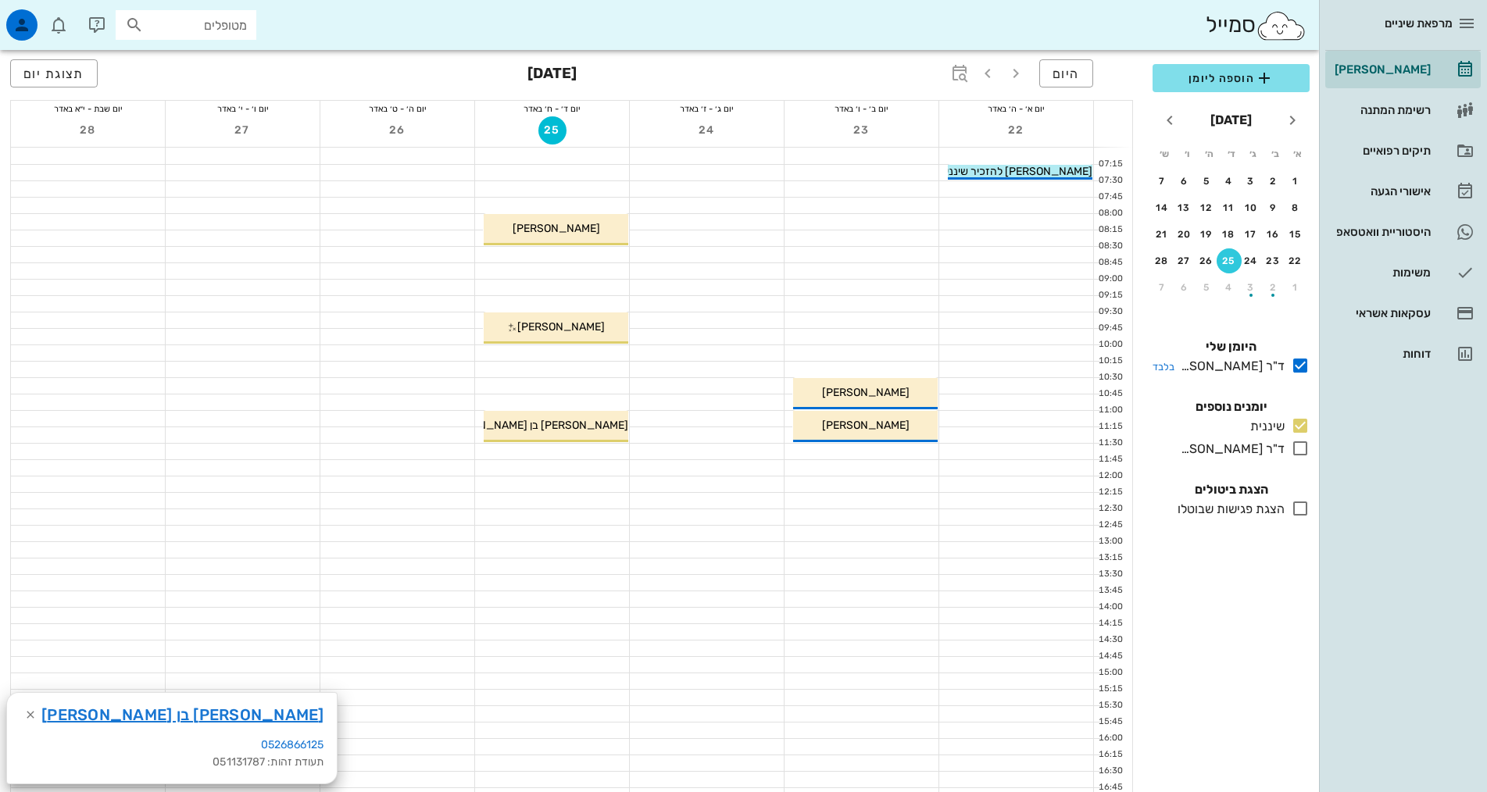
click at [1304, 365] on icon at bounding box center [1300, 365] width 19 height 19
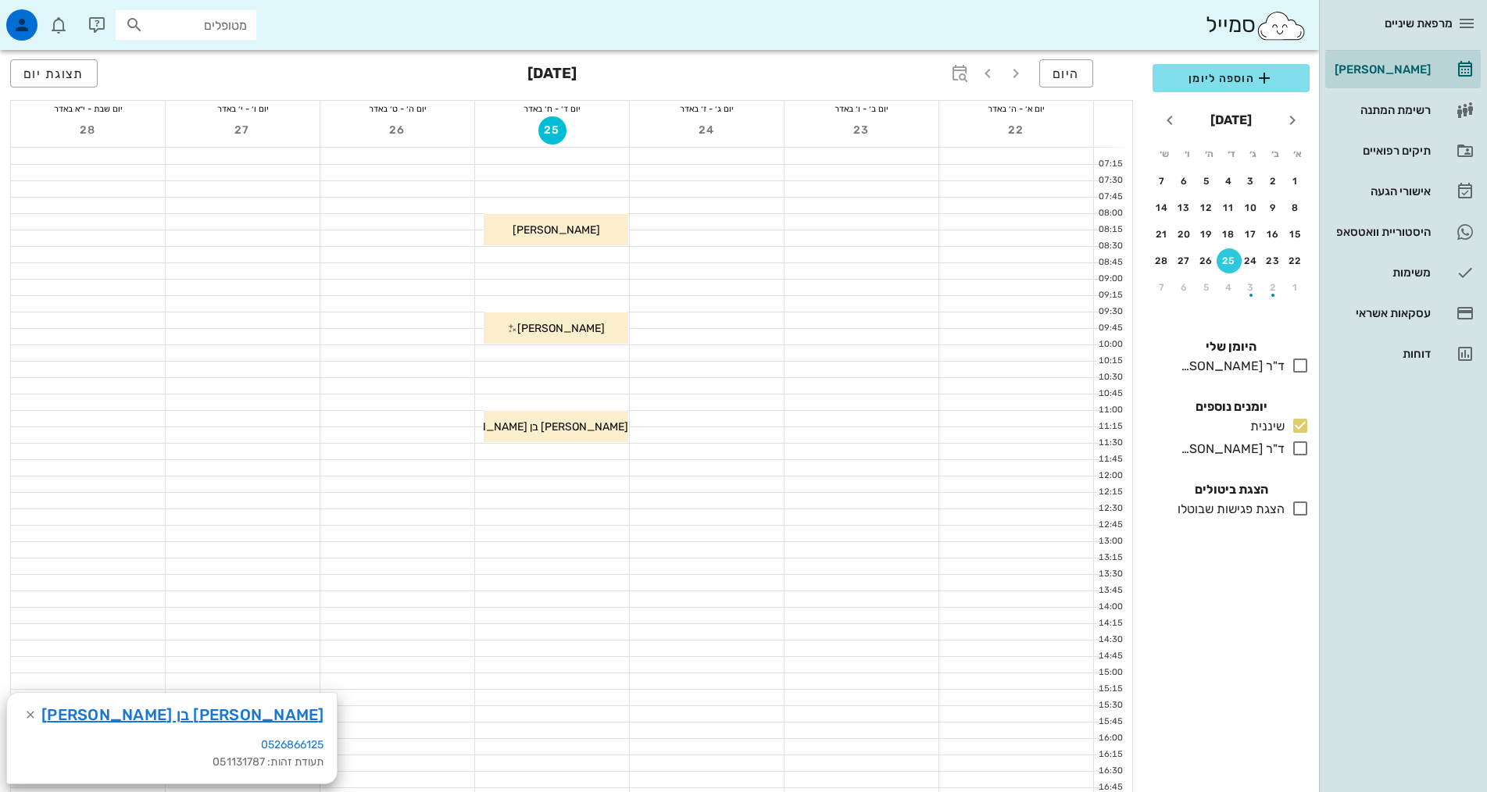
click at [587, 450] on div at bounding box center [552, 452] width 154 height 16
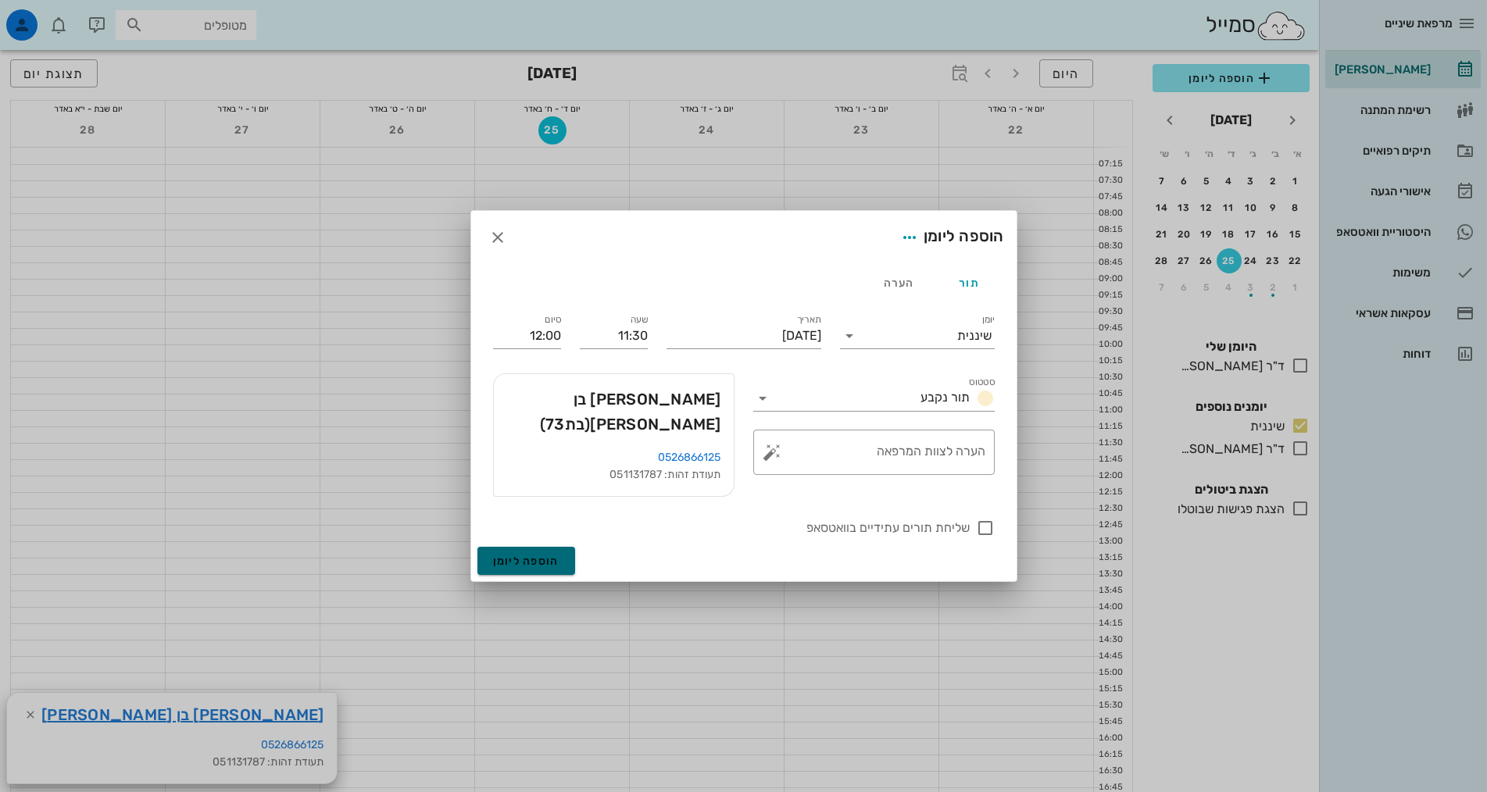
click at [551, 555] on span "הוספה ליומן" at bounding box center [526, 561] width 66 height 13
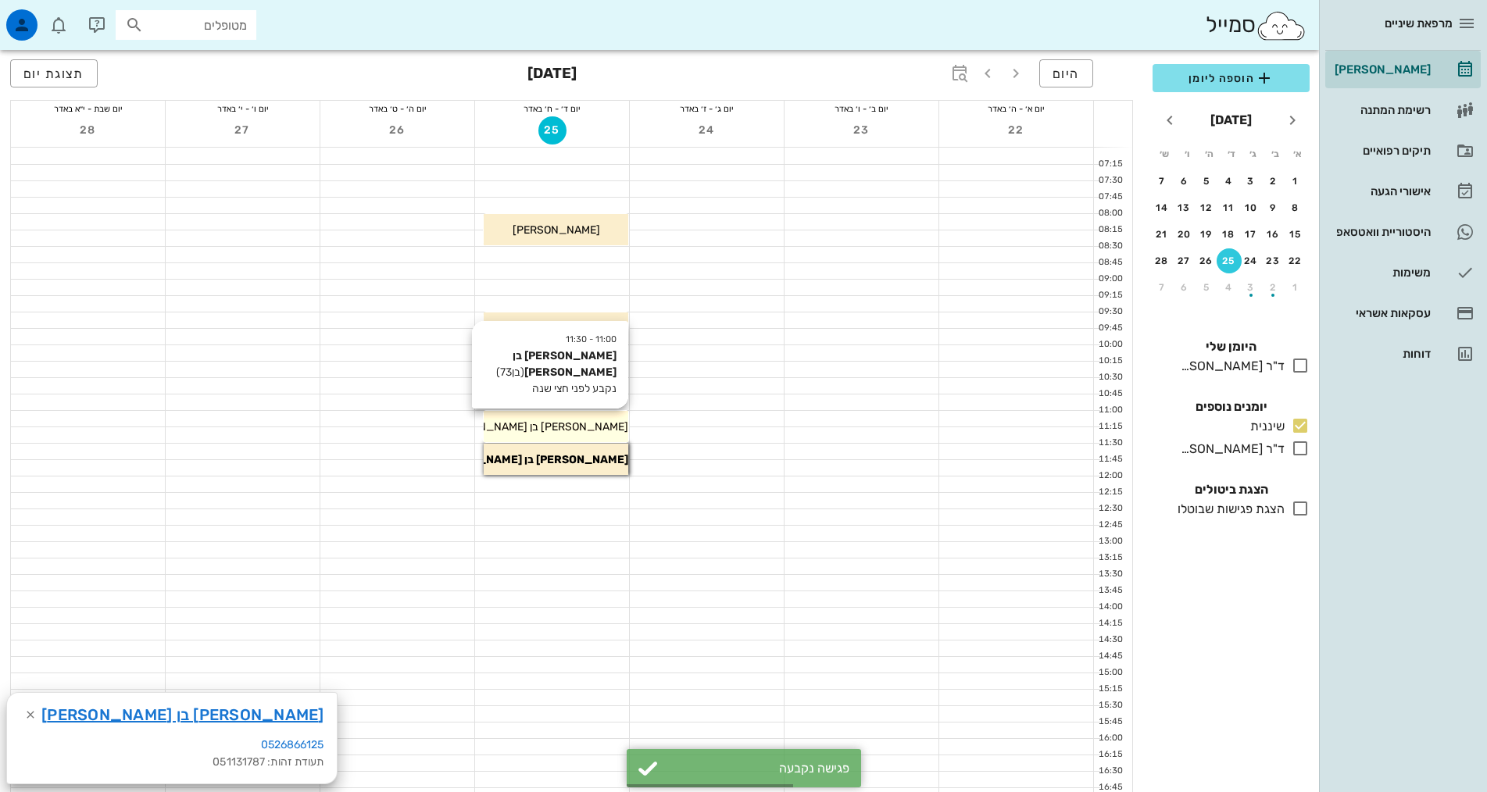
click at [577, 435] on div "11:00 - 11:30 [PERSON_NAME] בן [PERSON_NAME] (בן 73 ) נקבע לפני חצי שנה [PERSON…" at bounding box center [556, 426] width 145 height 31
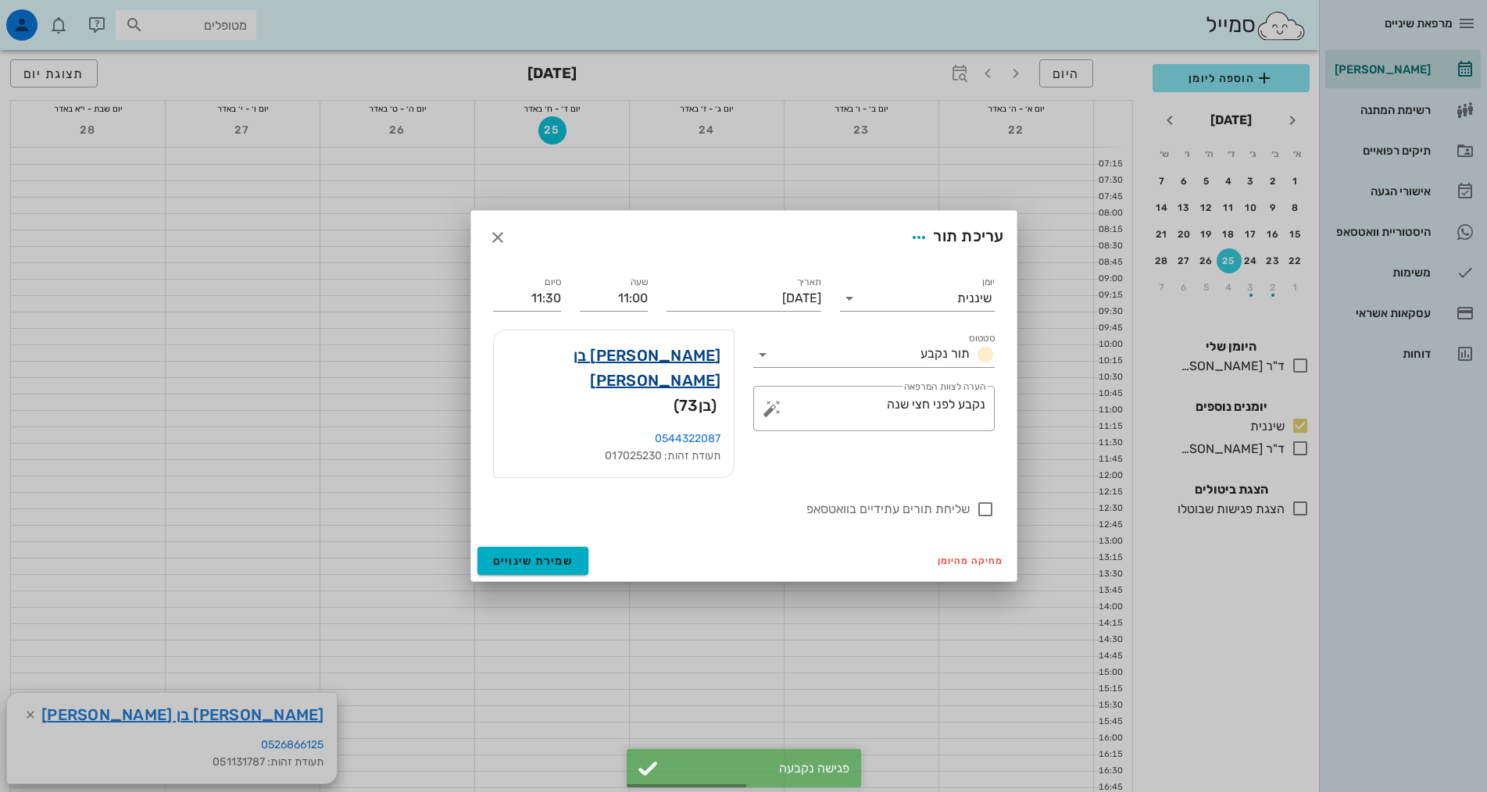
click at [709, 385] on link "[PERSON_NAME] בן [PERSON_NAME]" at bounding box center [613, 368] width 215 height 50
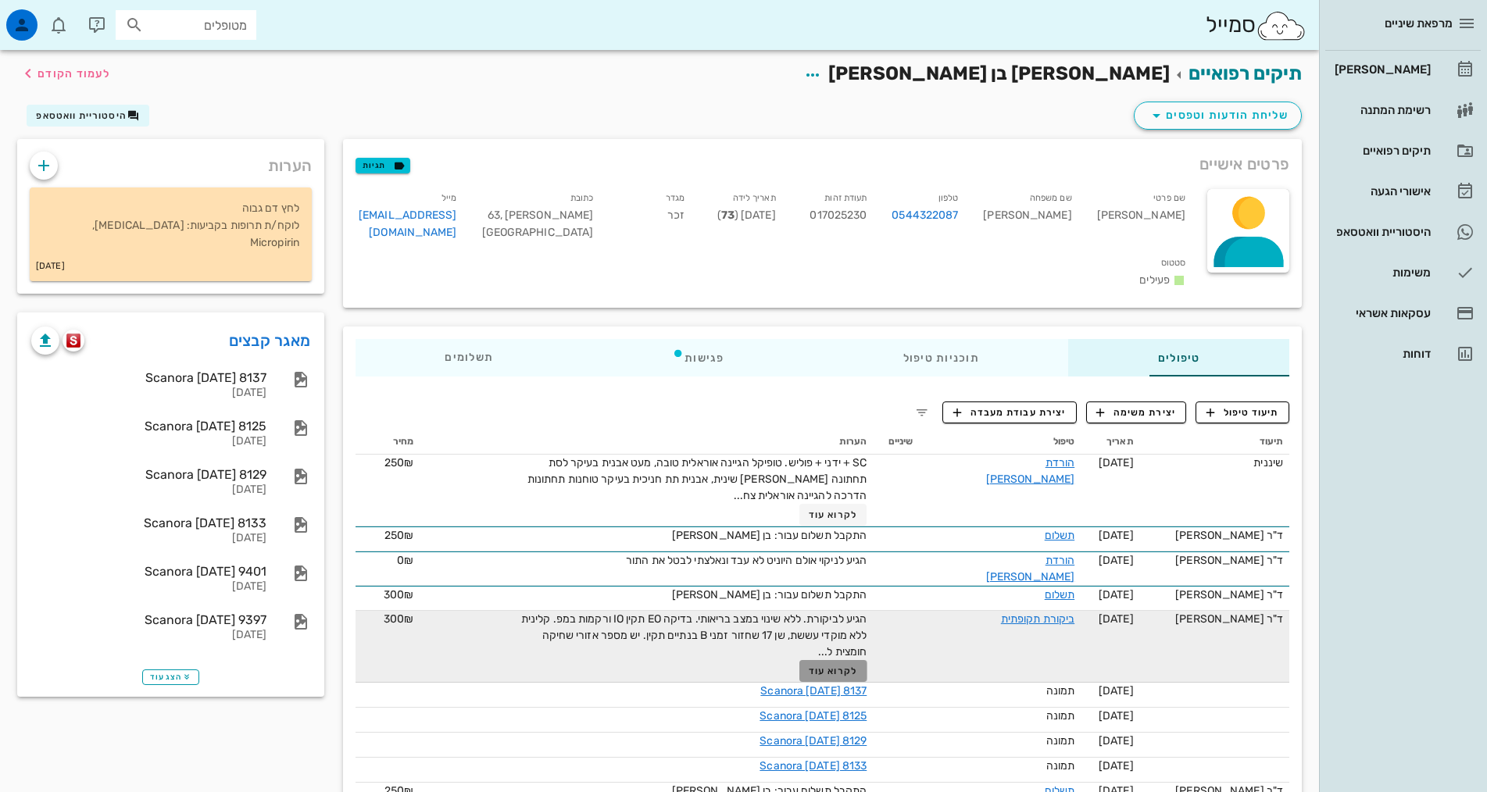
click at [809, 666] on span "לקרוא עוד" at bounding box center [833, 671] width 48 height 11
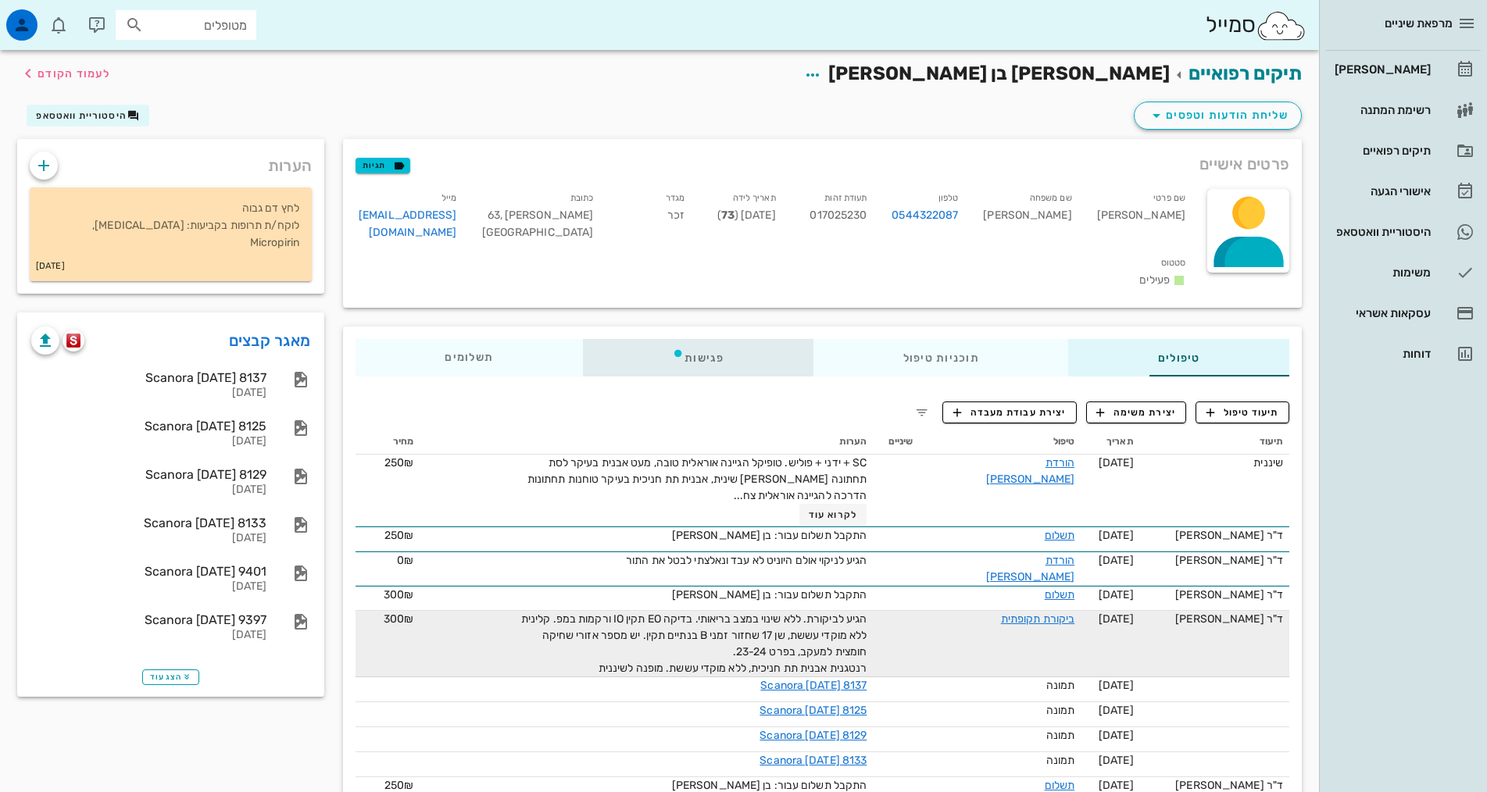
click at [626, 339] on div "פגישות" at bounding box center [698, 357] width 230 height 37
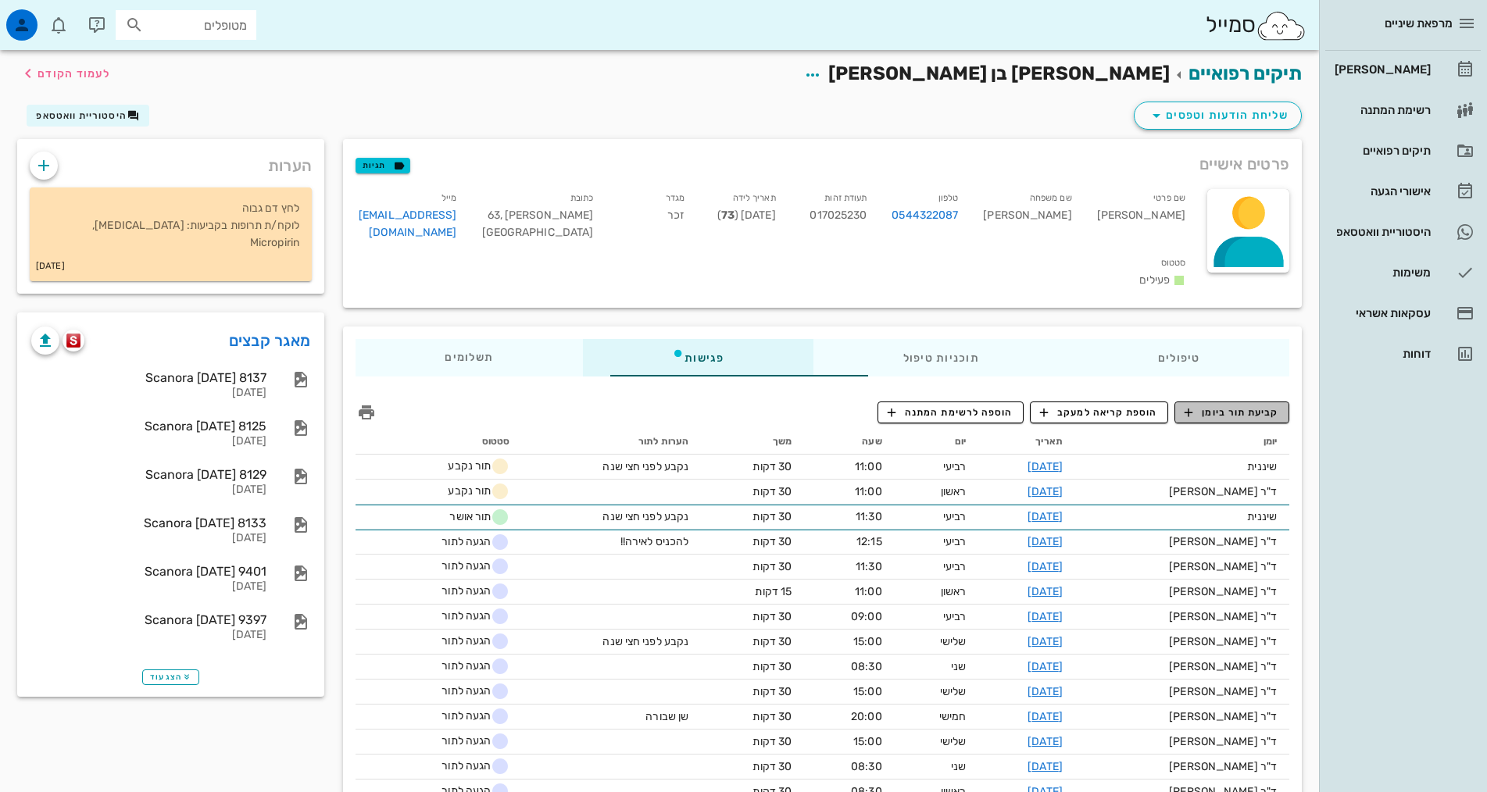
click at [1237, 405] on span "קביעת תור ביומן" at bounding box center [1231, 412] width 94 height 14
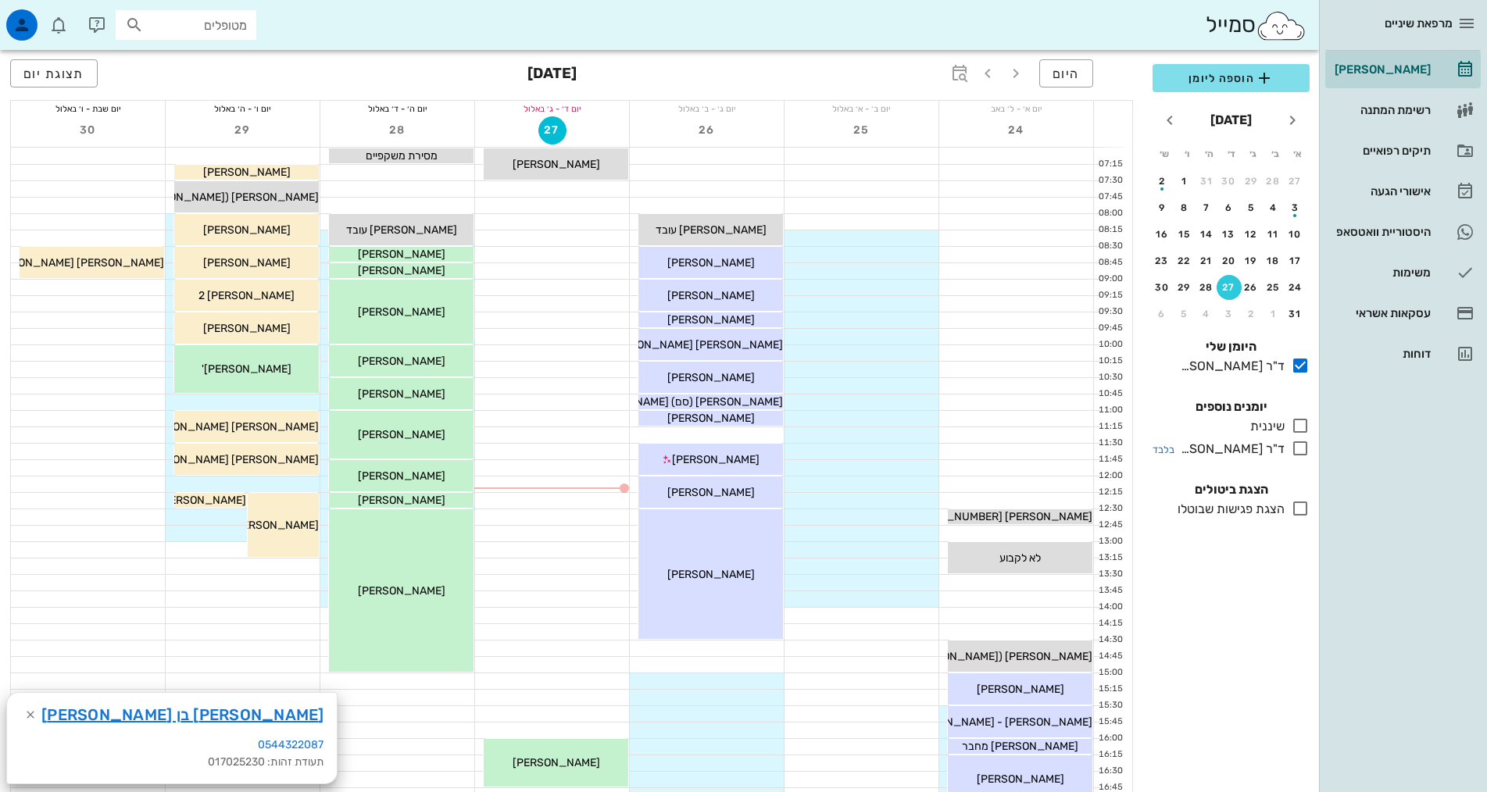
click at [1301, 449] on icon at bounding box center [1300, 448] width 19 height 19
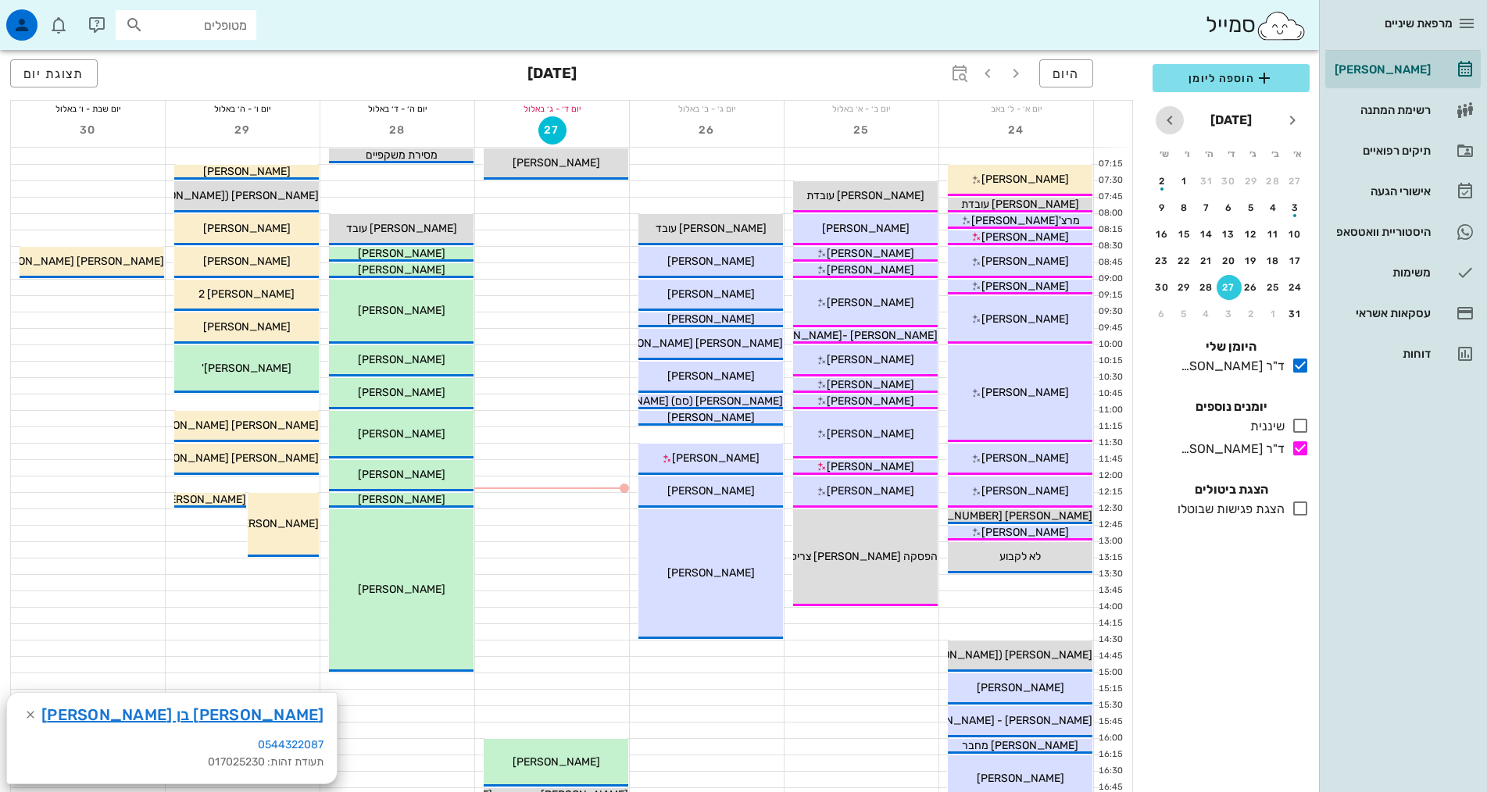
click at [1176, 123] on icon "חודש הבא" at bounding box center [1169, 120] width 19 height 19
click at [1226, 213] on div "button" at bounding box center [1228, 211] width 25 height 9
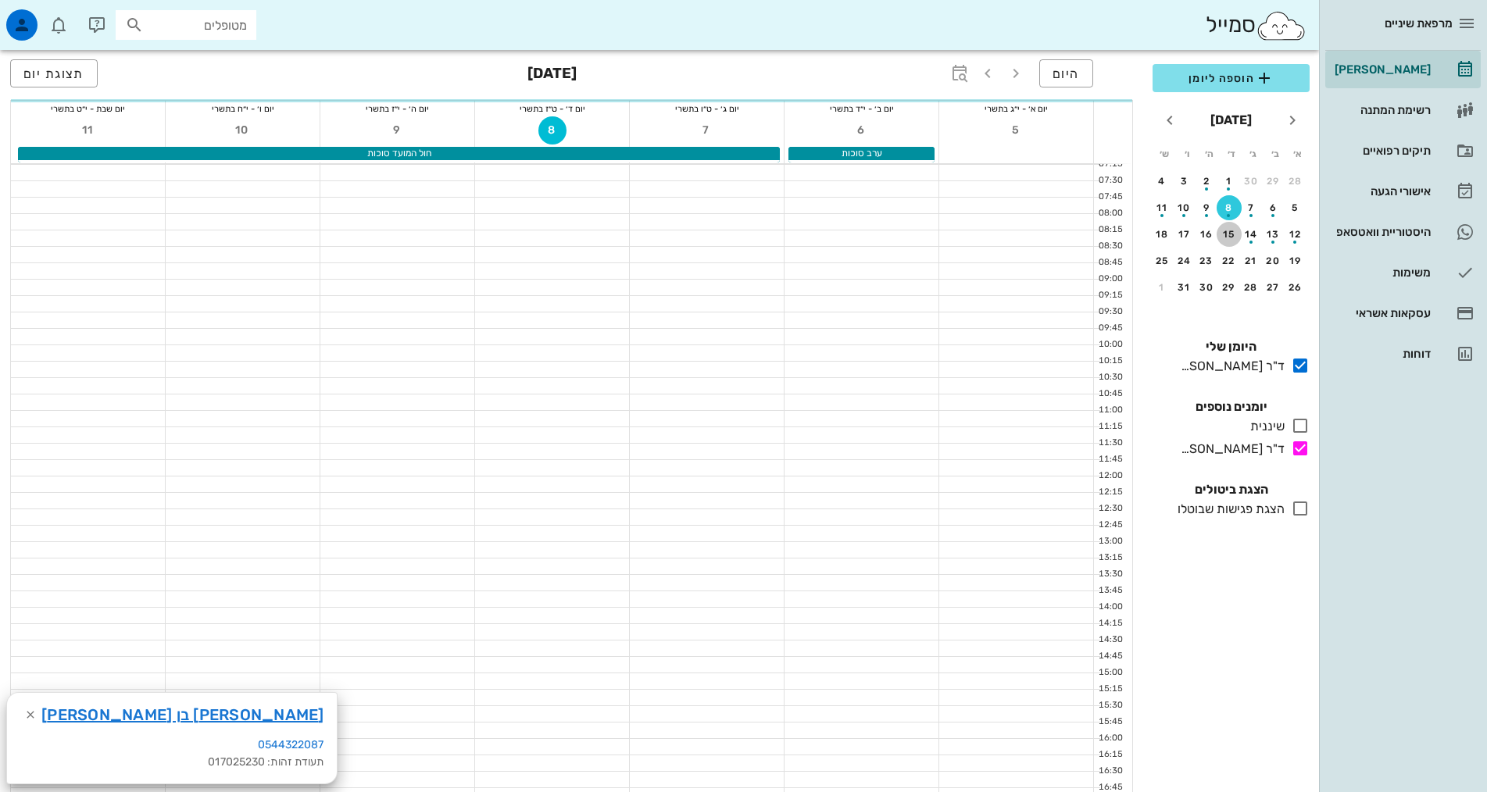
click at [1228, 232] on div "15" at bounding box center [1228, 234] width 25 height 11
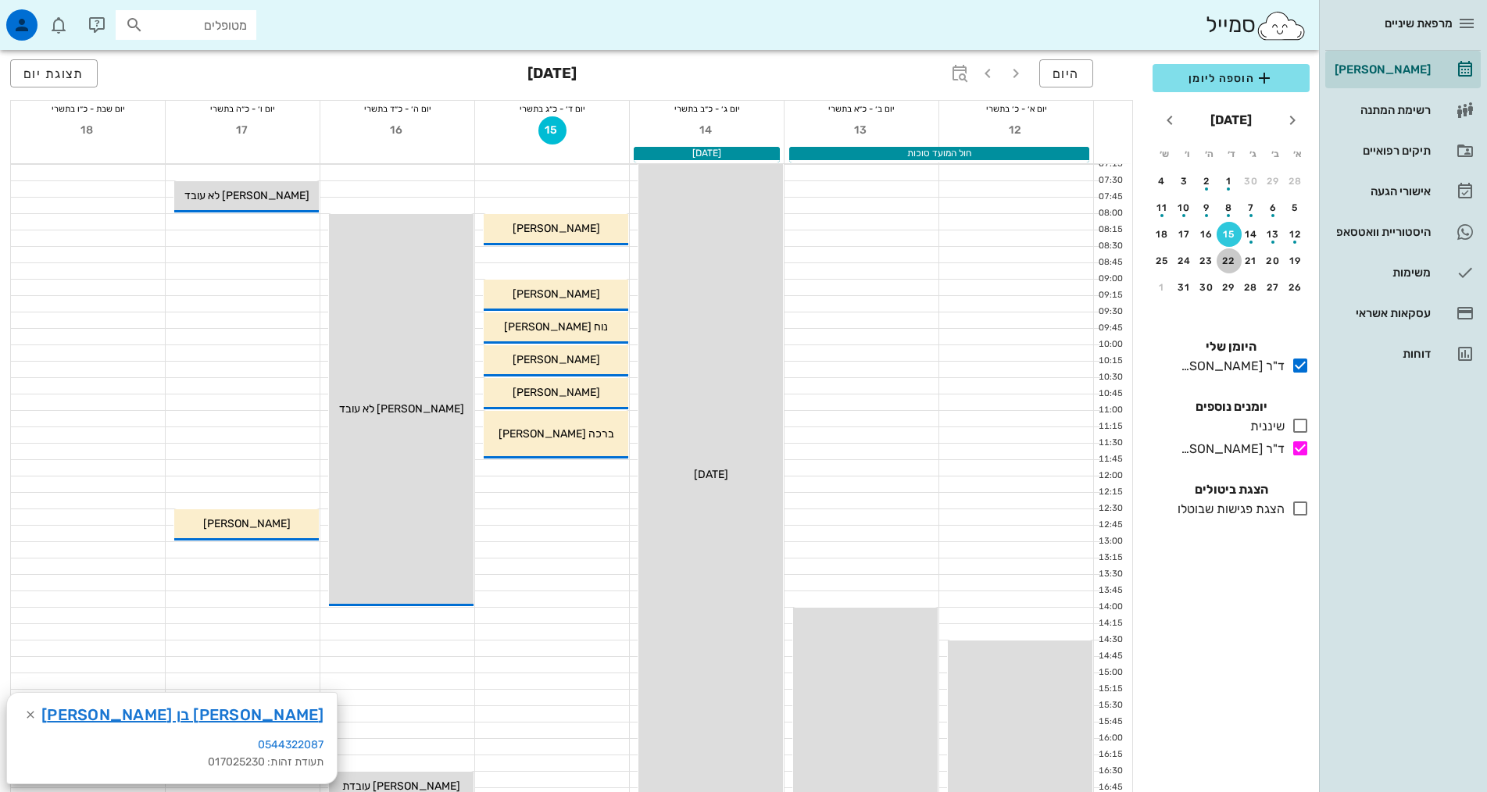
click at [1227, 260] on div "22" at bounding box center [1228, 260] width 25 height 11
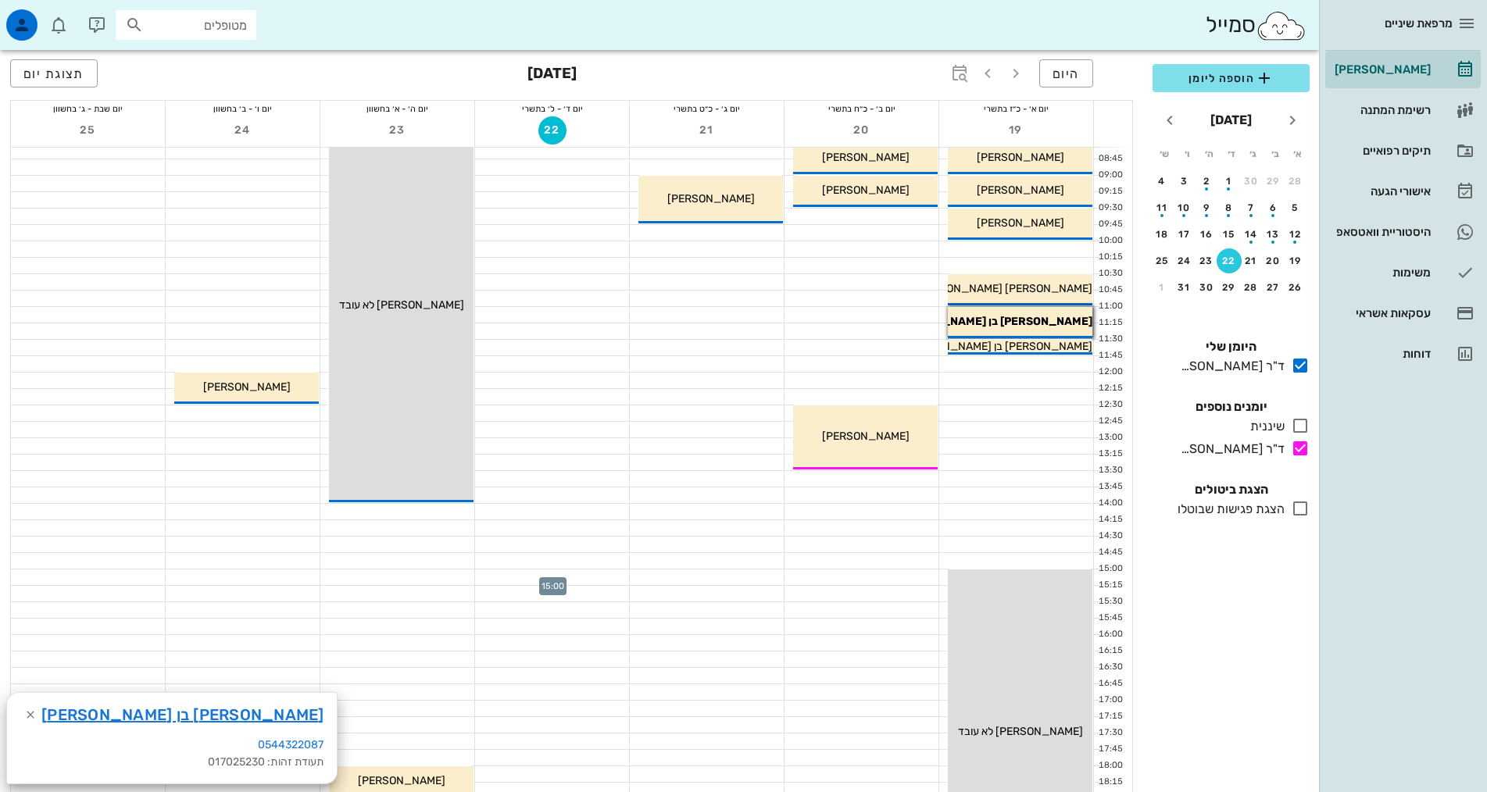
scroll to position [78, 0]
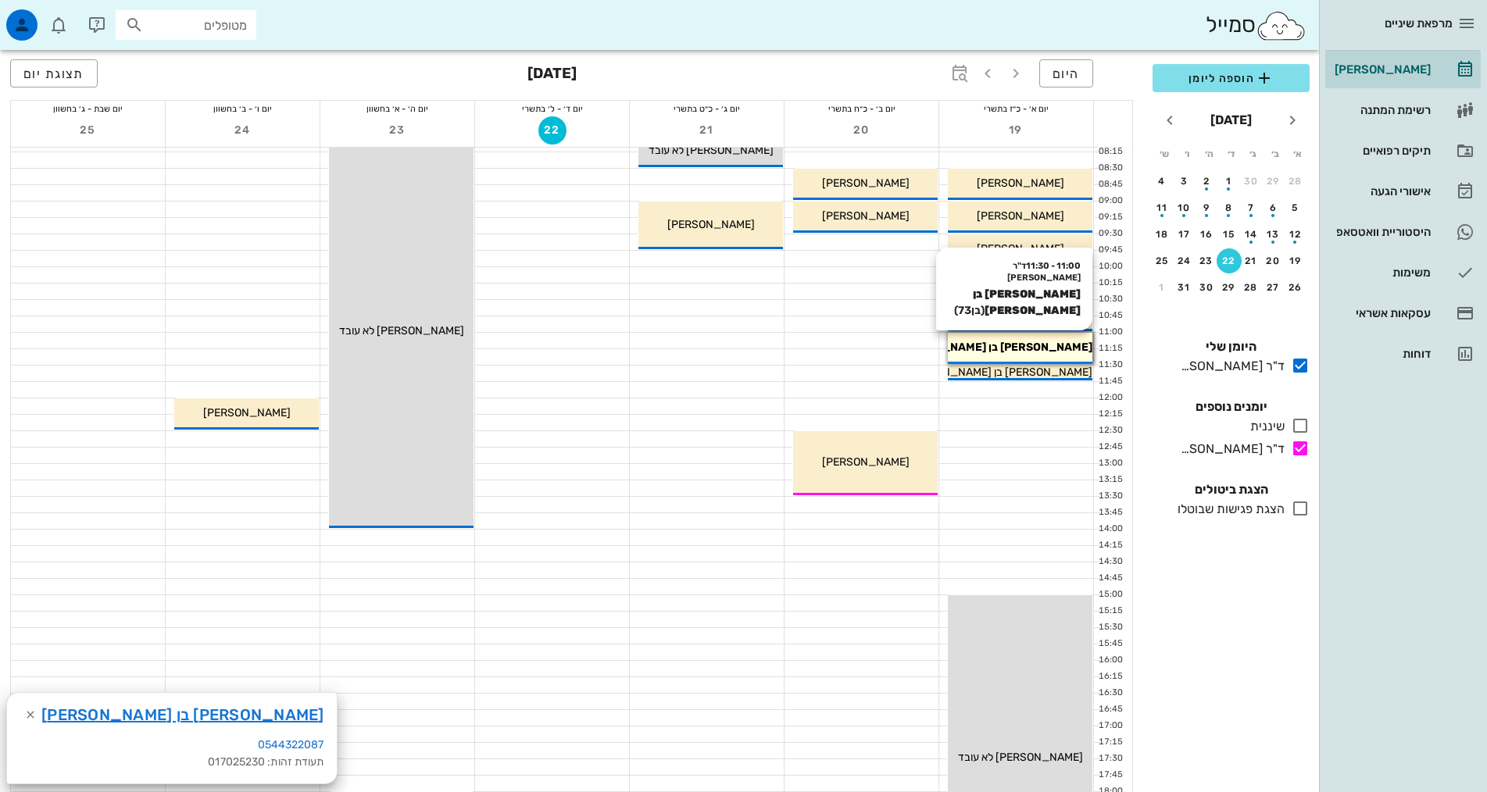
click at [1064, 349] on div "[PERSON_NAME] בן [PERSON_NAME]" at bounding box center [1020, 347] width 145 height 16
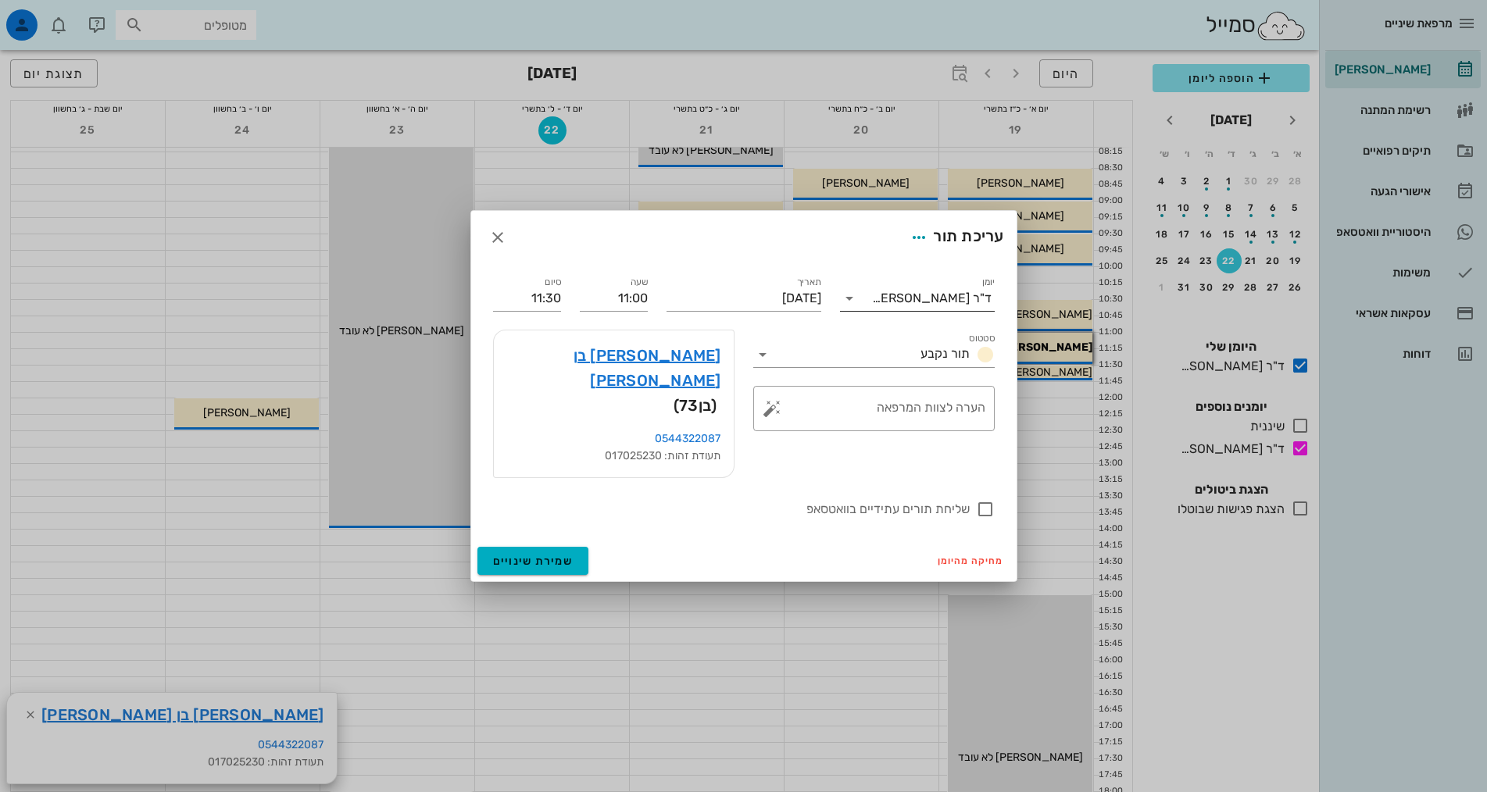
click at [969, 305] on div "ד"ר [PERSON_NAME]" at bounding box center [932, 298] width 120 height 14
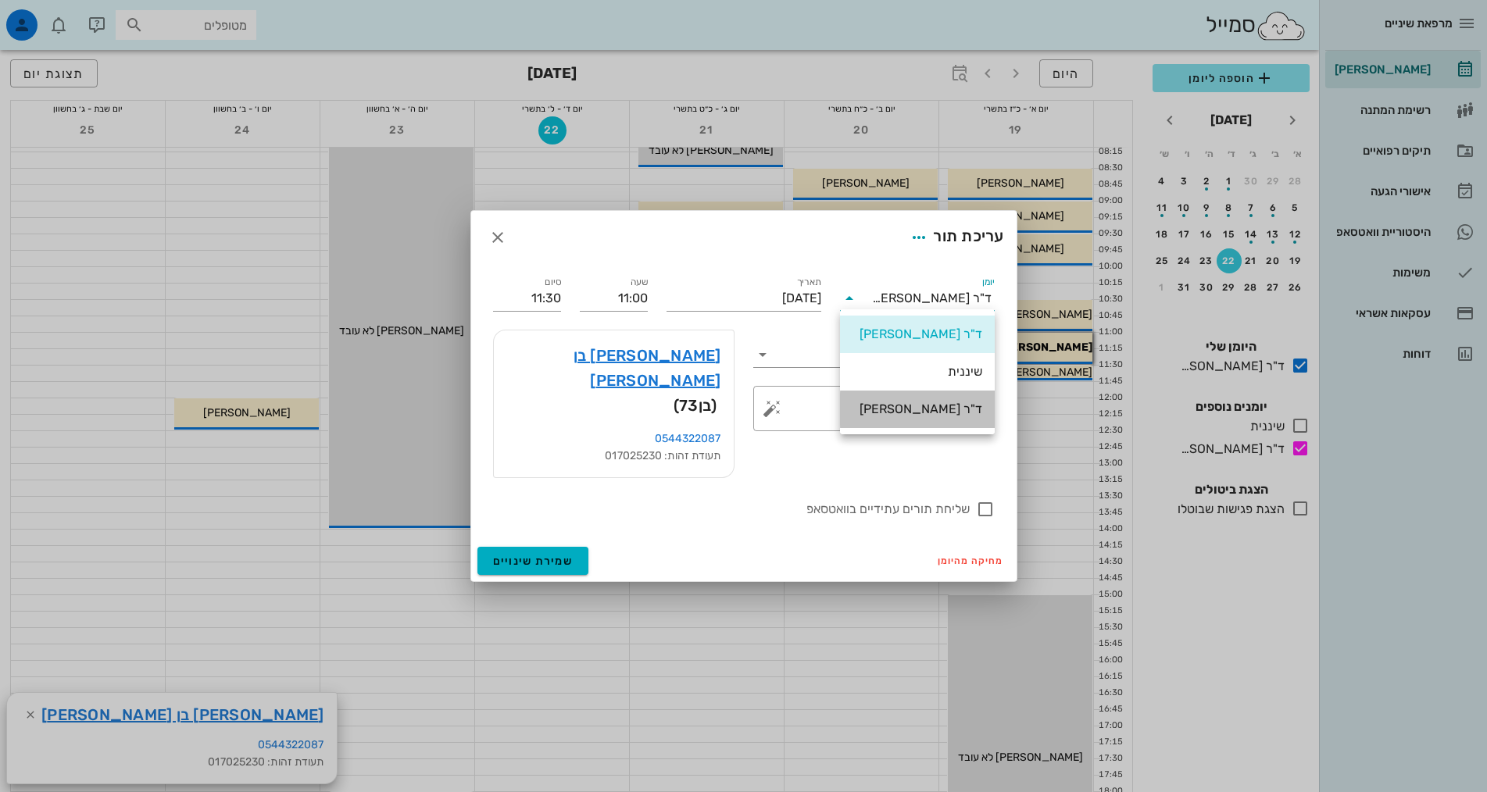
click at [966, 405] on div "ד"ר [PERSON_NAME]" at bounding box center [917, 409] width 130 height 15
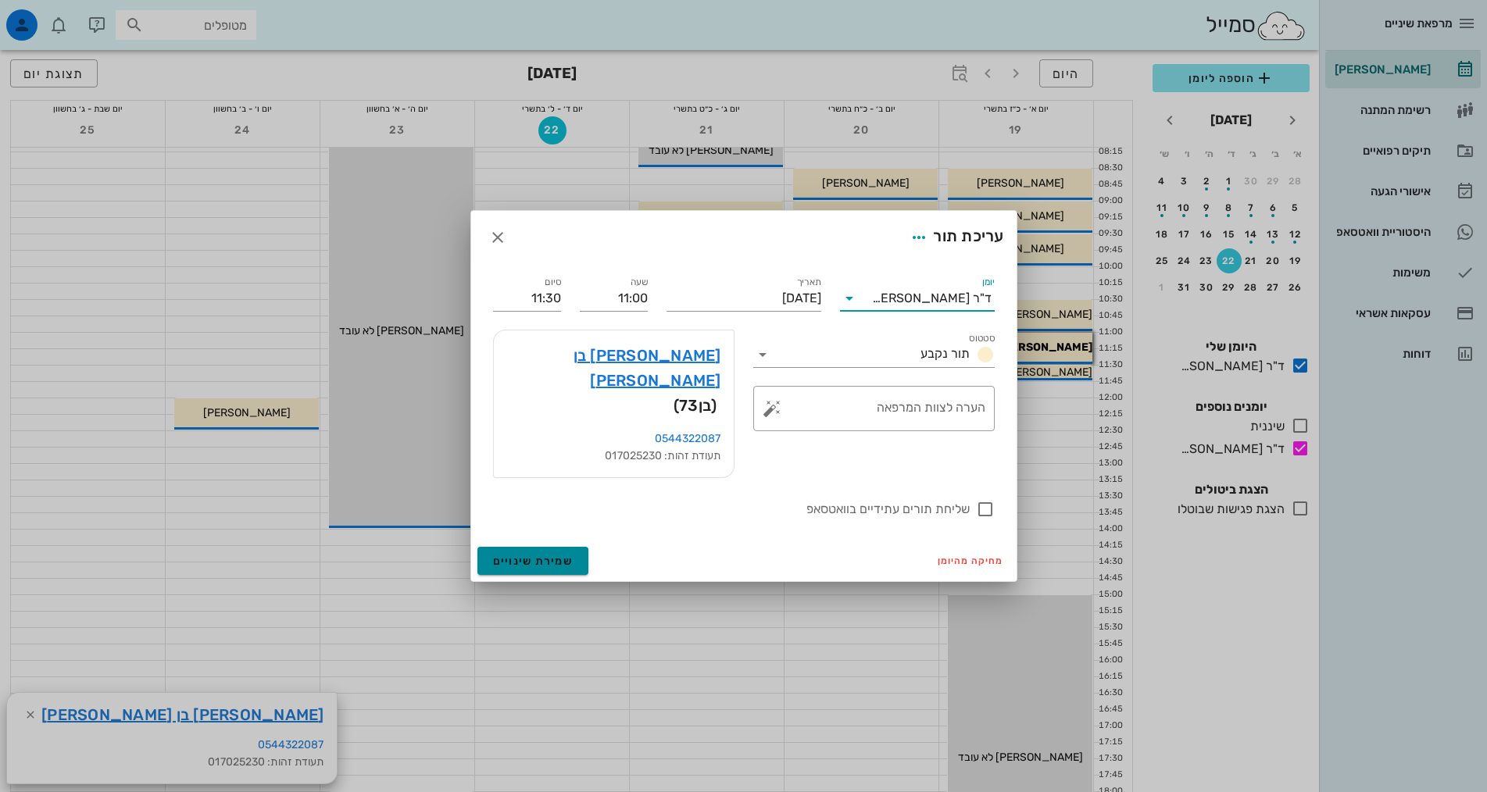
click at [530, 555] on span "שמירת שינויים" at bounding box center [533, 561] width 80 height 13
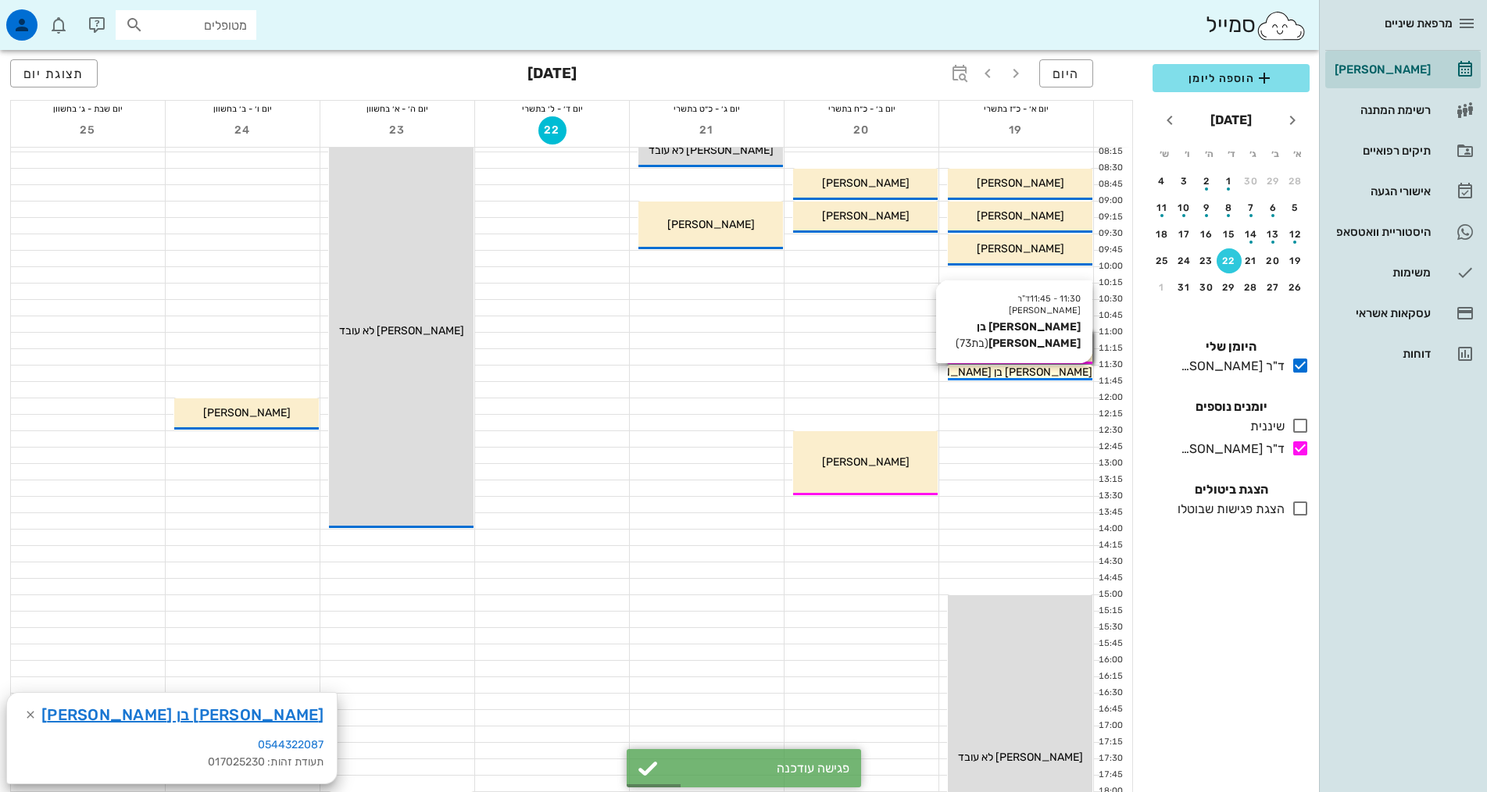
click at [1028, 375] on span "[PERSON_NAME] בן [PERSON_NAME]" at bounding box center [998, 372] width 188 height 13
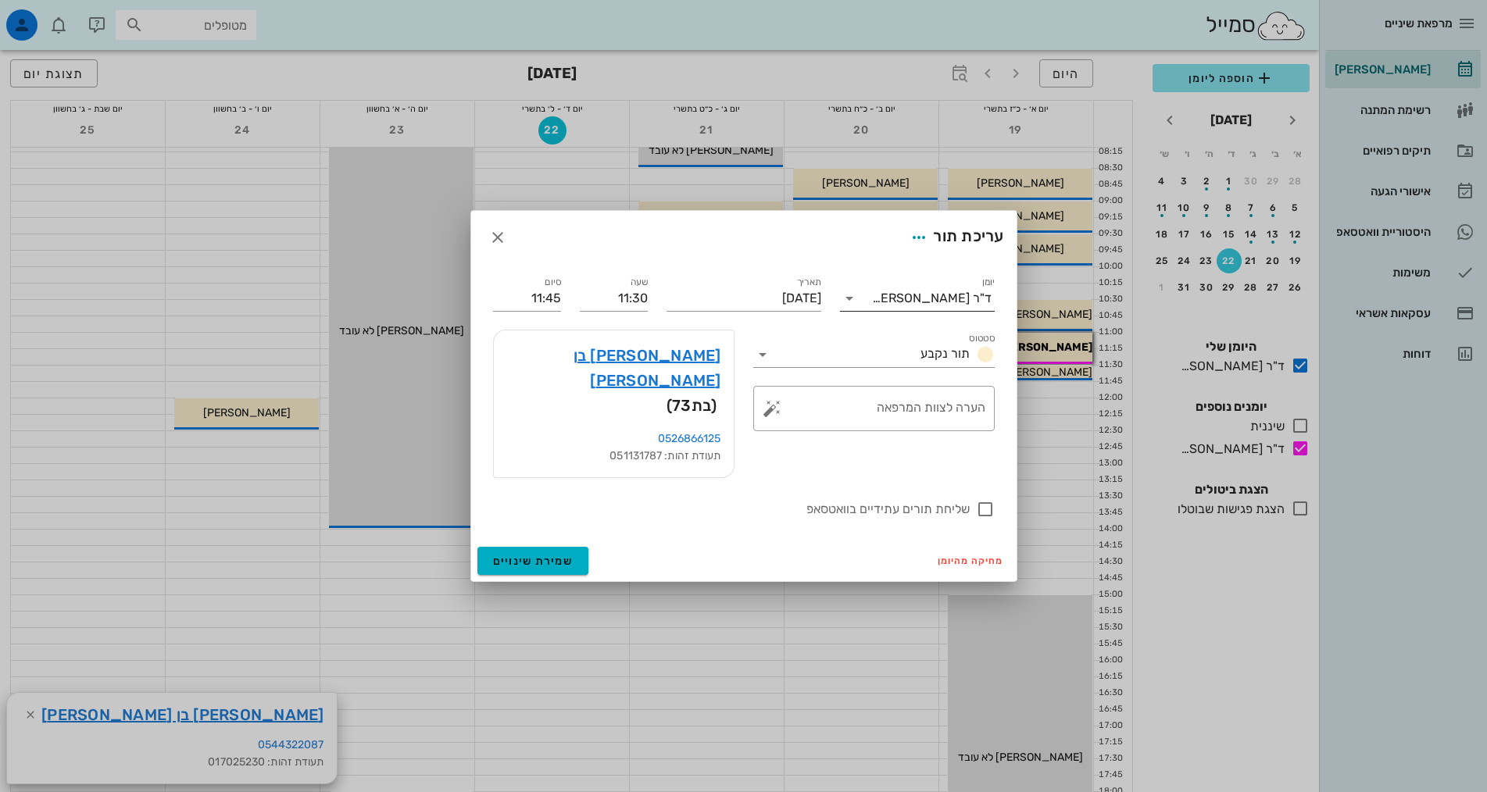
click at [944, 305] on div "ד"ר [PERSON_NAME]" at bounding box center [932, 298] width 120 height 14
click at [962, 409] on div "ד"ר [PERSON_NAME]" at bounding box center [917, 409] width 130 height 15
click at [543, 555] on span "שמירת שינויים" at bounding box center [533, 561] width 80 height 13
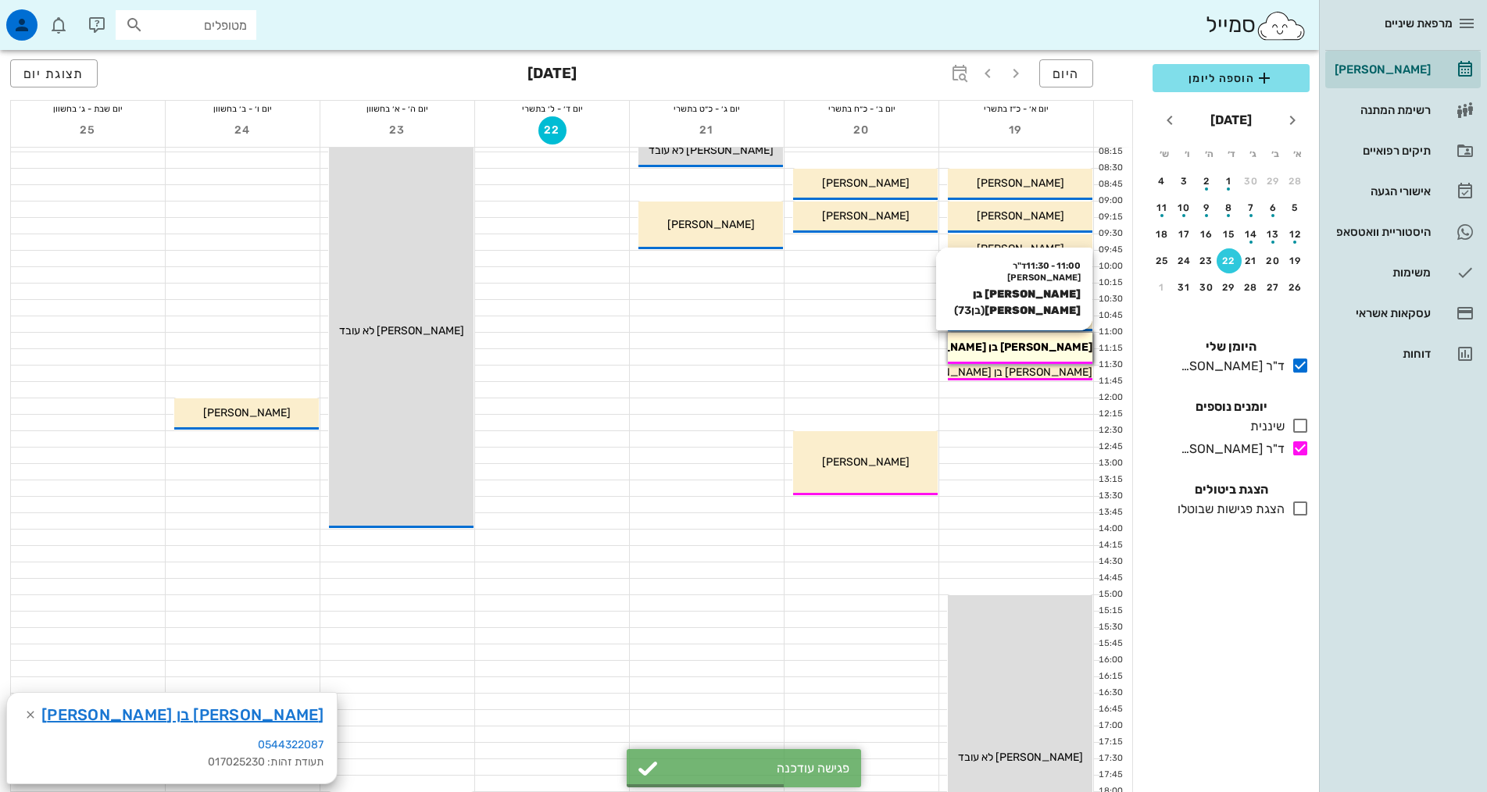
click at [1063, 348] on div "[PERSON_NAME] בן [PERSON_NAME]" at bounding box center [1020, 347] width 145 height 16
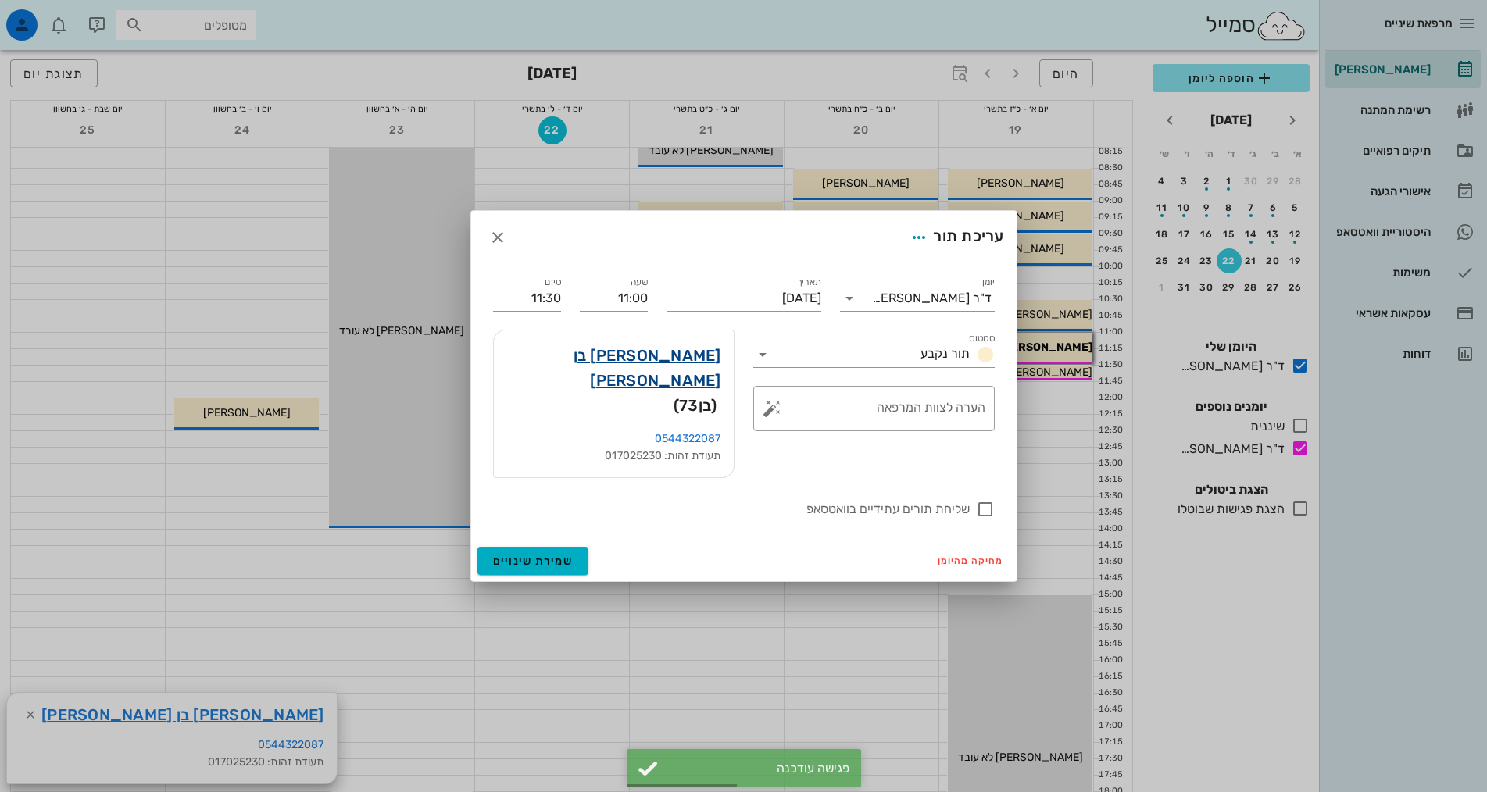
click at [678, 374] on link "[PERSON_NAME] בן [PERSON_NAME]" at bounding box center [613, 368] width 215 height 50
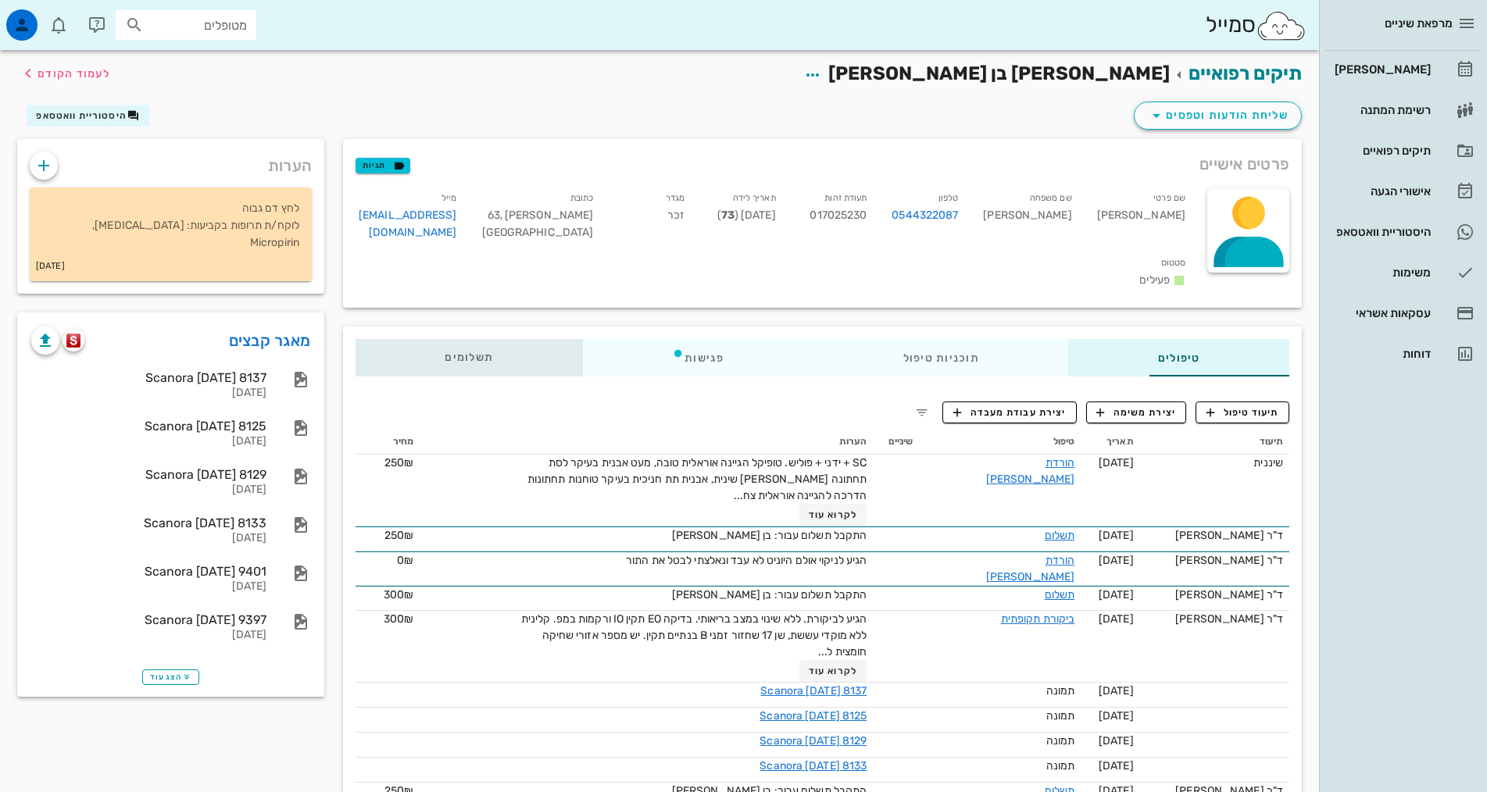
click at [444, 352] on span "תשלומים 0₪" at bounding box center [468, 357] width 48 height 11
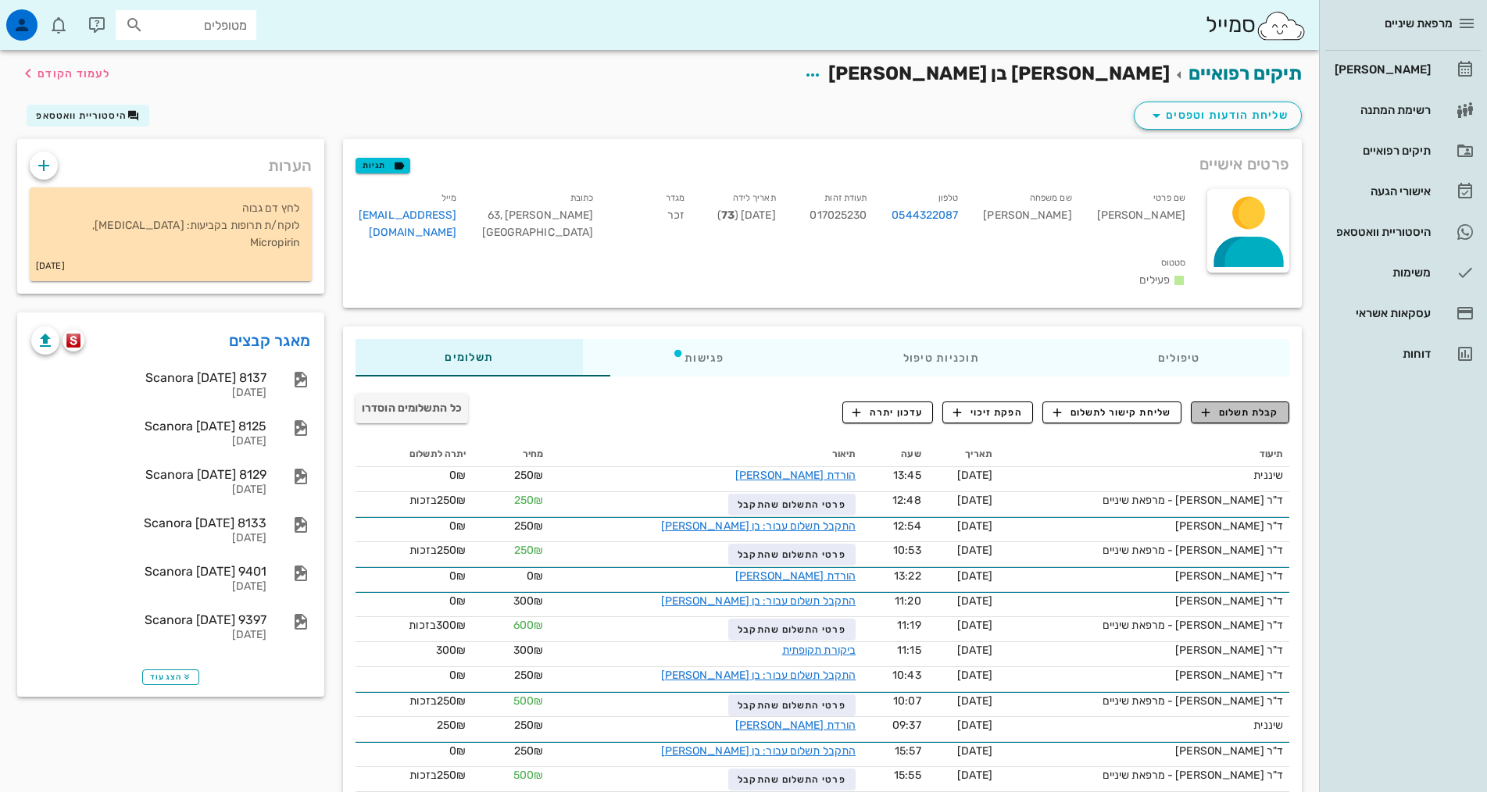
click at [1228, 405] on span "קבלת תשלום" at bounding box center [1239, 412] width 77 height 14
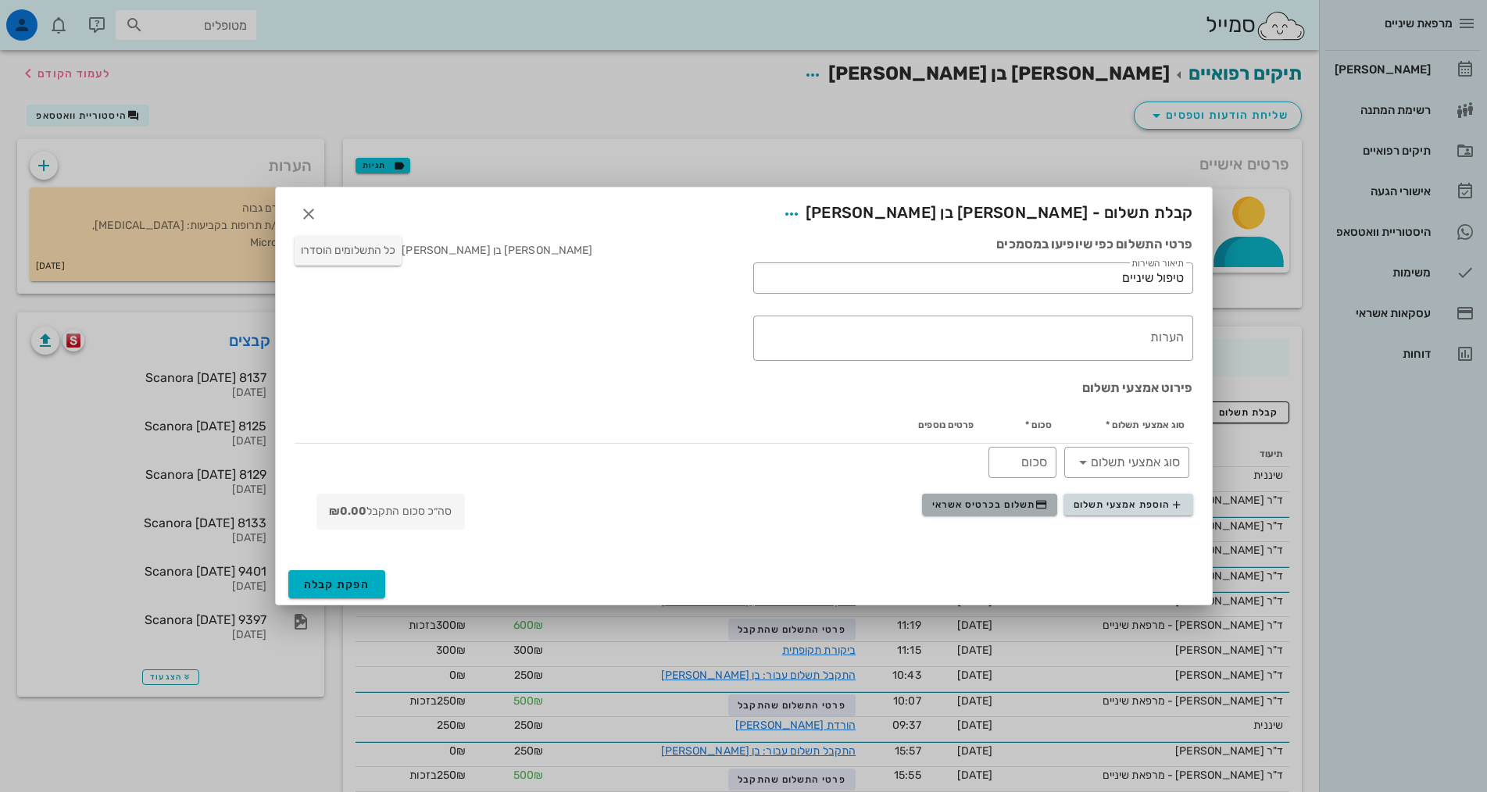
click at [1036, 496] on button "תשלום בכרטיס אשראי" at bounding box center [989, 505] width 135 height 22
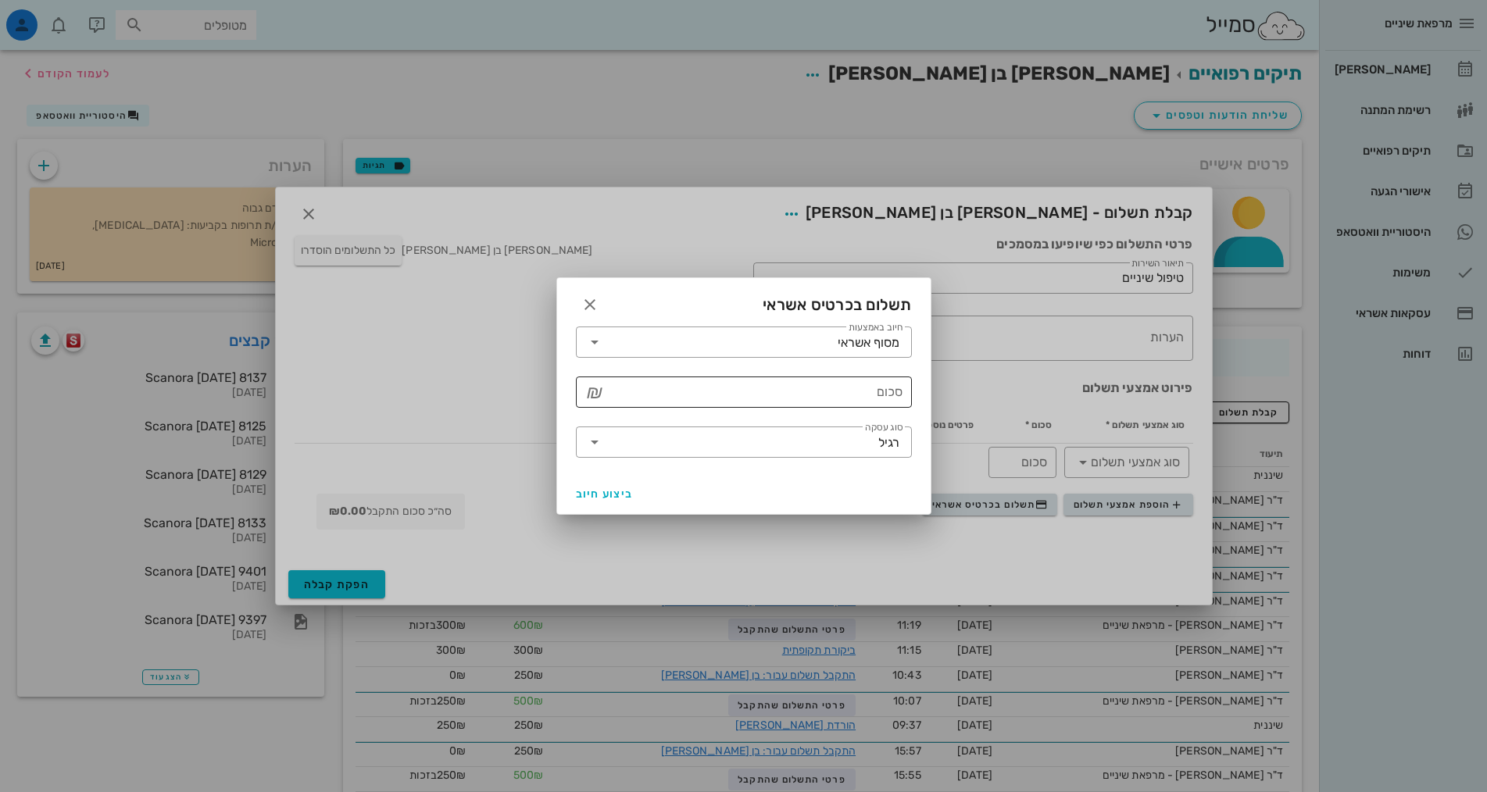
click at [885, 398] on input "סכום" at bounding box center [754, 392] width 295 height 25
type input "250"
click at [619, 495] on span "ביצוע חיוב" at bounding box center [605, 493] width 58 height 13
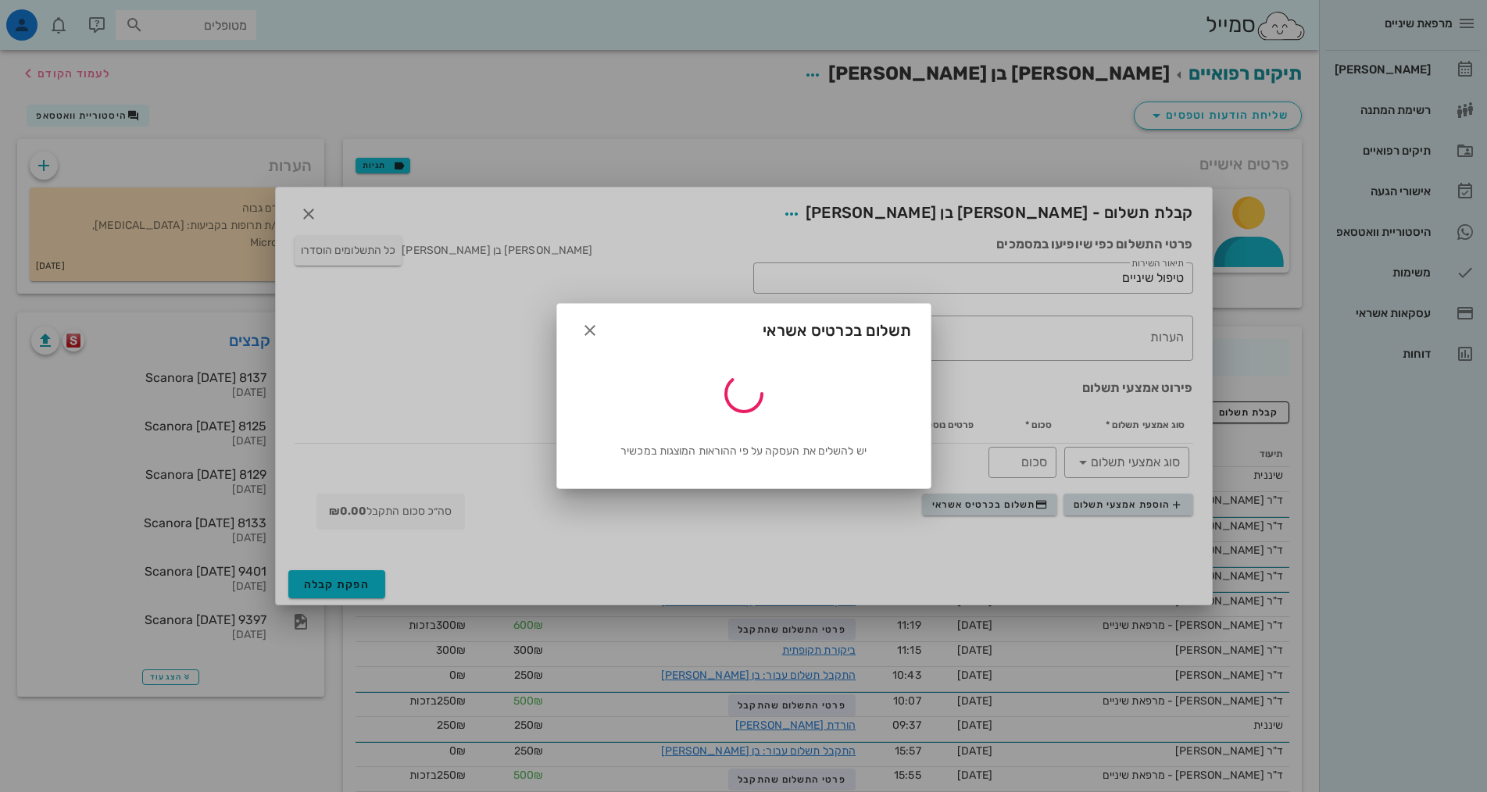
type input "250"
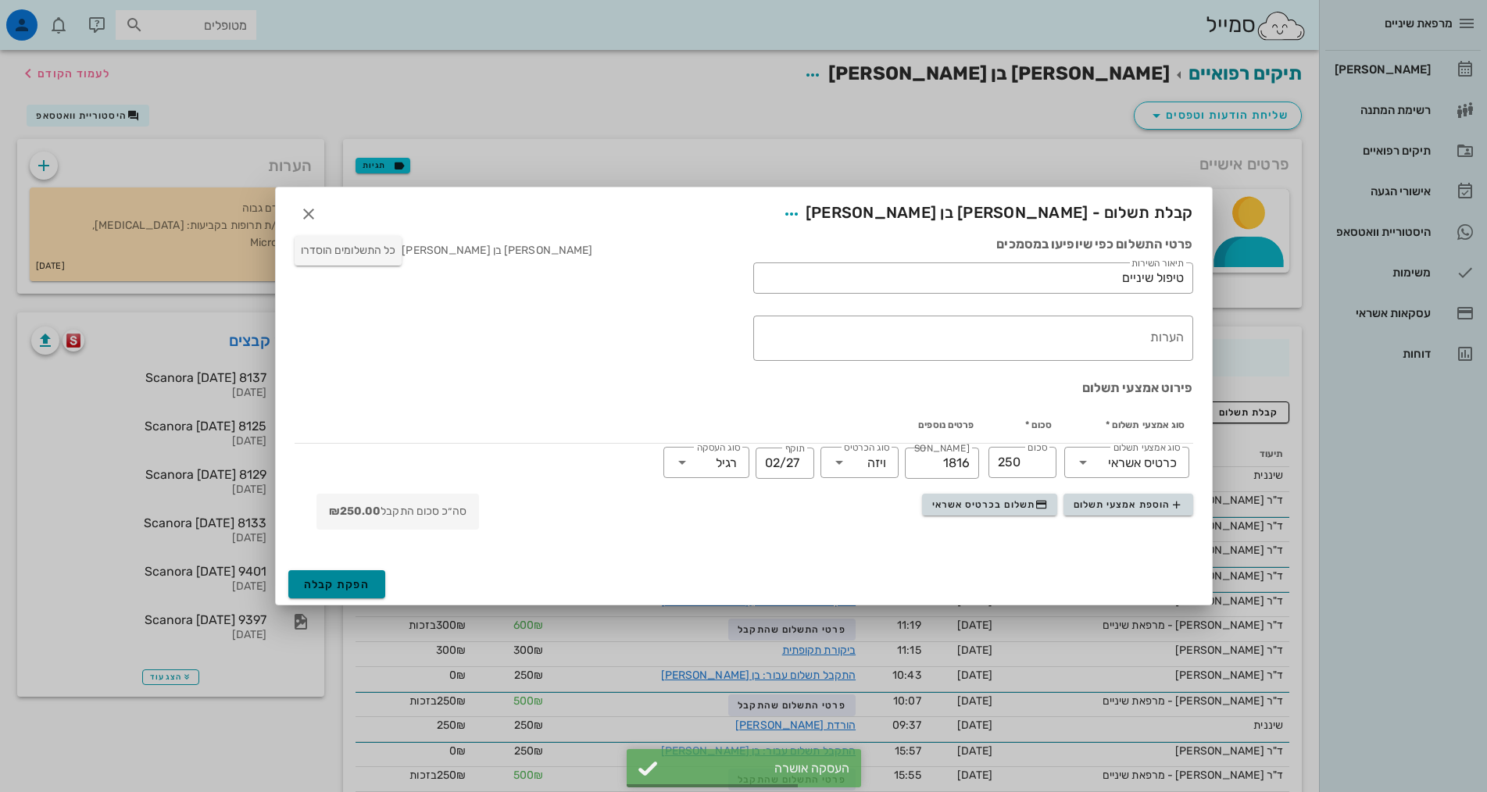
click at [336, 584] on span "הפקת קבלה" at bounding box center [337, 584] width 66 height 13
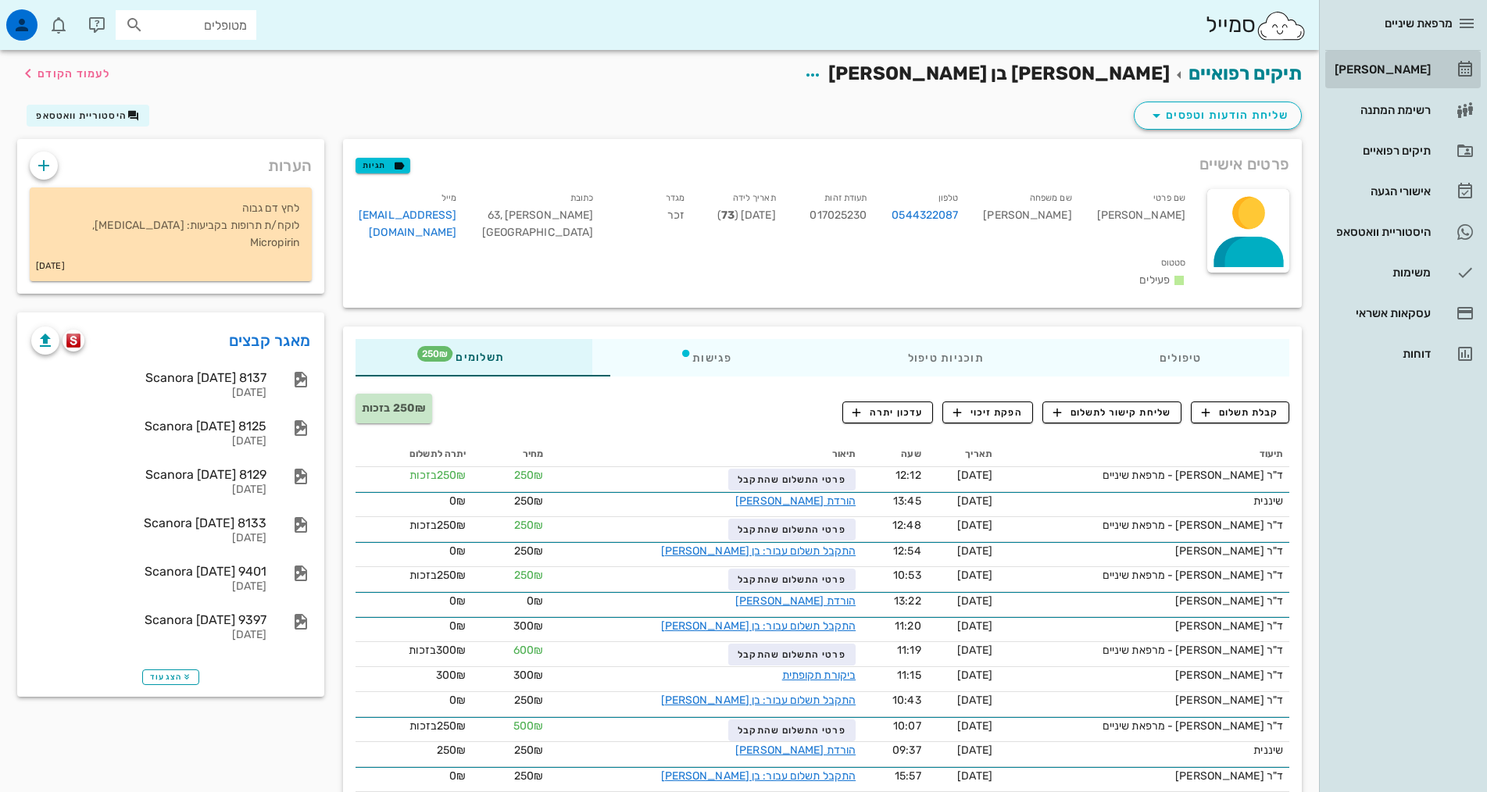
click at [1419, 73] on div "[PERSON_NAME]" at bounding box center [1380, 69] width 99 height 12
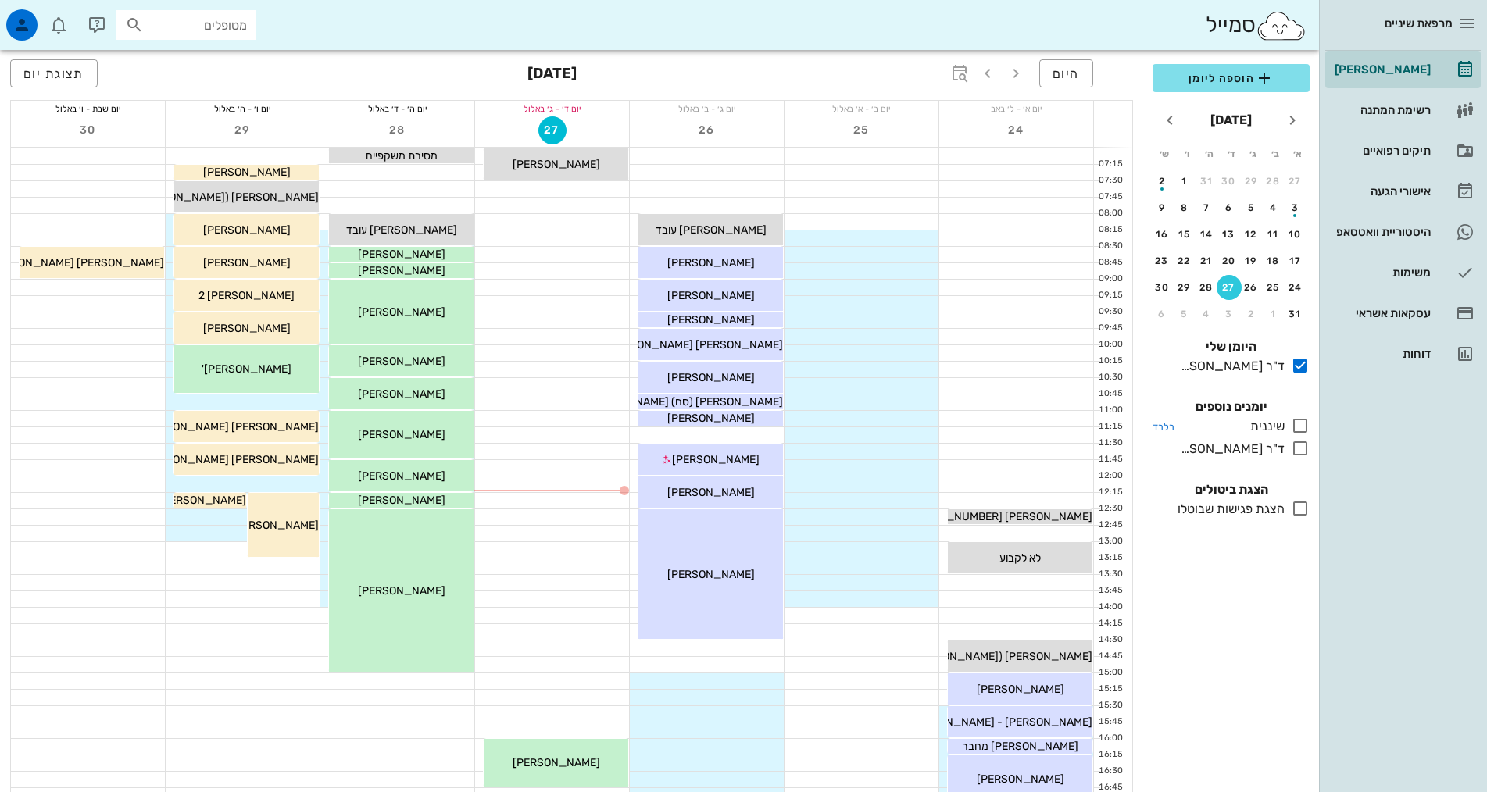
click at [1301, 426] on icon at bounding box center [1300, 425] width 19 height 19
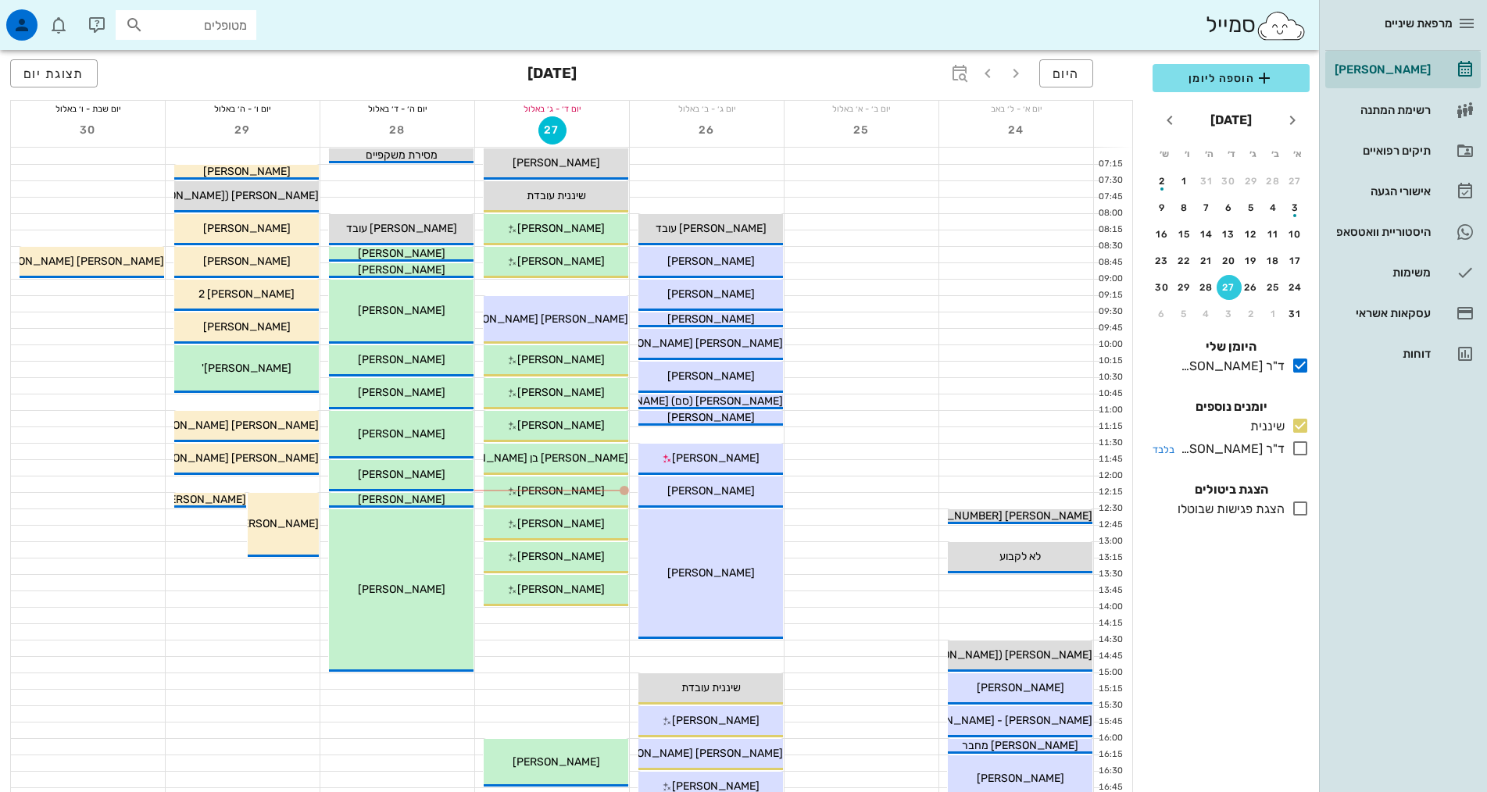
click at [1297, 448] on icon at bounding box center [1300, 448] width 19 height 19
